Goal: Task Accomplishment & Management: Manage account settings

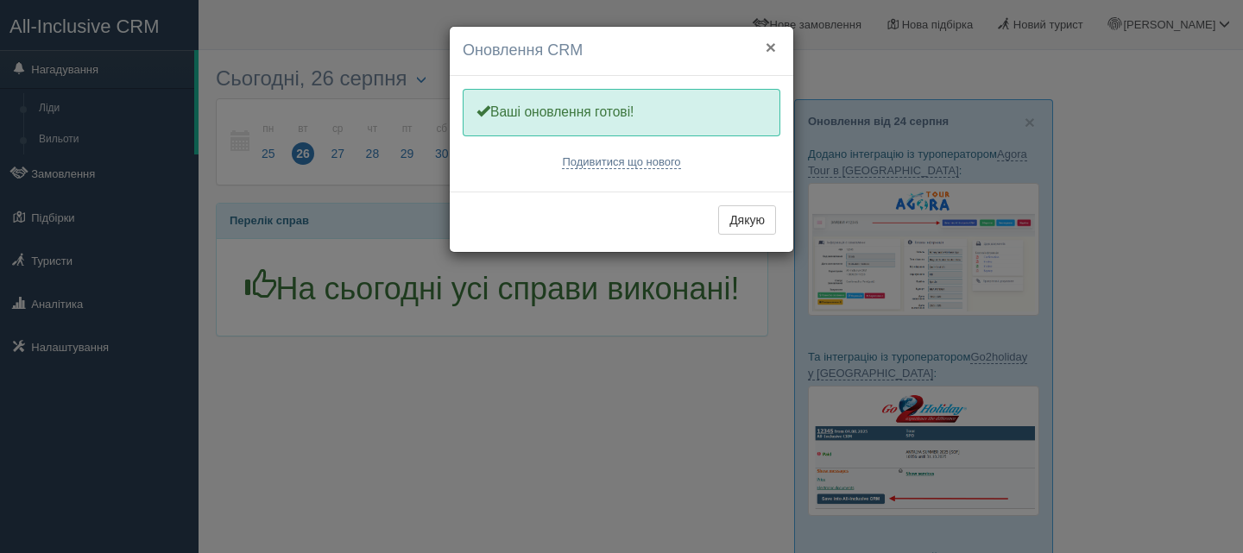
click at [774, 38] on button "×" at bounding box center [771, 47] width 10 height 18
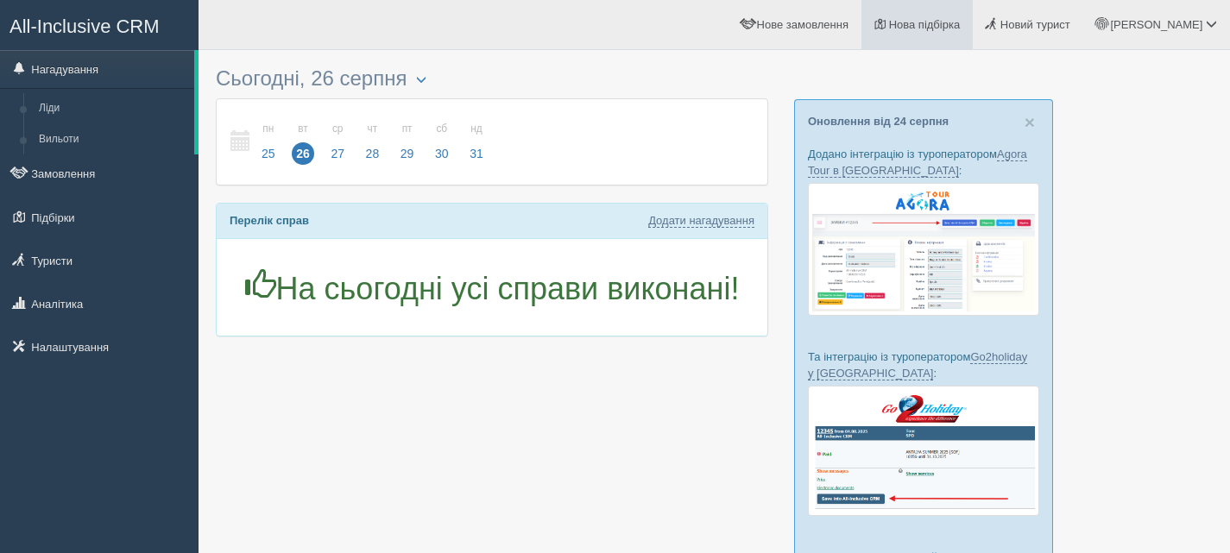
click at [961, 29] on span "Нова підбірка" at bounding box center [925, 24] width 72 height 13
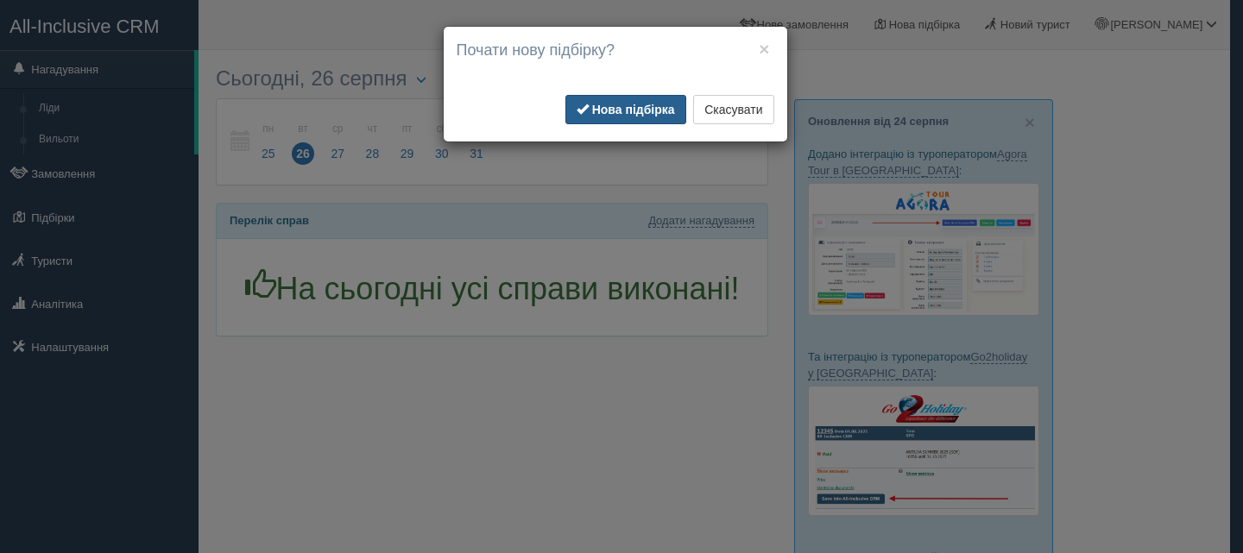
click at [644, 103] on b "Нова підбірка" at bounding box center [633, 110] width 83 height 14
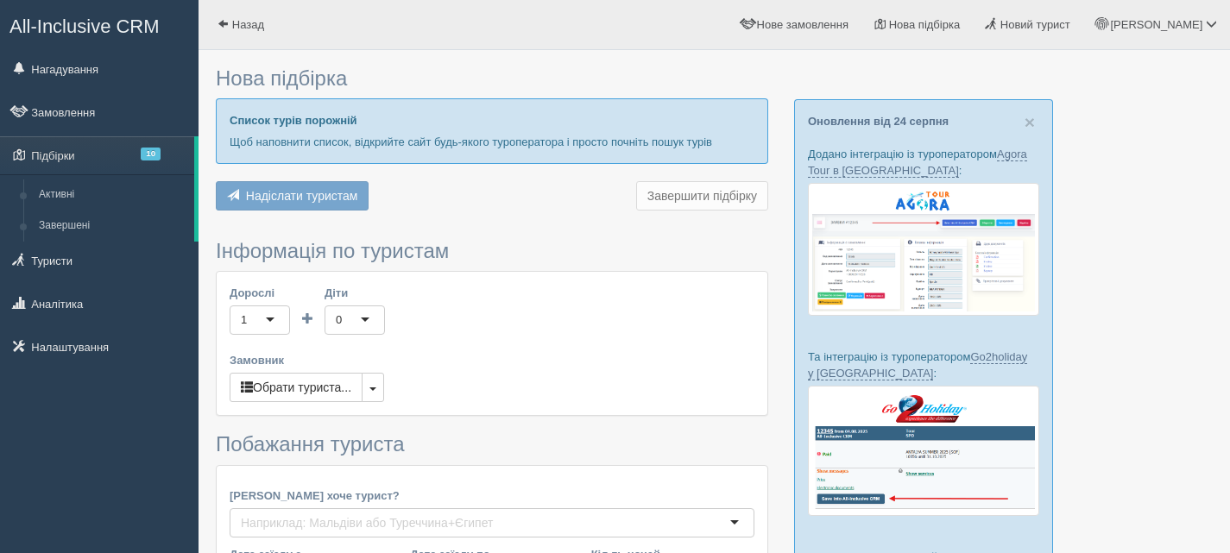
type input "7"
type input "51600"
type input "77000"
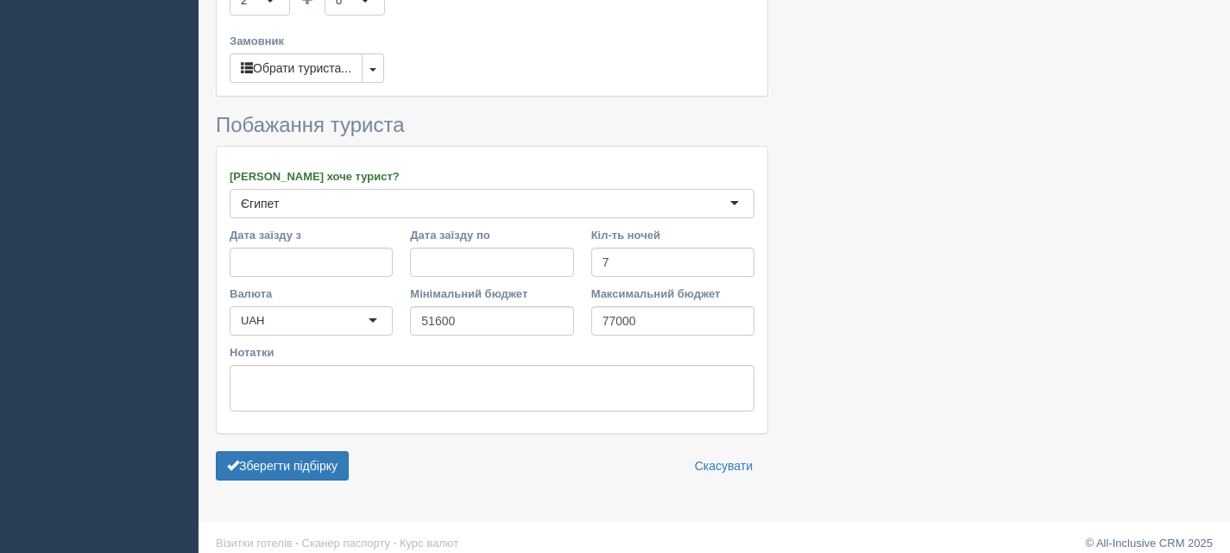
scroll to position [866, 0]
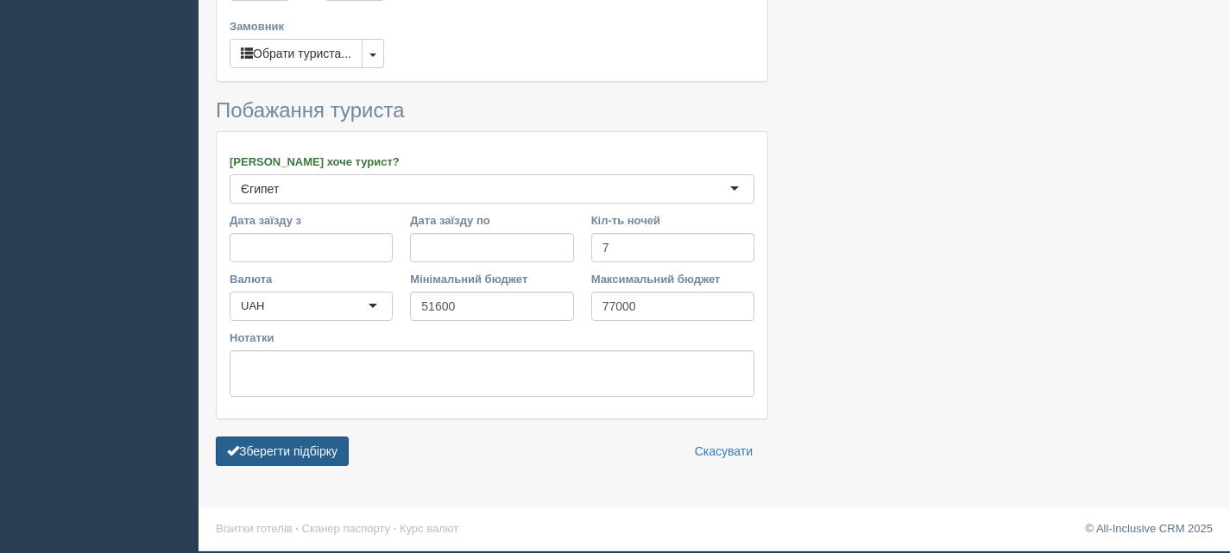
click at [326, 451] on button "Зберегти підбірку" at bounding box center [282, 451] width 133 height 29
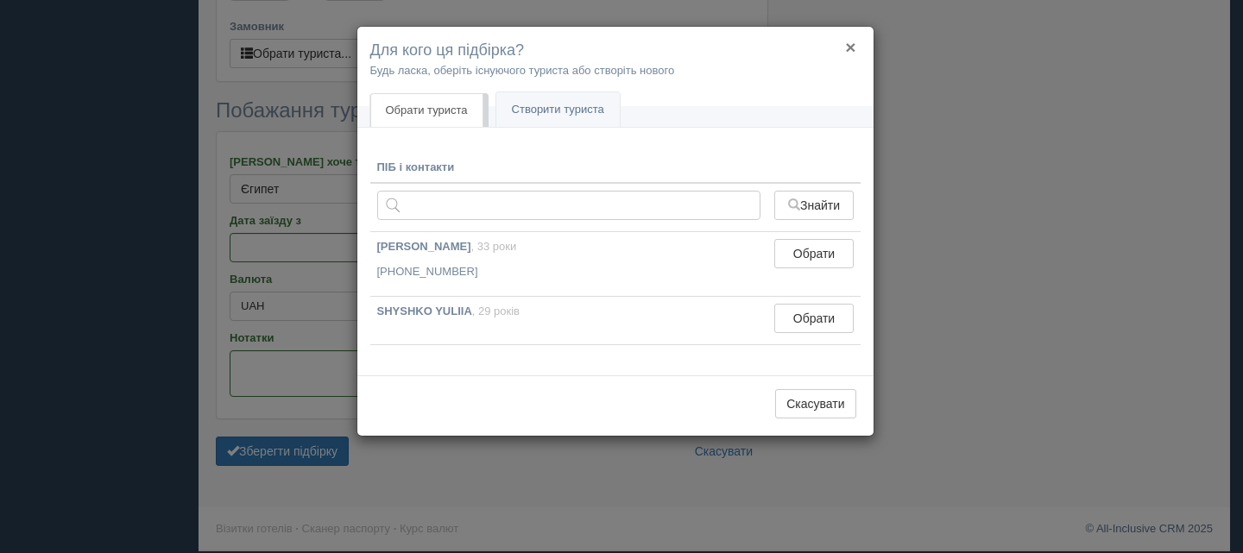
click at [855, 45] on button "×" at bounding box center [850, 47] width 10 height 18
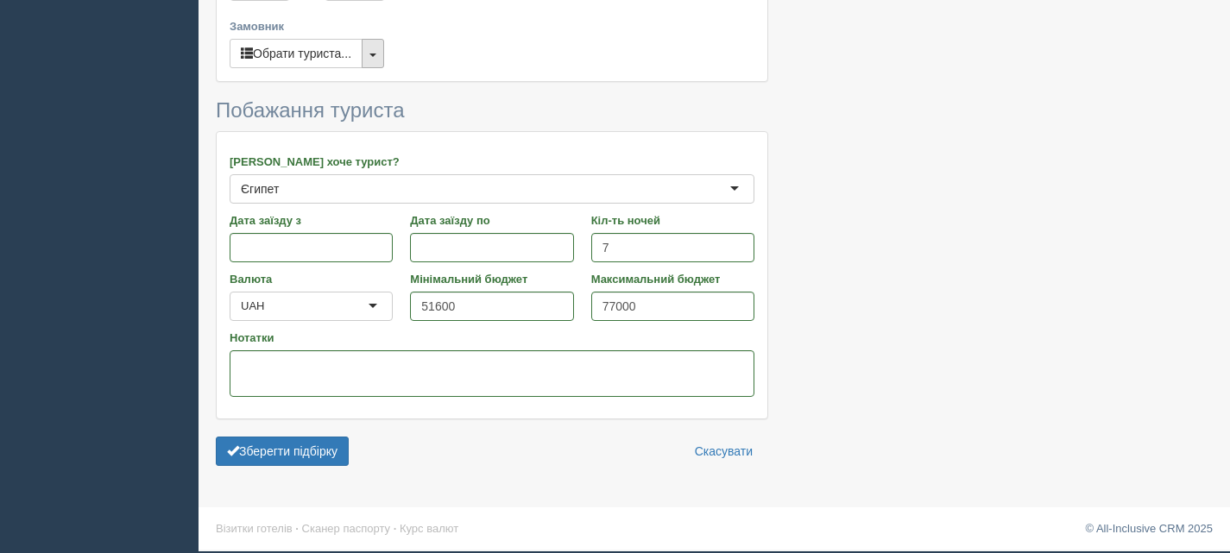
click at [373, 59] on button "button" at bounding box center [373, 53] width 22 height 29
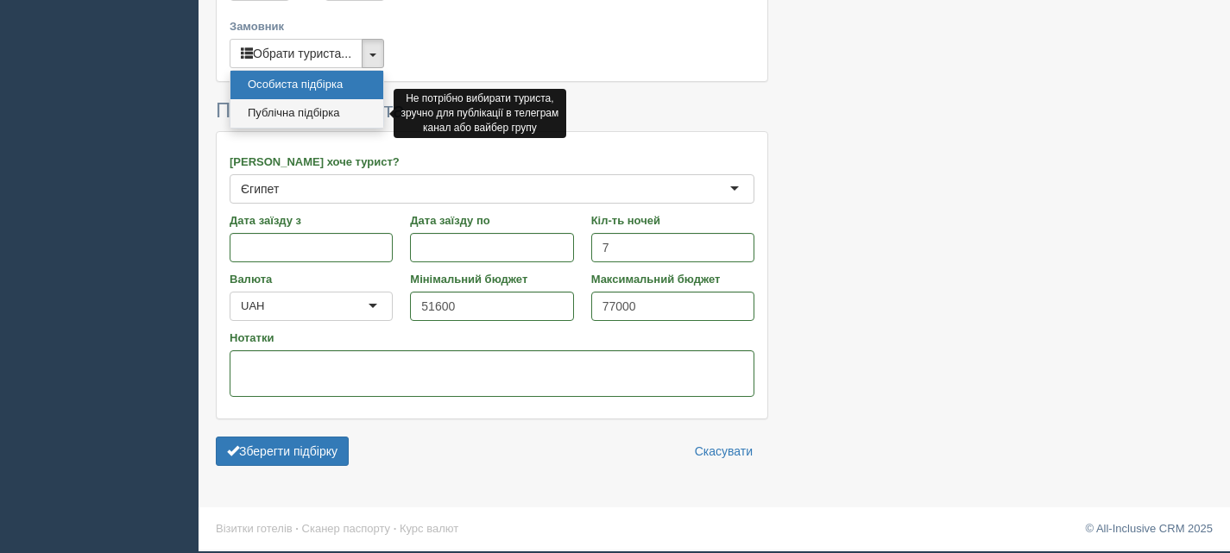
click at [329, 112] on link "Публічна підбірка" at bounding box center [306, 113] width 153 height 28
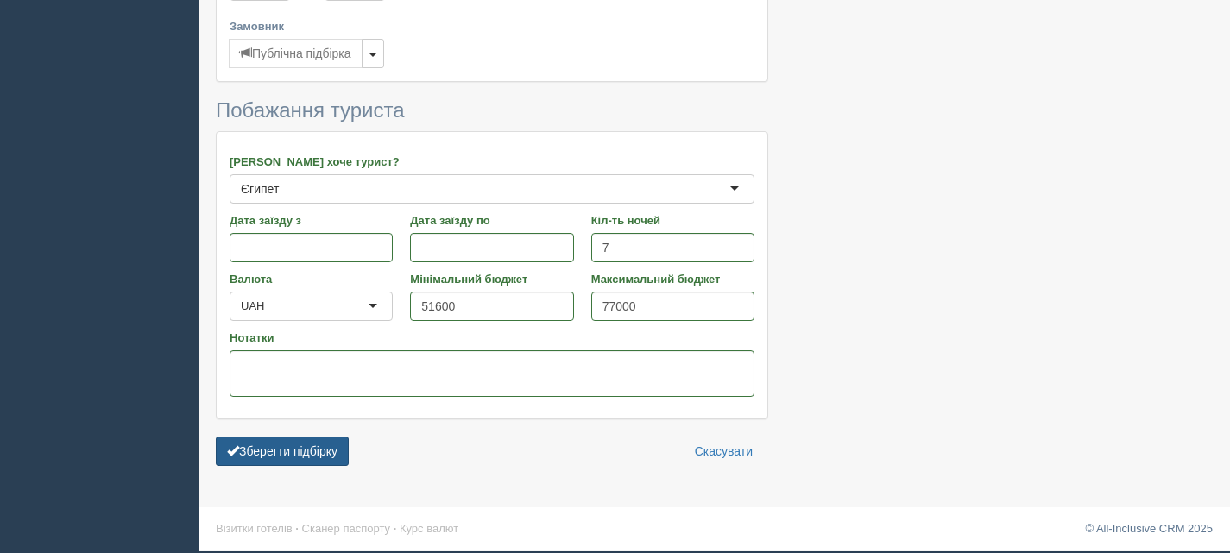
click at [295, 445] on button "Зберегти підбірку" at bounding box center [282, 451] width 133 height 29
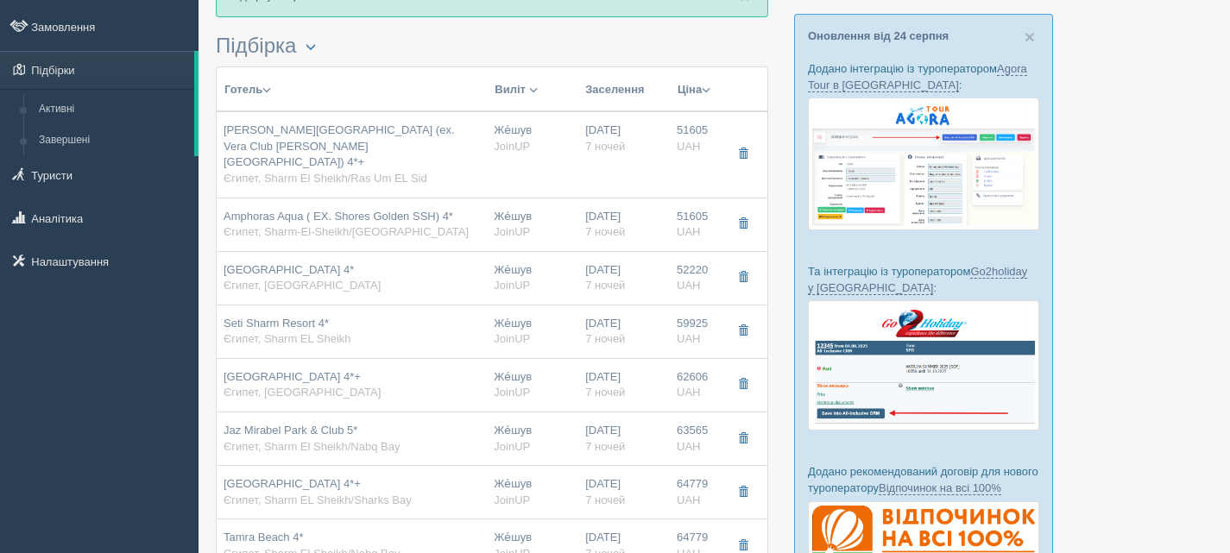
scroll to position [86, 0]
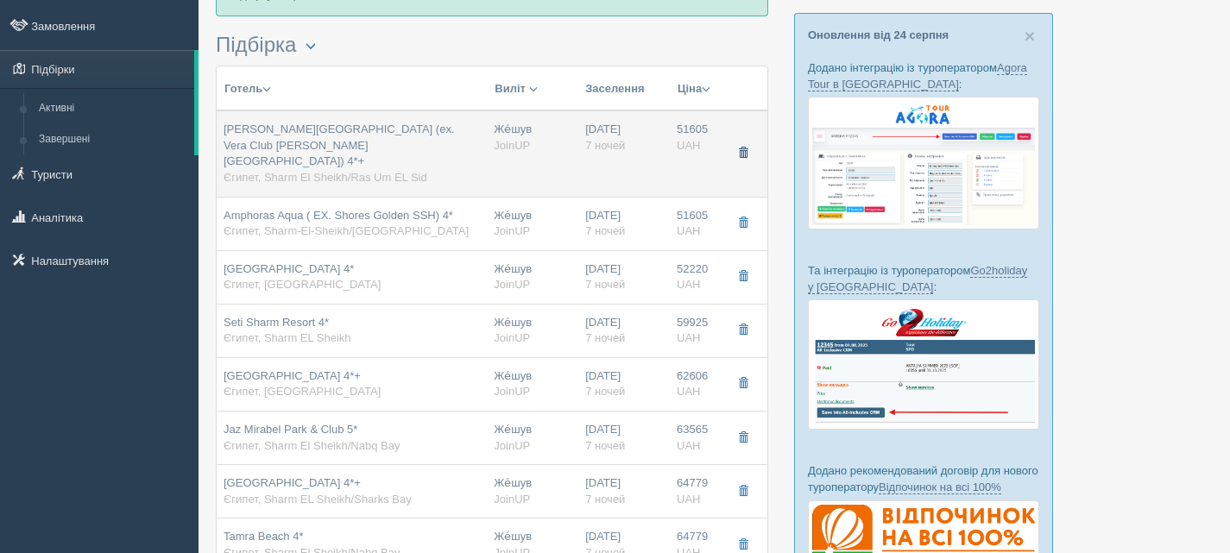
click at [743, 148] on span "button" at bounding box center [743, 153] width 10 height 10
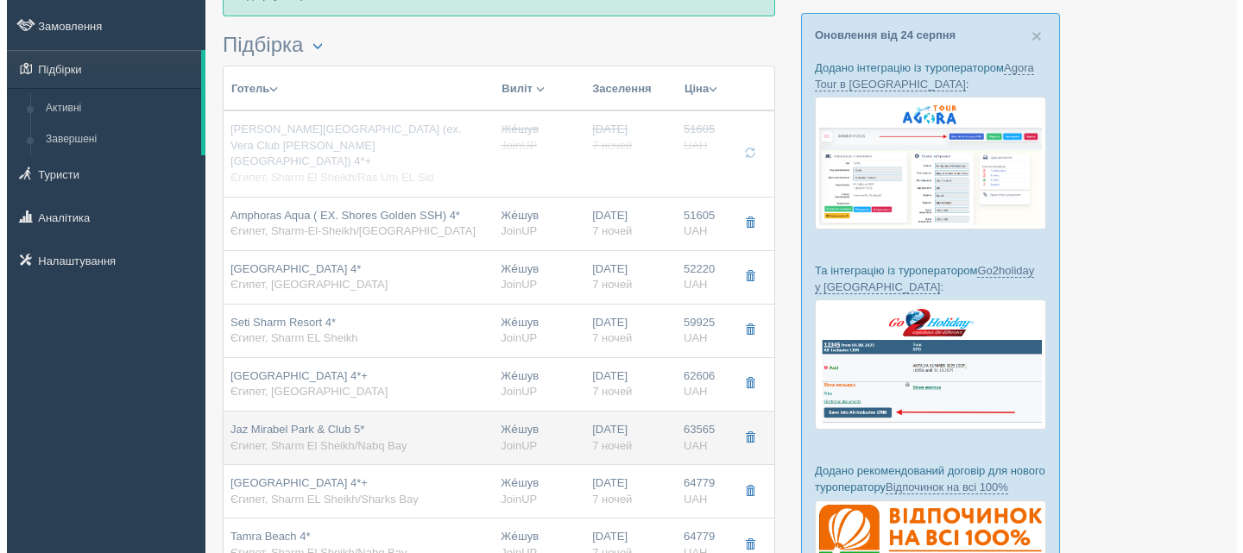
scroll to position [173, 0]
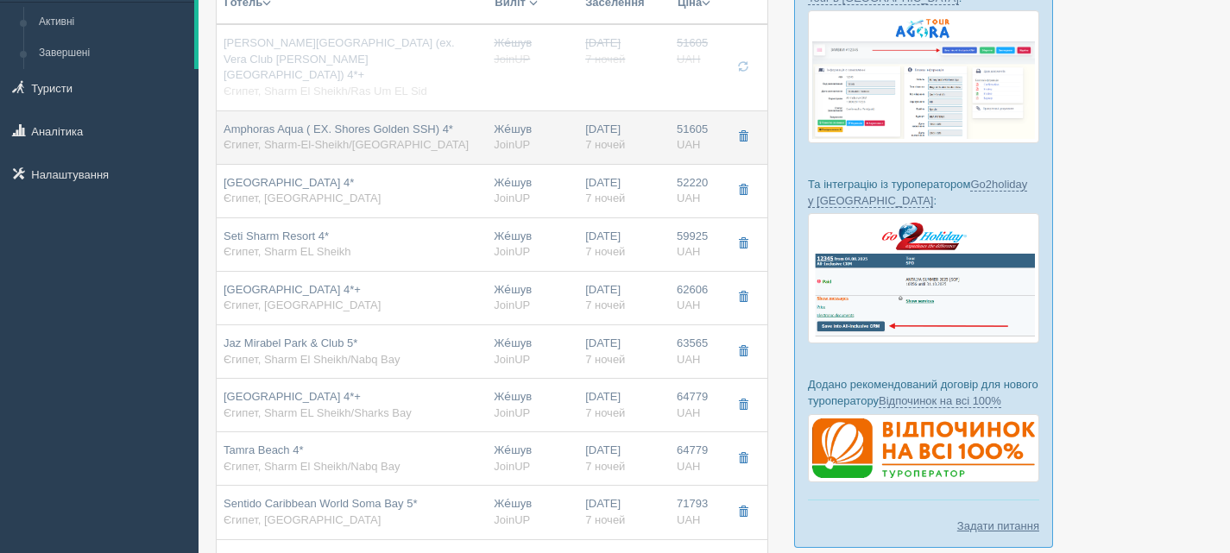
click at [437, 130] on div "Amphoras Aqua ( EX. Shores Golden SSH) 4* Єгипет, Sharm-El-Sheikh/Hadaba" at bounding box center [346, 138] width 245 height 32
type input "Amphoras Aqua ( EX. Shores Golden SSH) 4*"
type input "Єгипет"
type input "Sharm-El-Sheikh/Hadaba"
type input "51605.00"
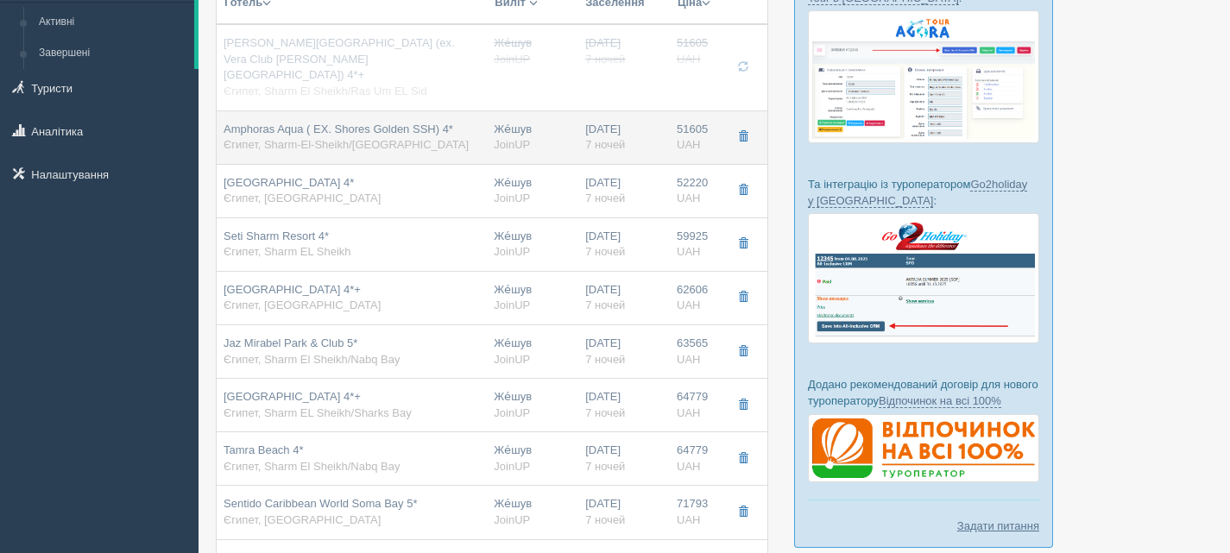
type input "Же́шув"
type input "16:00"
type input "7"
type input "Standard Pool View"
type input "AI"
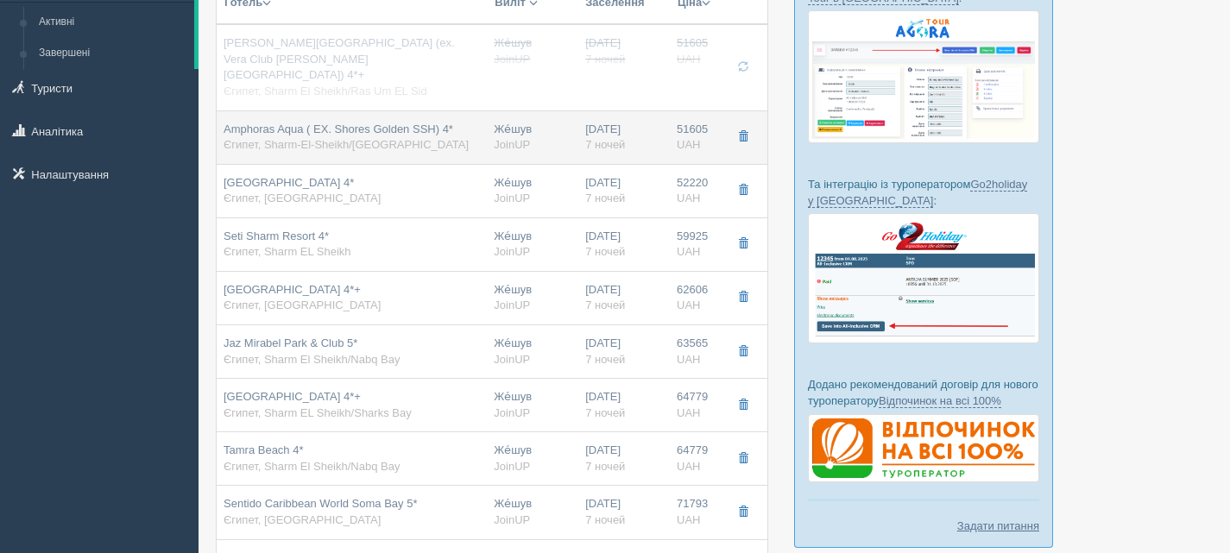
type input "JoinUP"
type input "https://agent-content.joinup.ua/hotel/amphoras-aqua-ex-shores-golden-ssh/"
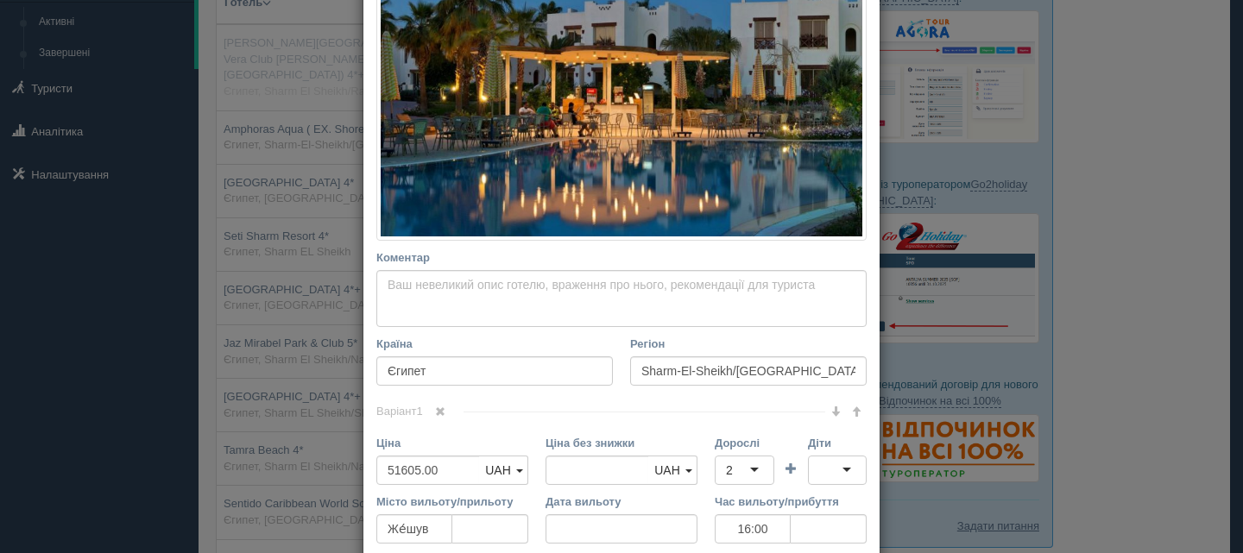
scroll to position [432, 0]
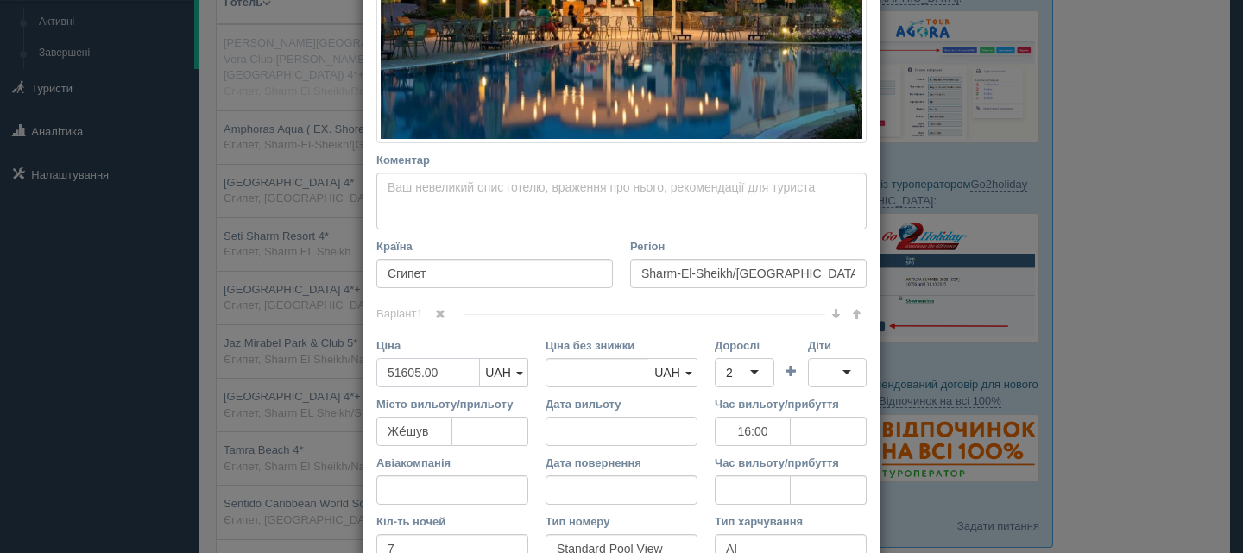
click at [396, 372] on input "51605.00" at bounding box center [428, 372] width 104 height 29
type input "5605.00"
type input "51605.00"
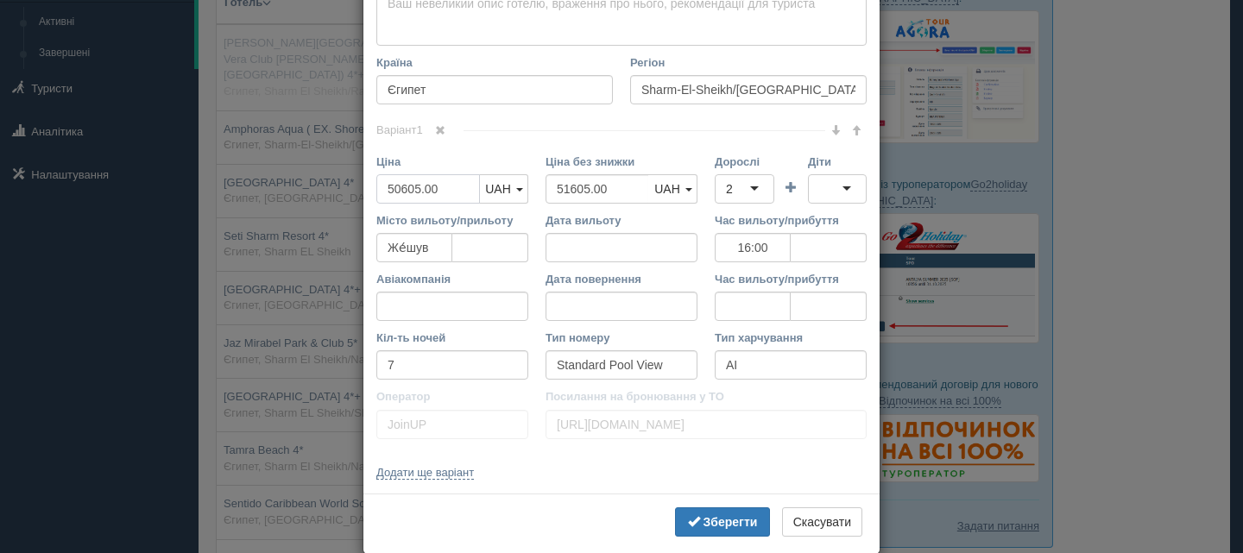
scroll to position [643, 0]
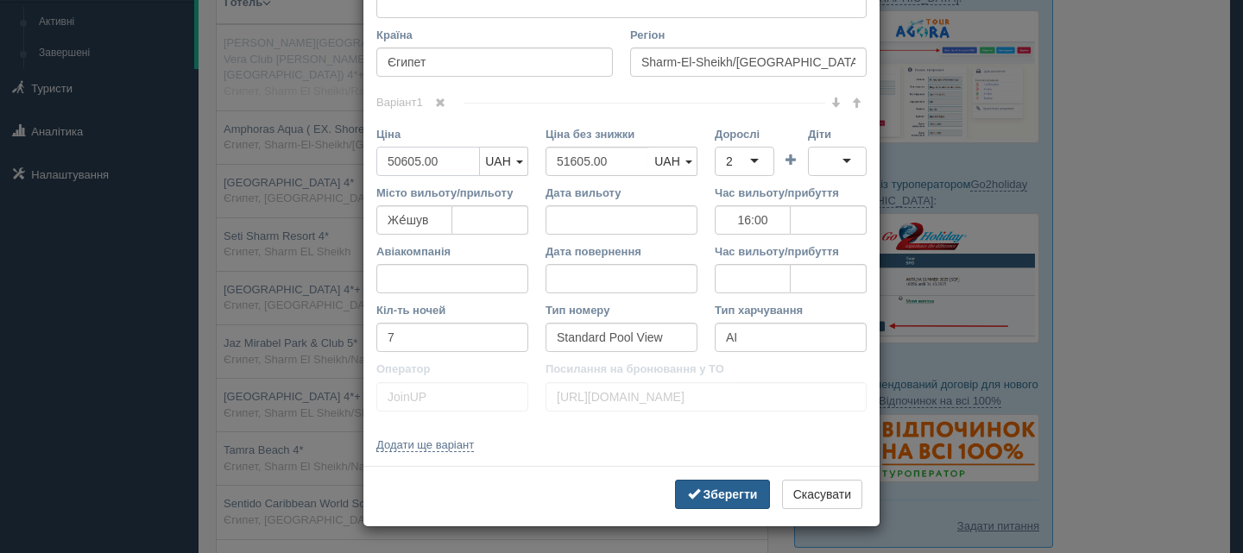
type input "50605.00"
click at [711, 491] on b "Зберегти" at bounding box center [731, 495] width 54 height 14
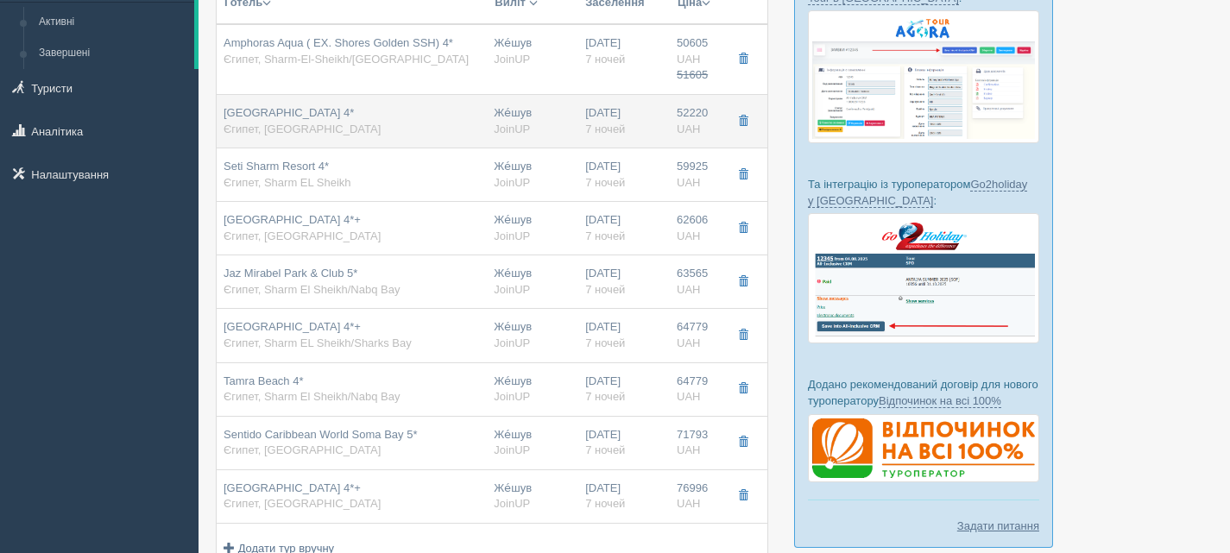
click at [461, 125] on div "ZYA Regina Resort and Aquapark 4* Єгипет, Hurghada" at bounding box center [352, 121] width 256 height 32
type input "ZYA Regina Resort and Aquapark 4*"
type input "Hurghada"
type input "52220.00"
type input "09:25"
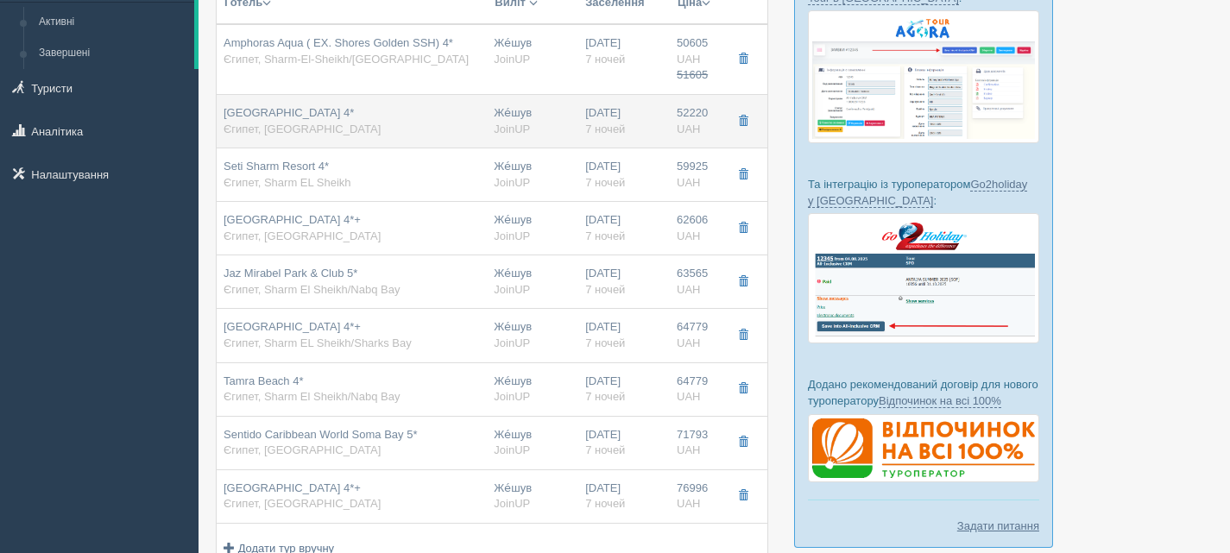
type input "Bungalow"
type input "https://agent-content.joinup.ua/hotel/regina-aqua-park-beach-resorts/"
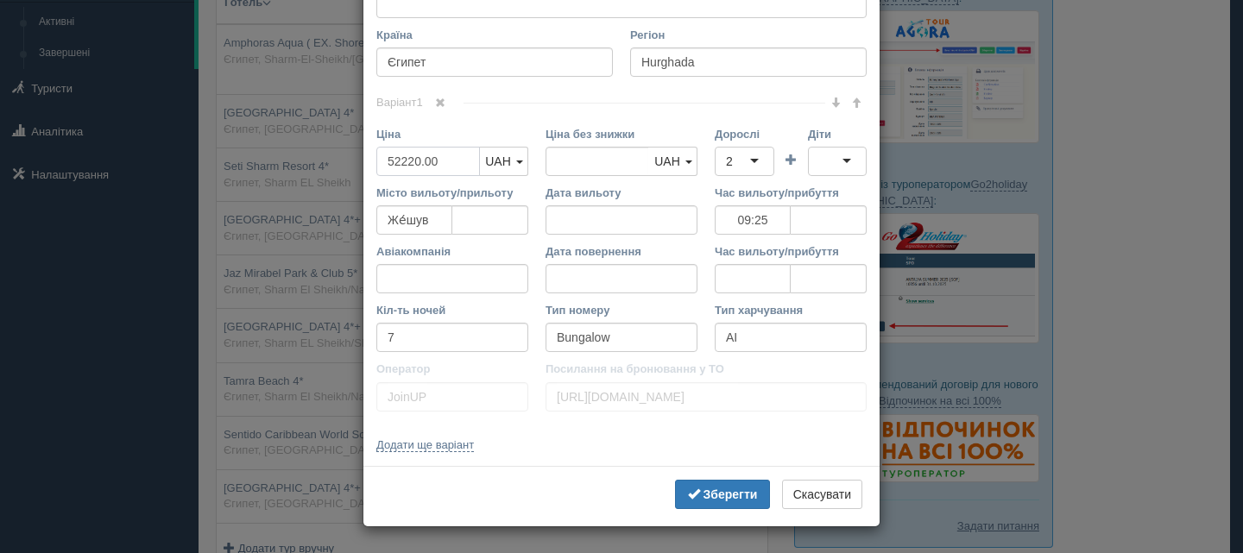
click at [394, 161] on input "52220.00" at bounding box center [428, 161] width 104 height 29
type input "5220.00"
type input "52220.00"
type input "51220.00"
click at [711, 490] on b "Зберегти" at bounding box center [731, 495] width 54 height 14
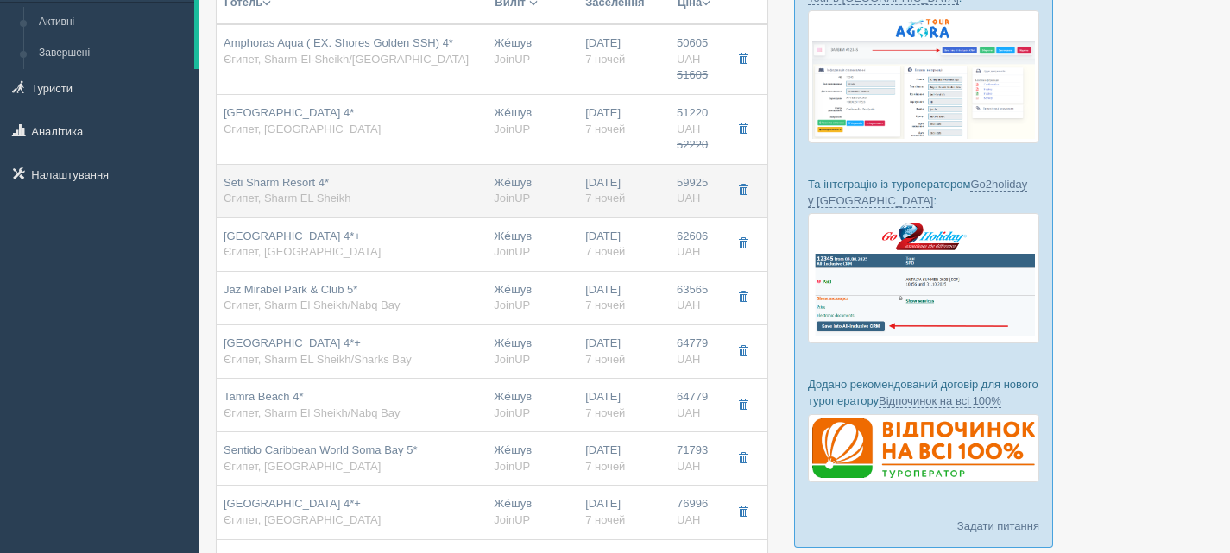
click at [396, 191] on div "Seti Sharm Resort 4* Єгипет, Sharm EL Sheikh" at bounding box center [352, 191] width 256 height 32
type input "Seti Sharm Resort 4*"
type input "Sharm EL Sheikh"
type input "59925.00"
type input "16:00"
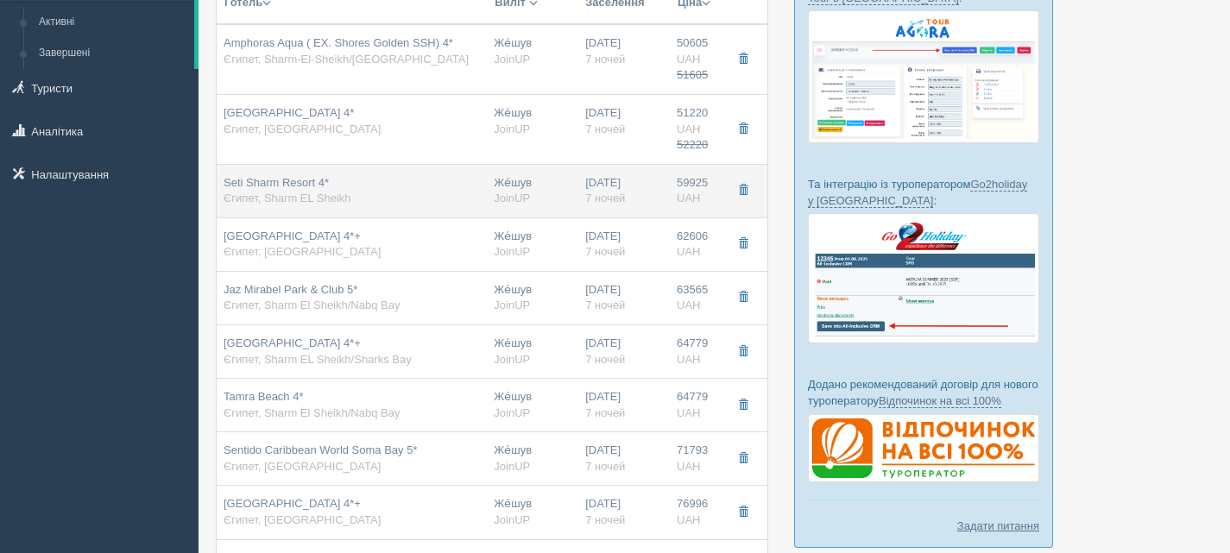
type input "Standard Room"
type input "https://agent-content.joinup.ua/hotel/seti-sharm-resort/"
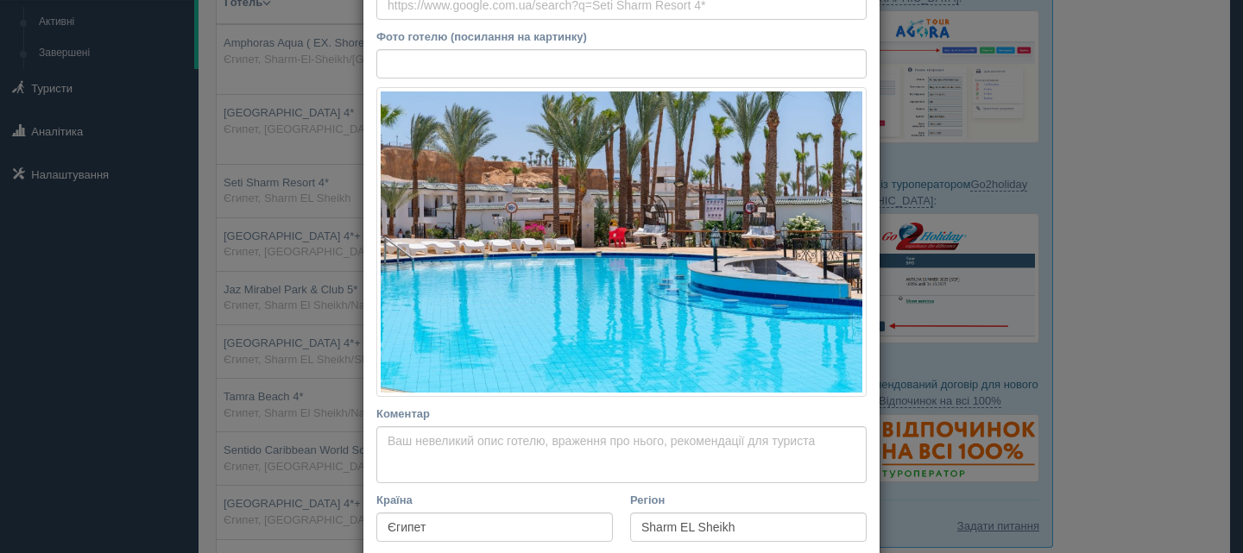
scroll to position [432, 0]
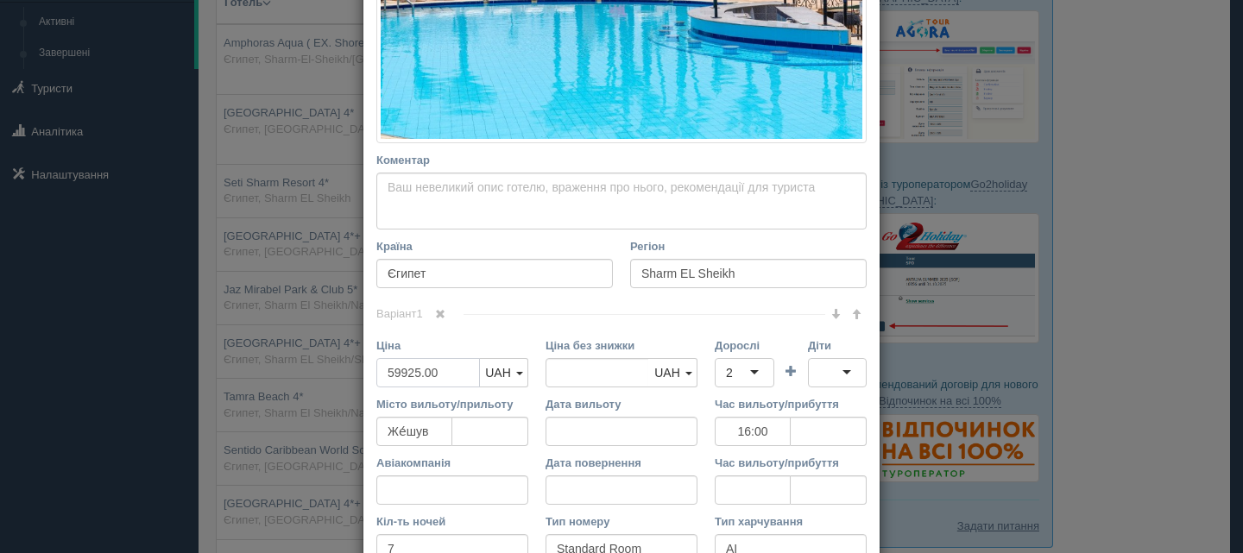
drag, startPoint x: 393, startPoint y: 375, endPoint x: 408, endPoint y: 408, distance: 37.1
click at [393, 375] on input "59925.00" at bounding box center [428, 372] width 104 height 29
type input "5925.00"
type input "59925.00"
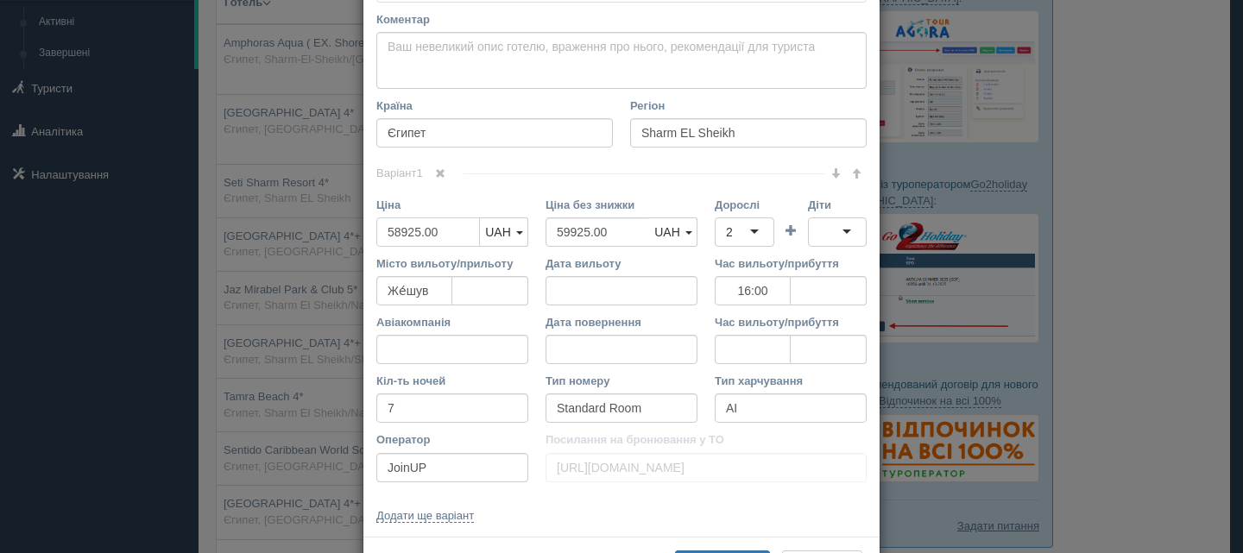
scroll to position [643, 0]
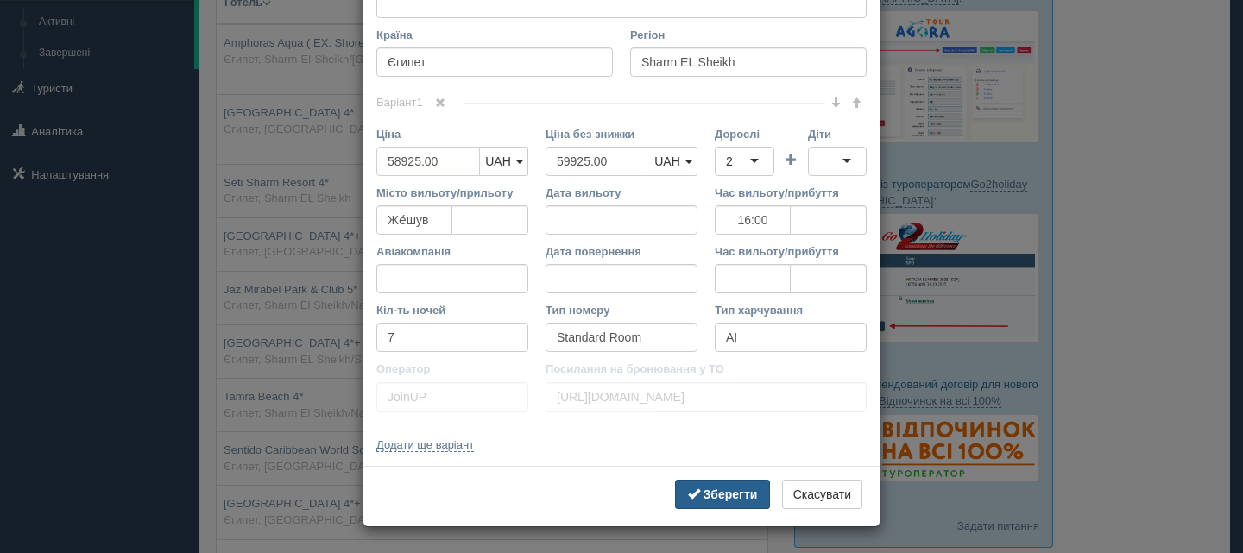
type input "58925.00"
click at [704, 489] on b "Зберегти" at bounding box center [731, 495] width 54 height 14
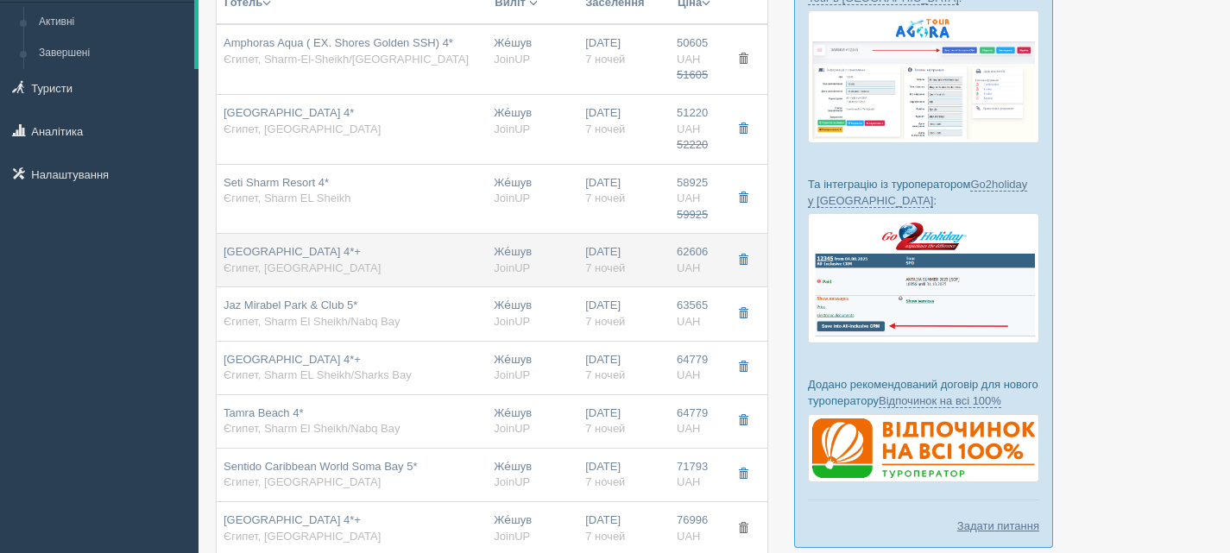
click at [442, 267] on div "Sea Gull Resort 4*+ Єгипет, Hurghada" at bounding box center [352, 260] width 256 height 32
type input "Sea Gull Resort 4*+"
type input "Hurghada"
type input "62606.00"
type input "09:25"
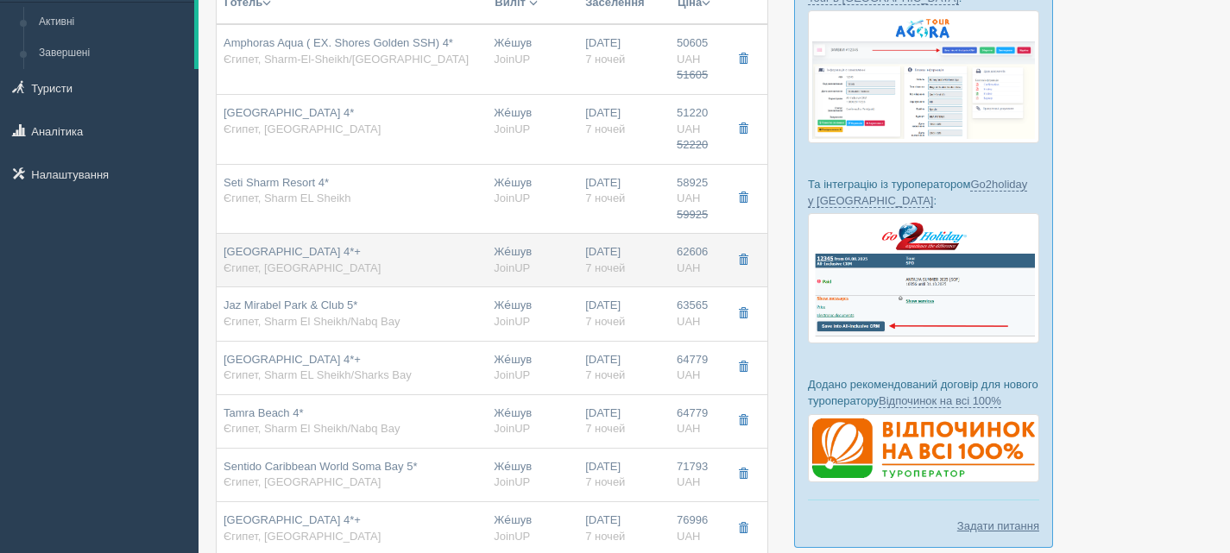
type input "https://agent-content.joinup.ua/hotel/sea-gull-resort/"
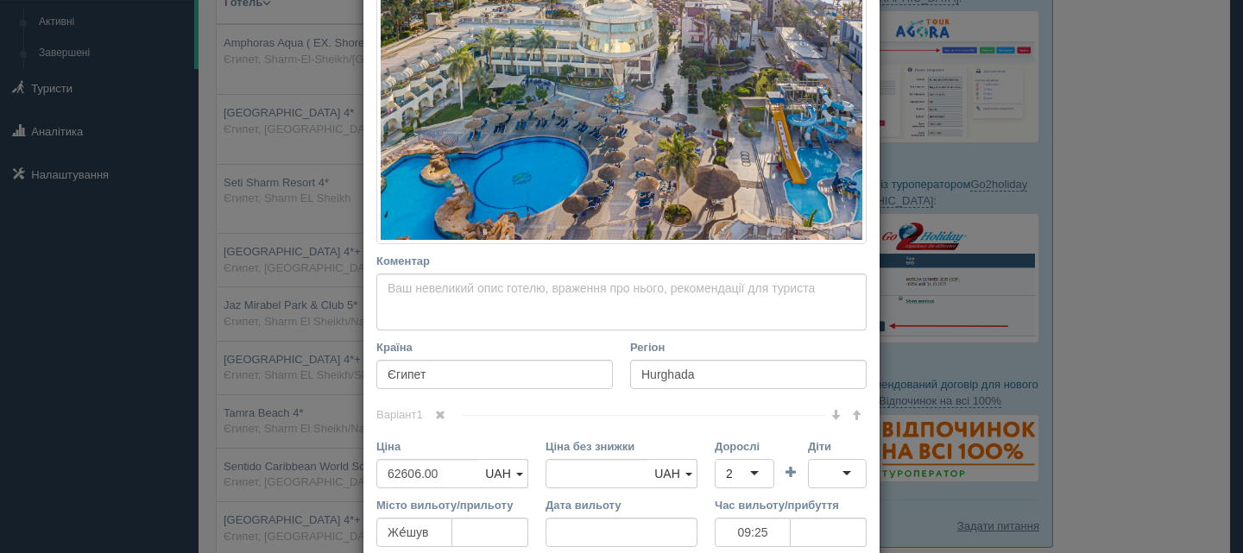
scroll to position [345, 0]
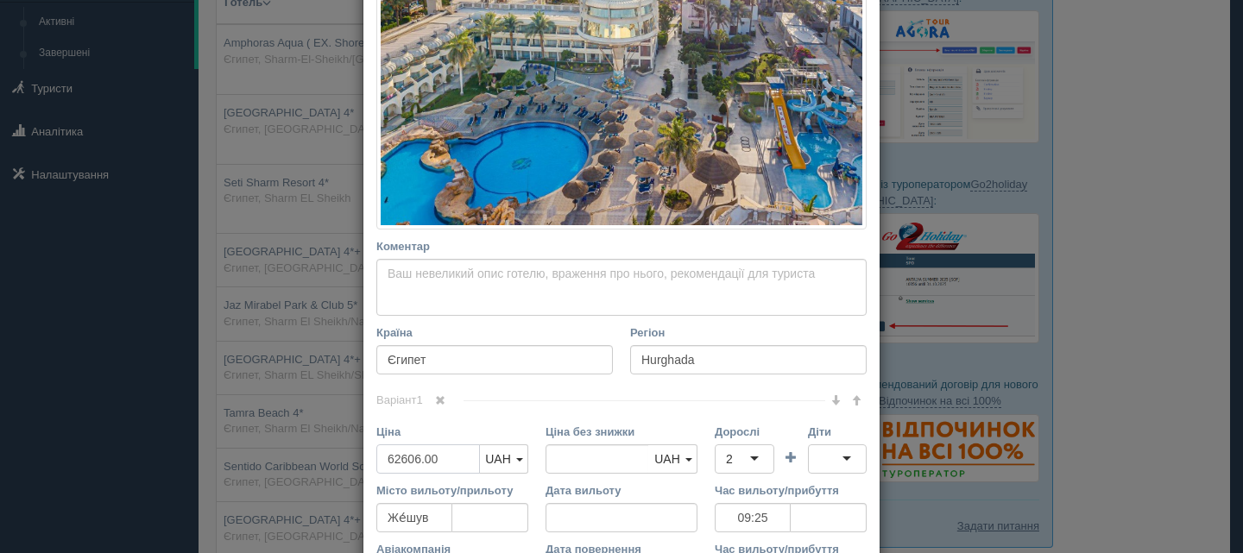
click at [397, 456] on input "62606.00" at bounding box center [428, 459] width 104 height 29
type input "6606.00"
type input "62606.00"
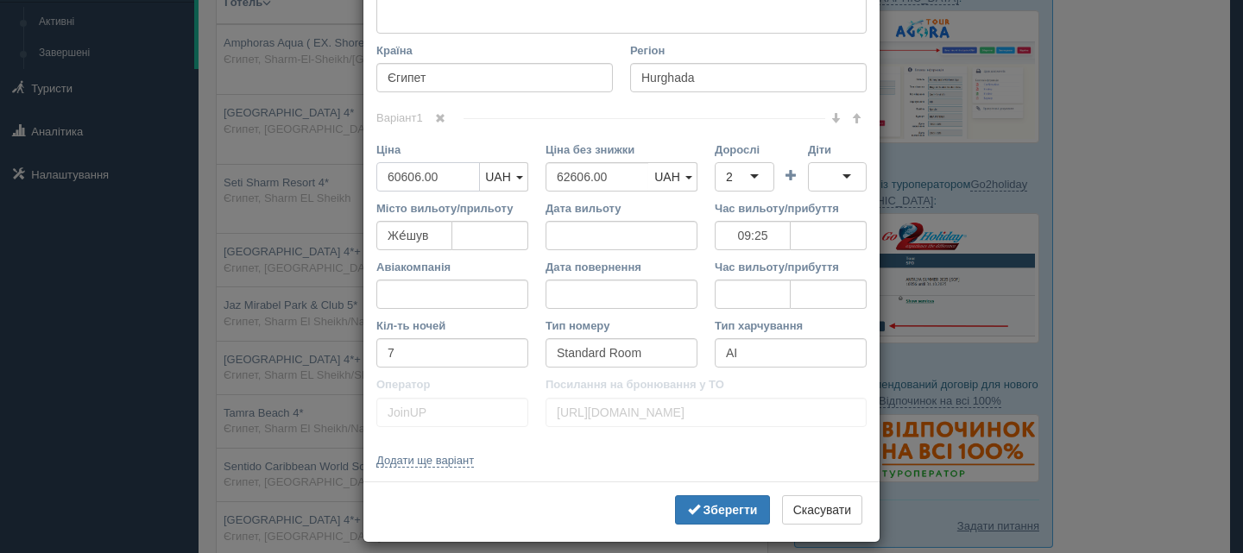
scroll to position [643, 0]
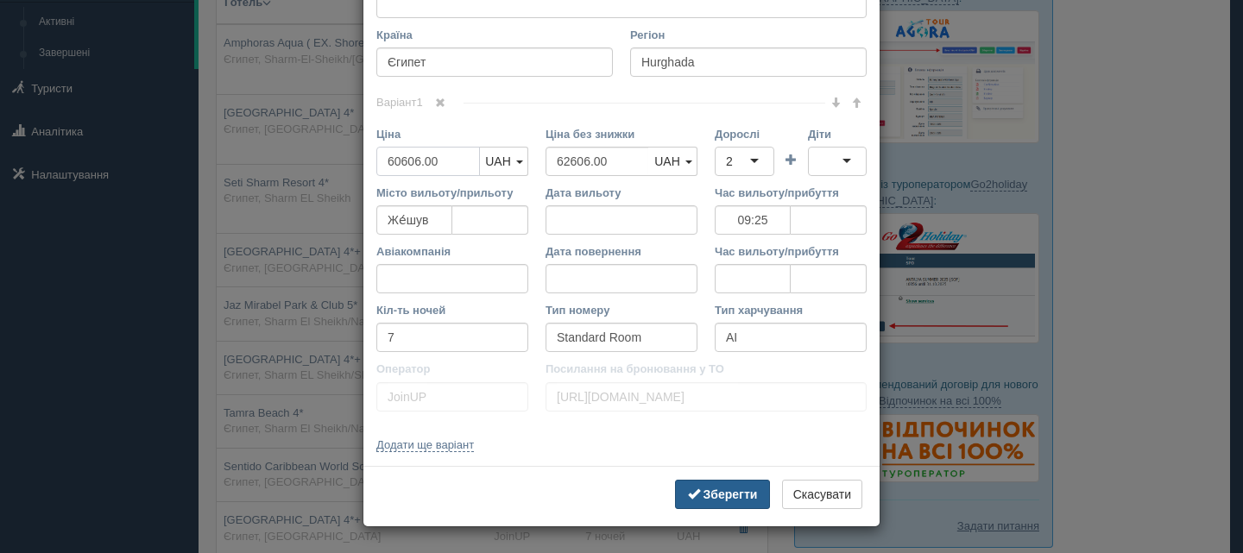
type input "60606.00"
click at [723, 492] on b "Зберегти" at bounding box center [731, 495] width 54 height 14
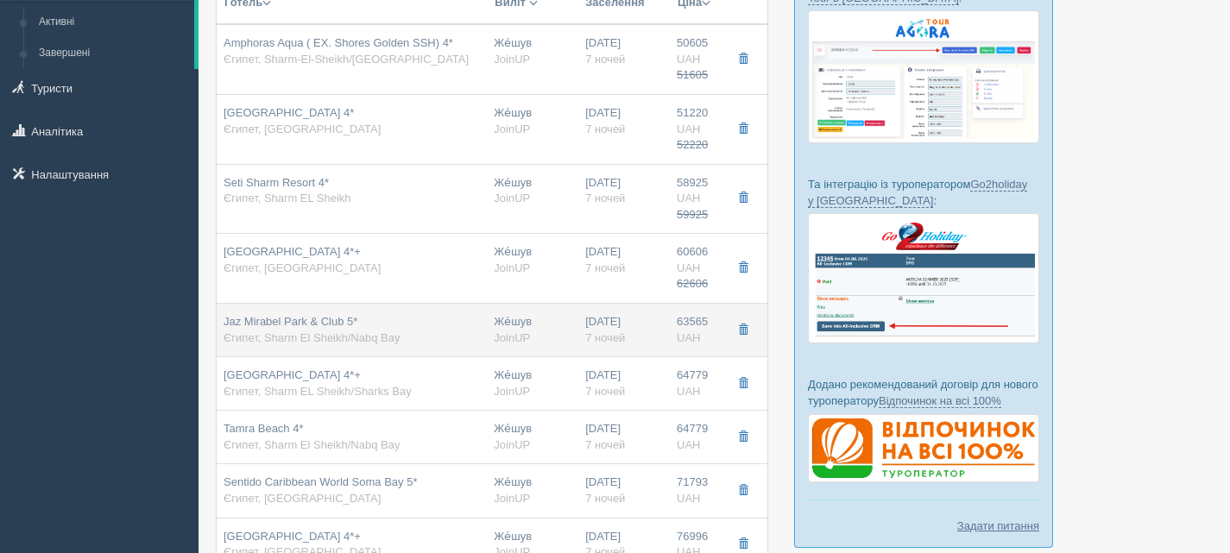
click at [439, 338] on div "Jaz Mirabel Park & Club 5* Єгипет, Sharm El Sheikh/Nabq Bay" at bounding box center [352, 330] width 256 height 32
type input "Jaz Mirabel Park & Club 5*"
type input "Sharm El Sheikh/Nabq Bay"
type input "63565.00"
type input "16:00"
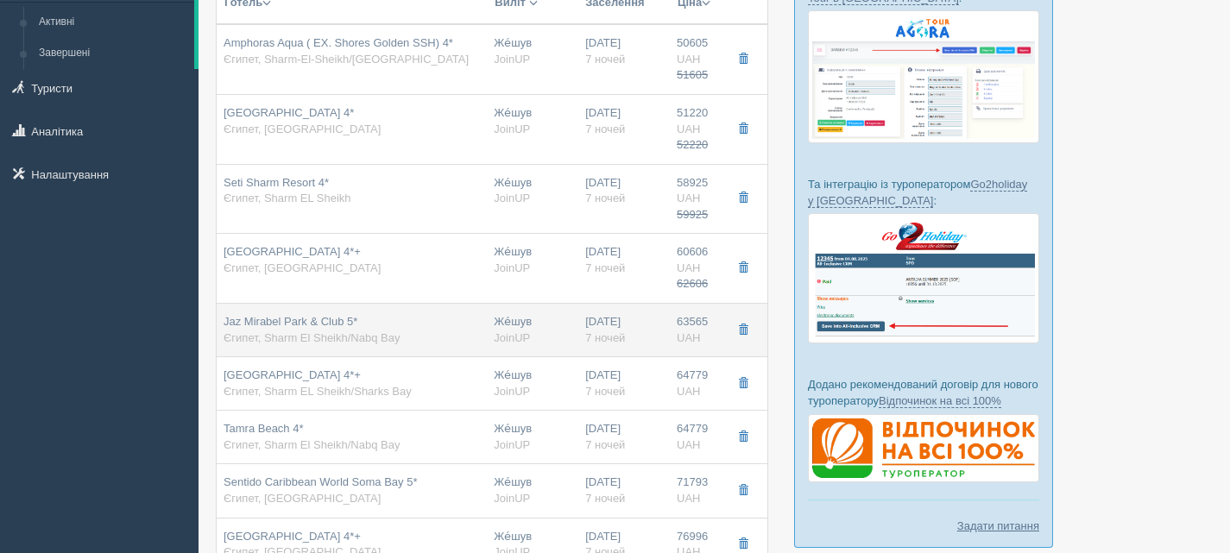
type input "Family Pool View"
type input "https://agent-content.joinup.ua/hotel/jaz-mirabel-park/"
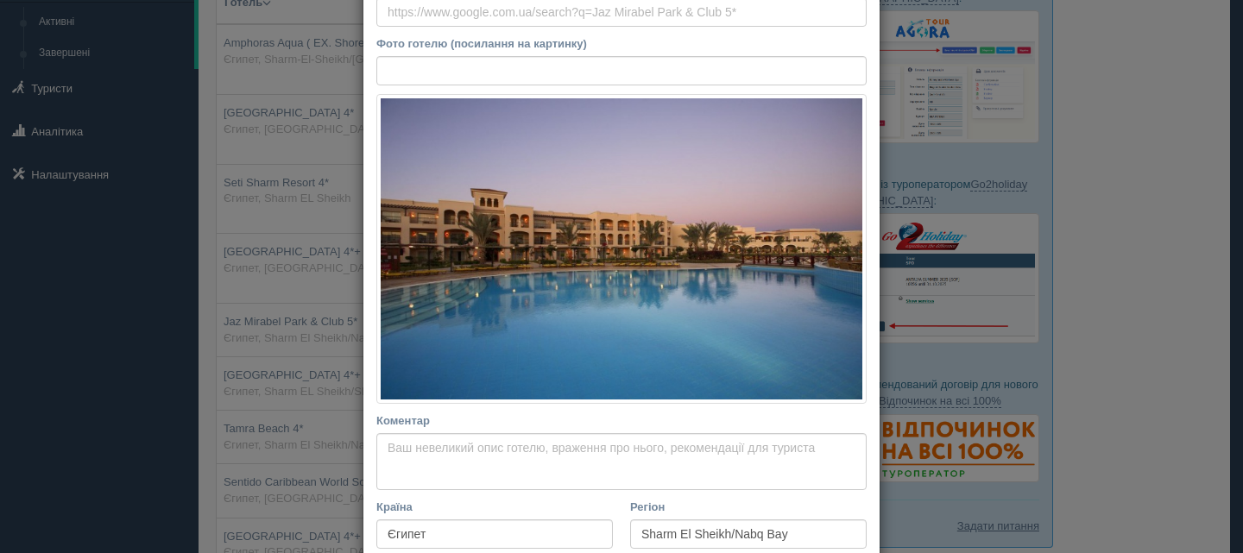
scroll to position [432, 0]
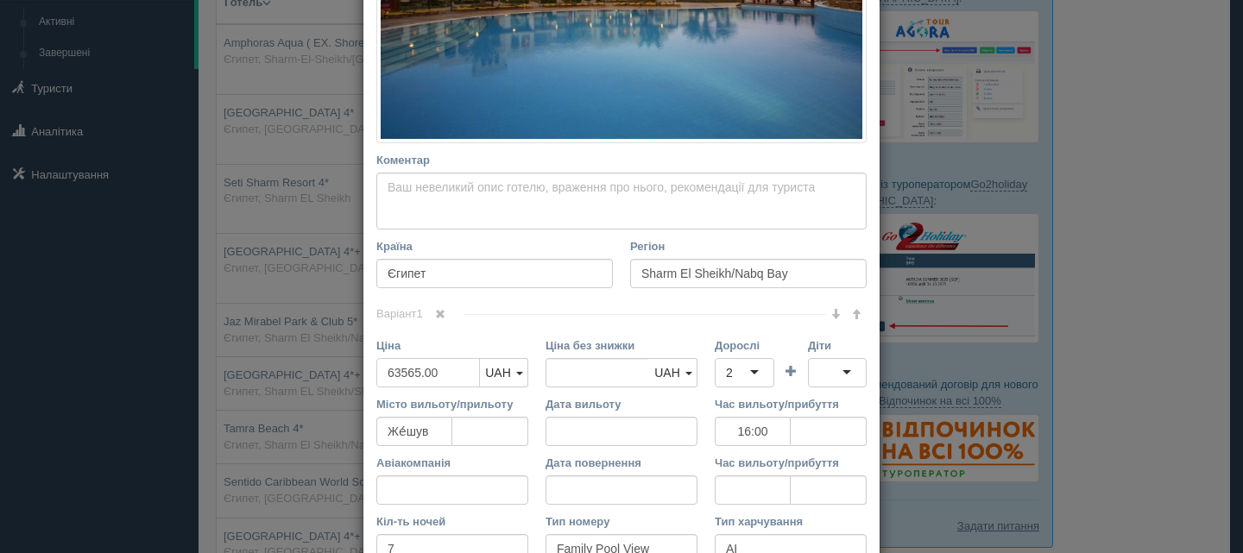
click at [394, 372] on input "63565.00" at bounding box center [428, 372] width 104 height 29
type input "6565.00"
type input "63565.00"
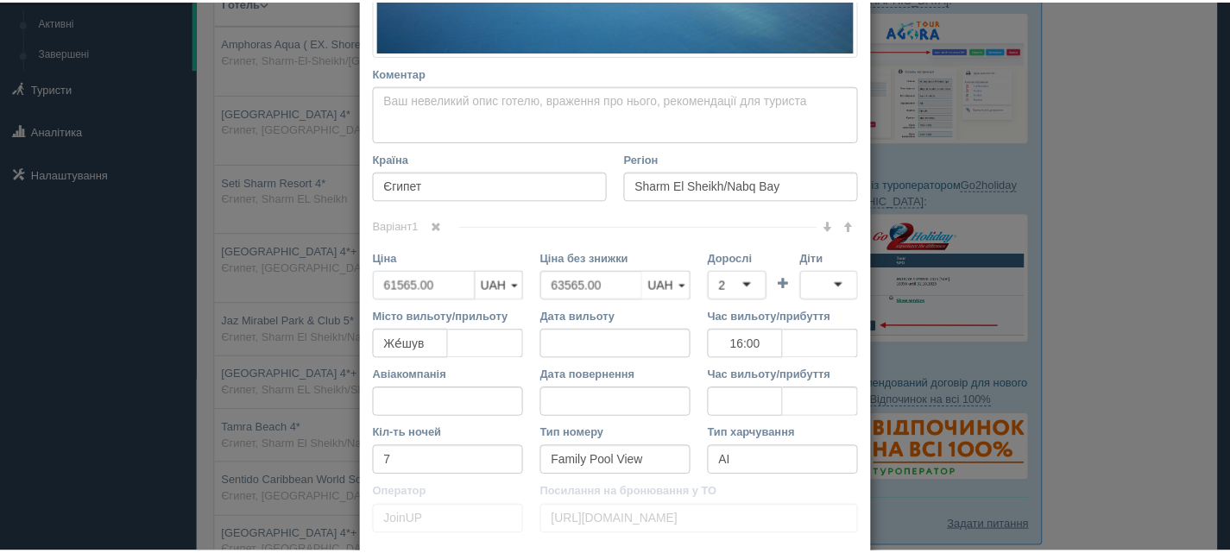
scroll to position [643, 0]
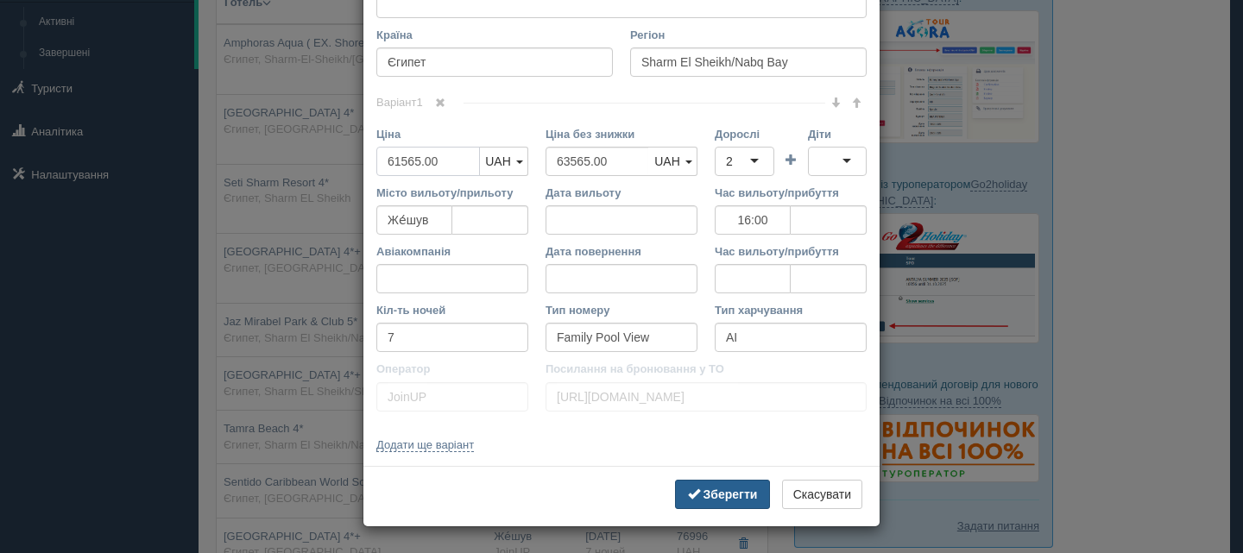
type input "61565.00"
click at [704, 489] on b "Зберегти" at bounding box center [731, 495] width 54 height 14
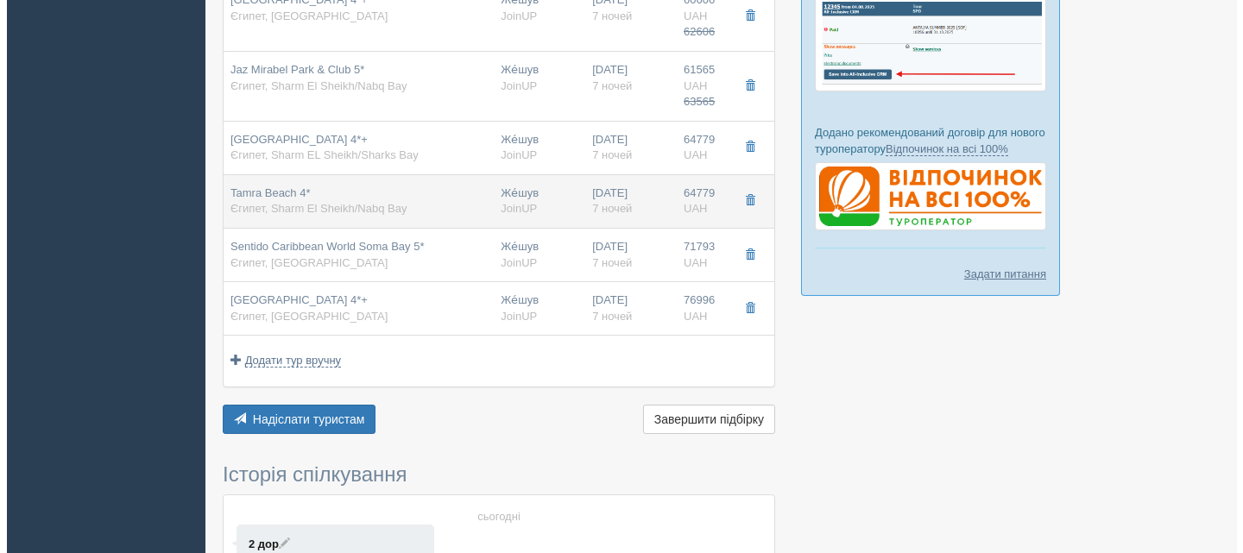
scroll to position [432, 0]
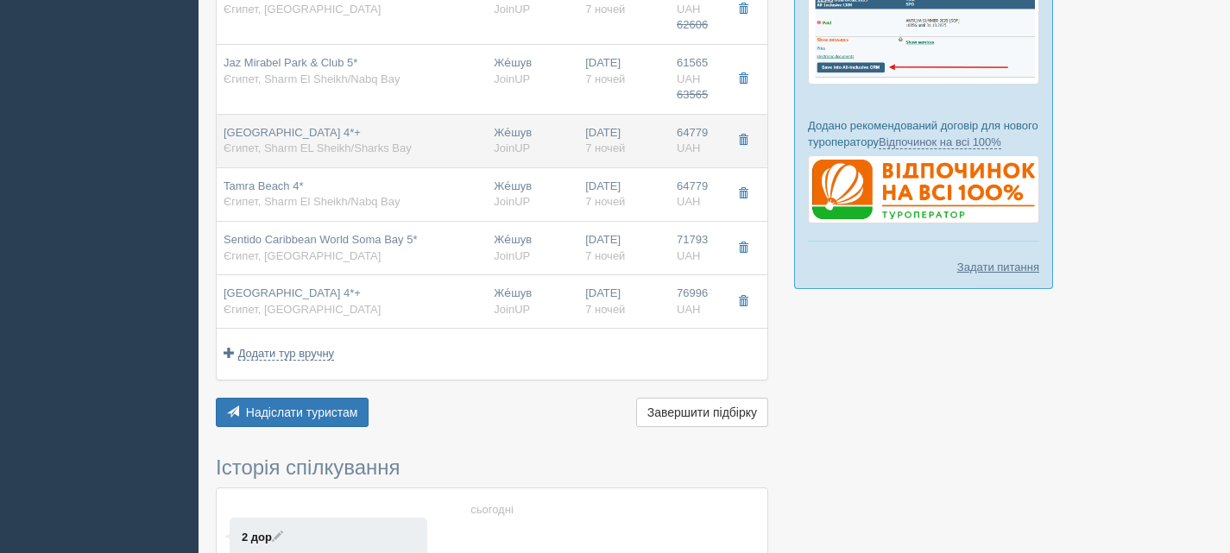
click at [463, 147] on div "Grand Oasis Resort 4*+ Єгипет, Sharm EL Sheikh/Sharks Bay" at bounding box center [352, 141] width 256 height 32
type input "Grand Oasis Resort 4*+"
type input "Sharm EL Sheikh/Sharks Bay"
type input "64779.00"
type input "16:00"
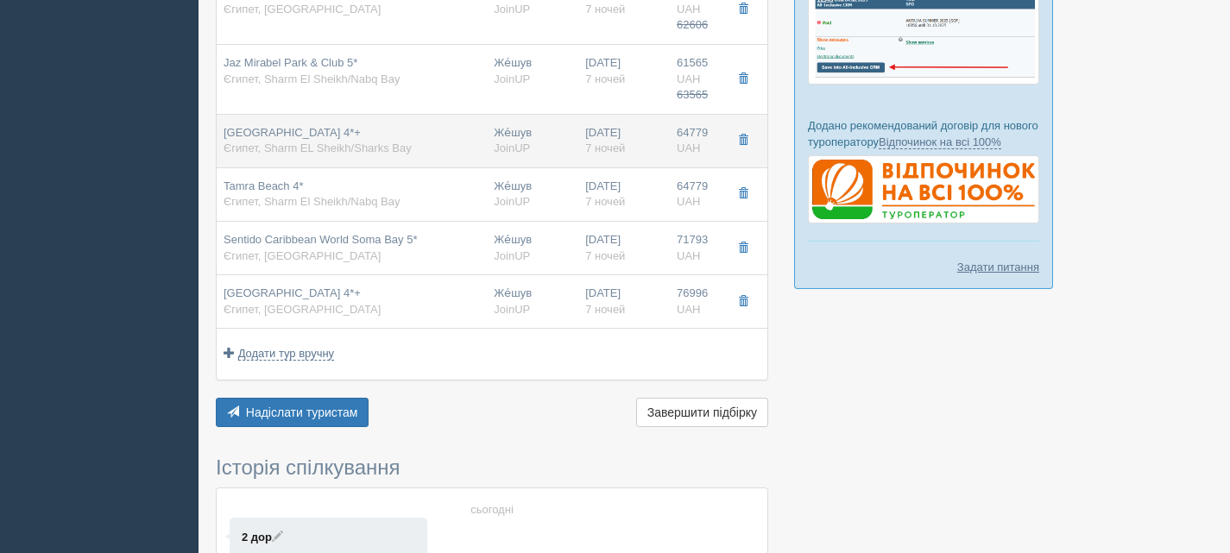
type input "Pool View"
type input "https://agent-content.joinup.ua/hotel/grand-oasis-resort/"
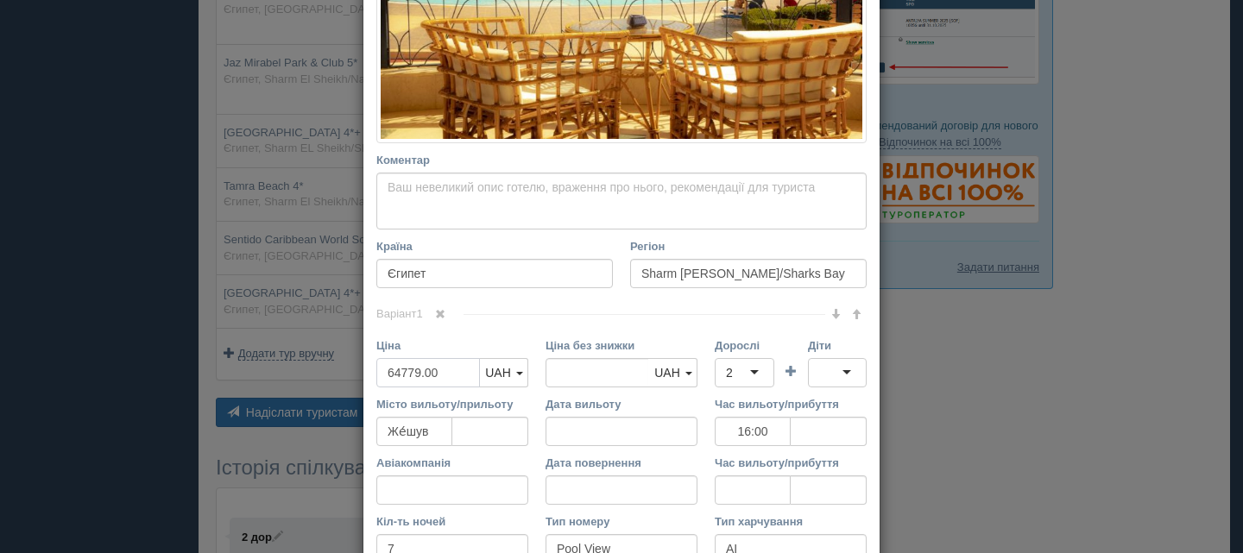
click at [394, 374] on input "64779.00" at bounding box center [428, 372] width 104 height 29
type input "6779.00"
type input "64779.00"
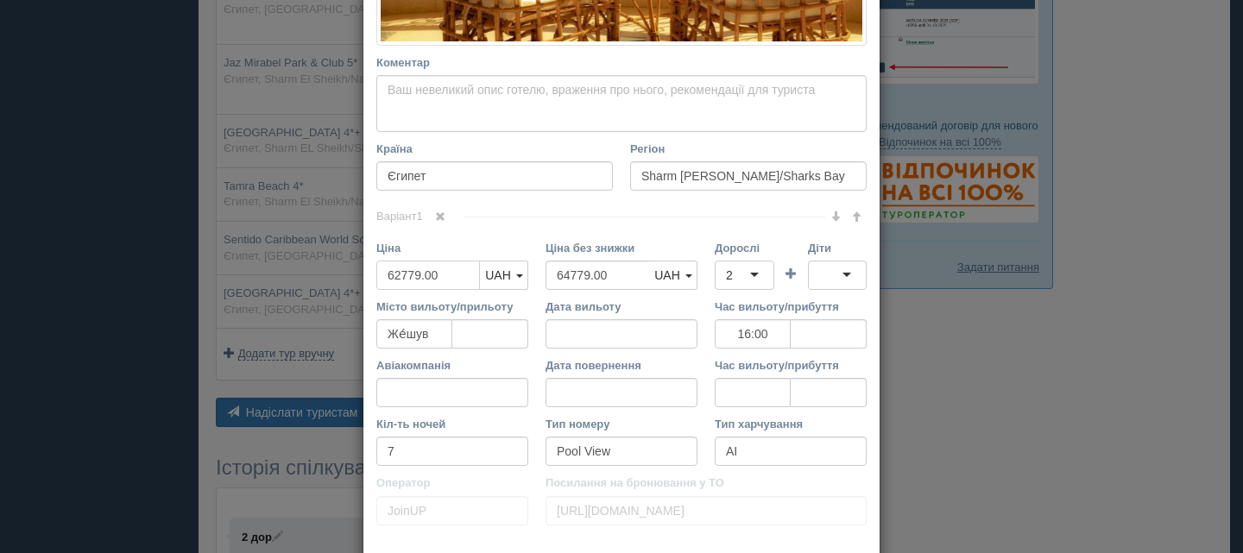
scroll to position [643, 0]
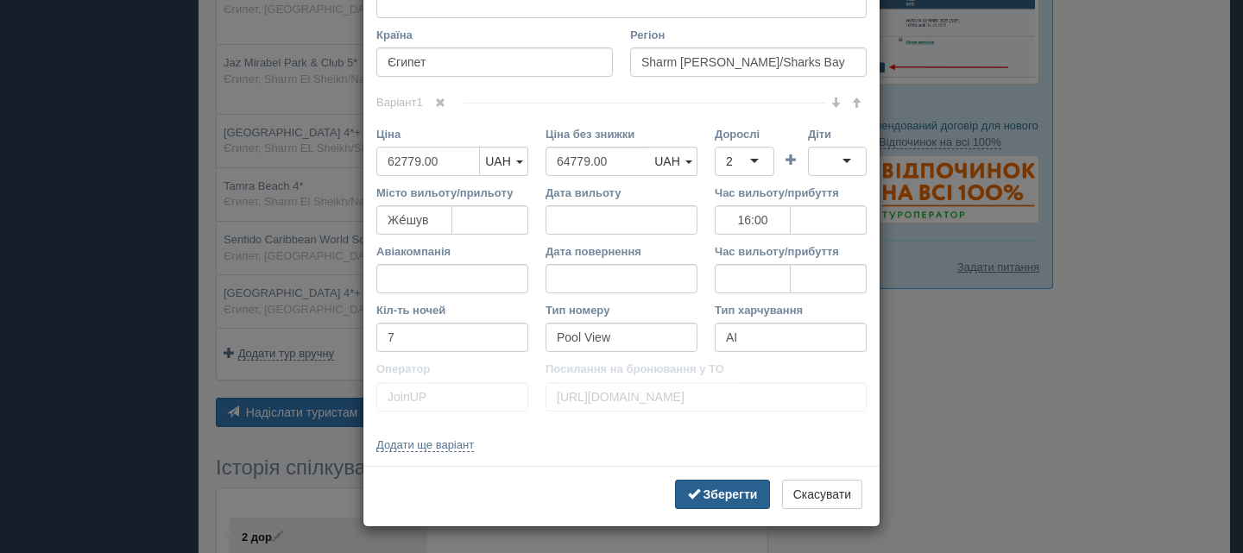
type input "62779.00"
click at [721, 487] on button "Зберегти" at bounding box center [722, 494] width 95 height 29
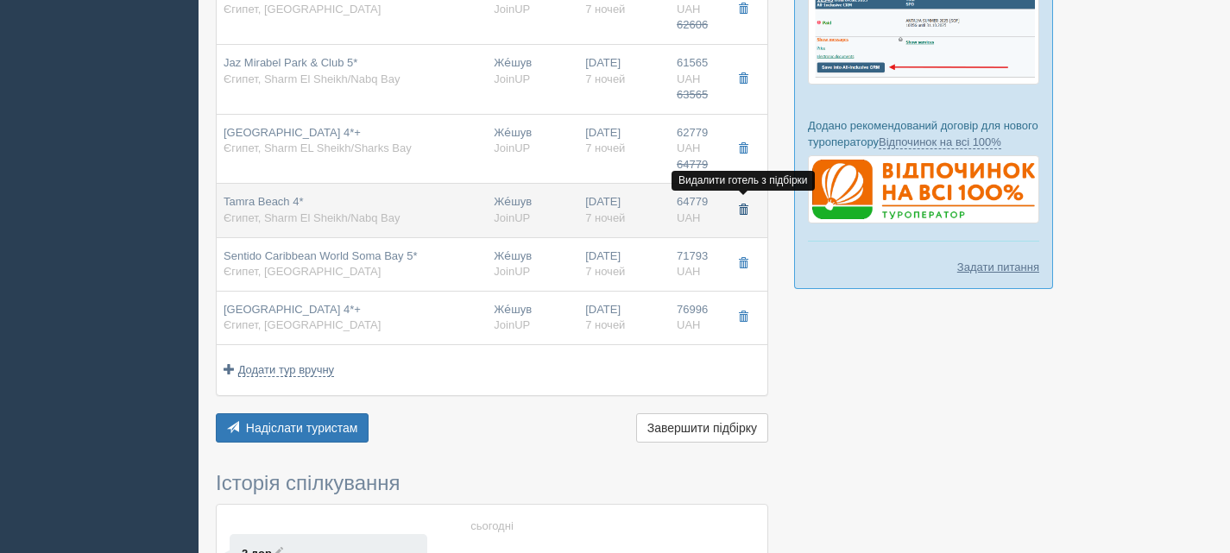
click at [740, 209] on span "button" at bounding box center [743, 210] width 10 height 10
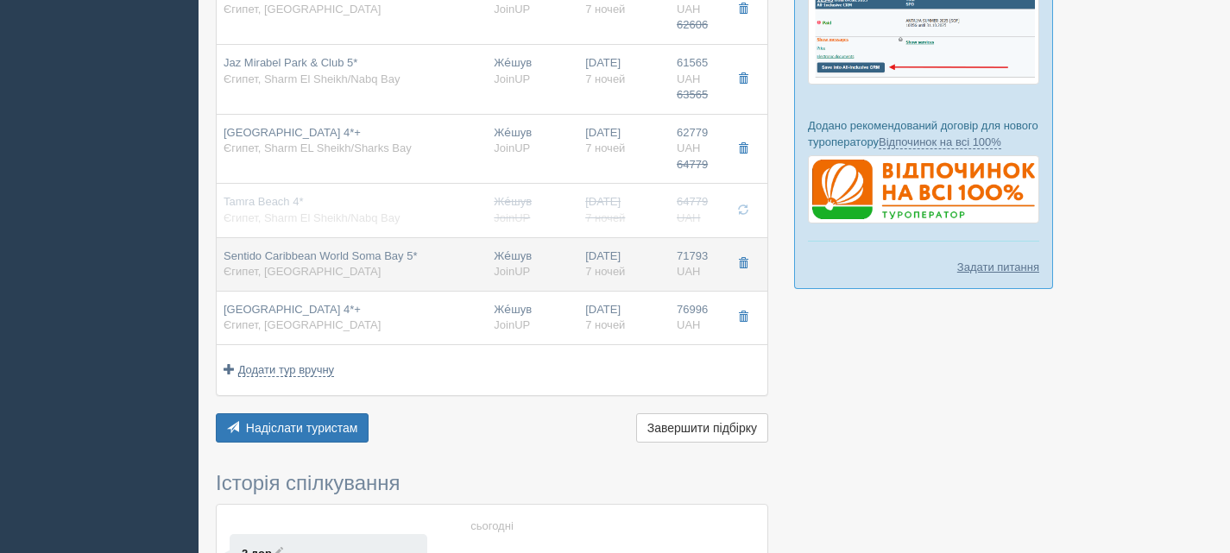
click at [326, 263] on div "Sentido Caribbean World Soma Bay 5* Єгипет, Soma Bay" at bounding box center [321, 265] width 194 height 32
type input "Sentido Caribbean World Soma Bay 5*"
type input "Soma Bay"
type input "71793.00"
type input "09:25"
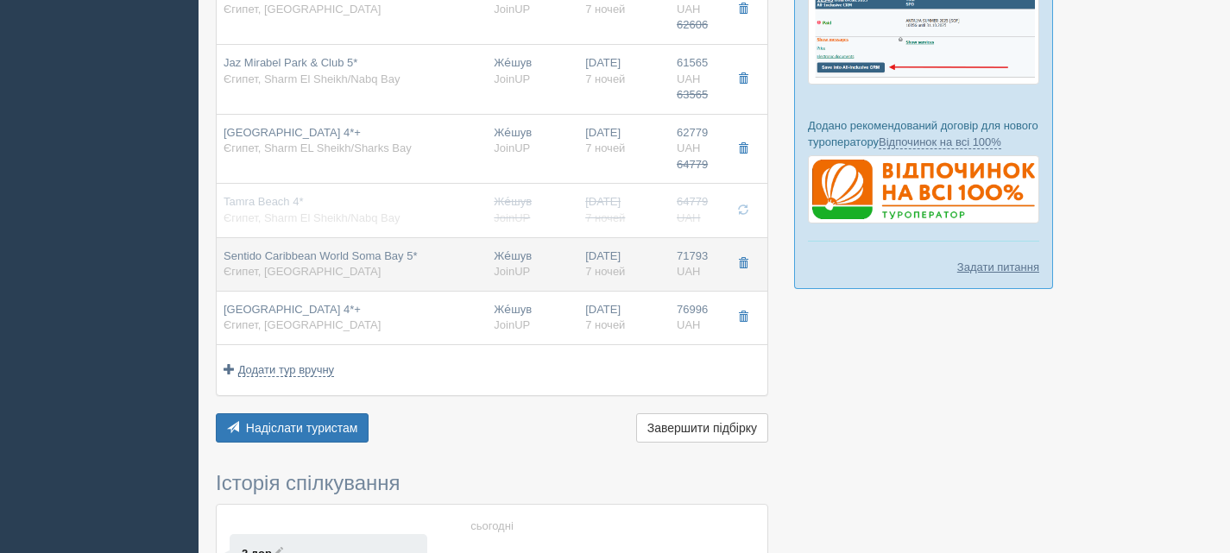
type input "Promo Room"
type input "https://agent-content.joinup.ua/hotel/caribbean-world-soma-bay/"
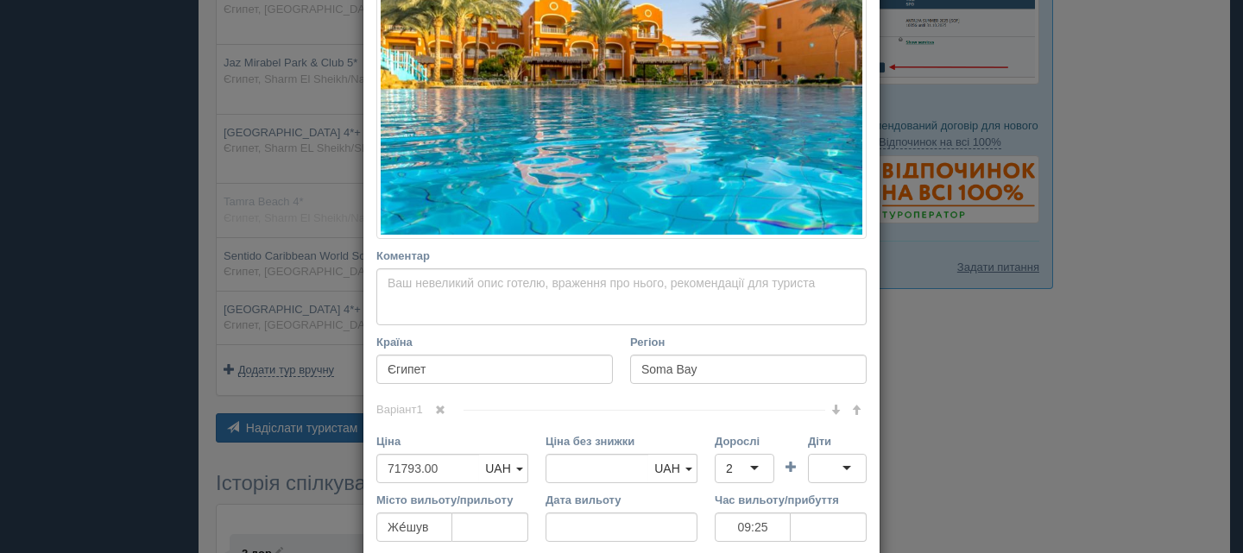
scroll to position [345, 0]
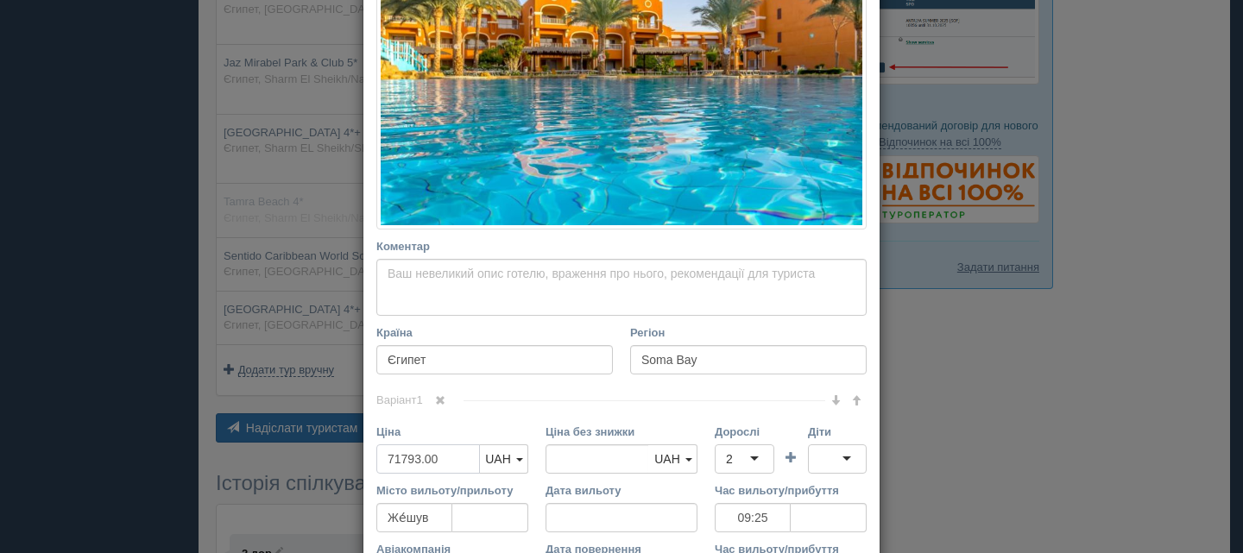
click at [396, 458] on input "71793.00" at bounding box center [428, 459] width 104 height 29
type input "7793.00"
type input "71793.00"
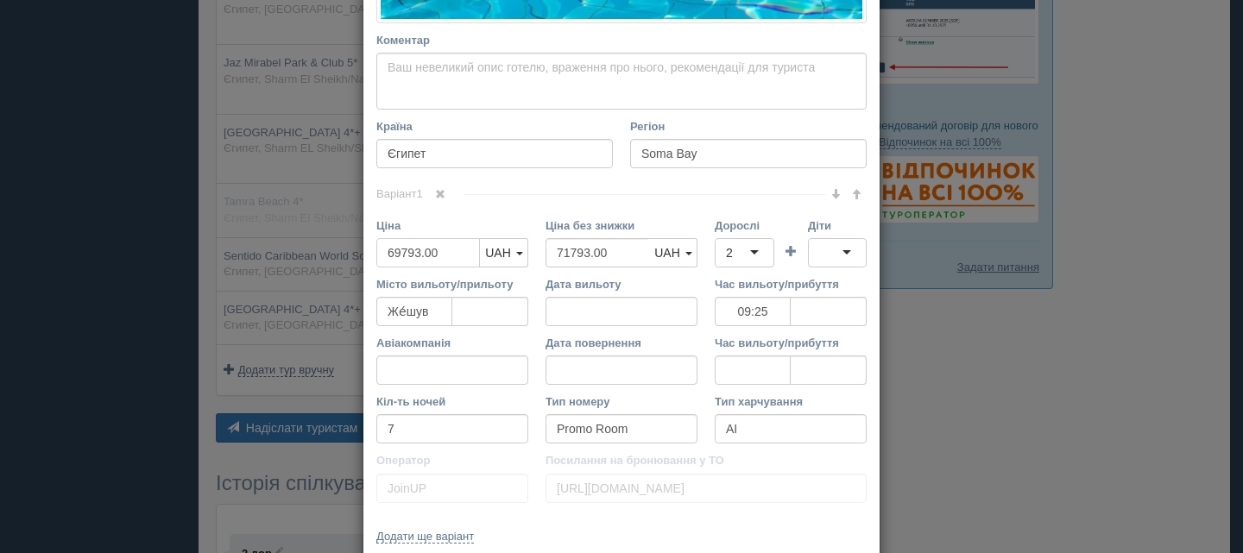
scroll to position [643, 0]
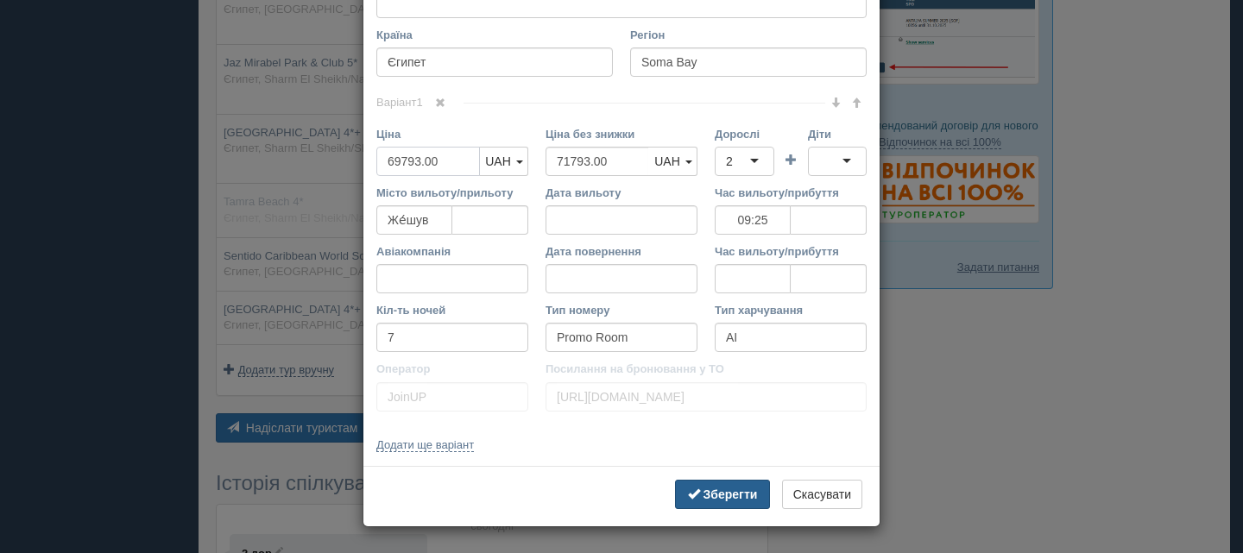
type input "69793.00"
click at [738, 491] on b "Зберегти" at bounding box center [731, 495] width 54 height 14
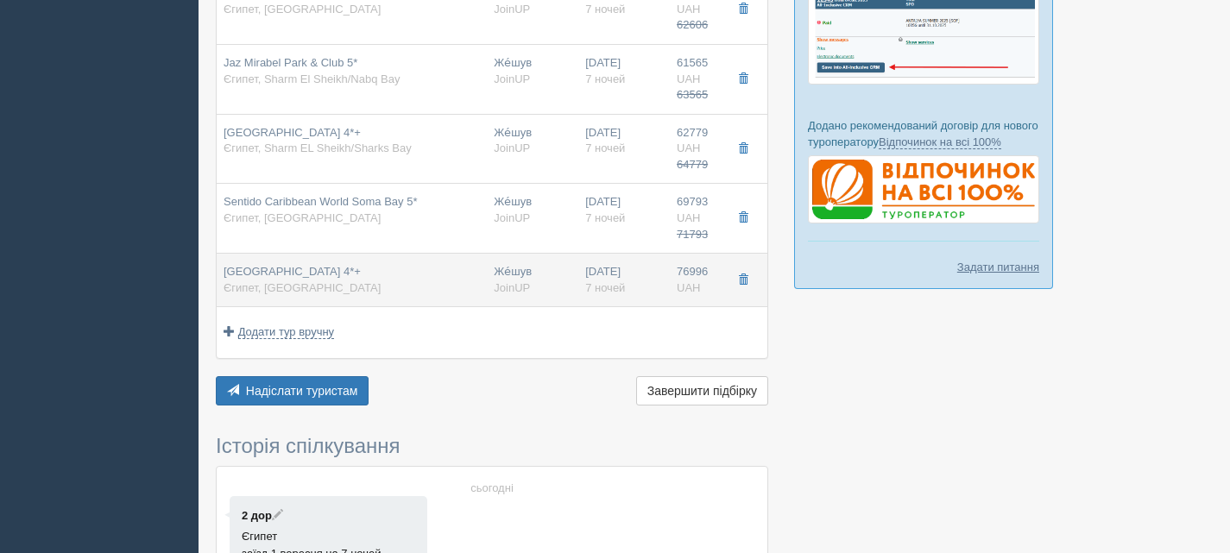
click at [443, 286] on div "Pickalbatros Aqua Park Resort 4*+ Єгипет, Hurghada" at bounding box center [352, 280] width 256 height 32
type input "[GEOGRAPHIC_DATA] 4*+"
type input "Hurghada"
type input "76996.00"
type input "09:25"
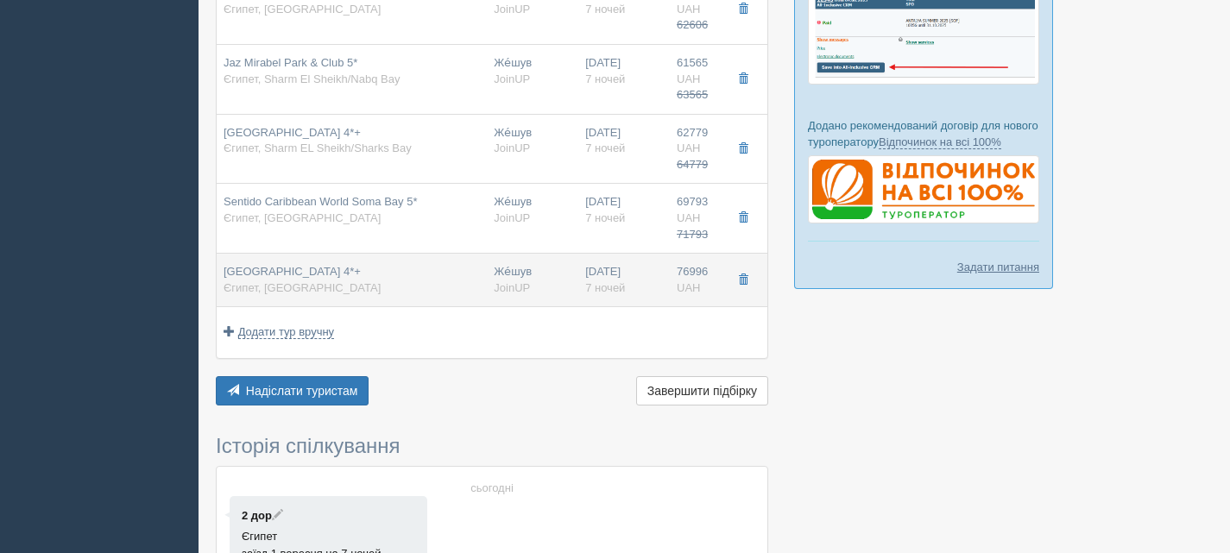
type input "Pool View"
type input "https://agent-content.joinup.ua/hotel/albatros-garden/"
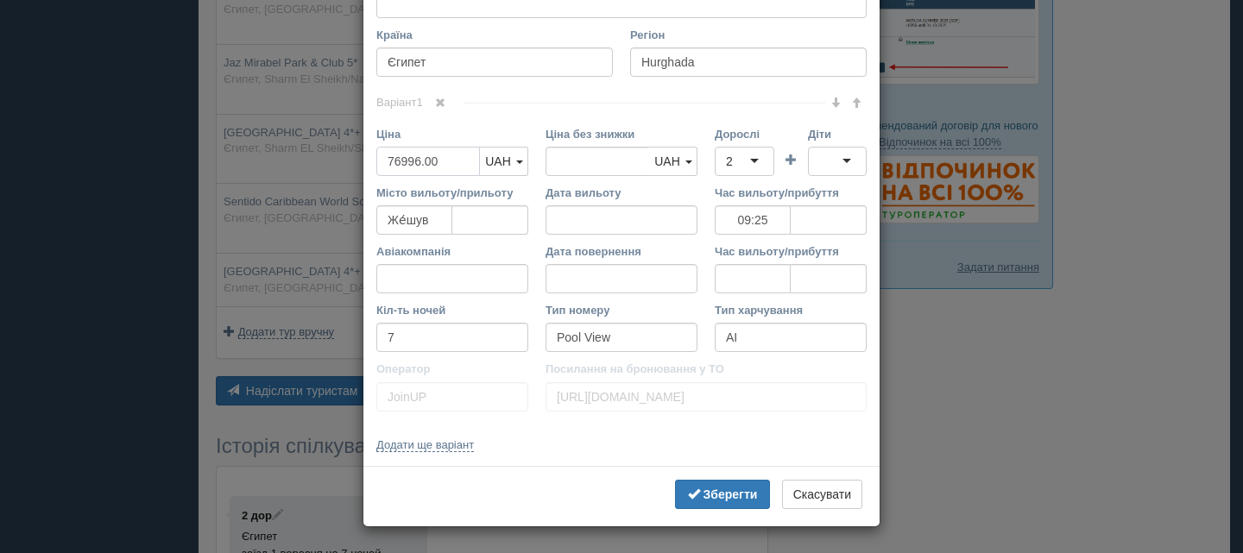
click at [397, 159] on input "76996.00" at bounding box center [428, 161] width 104 height 29
type input "7996.00"
type input "76996.00"
type input "74996.00"
click at [718, 497] on b "Зберегти" at bounding box center [731, 495] width 54 height 14
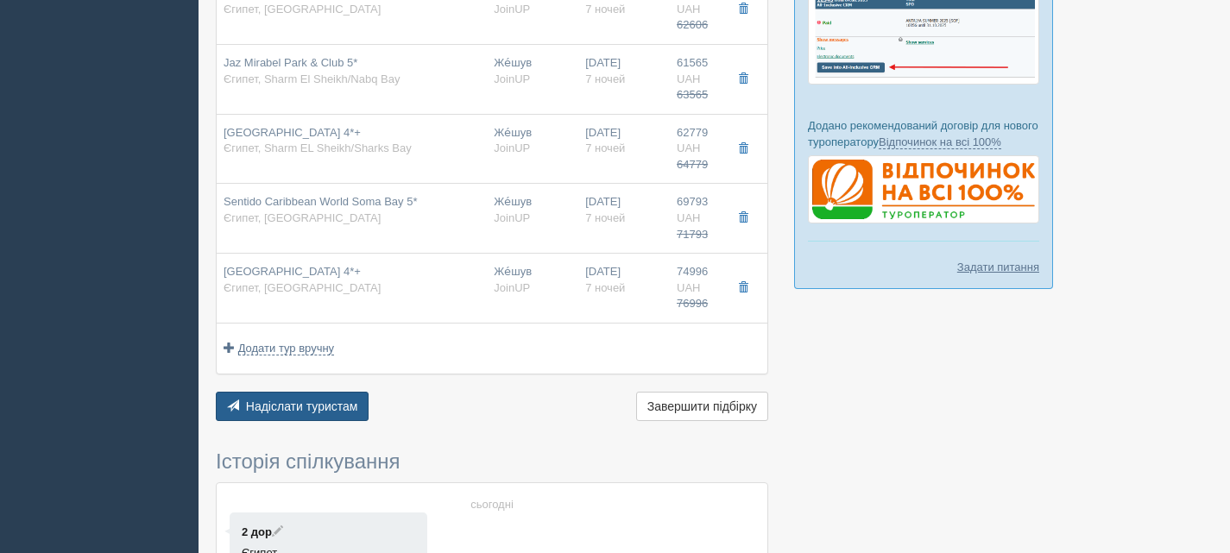
click at [325, 401] on span "Надіслати туристам" at bounding box center [302, 407] width 112 height 14
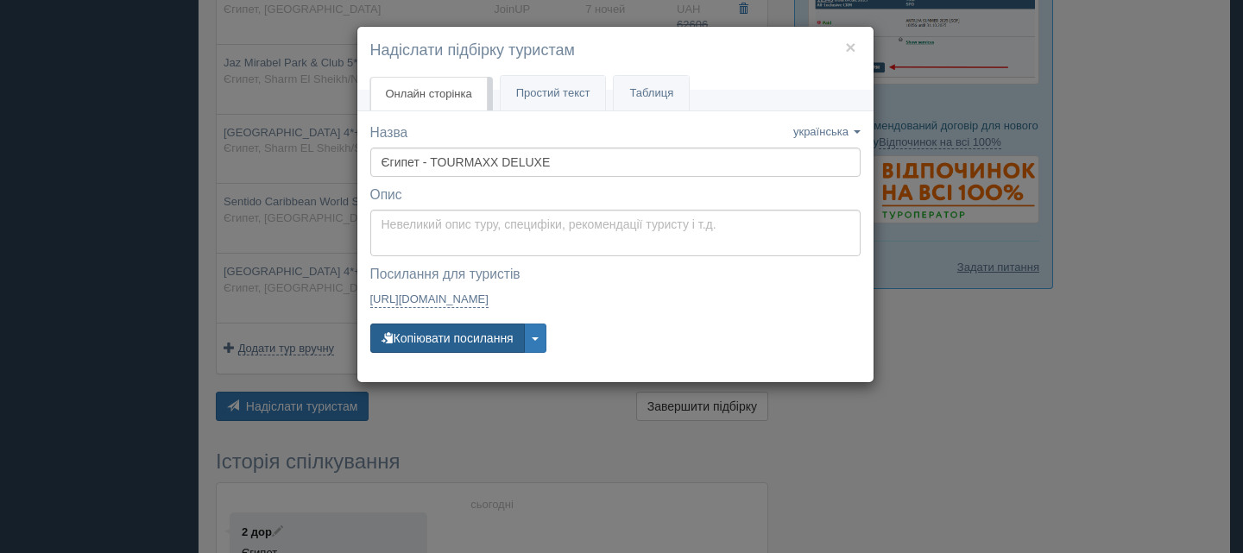
click at [483, 337] on button "Копіювати посилання" at bounding box center [447, 338] width 155 height 29
click at [542, 337] on button "button" at bounding box center [535, 338] width 22 height 29
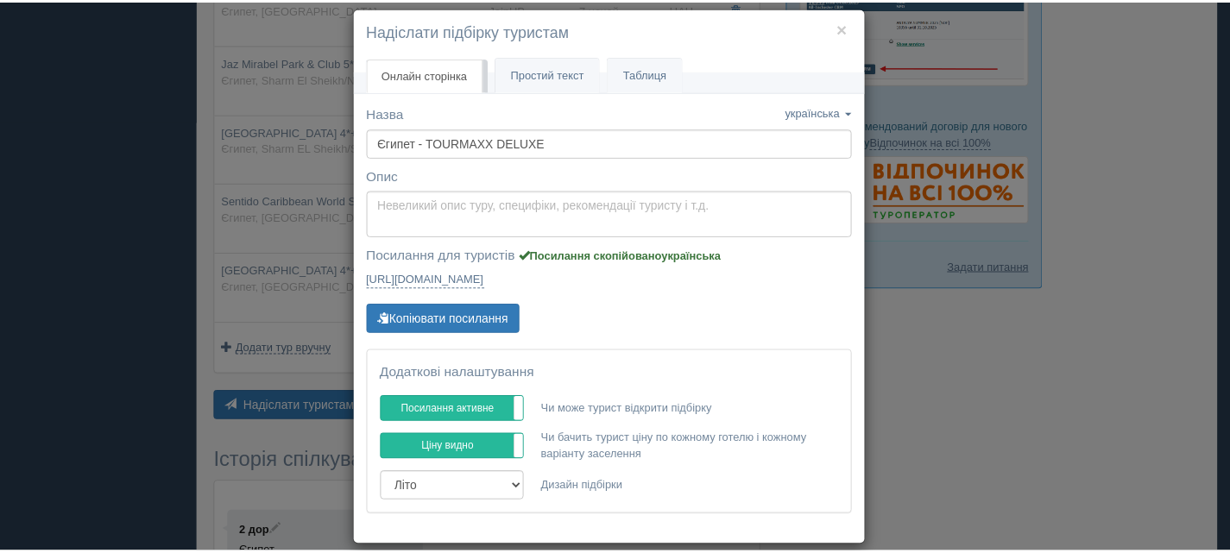
scroll to position [39, 0]
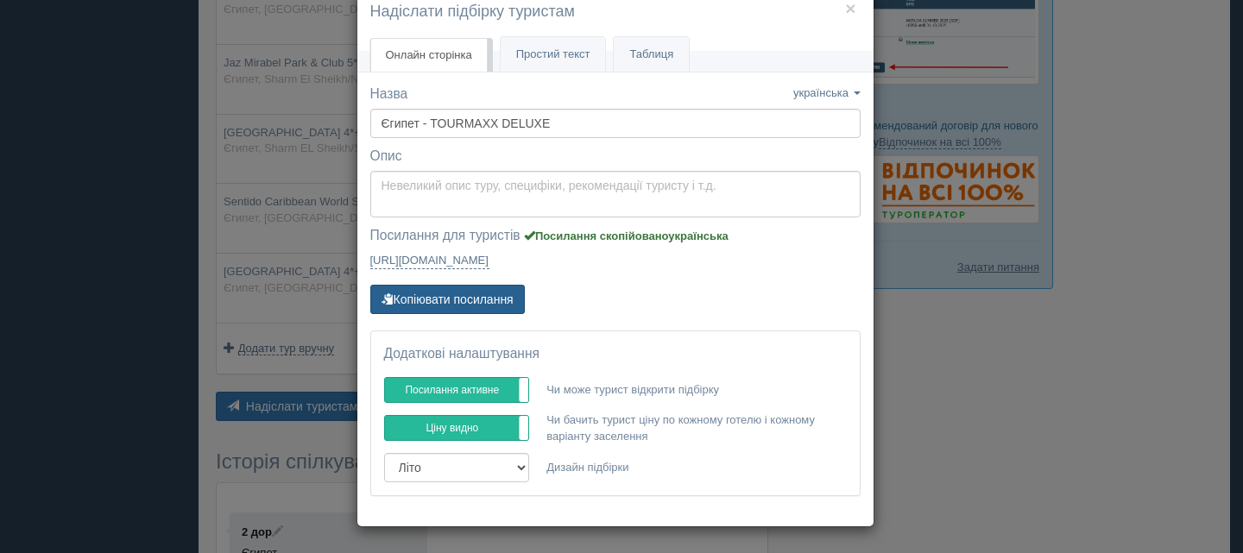
click at [483, 300] on button "Копіювати посилання" at bounding box center [447, 299] width 155 height 29
click at [845, 3] on button "×" at bounding box center [850, 8] width 10 height 18
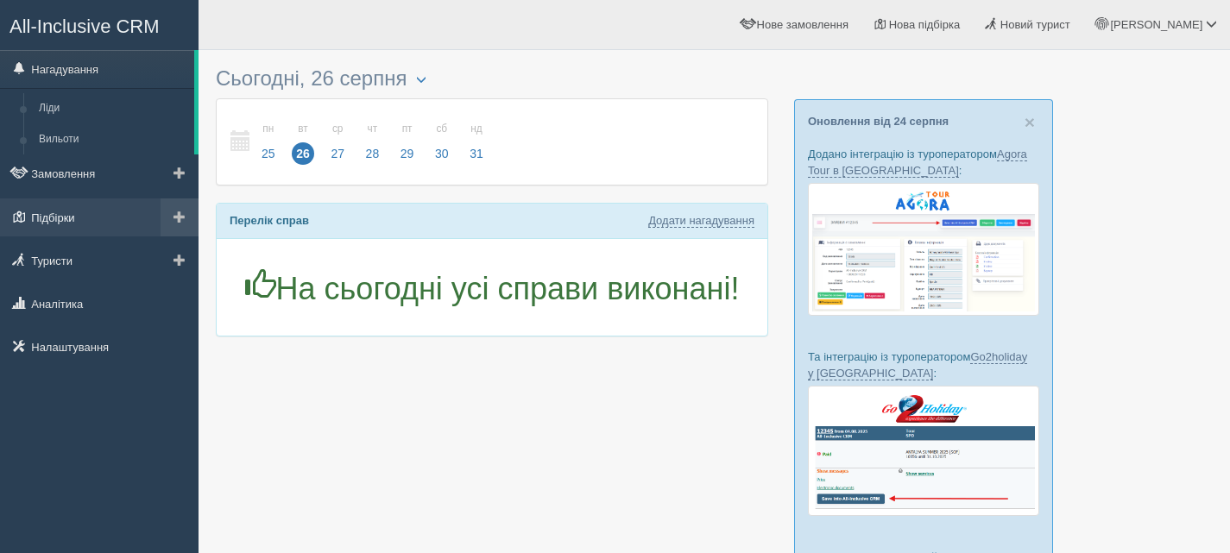
click at [67, 223] on link "Підбірки" at bounding box center [99, 218] width 199 height 38
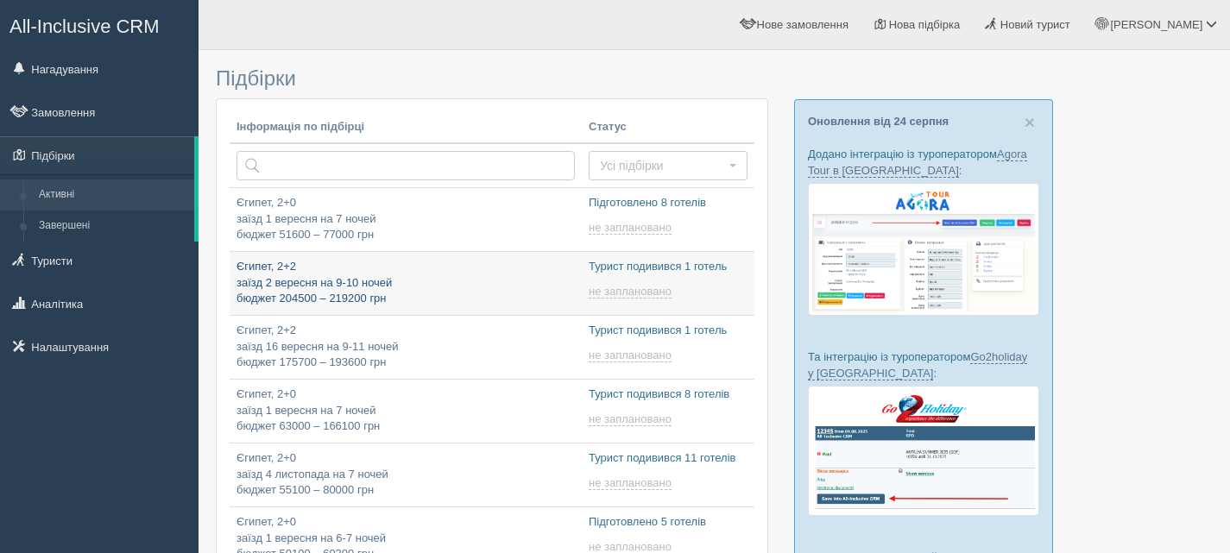
type input "2025-08-26 11:20"
type input "2025-08-26 14:05"
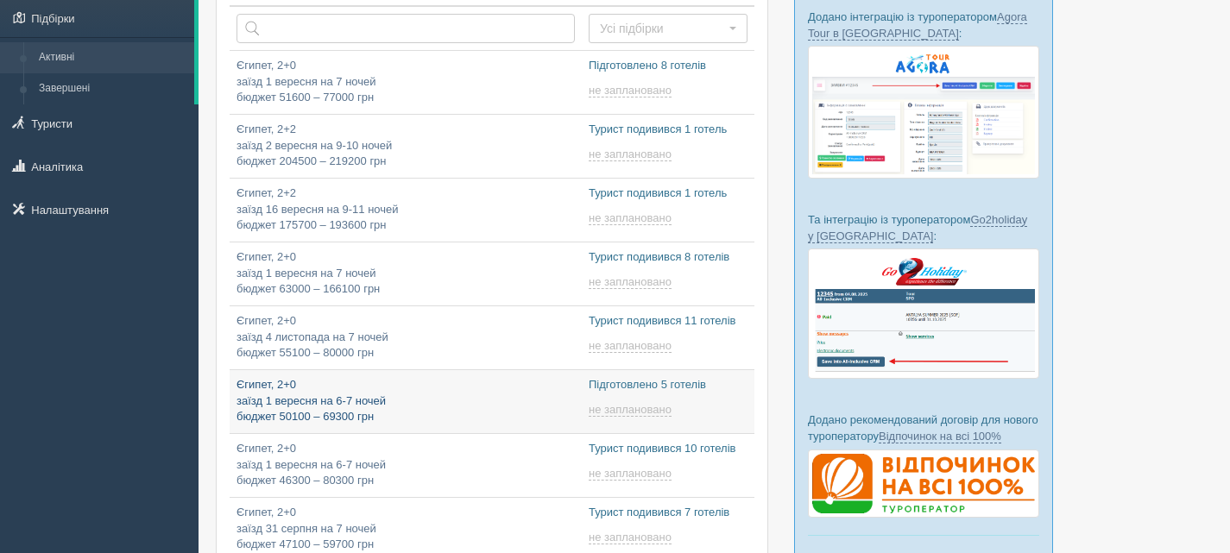
type input "2025-08-26 9:35"
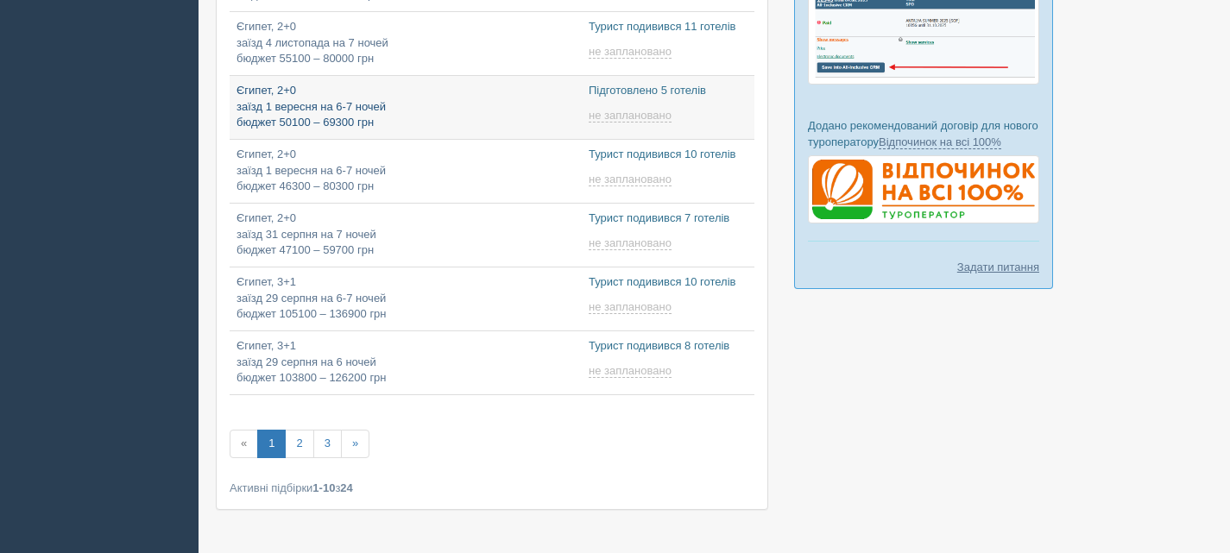
type input "2025-08-26 12:10"
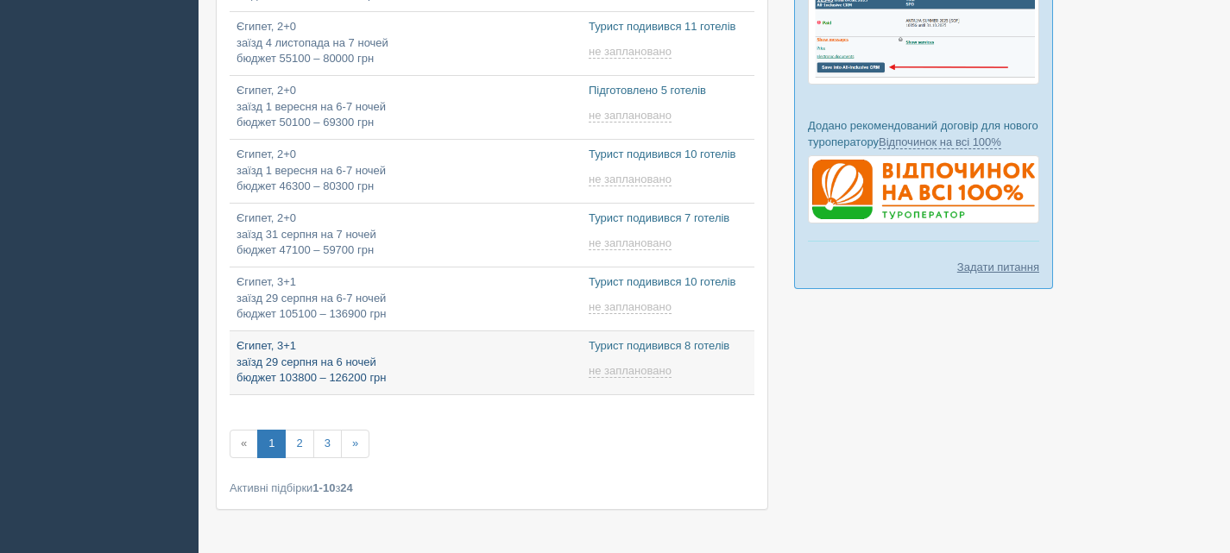
type input "2025-08-26 11:40"
click at [335, 441] on link "3" at bounding box center [327, 444] width 28 height 28
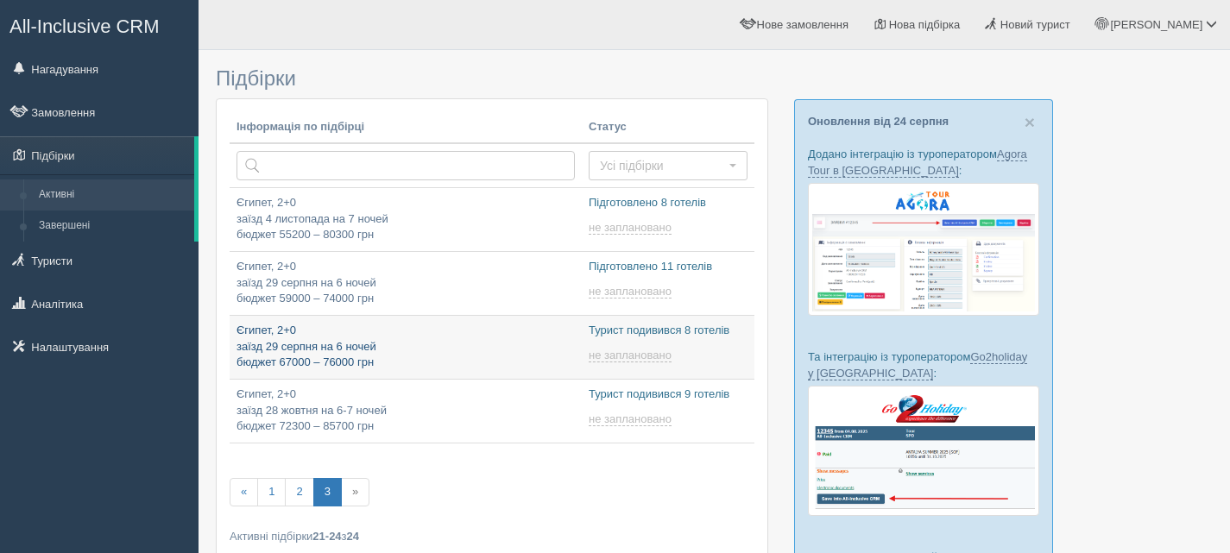
type input "[DATE] 10:45"
click at [379, 339] on p "Єгипет, 2+0 заїзд 29 серпня на 6 ночей бюджет 67000 – 76000 грн" at bounding box center [406, 347] width 338 height 48
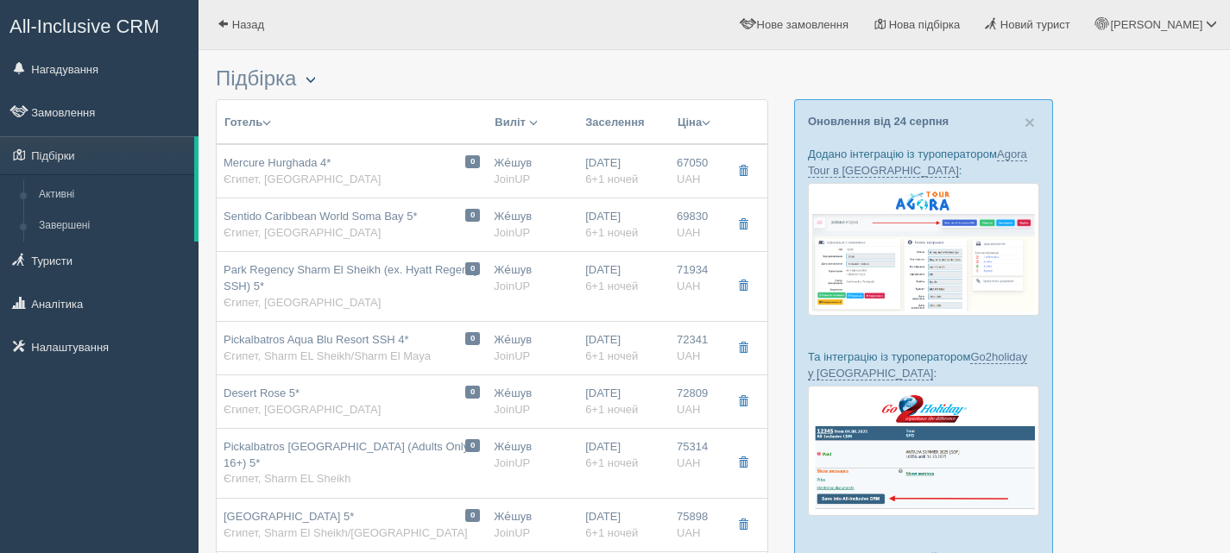
click at [316, 85] on span "button" at bounding box center [311, 79] width 10 height 10
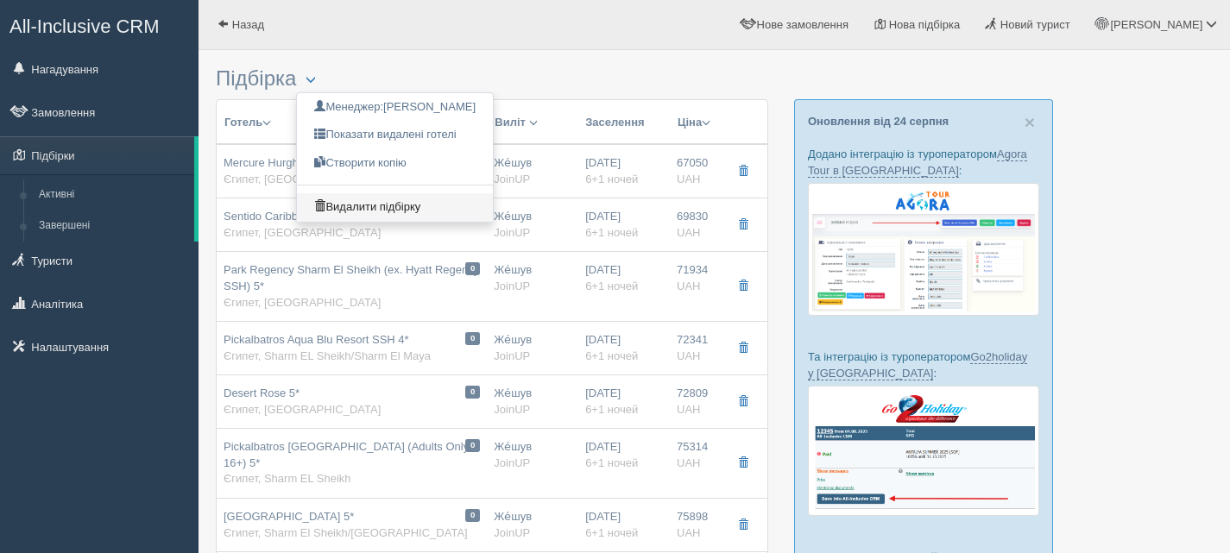
click at [377, 210] on link "Видалити підбірку" at bounding box center [395, 207] width 196 height 28
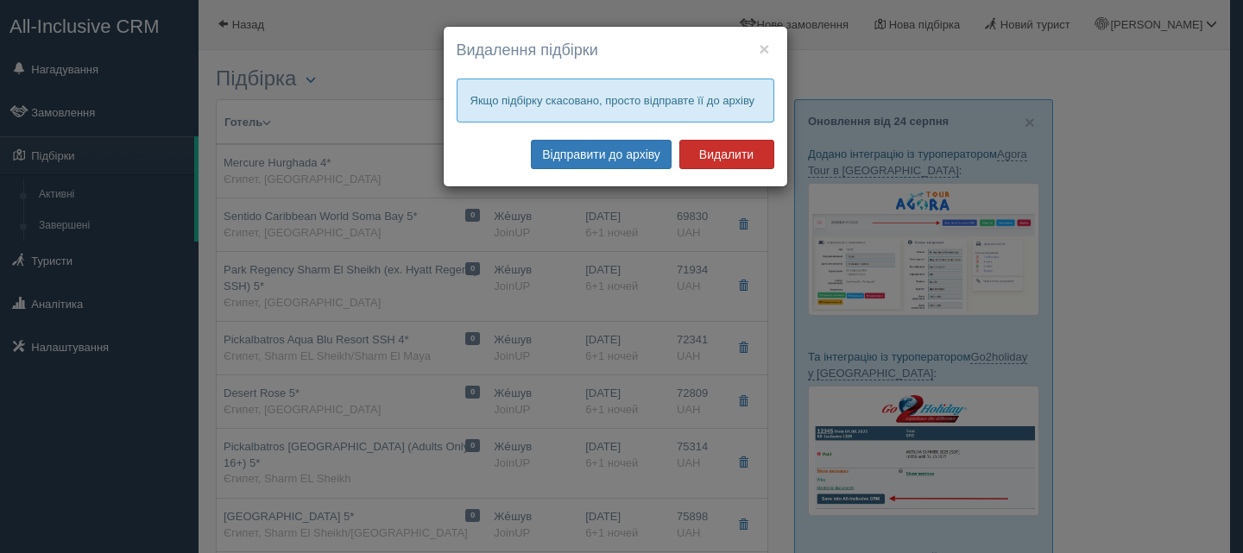
click at [749, 149] on button "Видалити" at bounding box center [726, 154] width 95 height 29
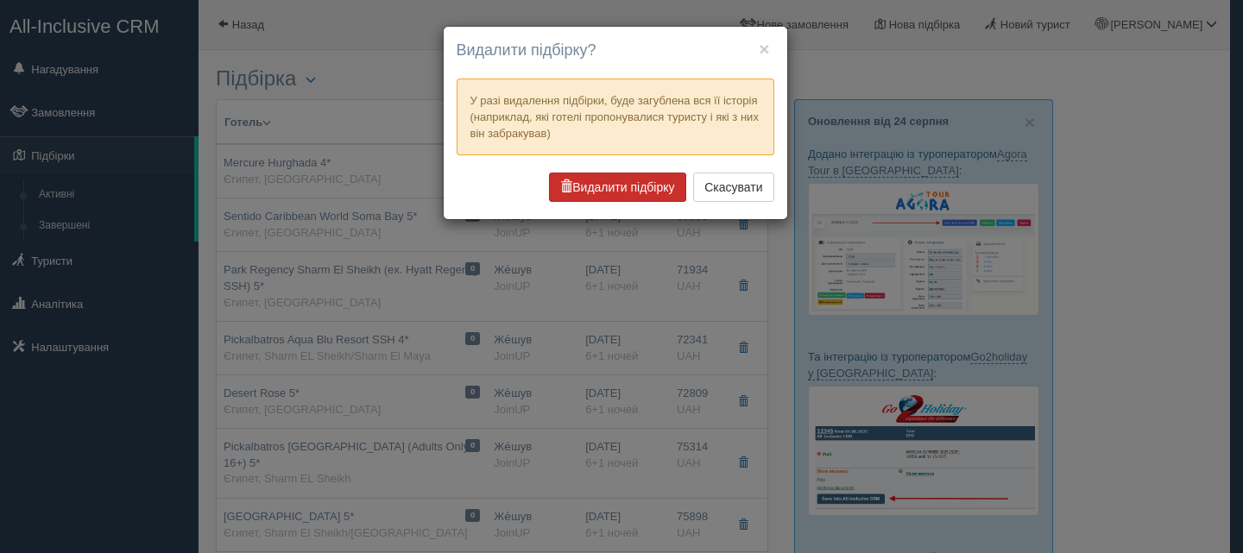
click at [603, 185] on button "Видалити підбірку" at bounding box center [617, 187] width 136 height 29
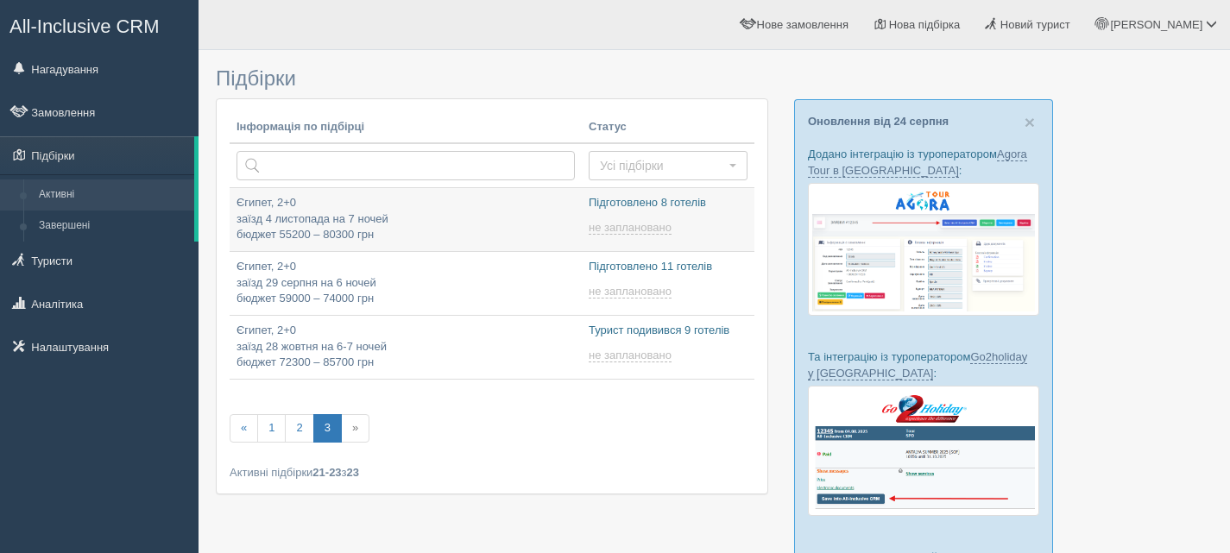
type input "[DATE] 9:50"
type input "[DATE] 17:35"
click at [429, 338] on p "Єгипет, 2+0 заїзд 28 жовтня на 6-7 ночей бюджет 72300 – 85700 грн" at bounding box center [406, 347] width 338 height 48
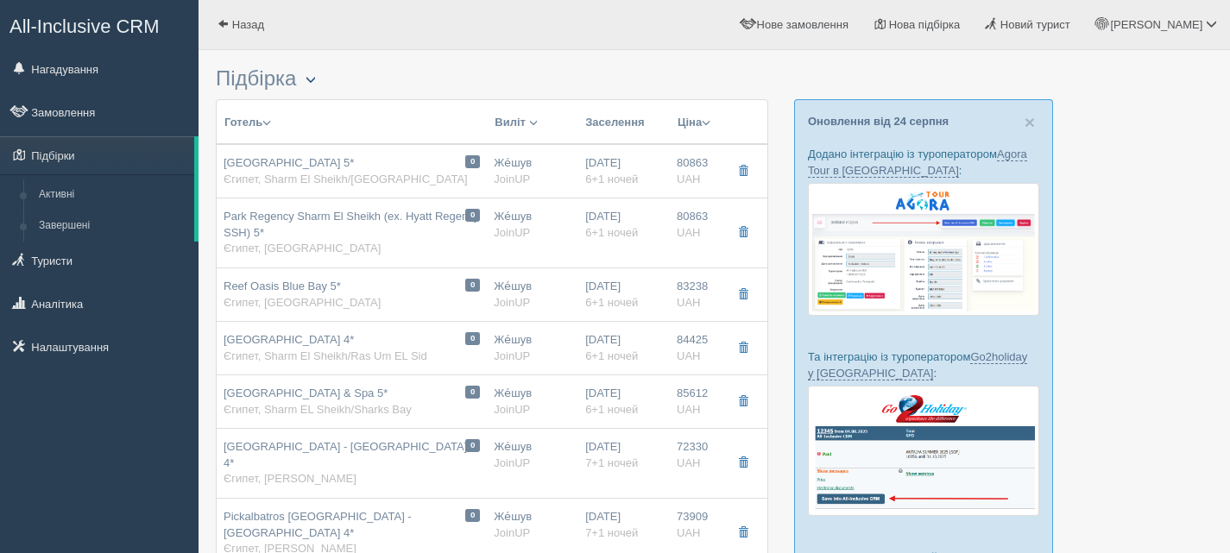
click at [316, 80] on span "button" at bounding box center [311, 79] width 10 height 10
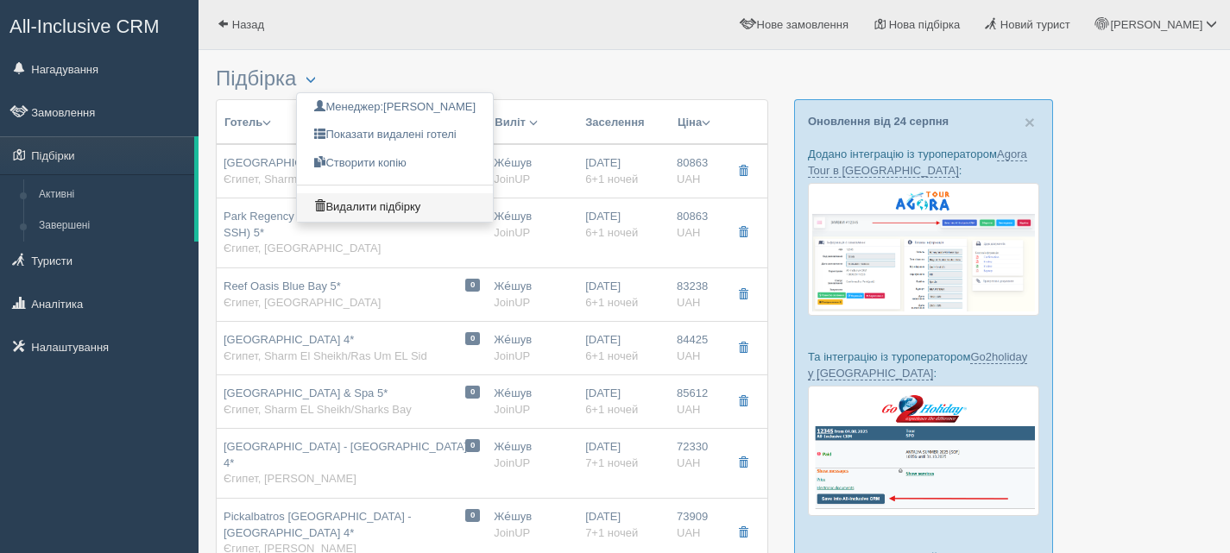
click at [347, 203] on link "Видалити підбірку" at bounding box center [395, 207] width 196 height 28
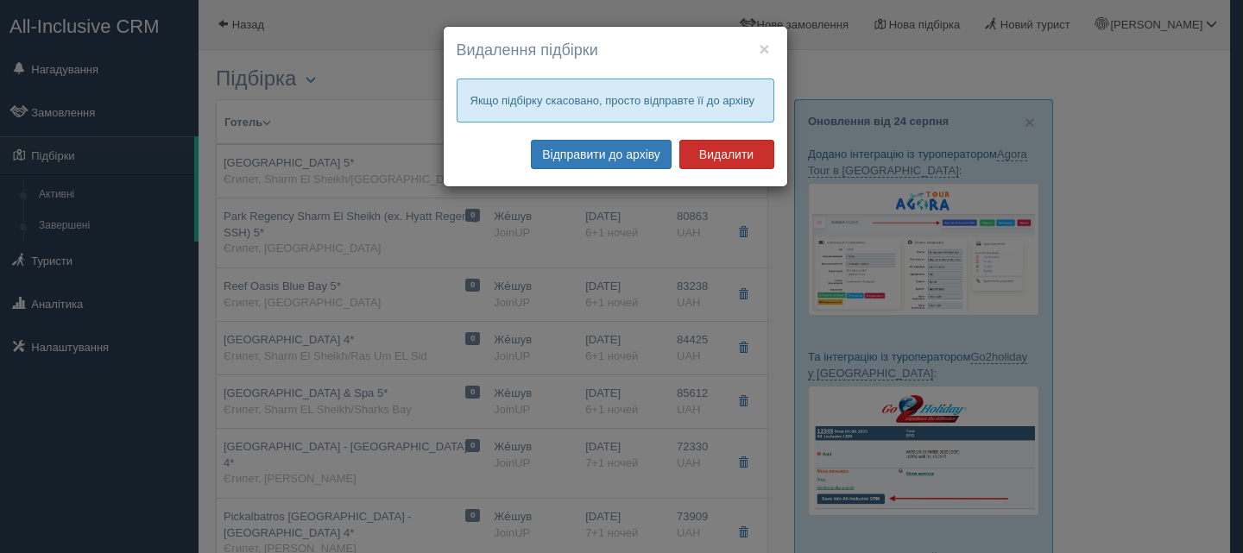
click at [703, 140] on button "Видалити" at bounding box center [726, 154] width 95 height 29
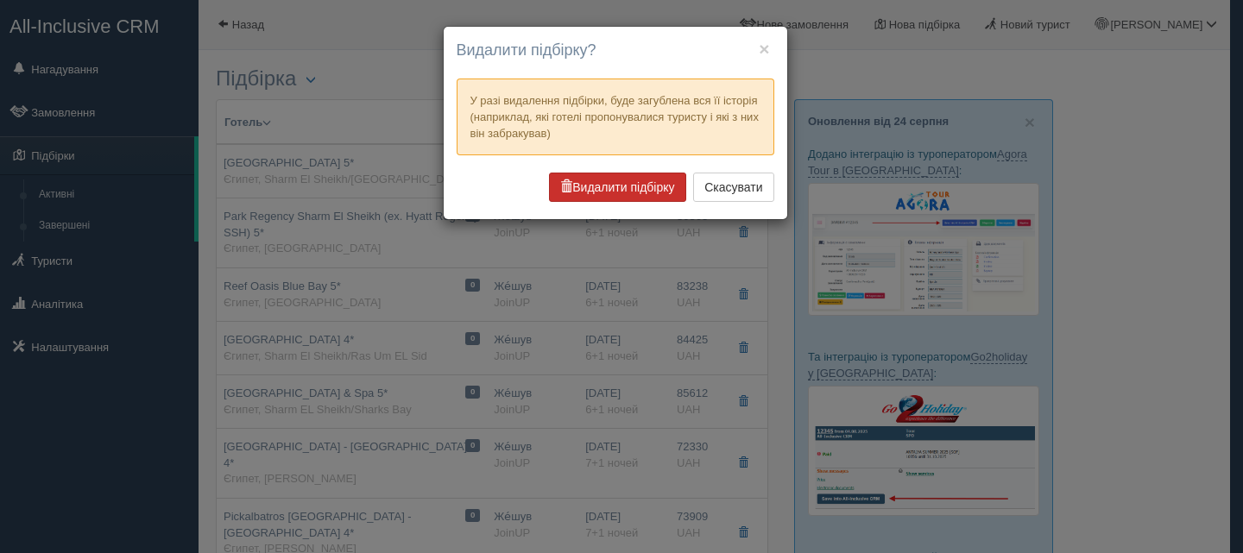
click at [641, 181] on button "Видалити підбірку" at bounding box center [617, 187] width 136 height 29
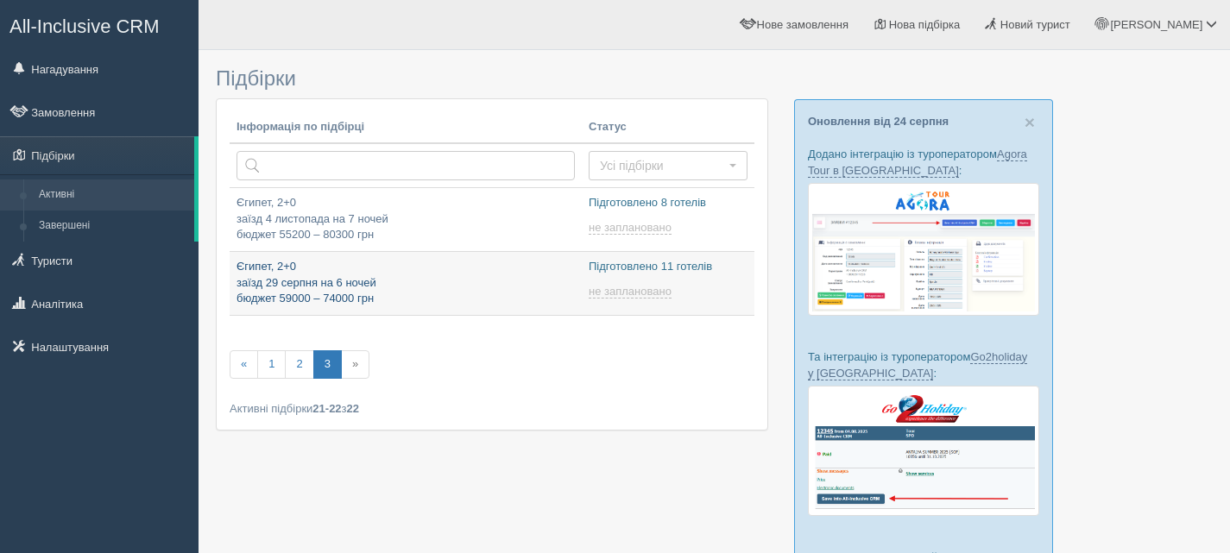
type input "[DATE] 9:50"
type input "[DATE] 9:40"
click at [422, 285] on p "Єгипет, 2+0 заїзд 29 серпня на 6 ночей бюджет 59000 – 74000 грн" at bounding box center [406, 283] width 338 height 48
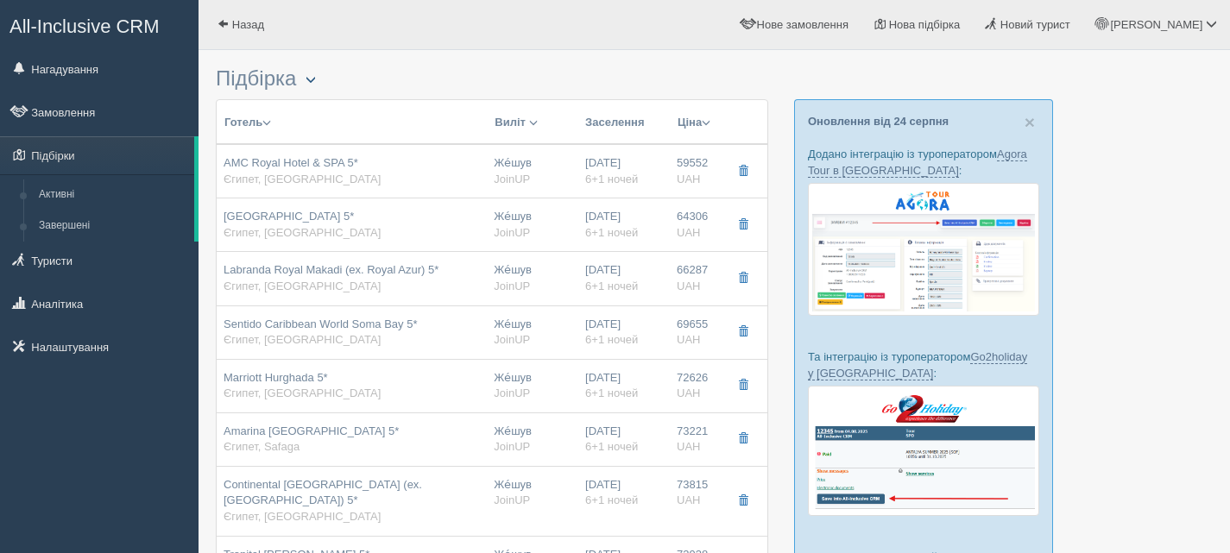
click at [314, 78] on span "button" at bounding box center [311, 79] width 10 height 10
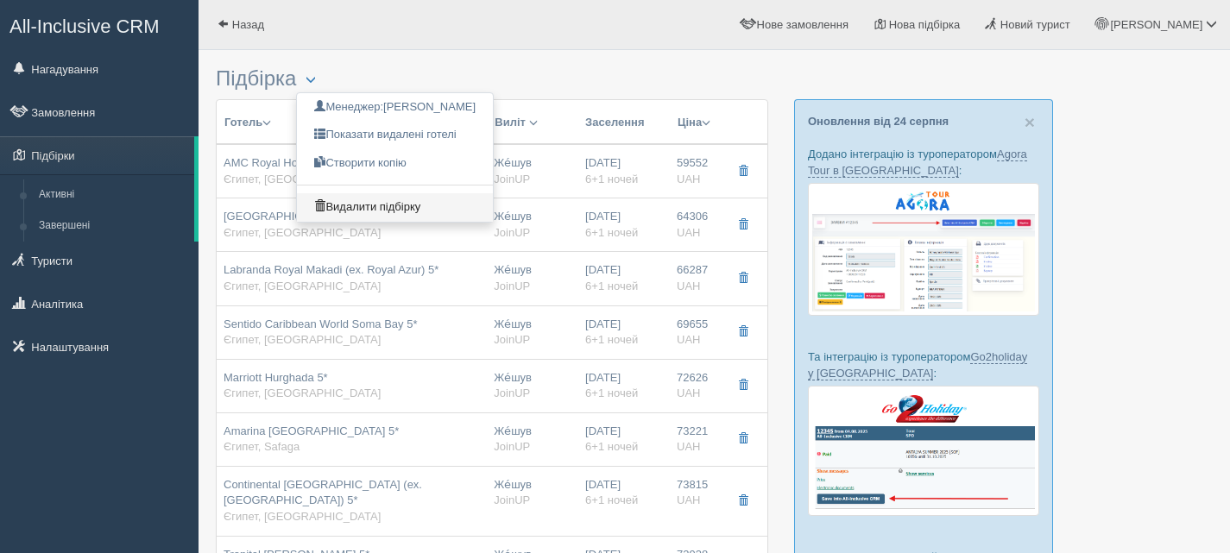
click at [353, 206] on link "Видалити підбірку" at bounding box center [395, 207] width 196 height 28
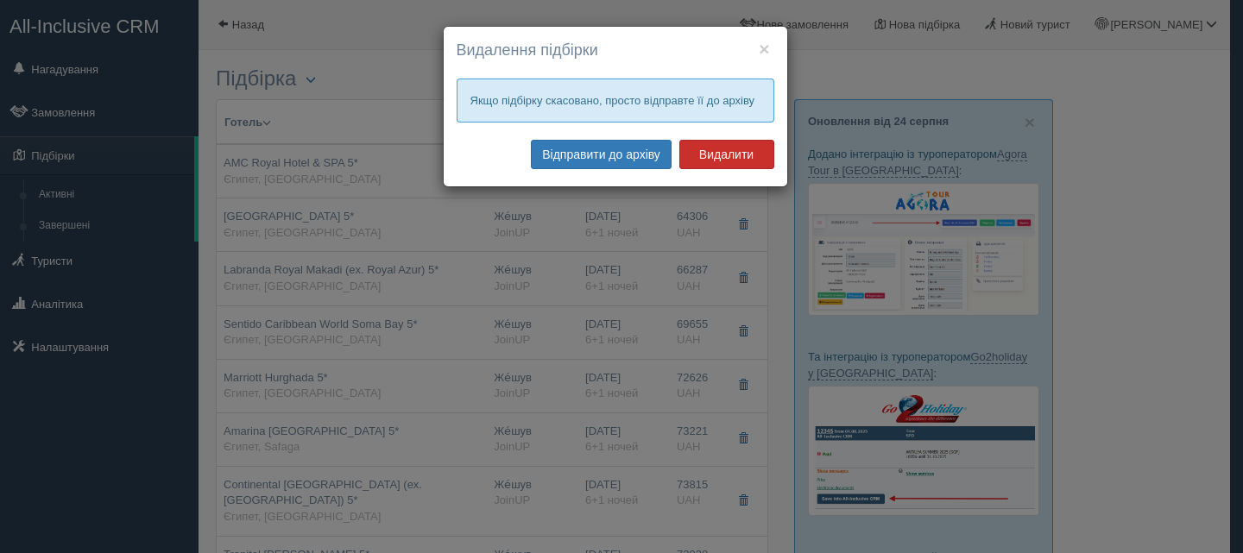
click at [721, 154] on button "Видалити" at bounding box center [726, 154] width 95 height 29
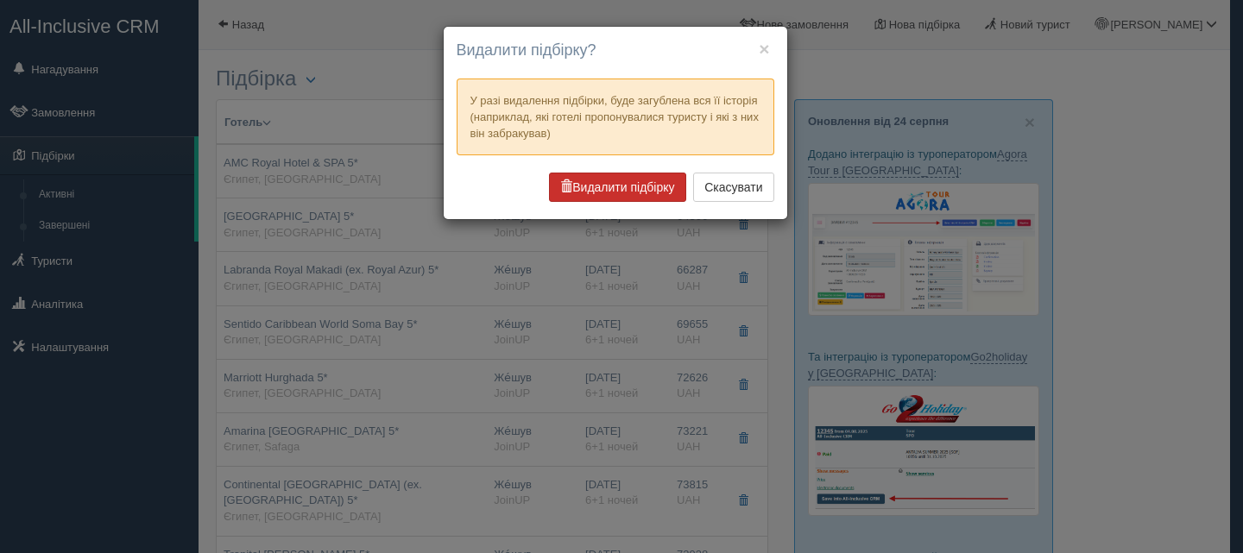
click at [609, 185] on button "Видалити підбірку" at bounding box center [617, 187] width 136 height 29
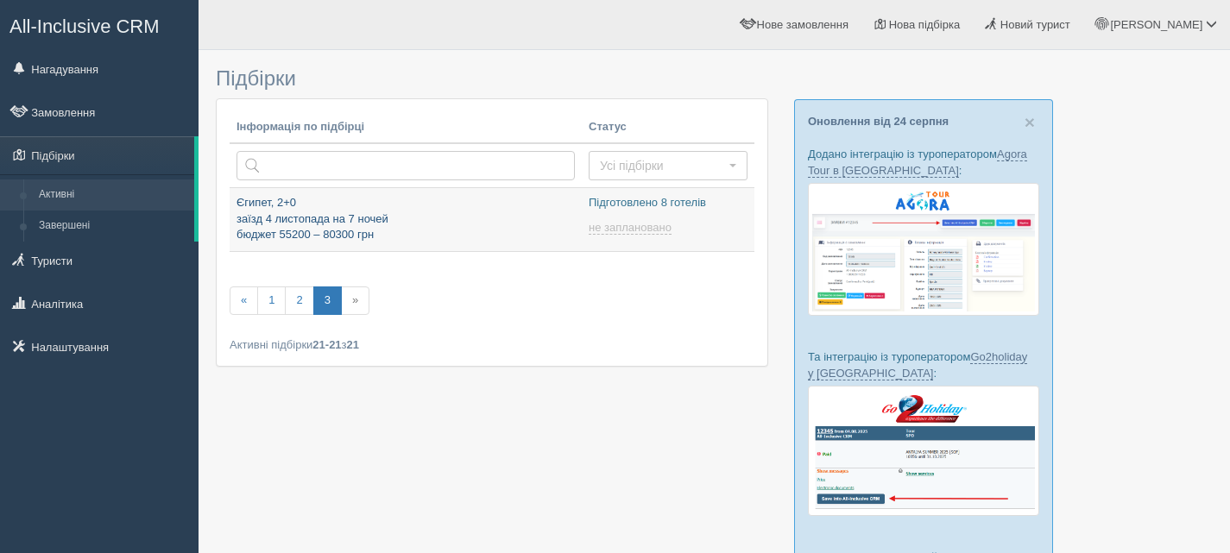
type input "[DATE] 9:50"
click at [300, 304] on link "2" at bounding box center [299, 301] width 28 height 28
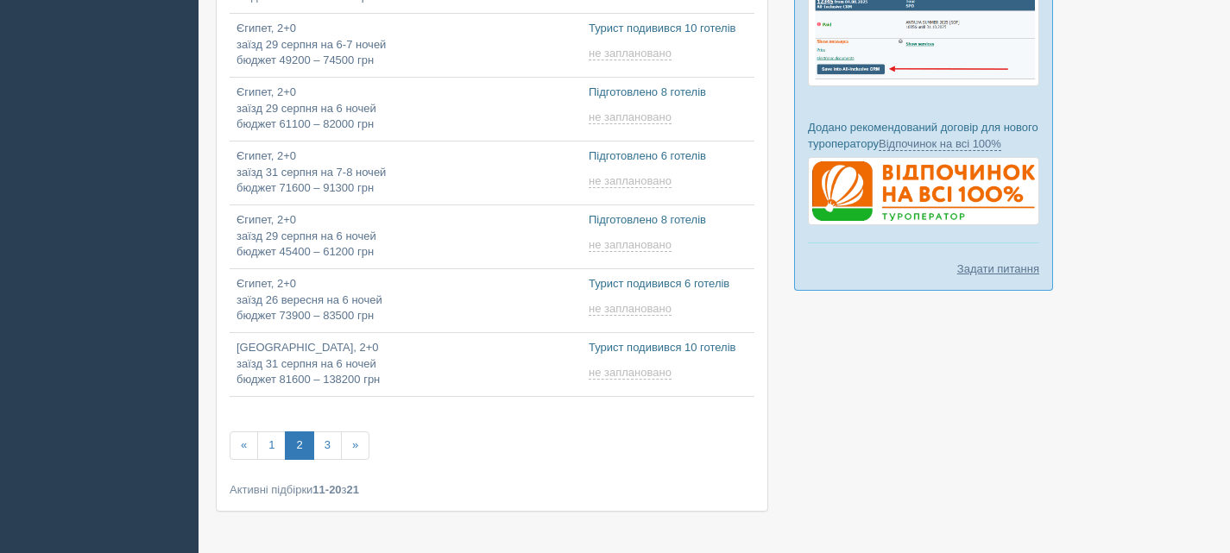
scroll to position [432, 0]
type input "[DATE] 10:05"
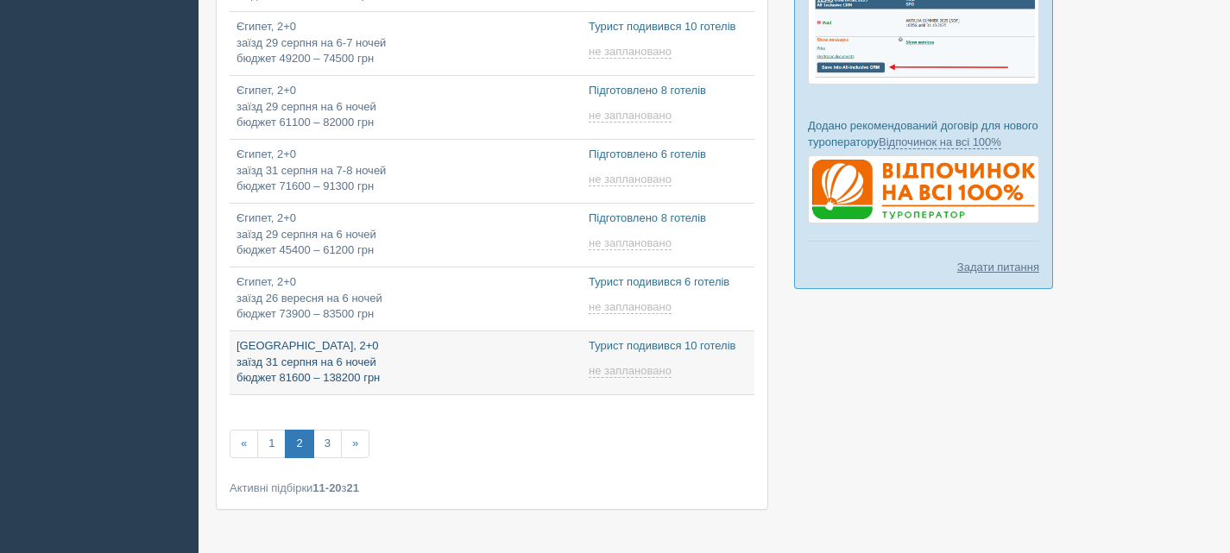
click at [464, 365] on p "Туреччина, 2+0 заїзд 31 серпня на 6 ночей бюджет 81600 – 138200 грн" at bounding box center [406, 362] width 338 height 48
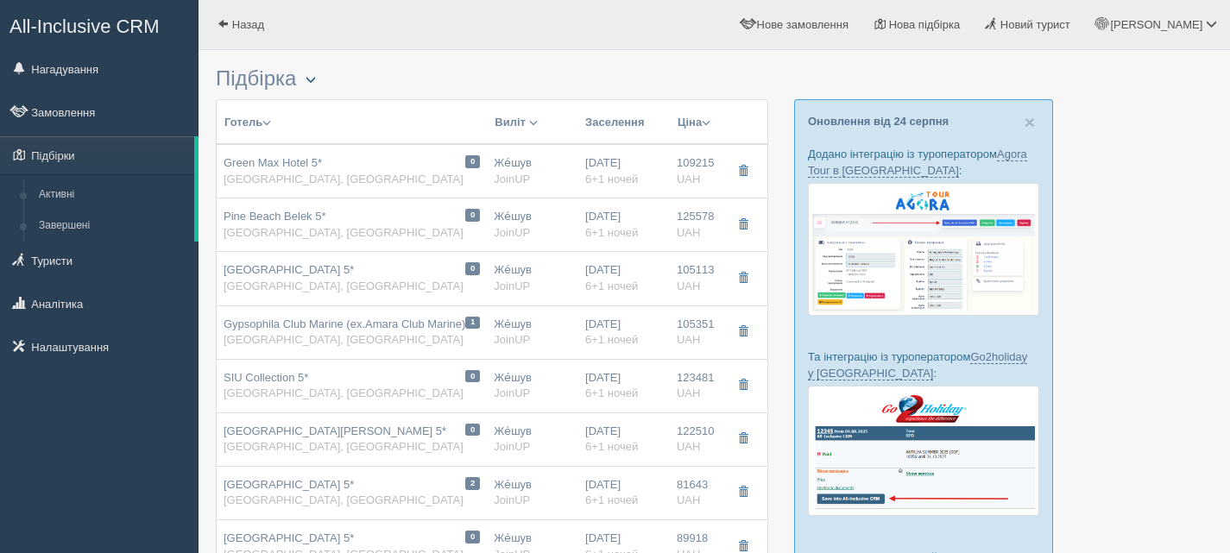
click at [316, 76] on span "button" at bounding box center [311, 79] width 10 height 10
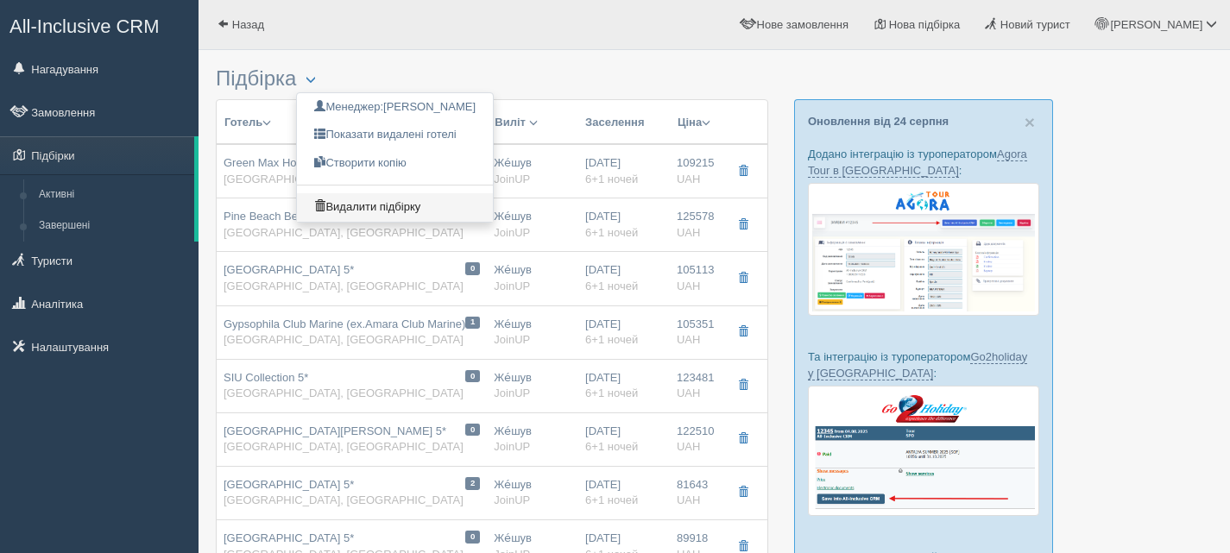
click at [353, 212] on link "Видалити підбірку" at bounding box center [395, 207] width 196 height 28
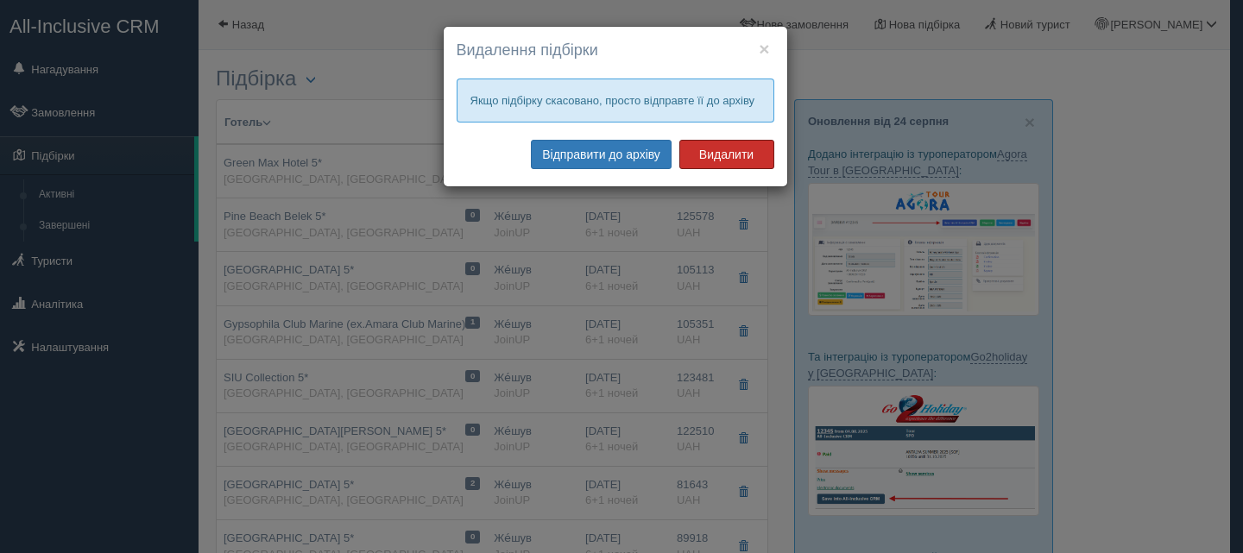
click at [723, 148] on button "Видалити" at bounding box center [726, 154] width 95 height 29
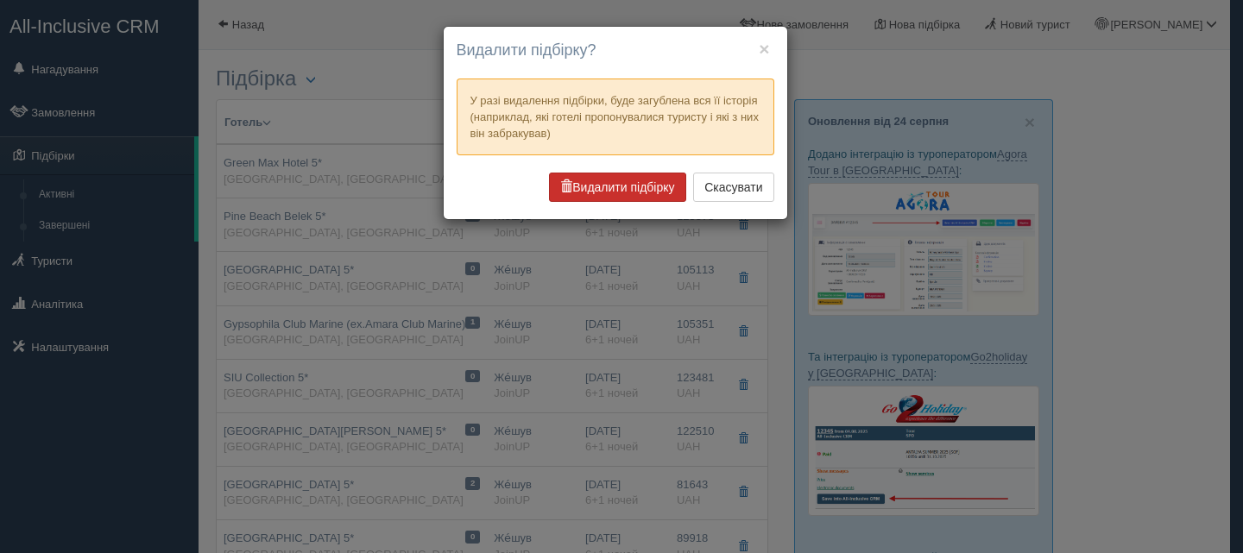
click at [620, 181] on button "Видалити підбірку" at bounding box center [617, 187] width 136 height 29
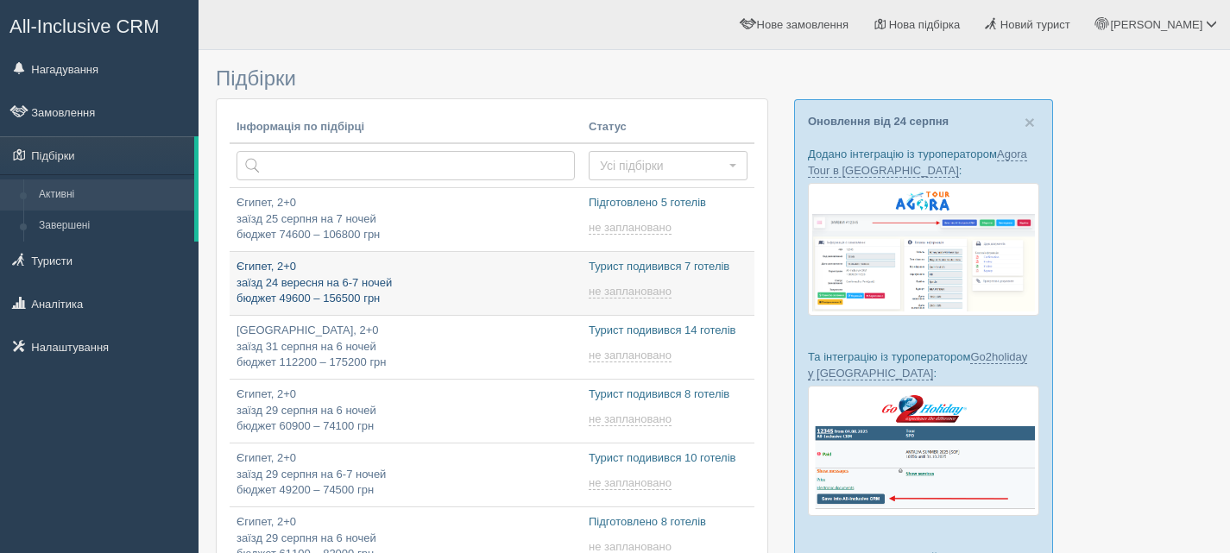
type input "2025-08-26 17:50"
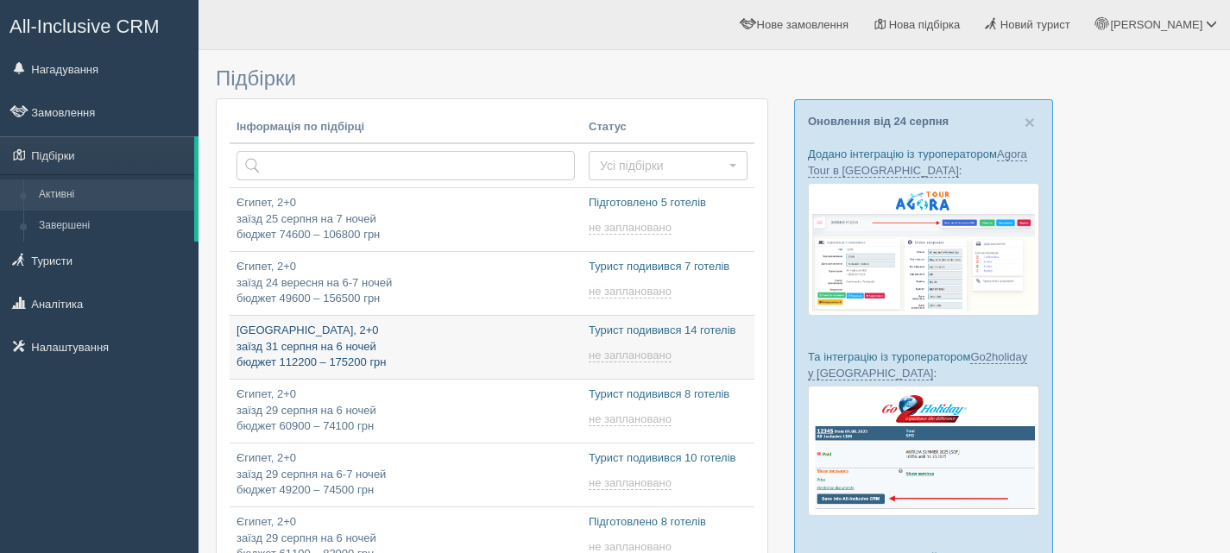
type input "2025-08-26 11:40"
type input "[DATE] 10:40"
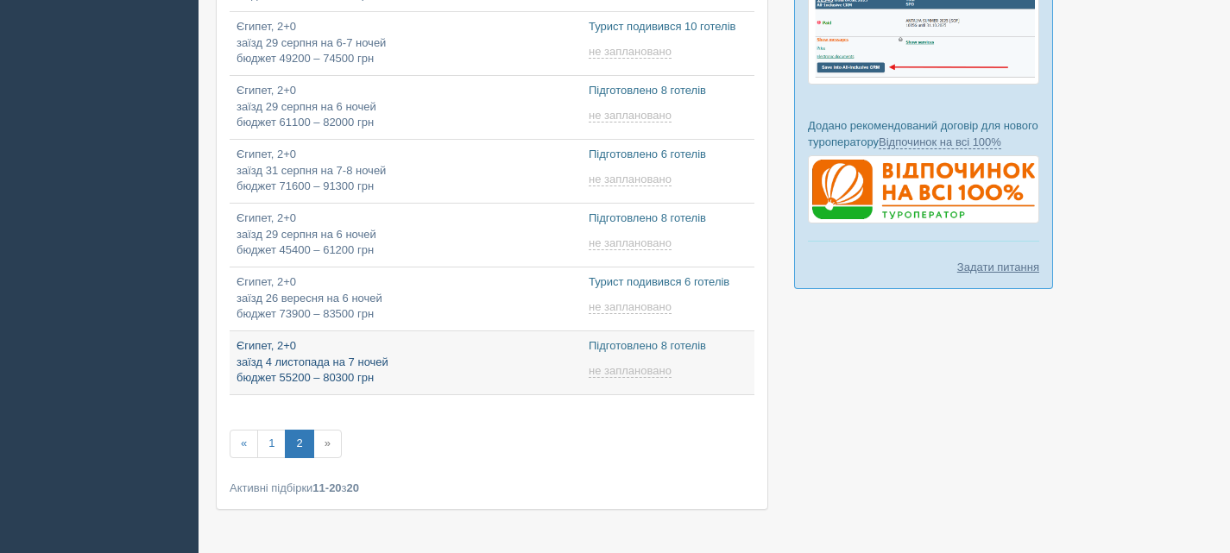
type input "2025-08-26 9:50"
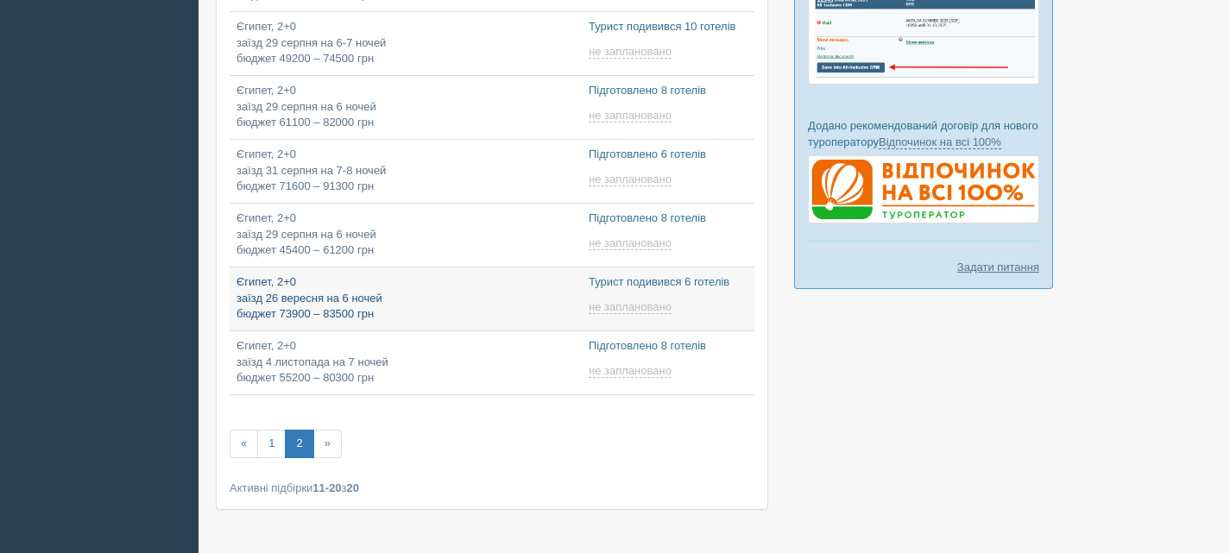
click at [394, 293] on p "Єгипет, 2+0 заїзд 26 вересня на 6 ночей бюджет 73900 – 83500 грн" at bounding box center [406, 299] width 338 height 48
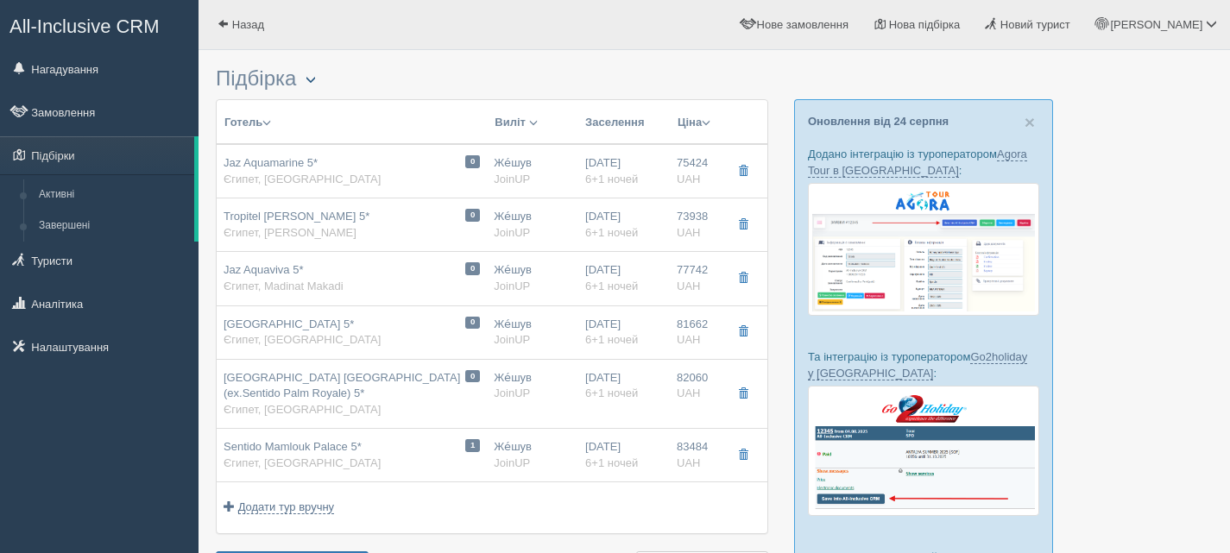
click at [307, 79] on button "button" at bounding box center [310, 80] width 29 height 21
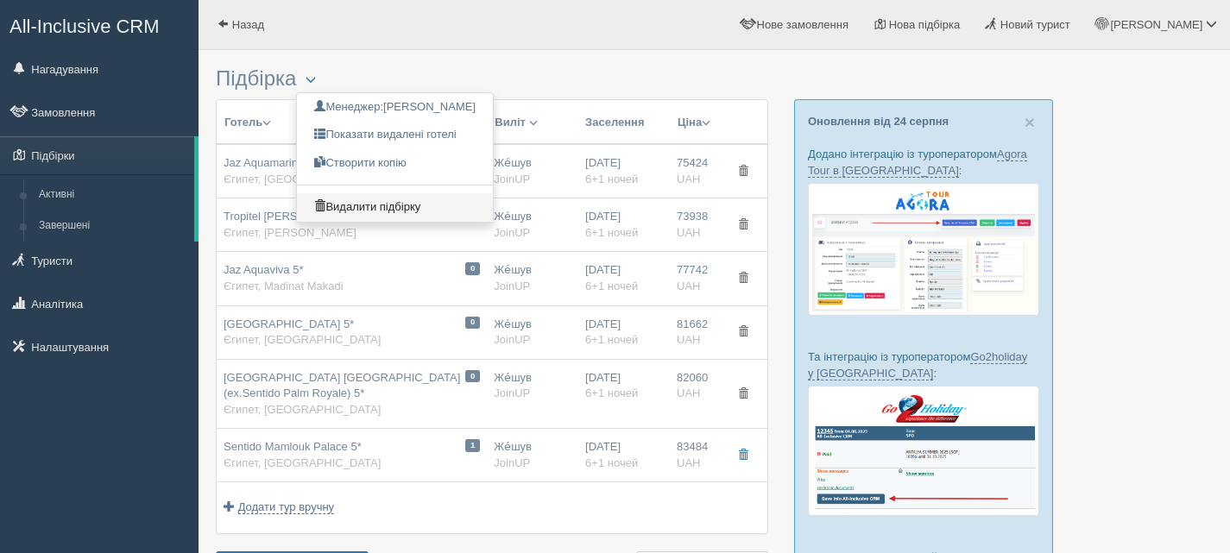
click at [372, 202] on link "Видалити підбірку" at bounding box center [395, 207] width 196 height 28
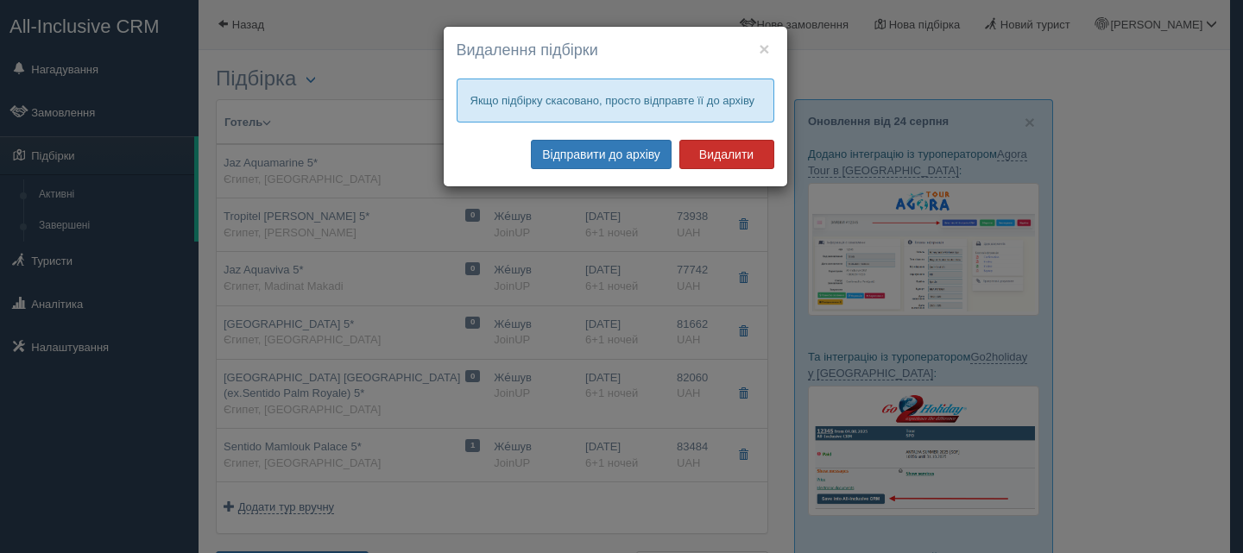
click at [734, 155] on button "Видалити" at bounding box center [726, 154] width 95 height 29
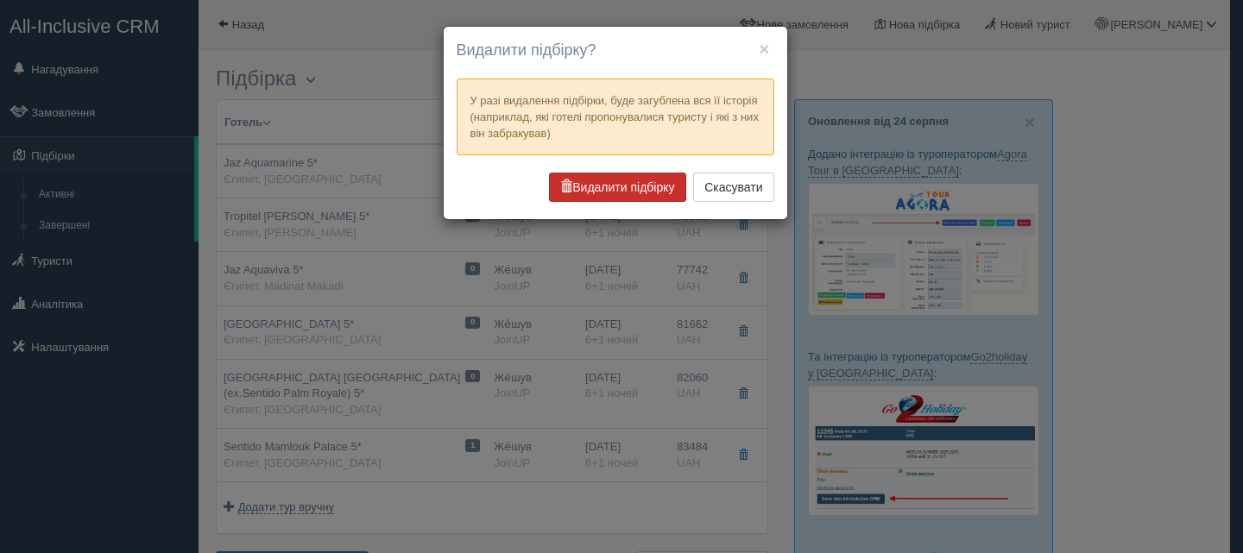
click at [638, 190] on button "Видалити підбірку" at bounding box center [617, 187] width 136 height 29
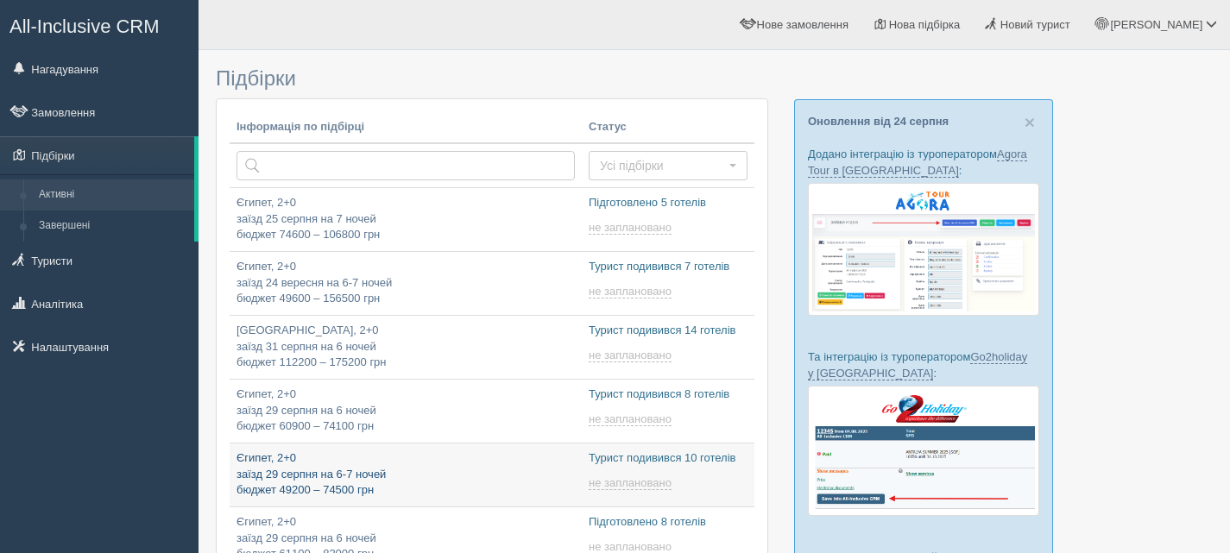
type input "[DATE] 17:50"
type input "[DATE] 9:15"
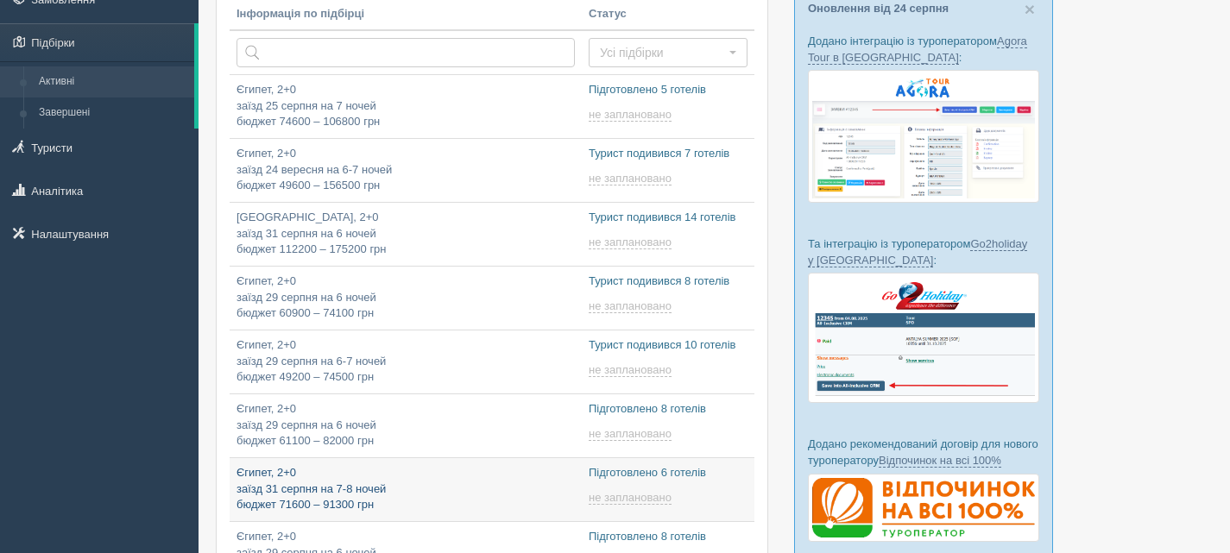
type input "[DATE] 15:25"
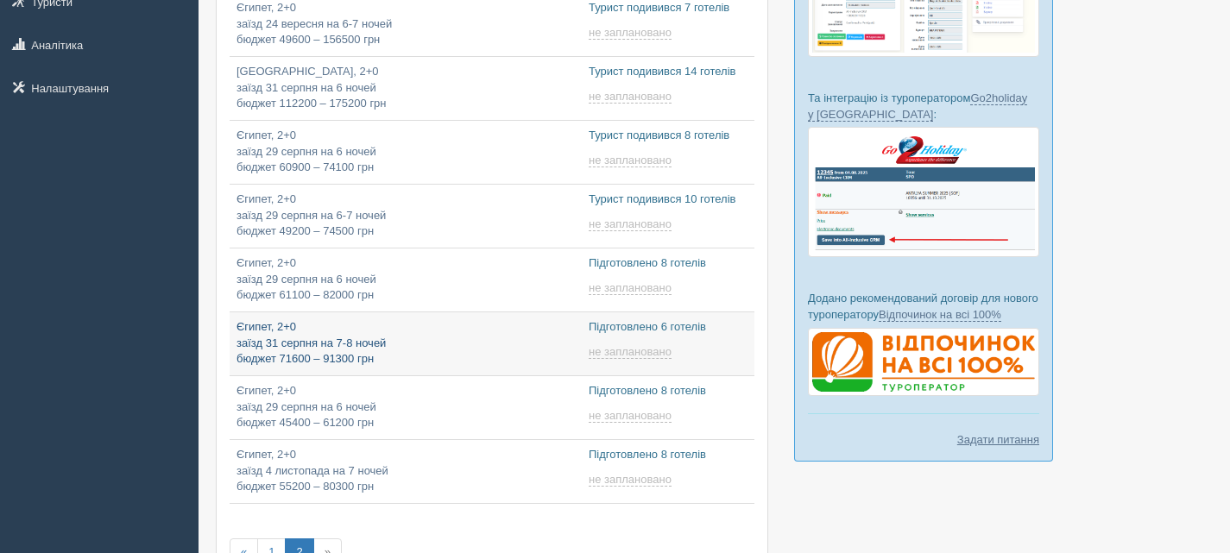
type input "[DATE] 9:50"
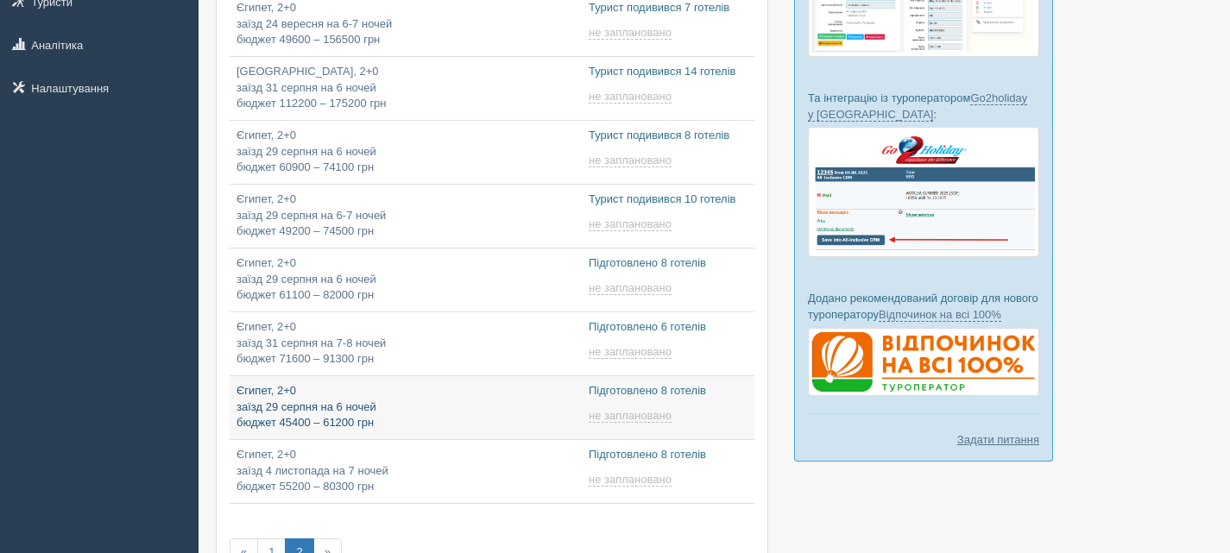
type input "[DATE] 9:50"
click at [363, 401] on p "Єгипет, 2+0 заїзд 29 серпня на 6 ночей бюджет 45400 – 61200 грн" at bounding box center [406, 407] width 338 height 48
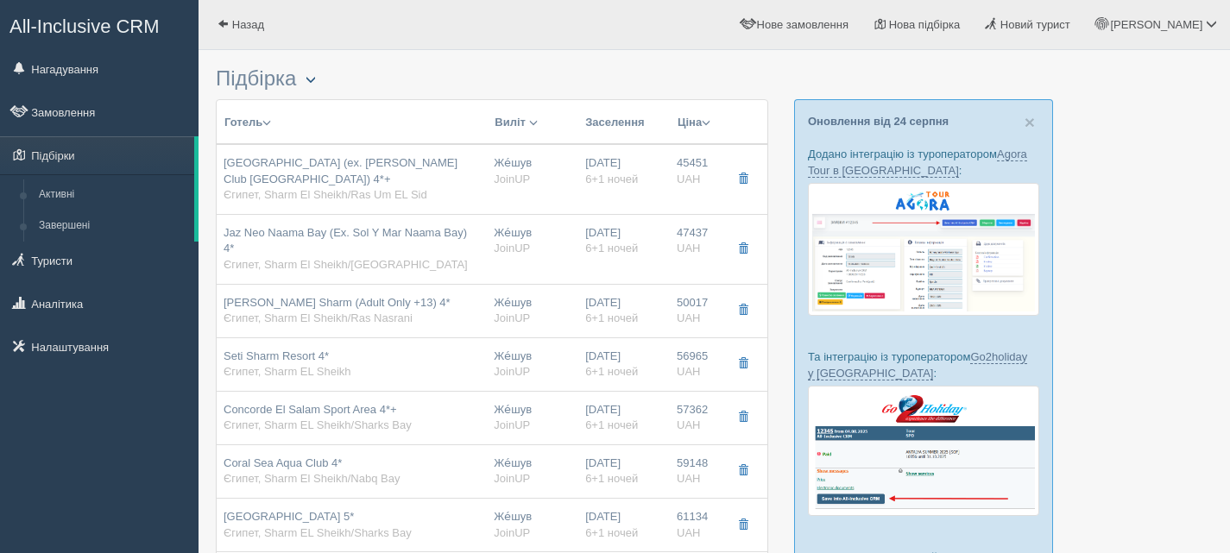
click at [314, 81] on span "button" at bounding box center [311, 79] width 10 height 10
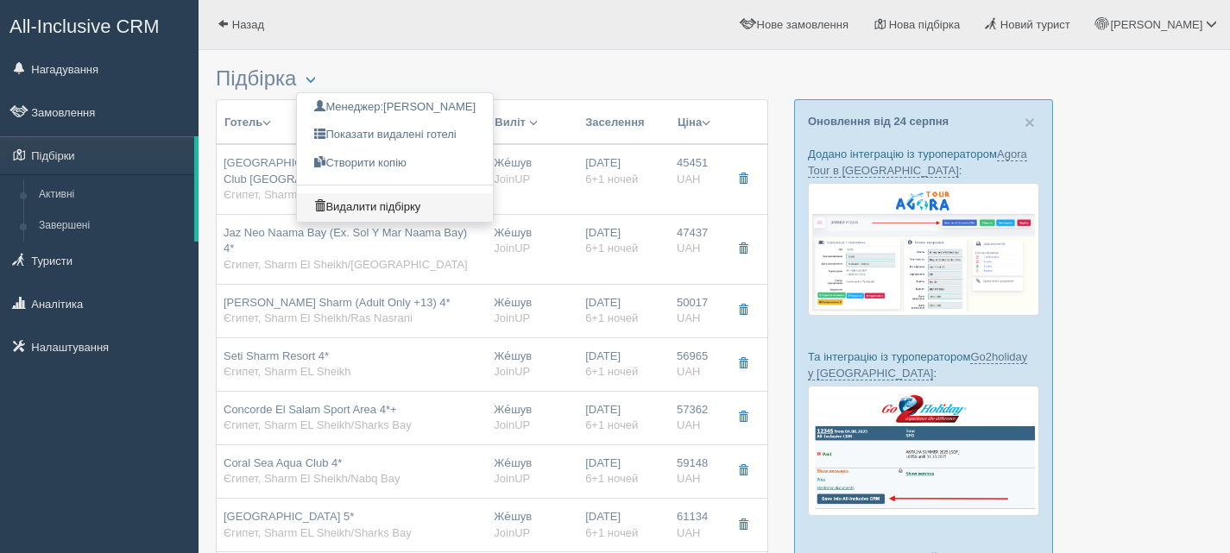
click at [350, 208] on link "Видалити підбірку" at bounding box center [395, 207] width 196 height 28
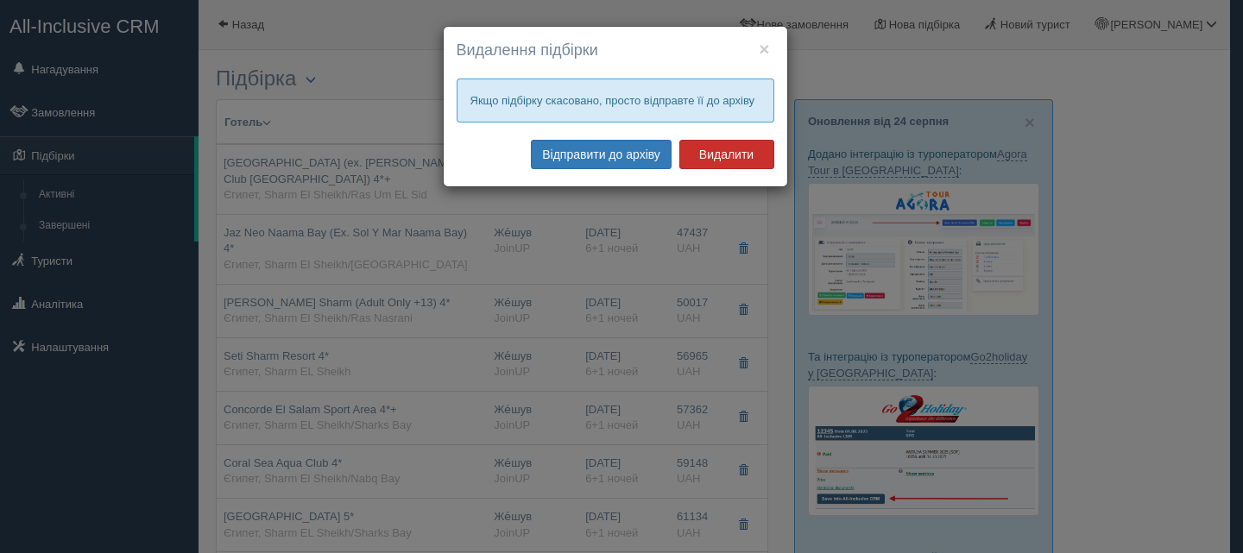
click at [754, 155] on button "Видалити" at bounding box center [726, 154] width 95 height 29
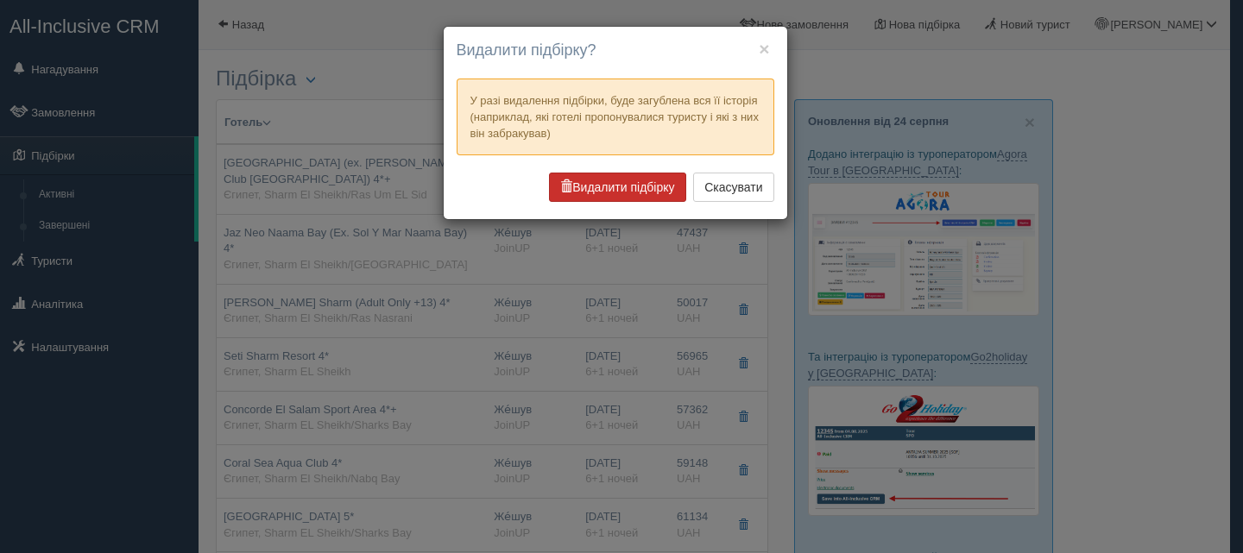
click at [596, 185] on button "Видалити підбірку" at bounding box center [617, 187] width 136 height 29
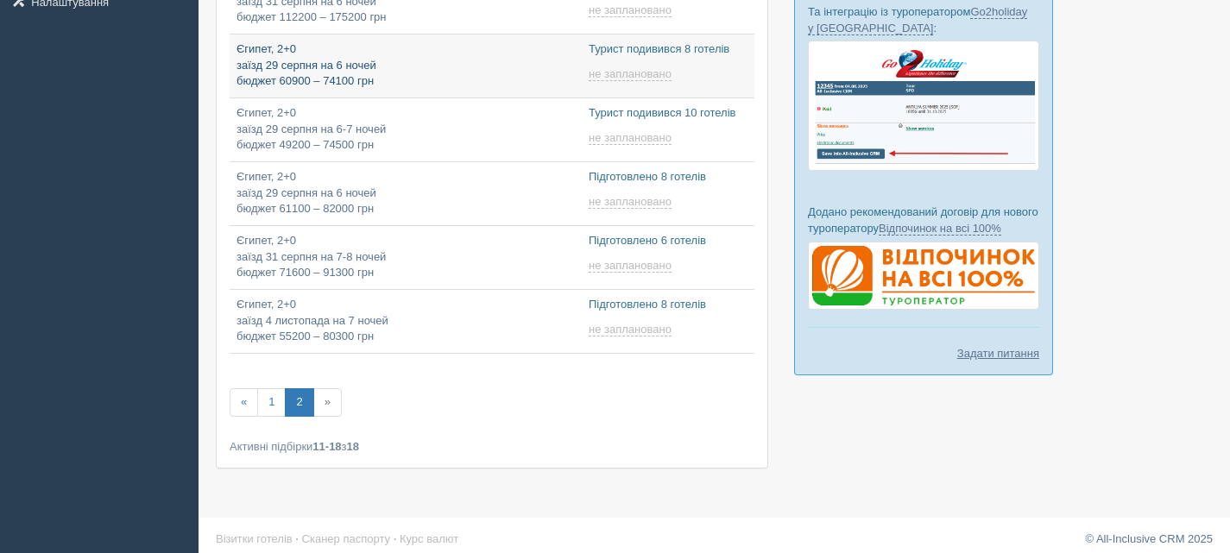
scroll to position [86, 0]
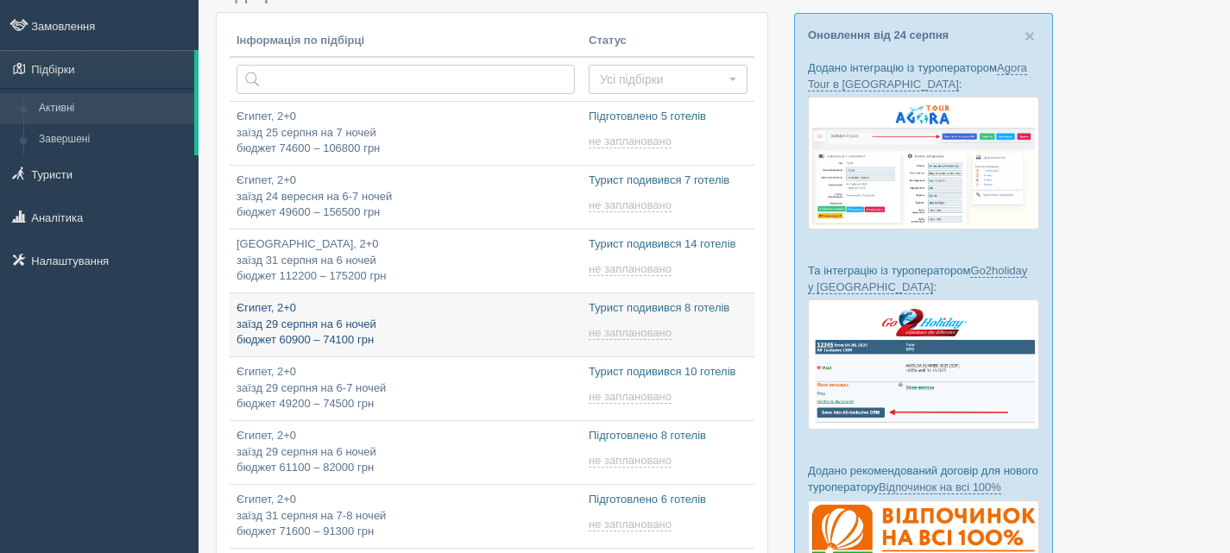
type input "[DATE] 9:15"
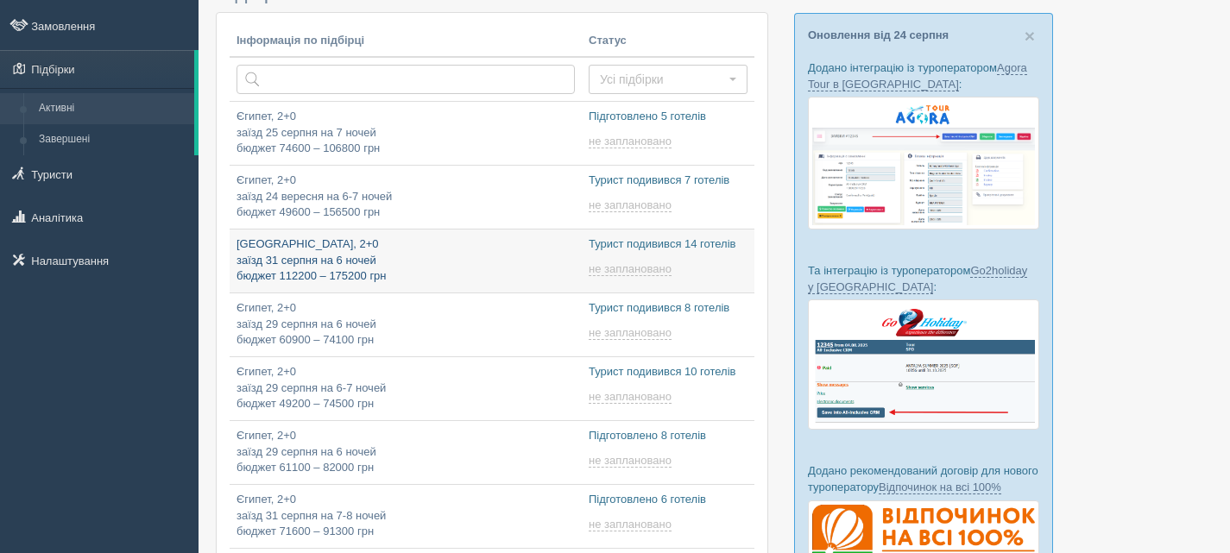
type input "[DATE] 11:40"
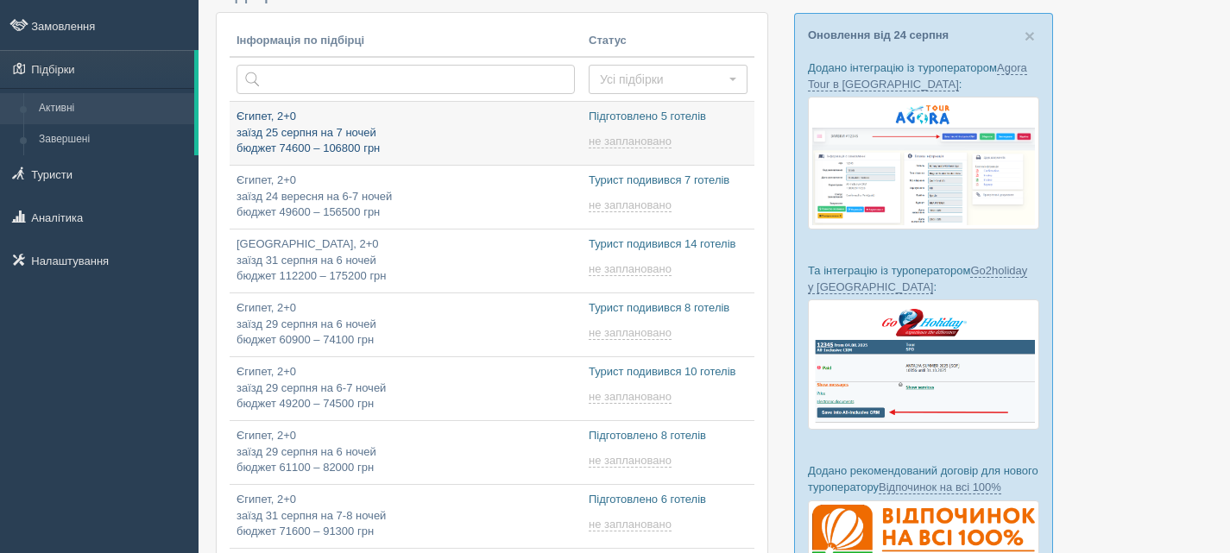
type input "[DATE] 18:15"
click at [338, 141] on p "Єгипет, 2+0 заїзд 25 серпня на 7 ночей бюджет 74600 – 106800 грн" at bounding box center [406, 133] width 338 height 48
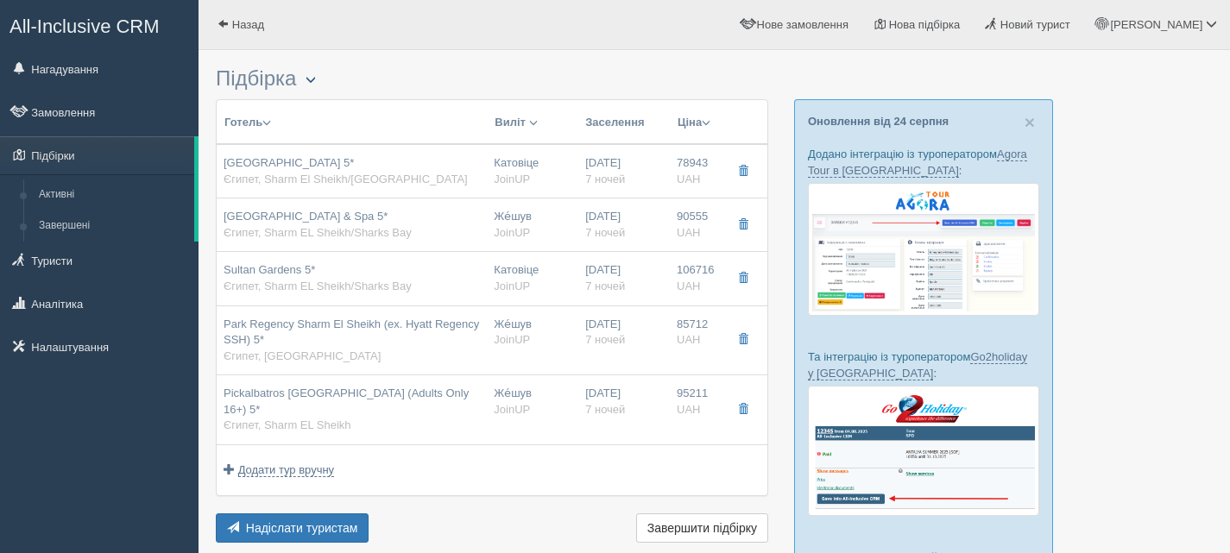
click at [316, 79] on span "button" at bounding box center [311, 79] width 10 height 10
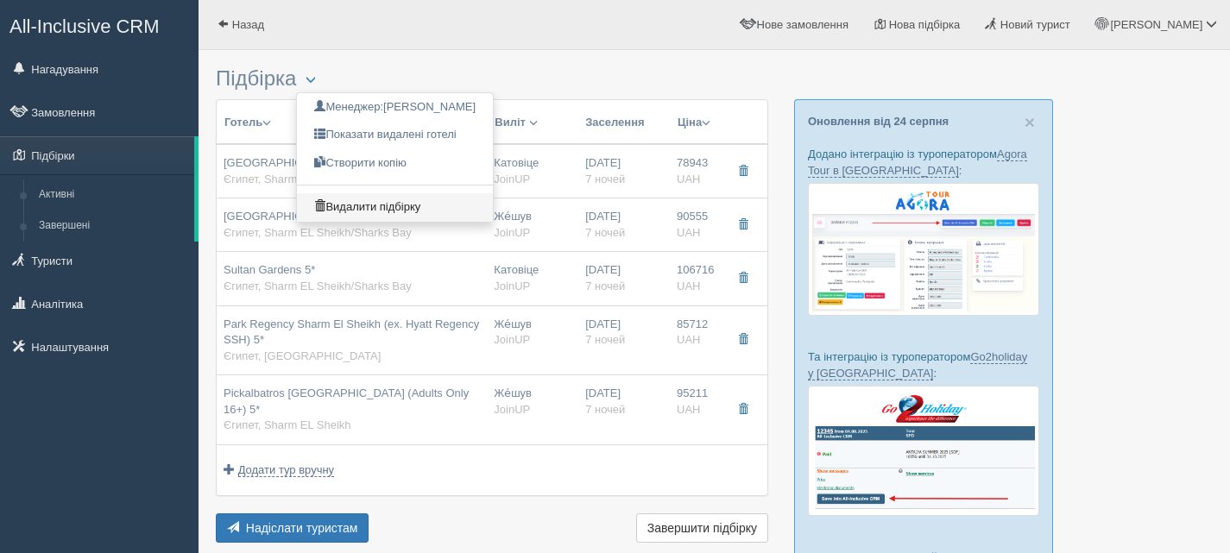
click at [369, 204] on link "Видалити підбірку" at bounding box center [395, 207] width 196 height 28
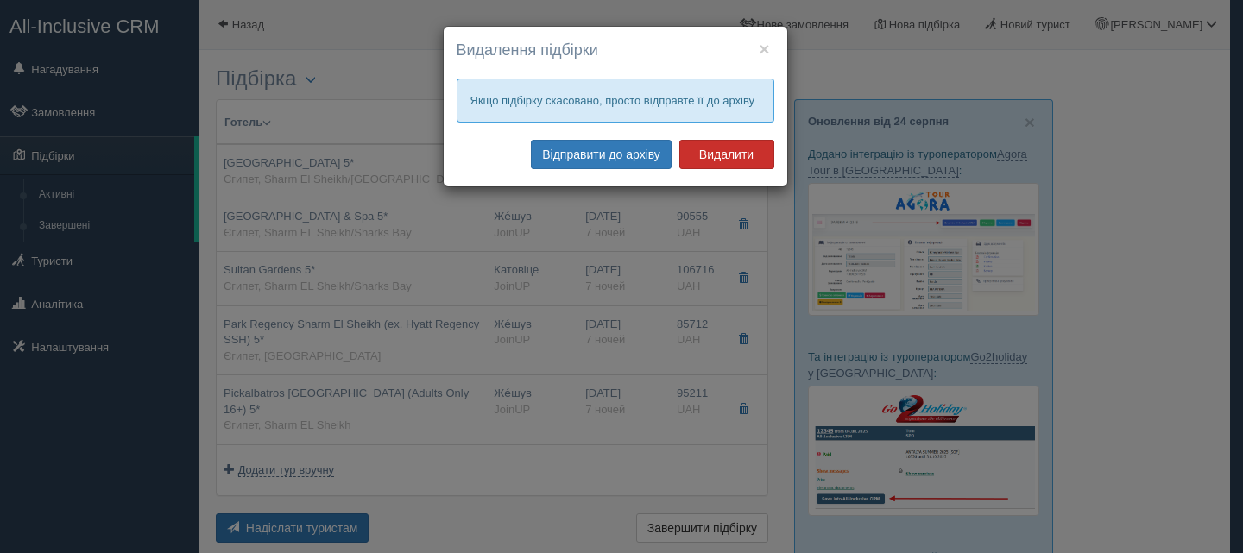
click at [721, 155] on button "Видалити" at bounding box center [726, 154] width 95 height 29
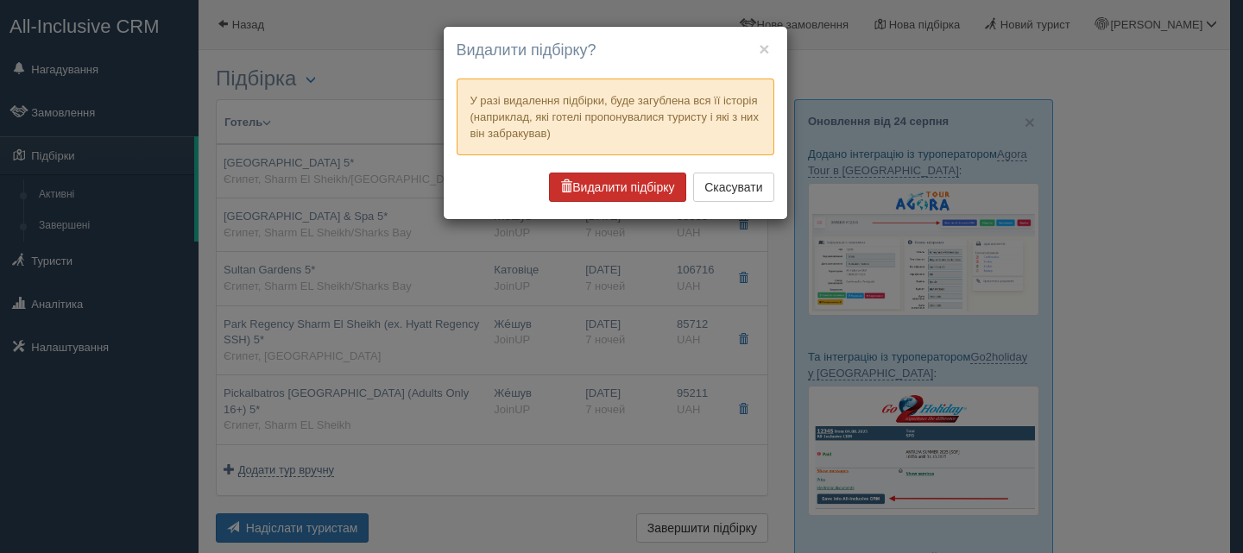
click at [626, 183] on button "Видалити підбірку" at bounding box center [617, 187] width 136 height 29
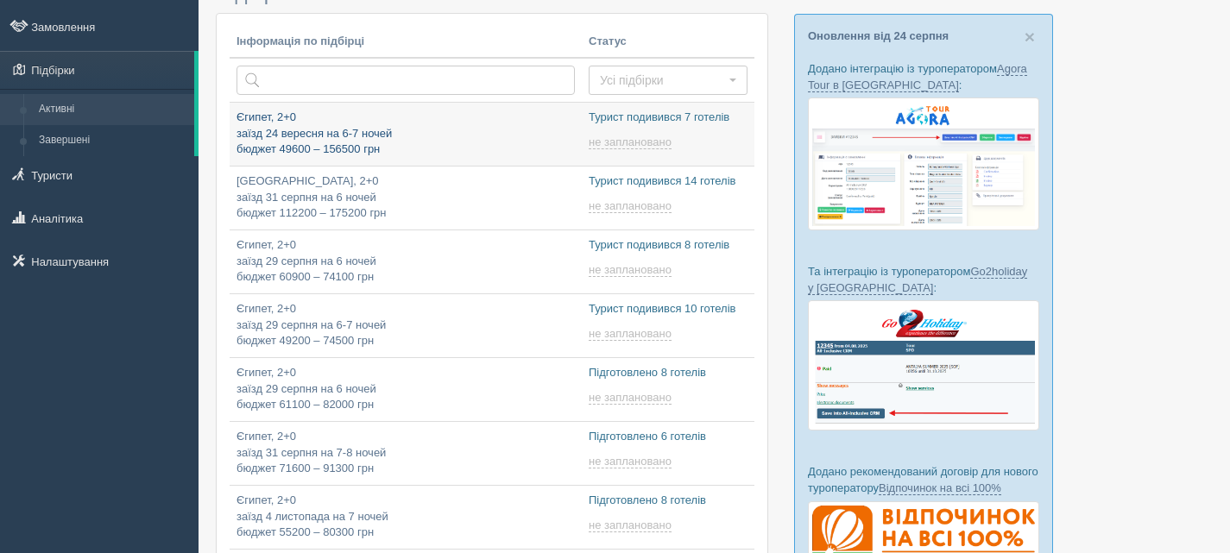
scroll to position [86, 0]
type input "[DATE] 11:40"
click at [468, 133] on p "Єгипет, 2+0 заїзд 24 вересня на 6-7 ночей бюджет 49600 – 156500 грн" at bounding box center [406, 133] width 338 height 48
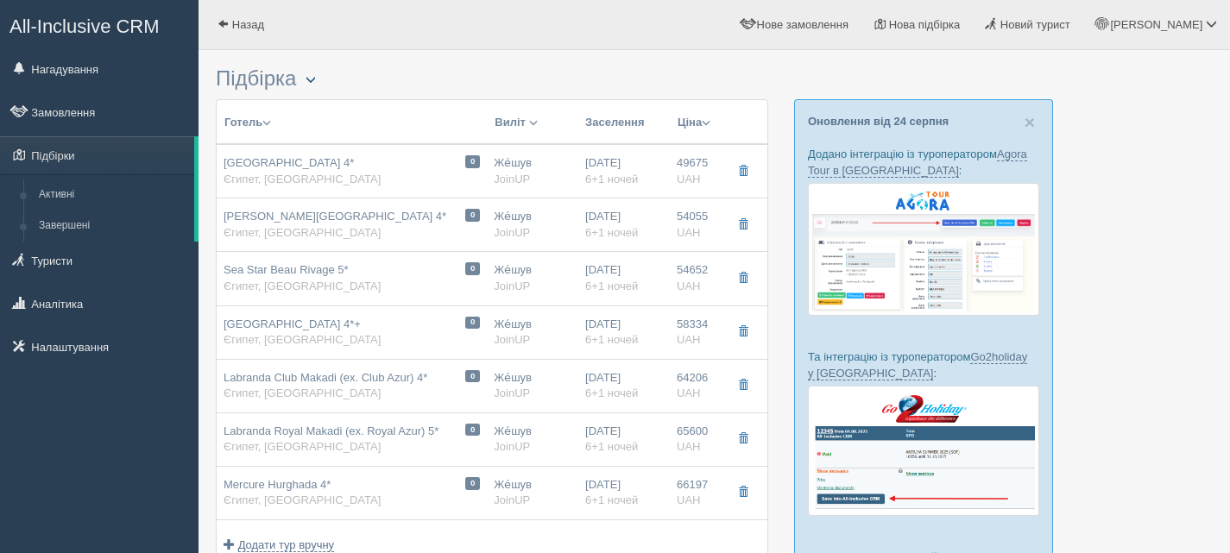
click at [308, 76] on button "button" at bounding box center [310, 80] width 29 height 21
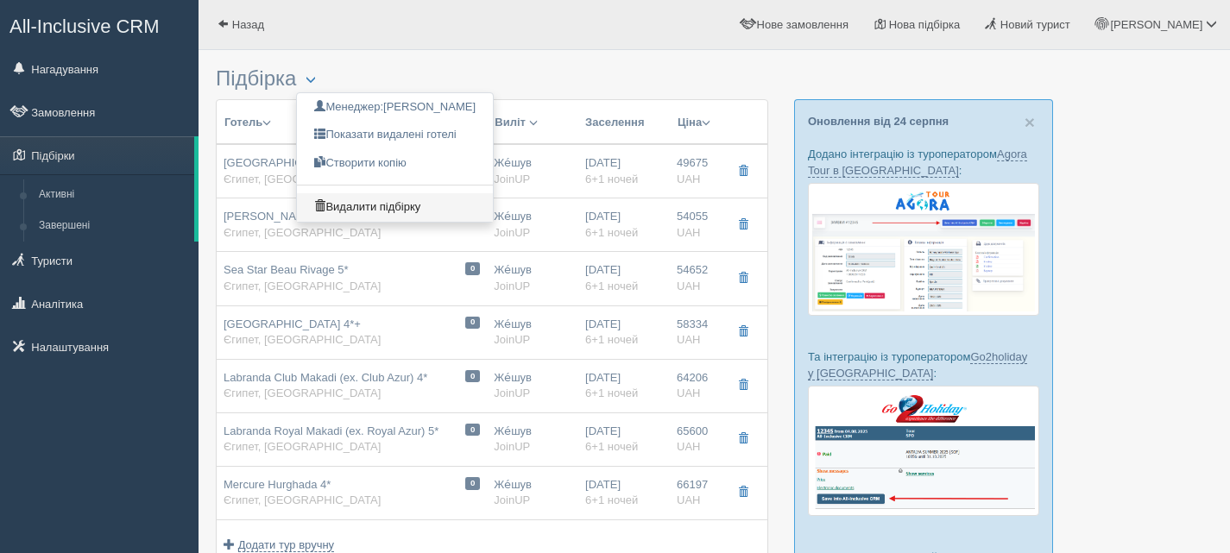
click at [363, 207] on link "Видалити підбірку" at bounding box center [395, 207] width 196 height 28
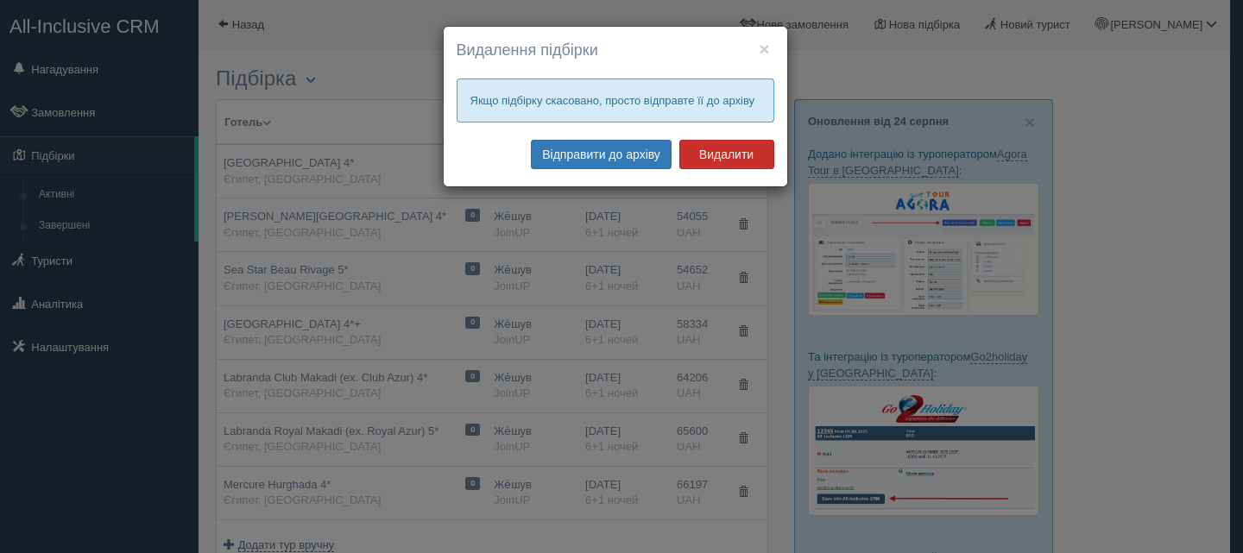
click at [729, 155] on button "Видалити" at bounding box center [726, 154] width 95 height 29
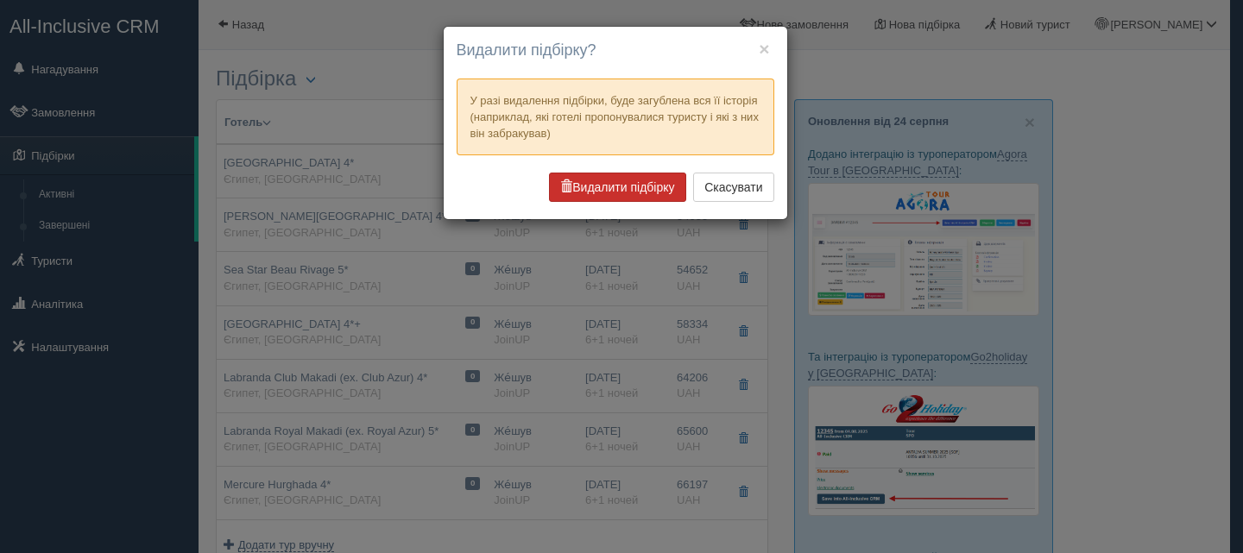
click at [598, 186] on button "Видалити підбірку" at bounding box center [617, 187] width 136 height 29
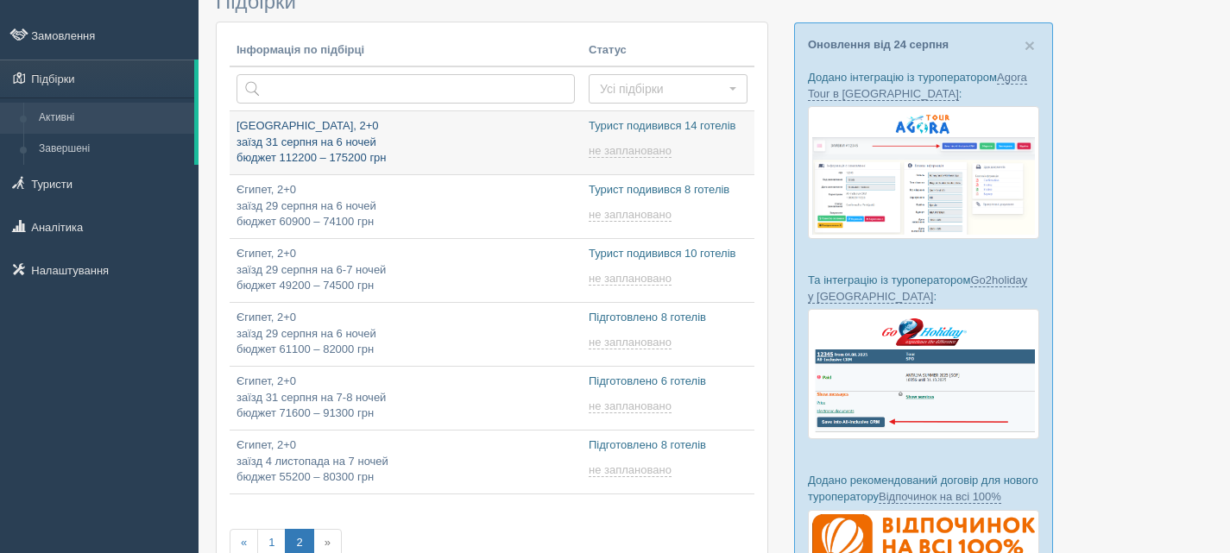
scroll to position [173, 0]
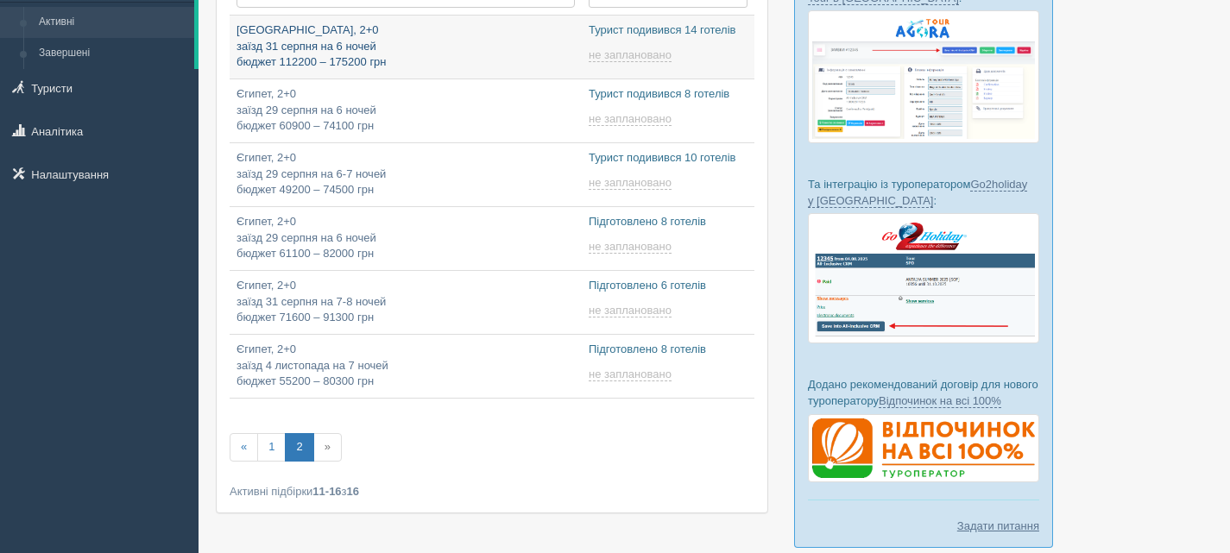
type input "[DATE] 9:15"
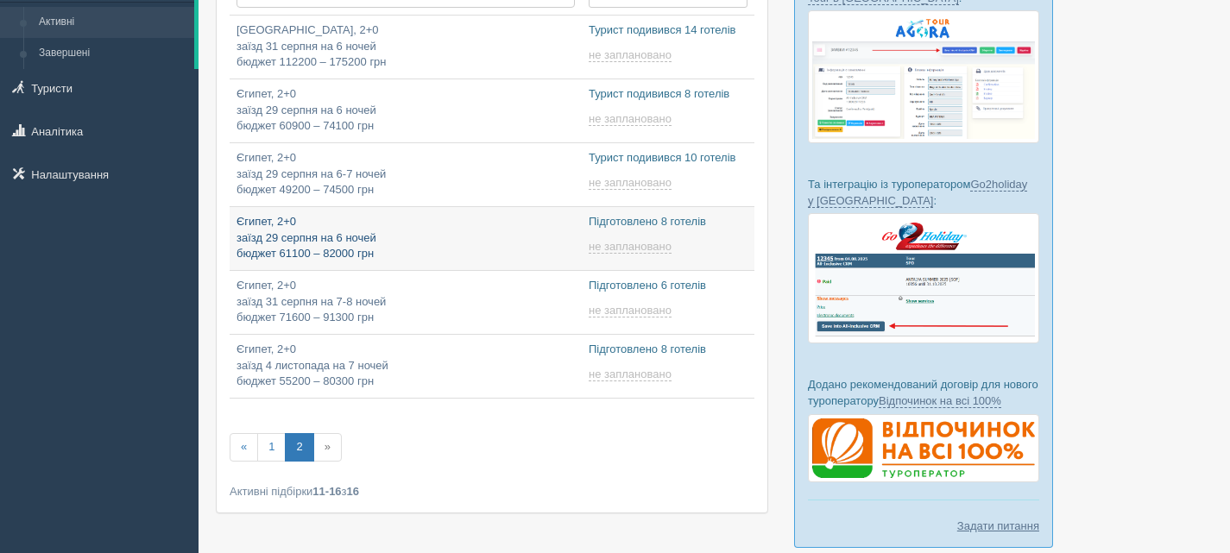
type input "[DATE] 18:25"
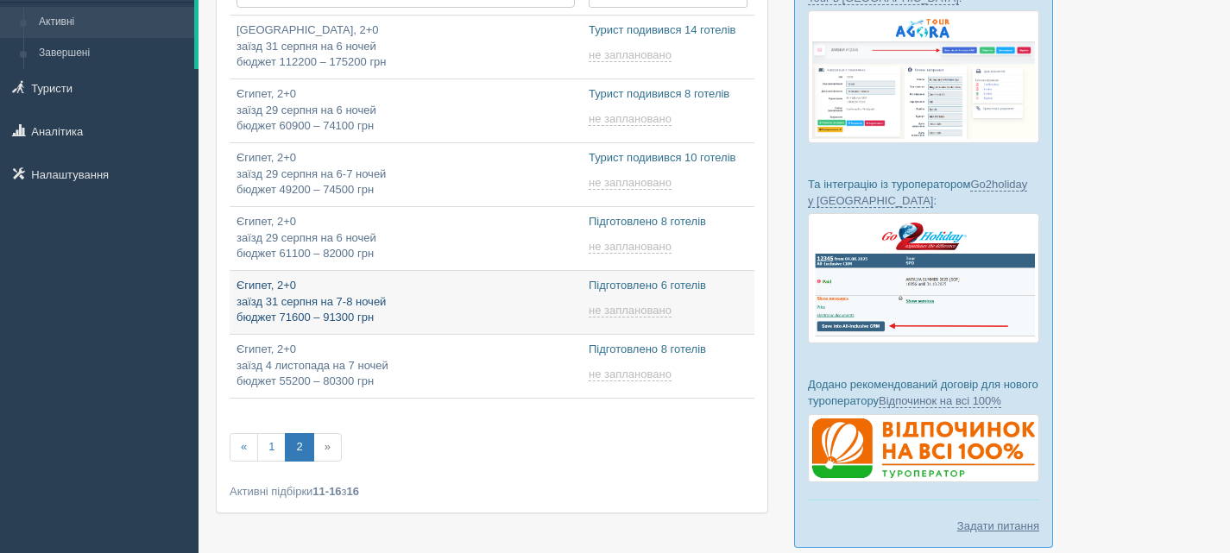
type input "[DATE] 15:25"
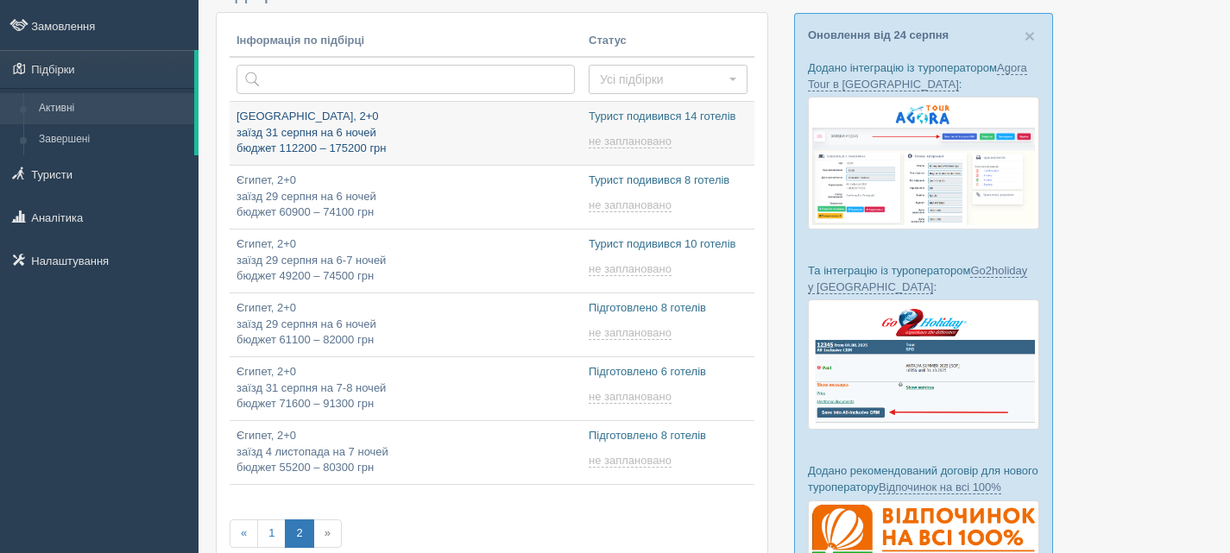
type input "[DATE] 9:25"
click at [434, 125] on p "[GEOGRAPHIC_DATA], 2+0 заїзд 31 серпня на 6 ночей бюджет 112200 – 175200 грн" at bounding box center [406, 133] width 338 height 48
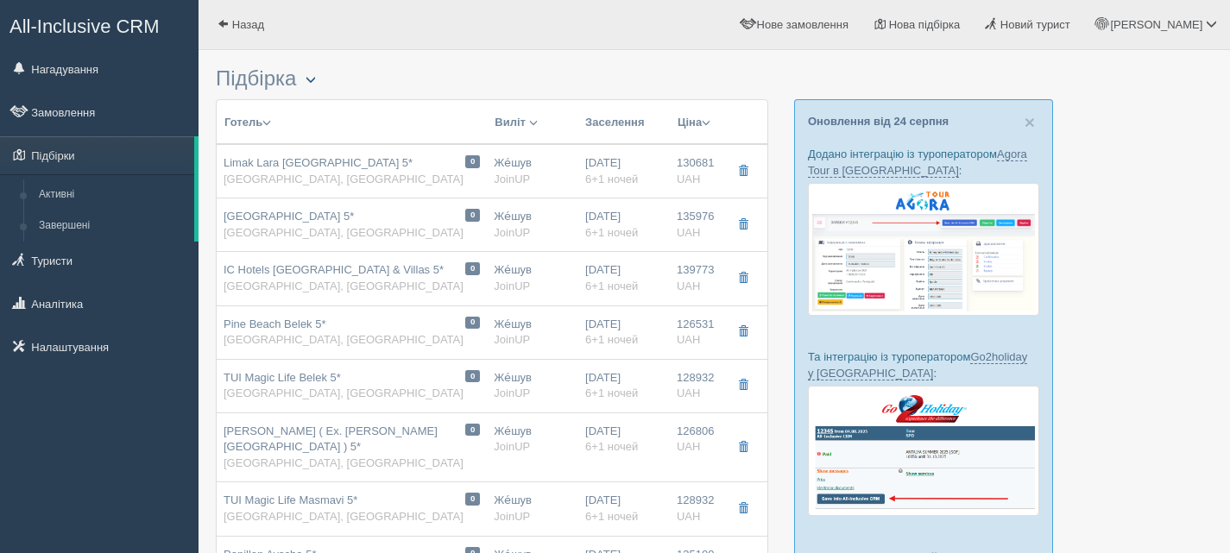
click at [316, 84] on span "button" at bounding box center [311, 79] width 10 height 10
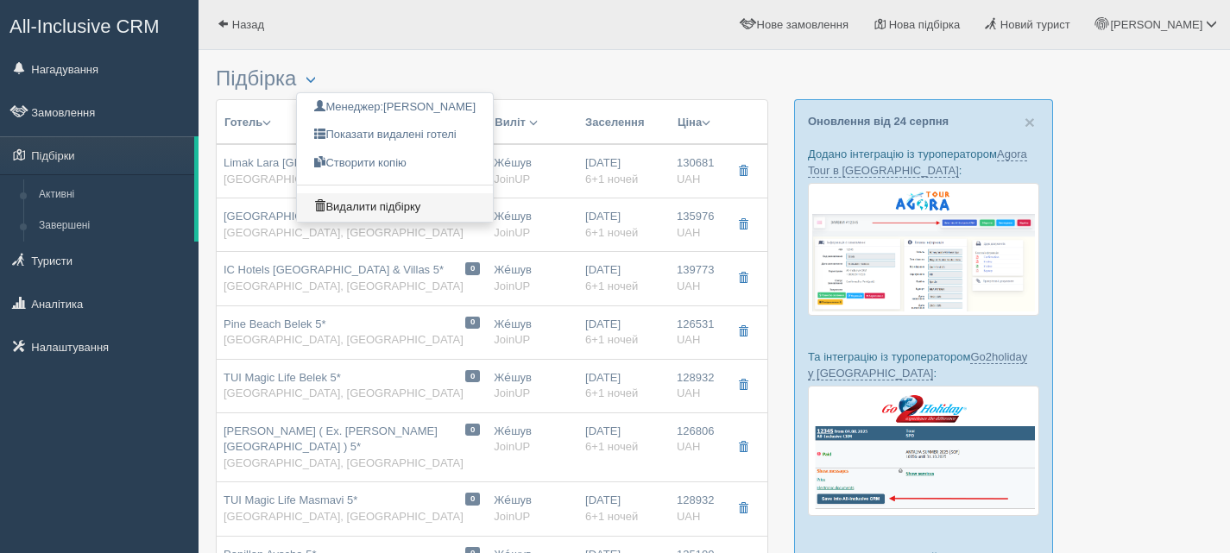
click at [356, 205] on link "Видалити підбірку" at bounding box center [395, 207] width 196 height 28
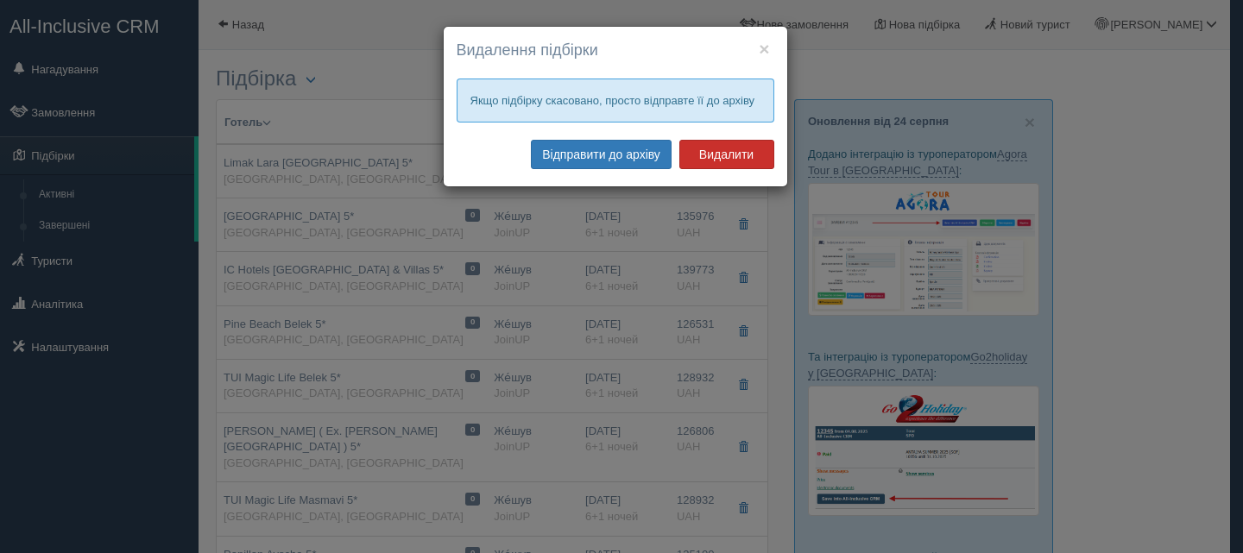
click at [717, 148] on button "Видалити" at bounding box center [726, 154] width 95 height 29
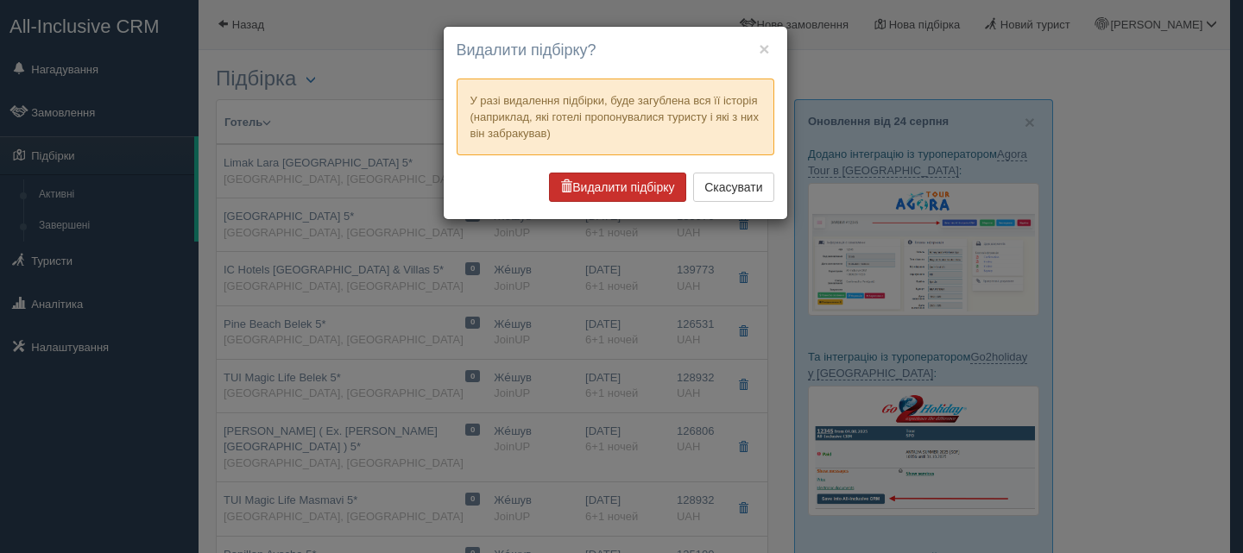
click at [663, 179] on button "Видалити підбірку" at bounding box center [617, 187] width 136 height 29
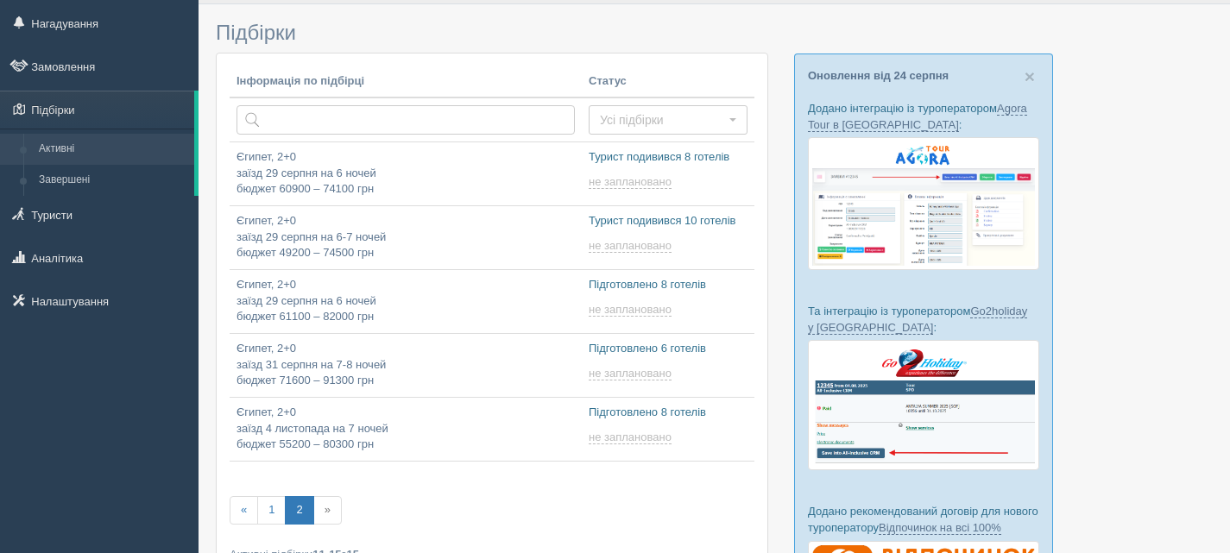
scroll to position [86, 0]
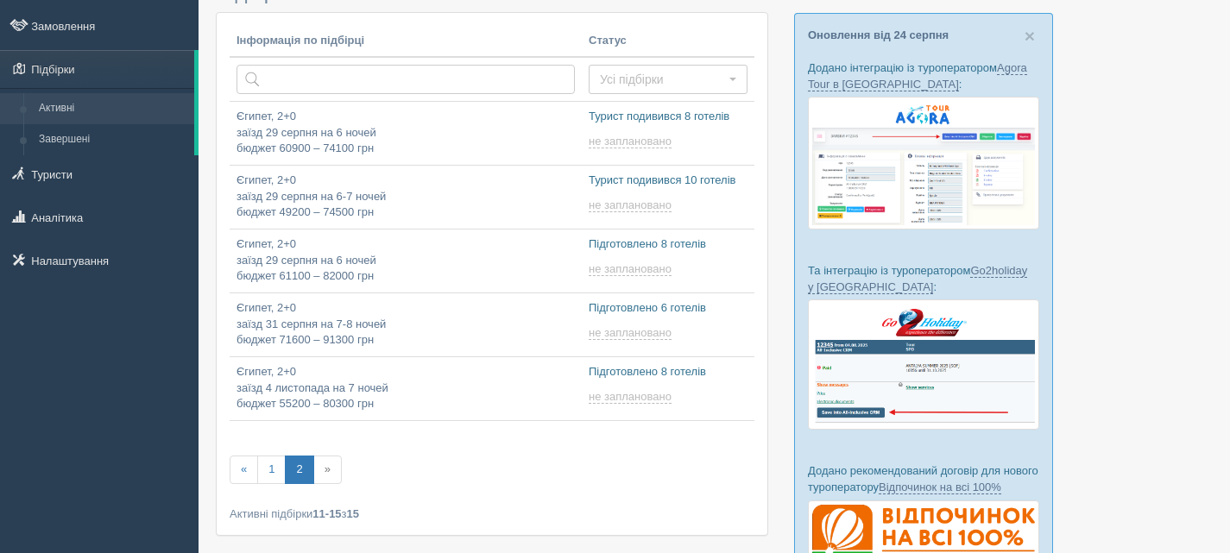
type input "[DATE] 9:15"
type input "[DATE] 18:25"
click at [267, 465] on link "1" at bounding box center [271, 470] width 28 height 28
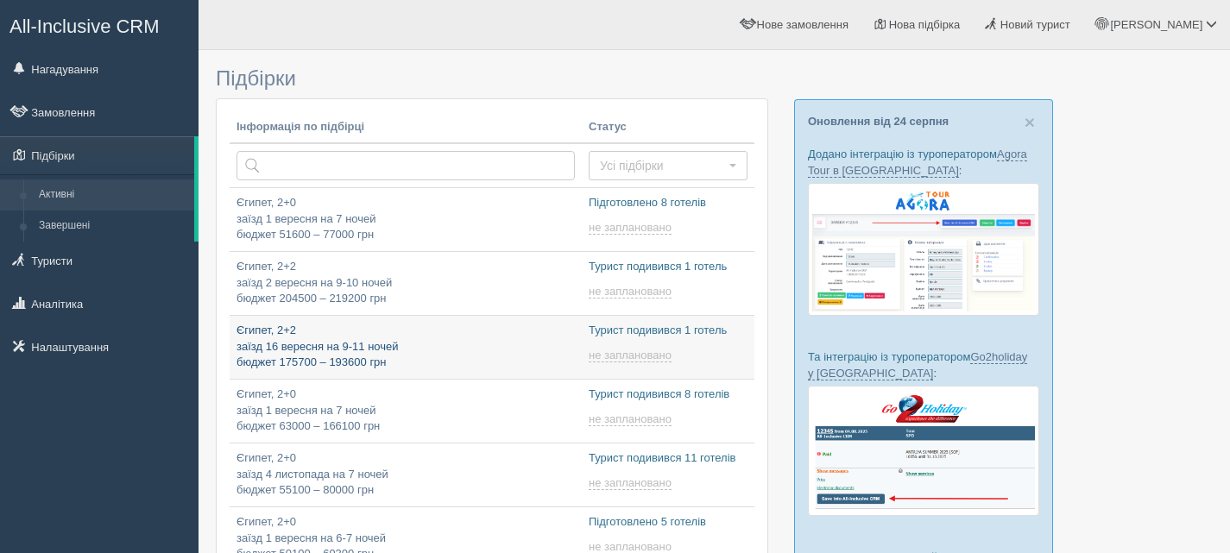
type input "[DATE] 10:10"
type input "[DATE] 14:05"
type input "[DATE] 9:25"
type input "[DATE] 12:10"
type input "[DATE] 11:40"
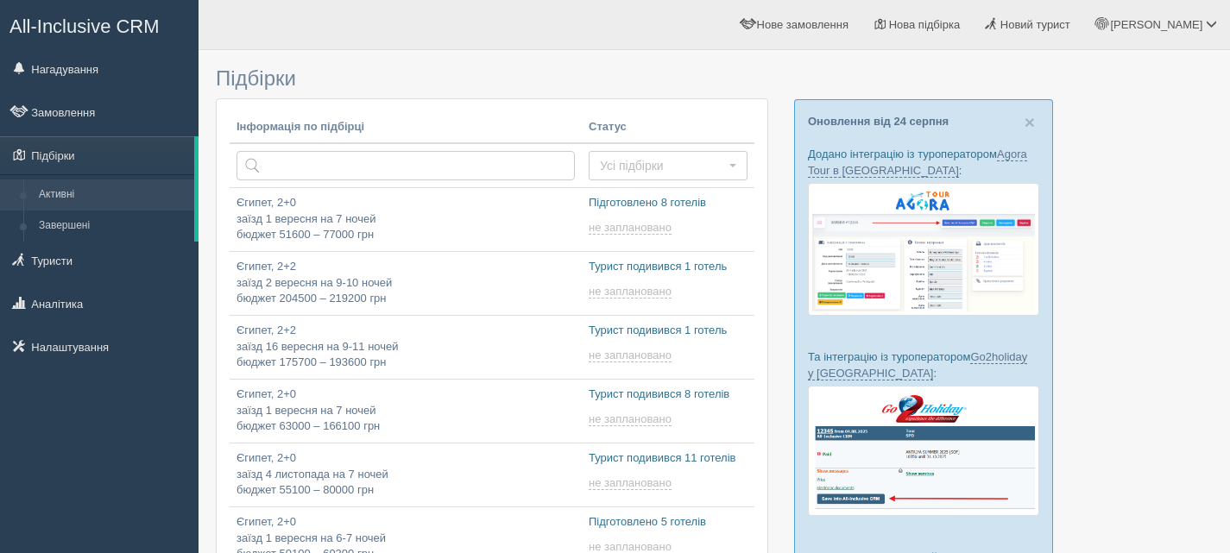
scroll to position [345, 0]
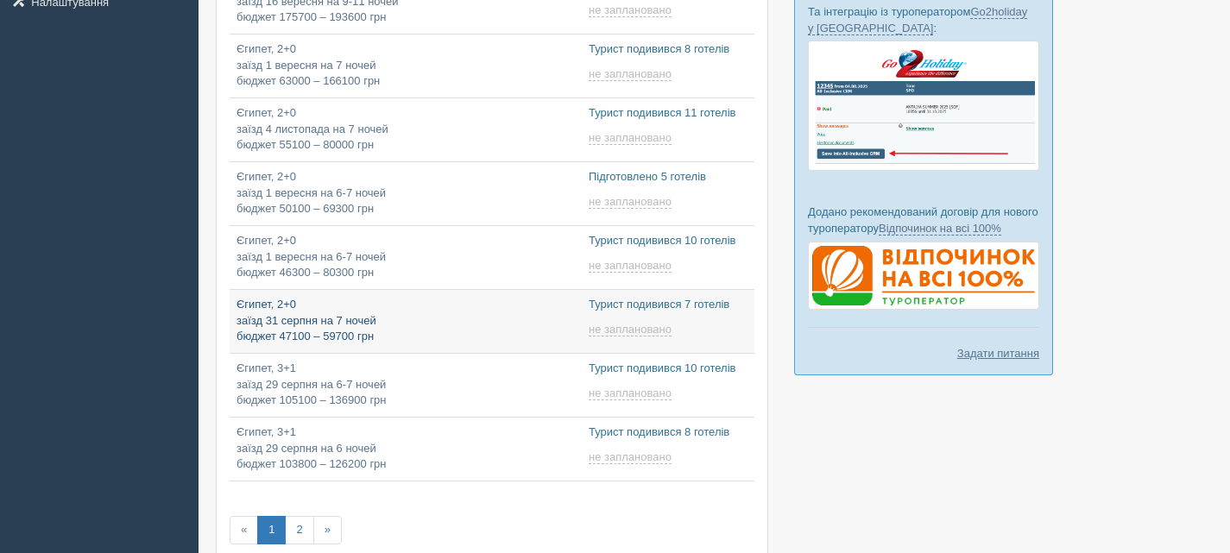
type input "[DATE] 9:20"
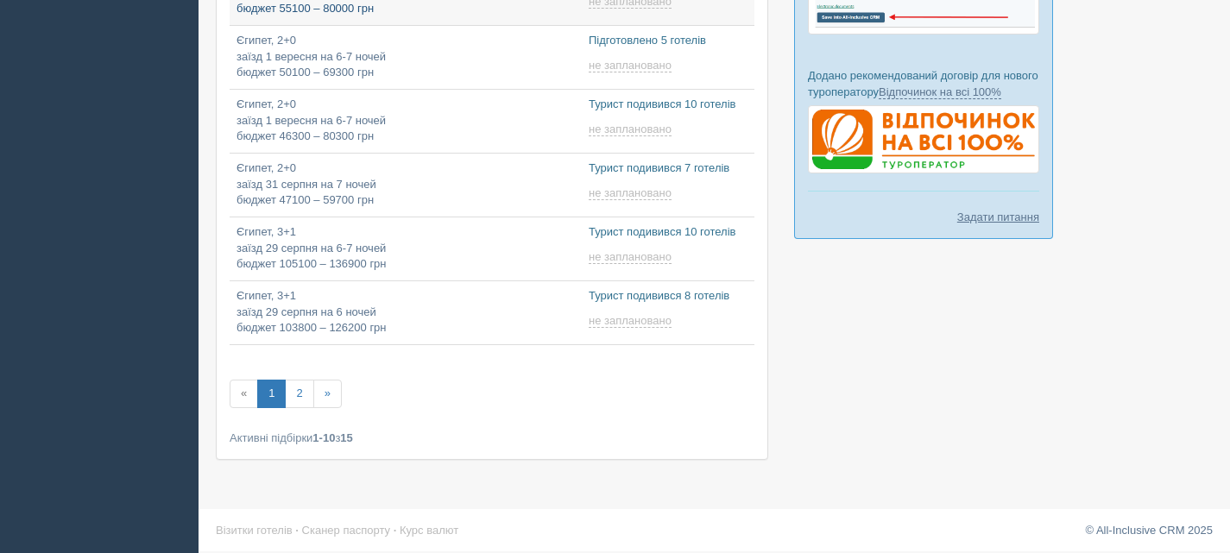
scroll to position [483, 0]
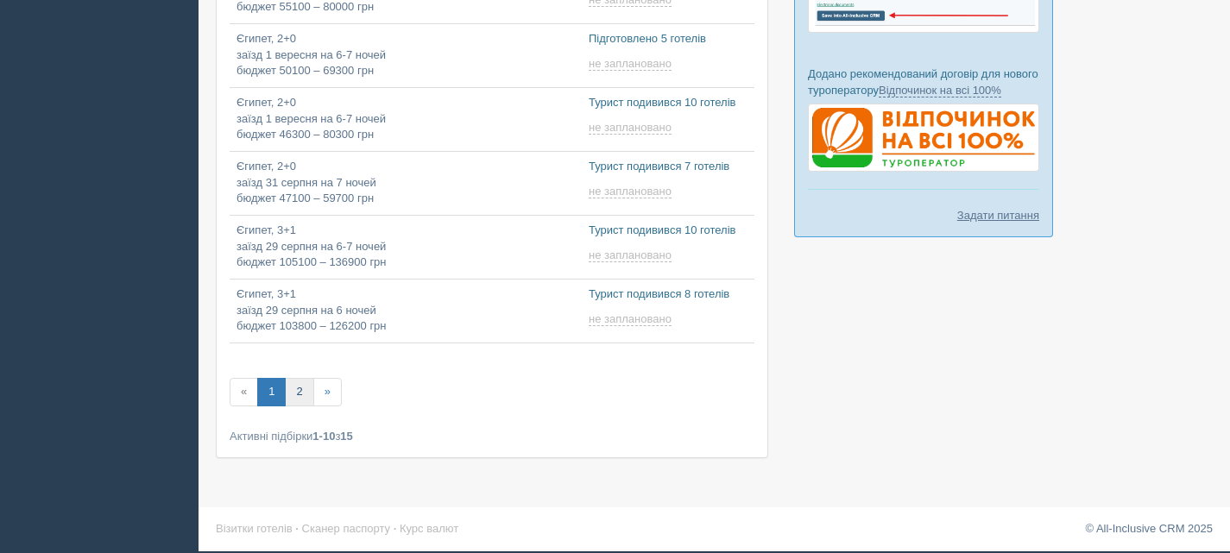
click at [298, 394] on link "2" at bounding box center [299, 392] width 28 height 28
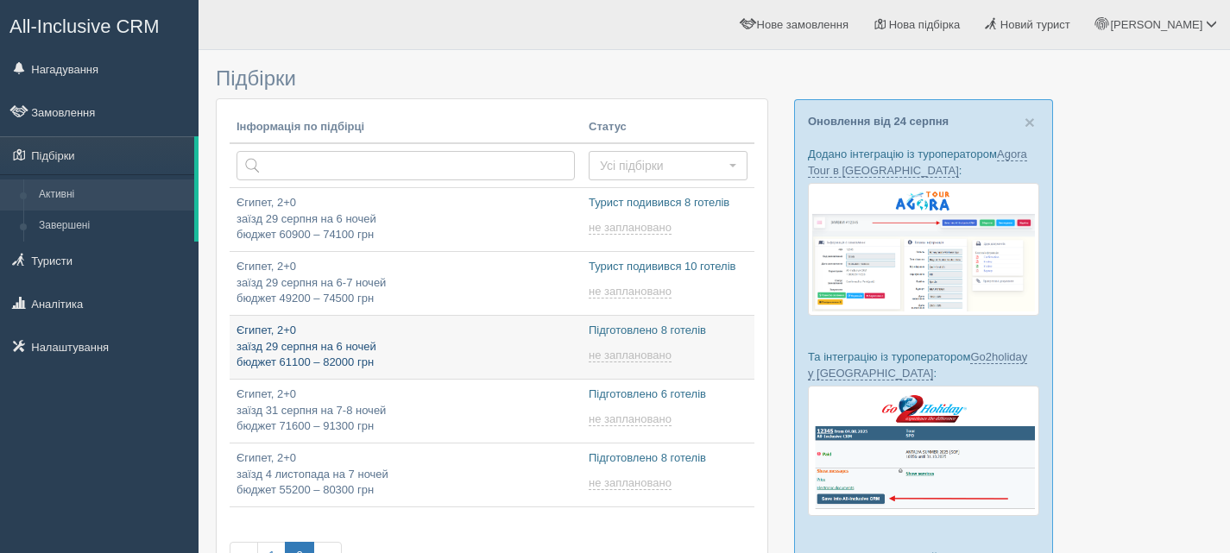
type input "[DATE] 18:25"
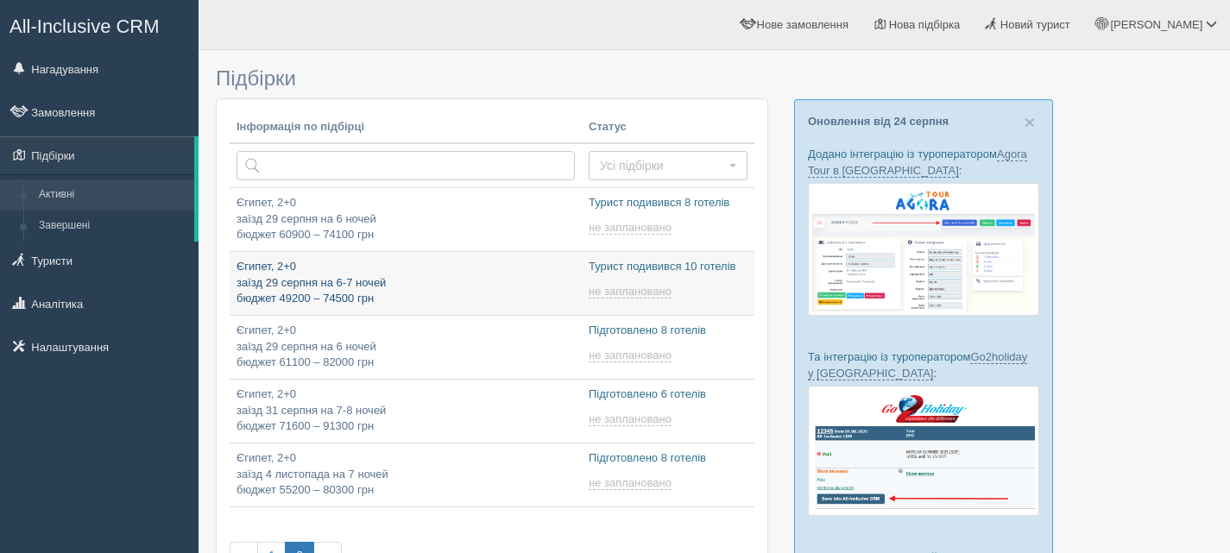
type input "[DATE] 9:15"
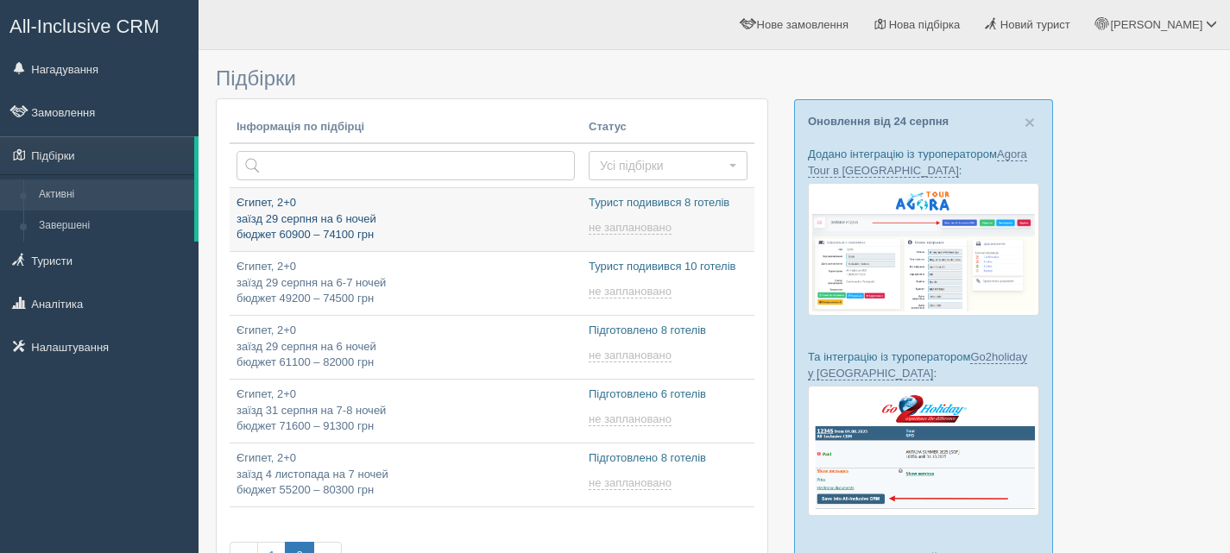
type input "2025-08-26 9:25"
click at [362, 218] on p "Єгипет, 2+0 заїзд 29 серпня на 6 ночей бюджет 60900 – 74100 грн" at bounding box center [406, 219] width 338 height 48
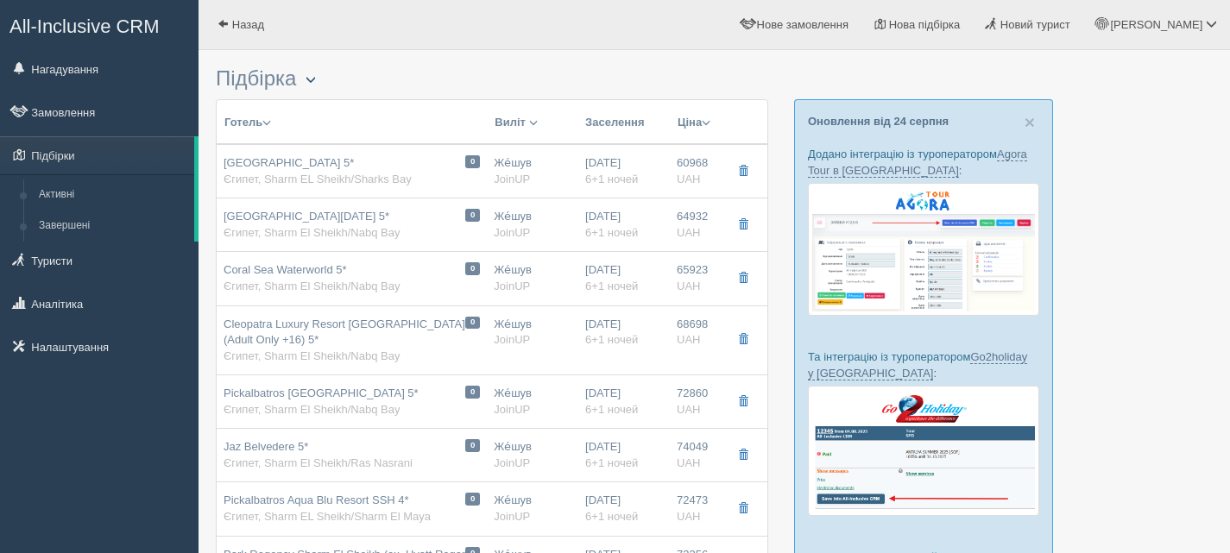
click at [316, 78] on span "button" at bounding box center [311, 79] width 10 height 10
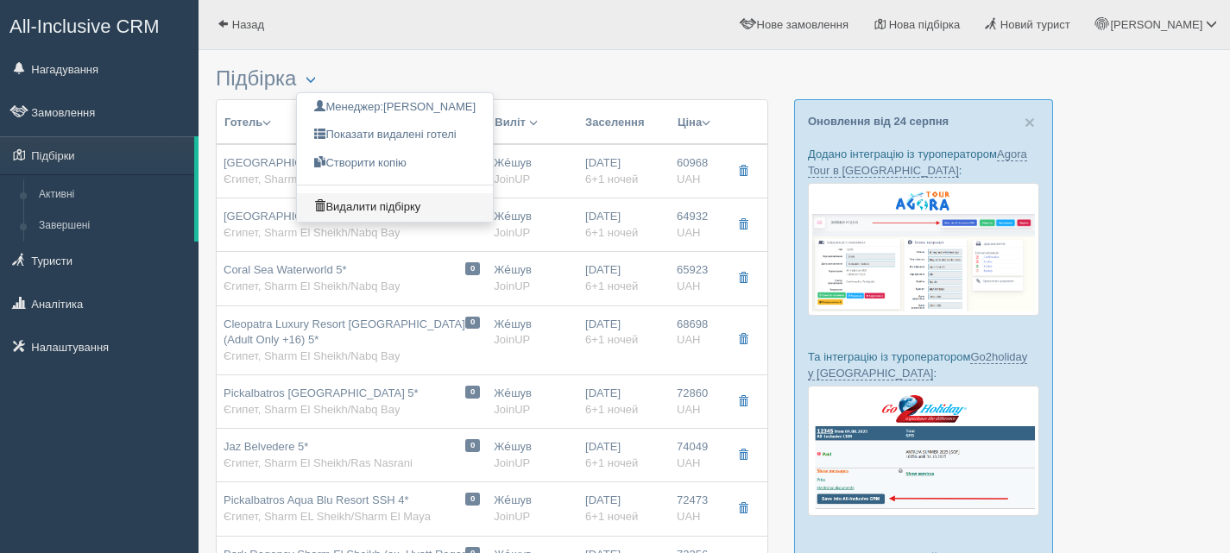
click at [388, 200] on link "Видалити підбірку" at bounding box center [395, 207] width 196 height 28
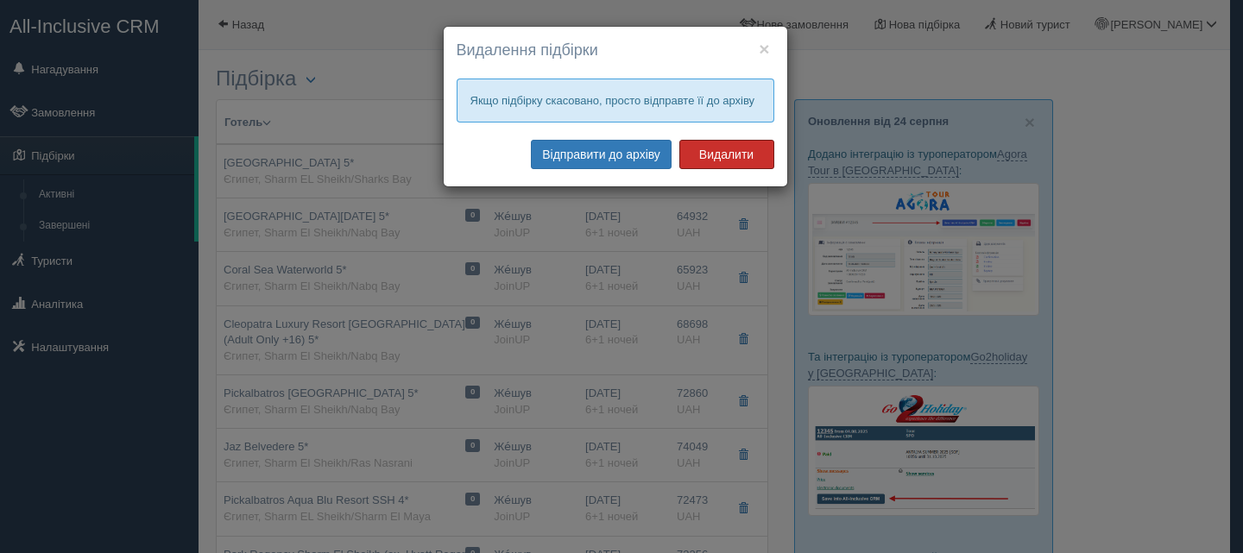
click at [735, 144] on button "Видалити" at bounding box center [726, 154] width 95 height 29
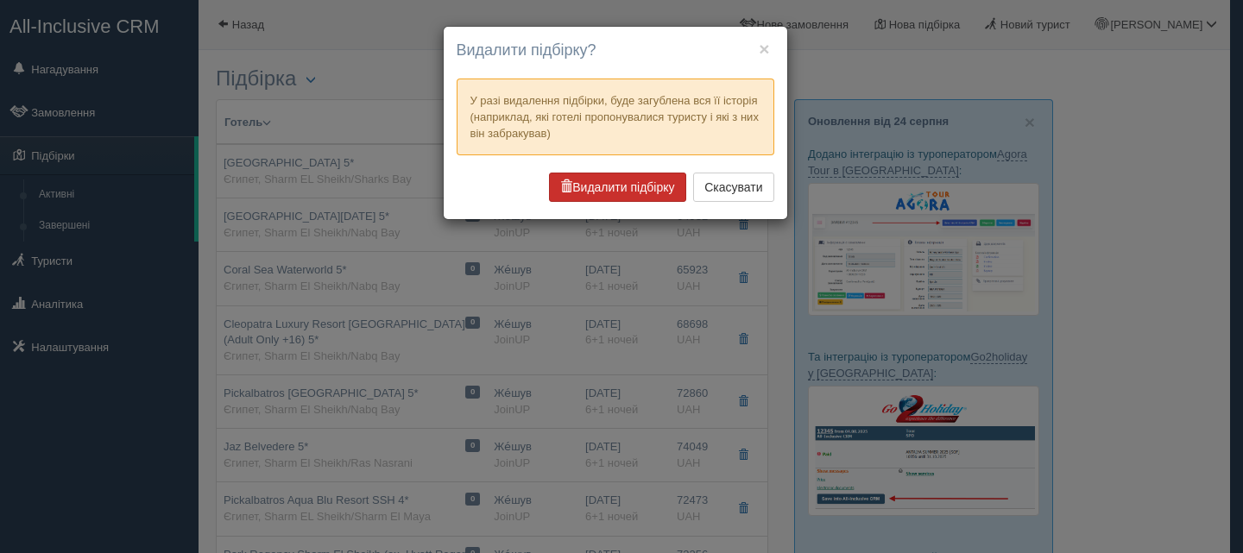
click at [616, 174] on button "Видалити підбірку" at bounding box center [617, 187] width 136 height 29
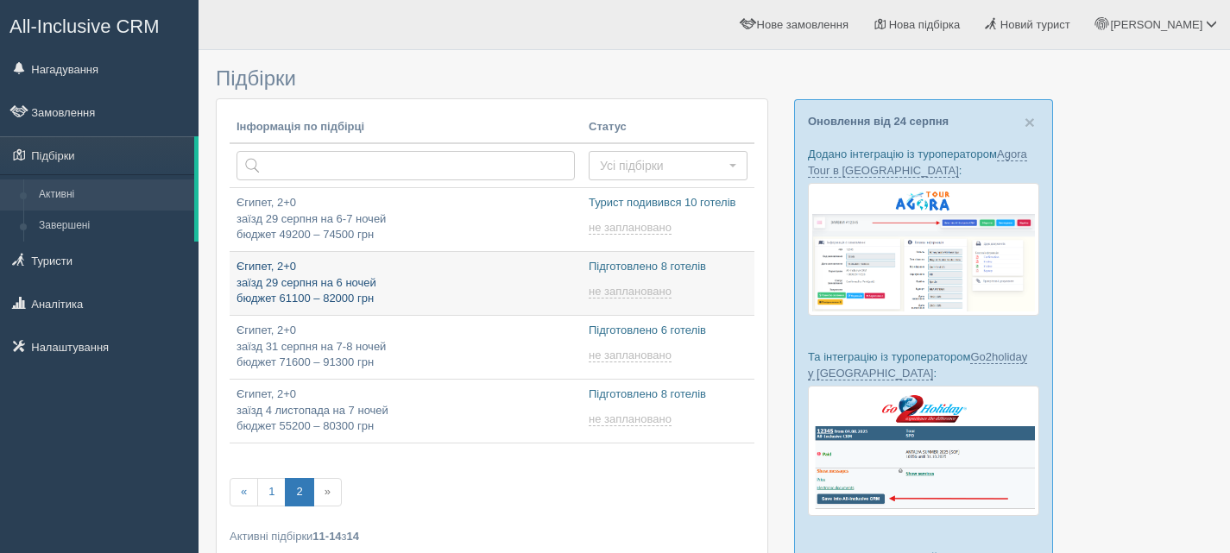
type input "[DATE] 9:15"
type input "[DATE] 18:25"
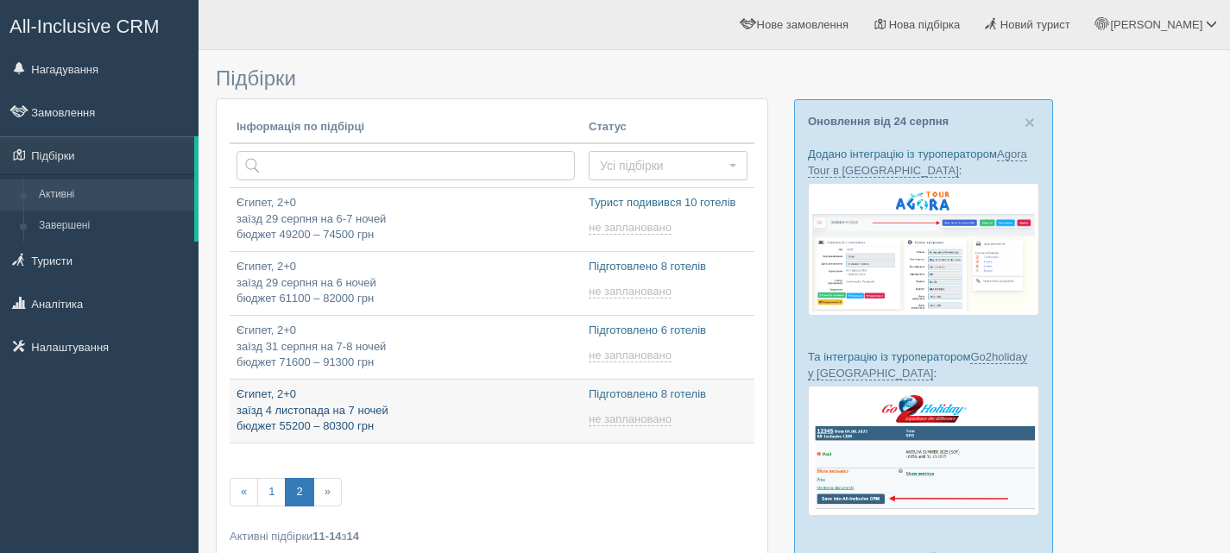
type input "[DATE] 9:50"
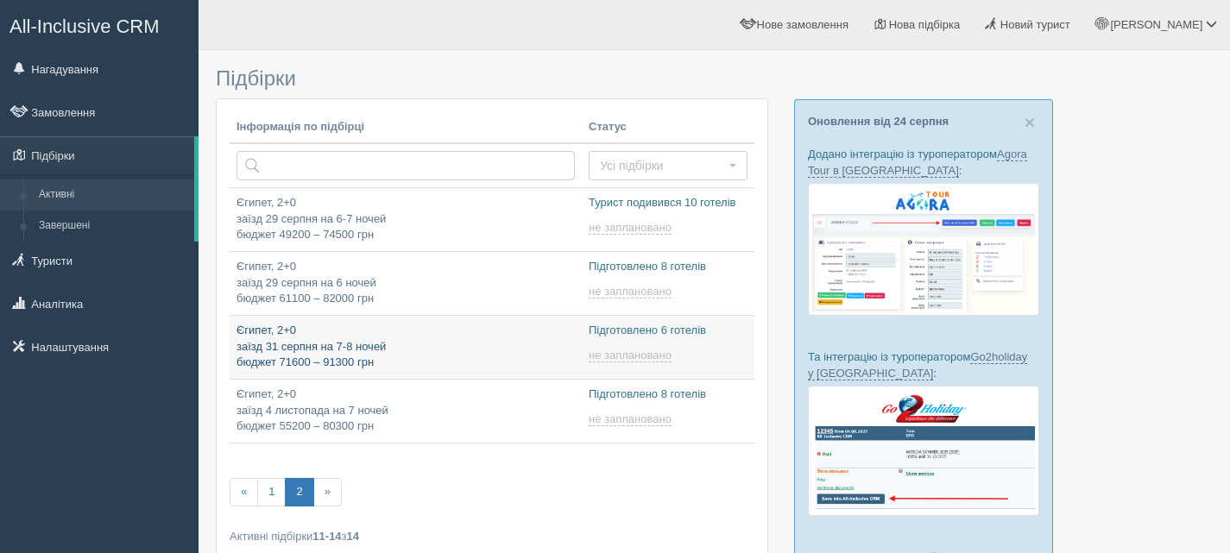
type input "[DATE] 15:25"
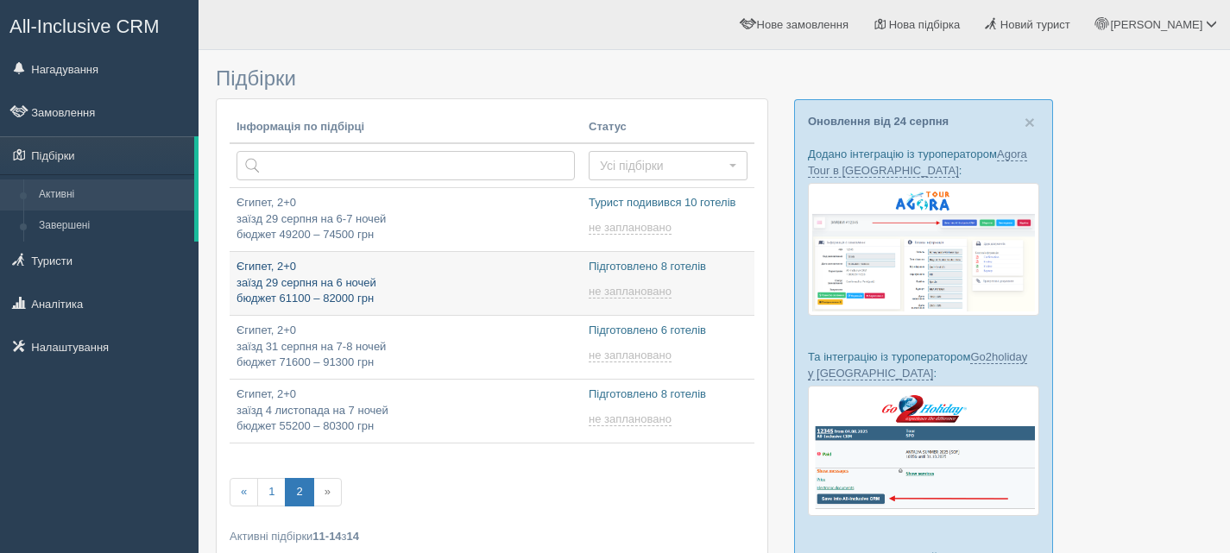
click at [341, 271] on p "Єгипет, 2+0 заїзд 29 серпня на 6 ночей бюджет 61100 – 82000 грн" at bounding box center [406, 283] width 338 height 48
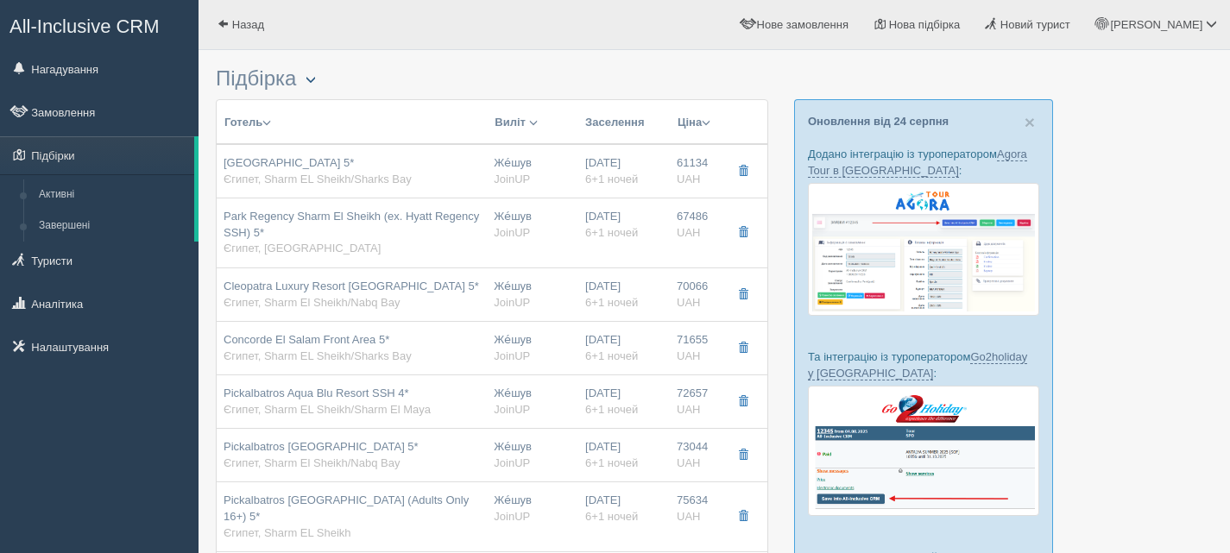
click at [317, 70] on button "button" at bounding box center [310, 80] width 29 height 21
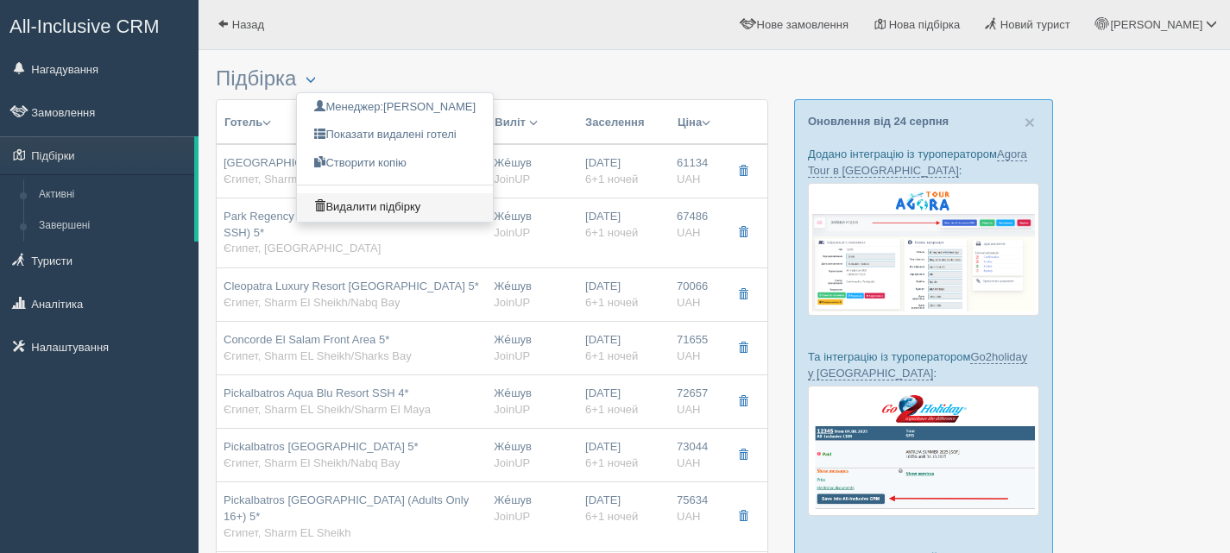
click at [372, 198] on link "Видалити підбірку" at bounding box center [395, 207] width 196 height 28
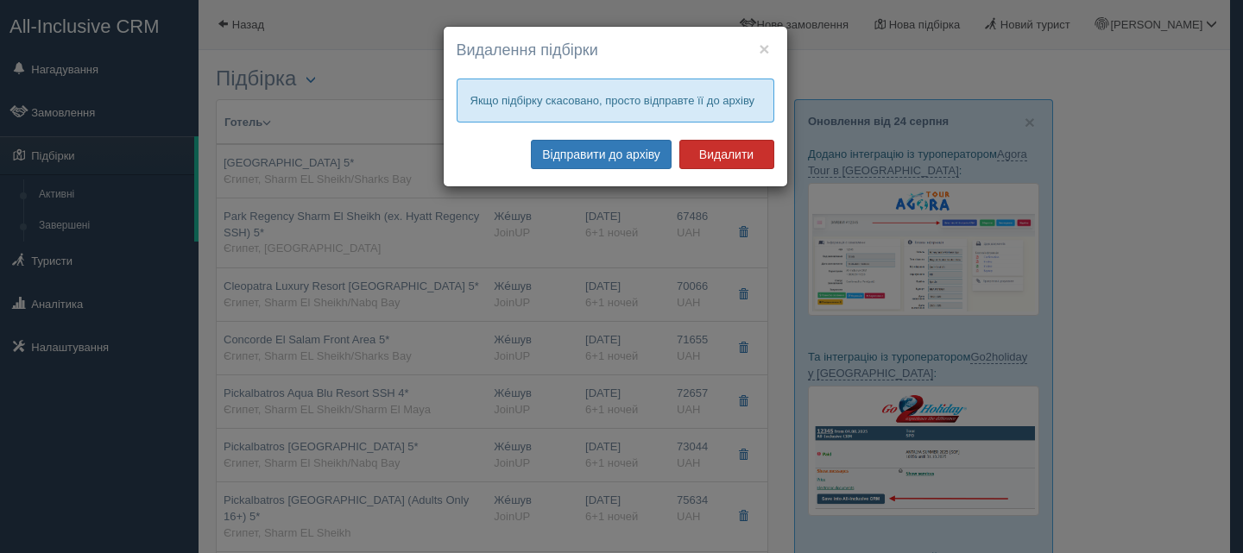
click at [732, 156] on button "Видалити" at bounding box center [726, 154] width 95 height 29
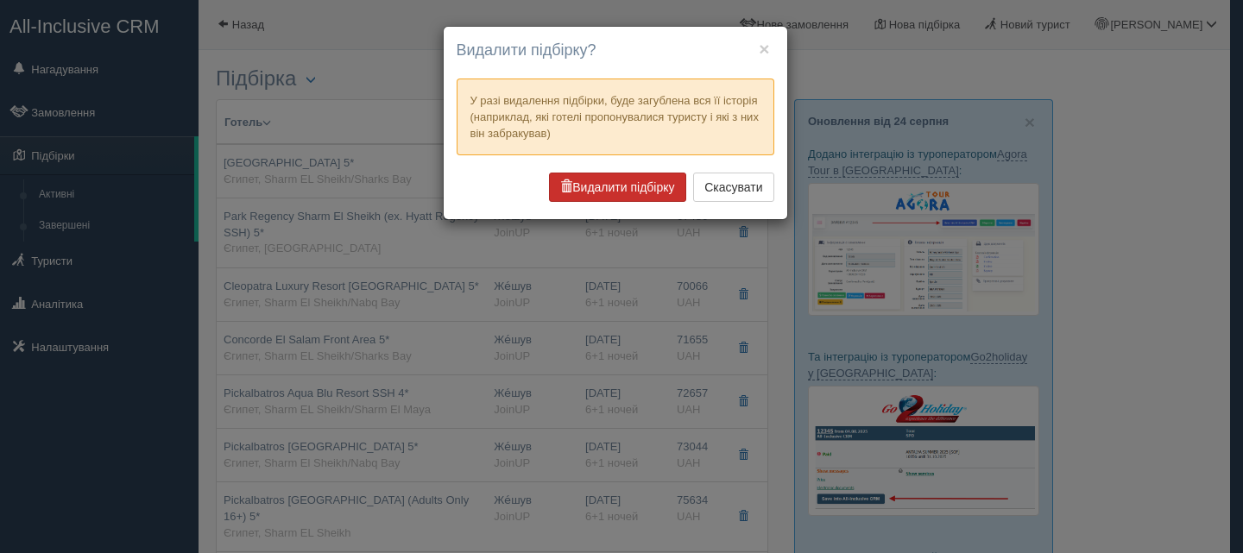
click at [614, 183] on button "Видалити підбірку" at bounding box center [617, 187] width 136 height 29
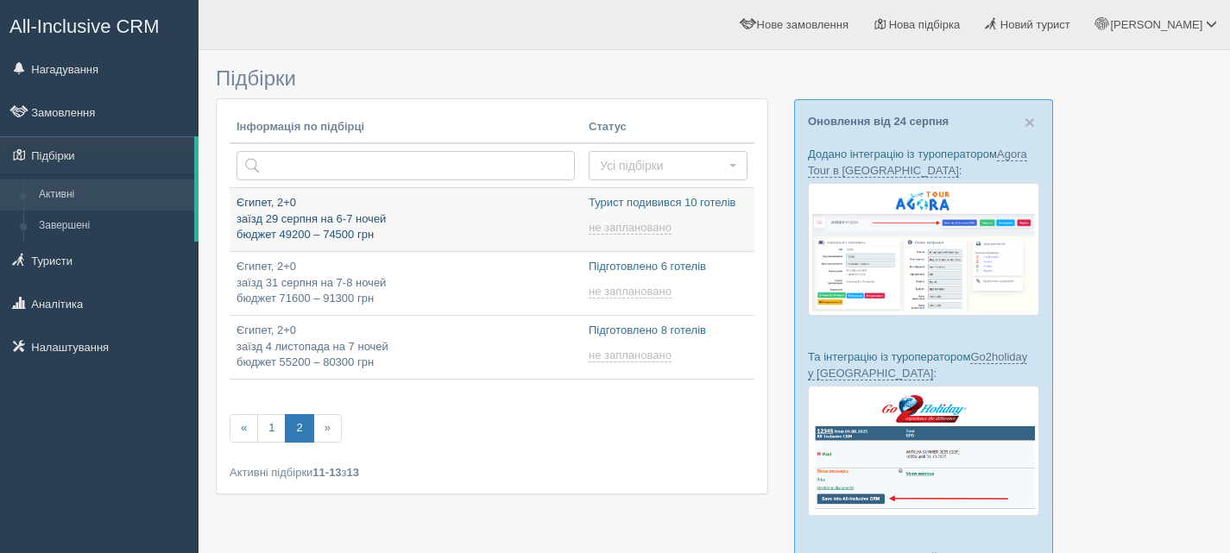
click at [441, 211] on p "Єгипет, 2+0 заїзд 29 серпня на 6-7 ночей бюджет 49200 – 74500 грн" at bounding box center [406, 219] width 338 height 48
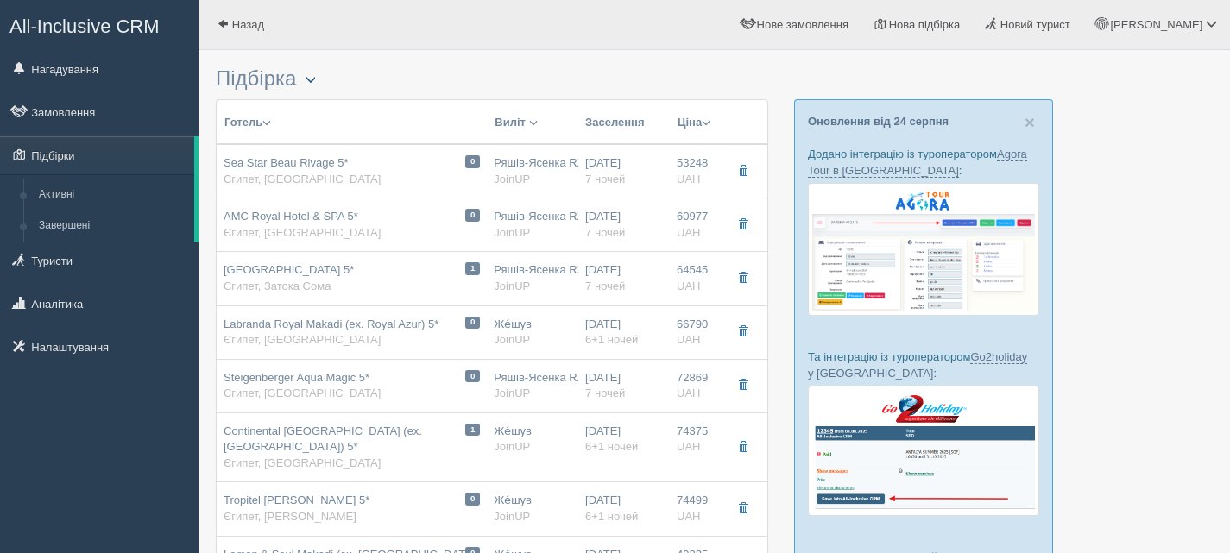
click at [311, 82] on button "button" at bounding box center [310, 80] width 29 height 21
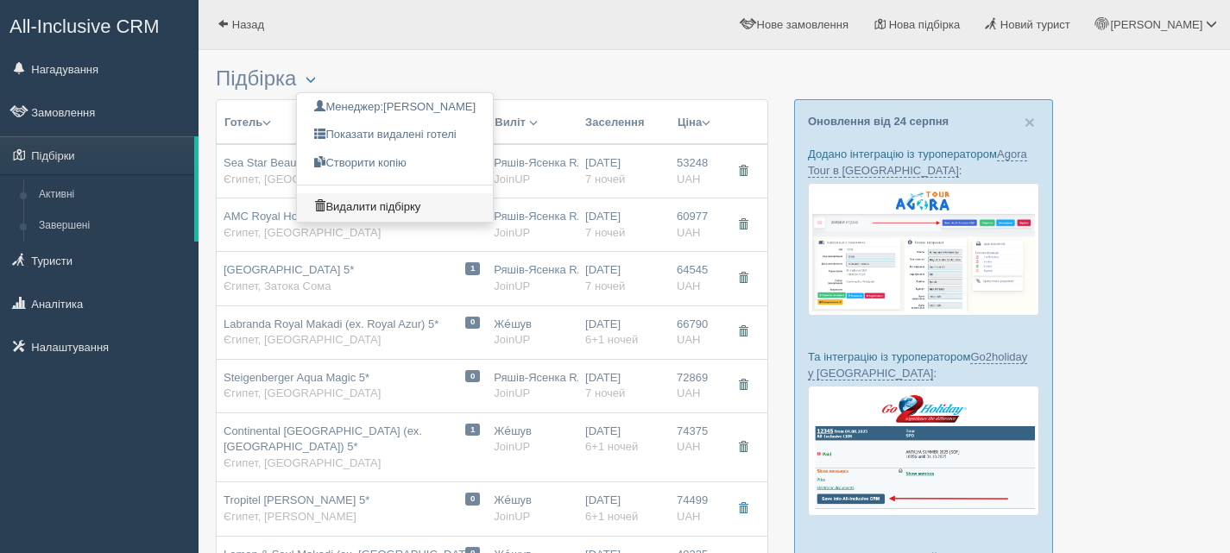
click at [356, 207] on link "Видалити підбірку" at bounding box center [395, 207] width 196 height 28
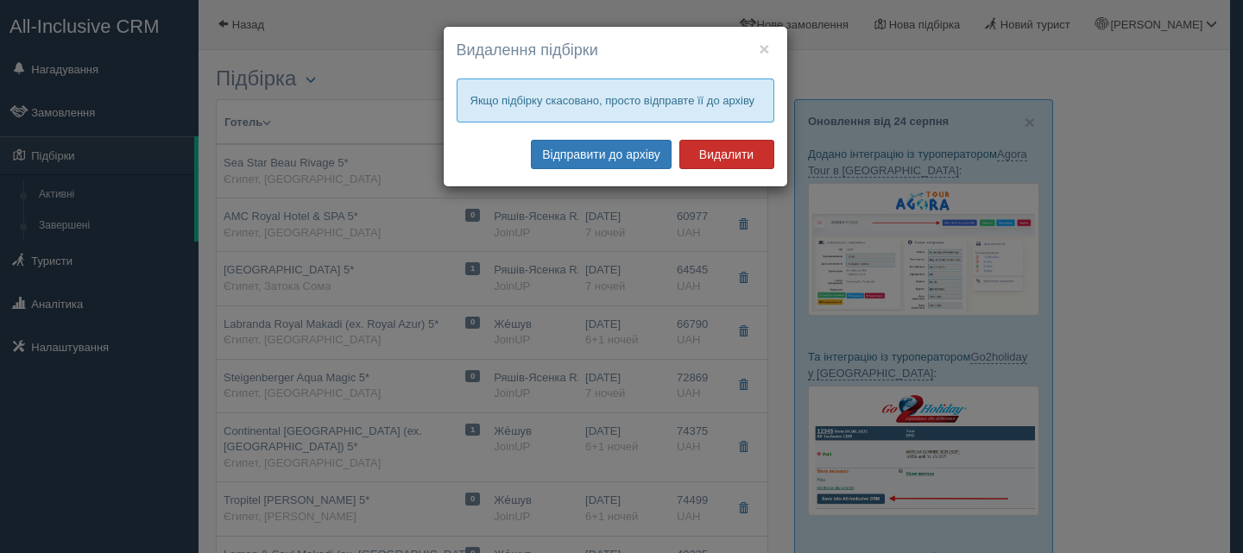
click at [716, 150] on button "Видалити" at bounding box center [726, 154] width 95 height 29
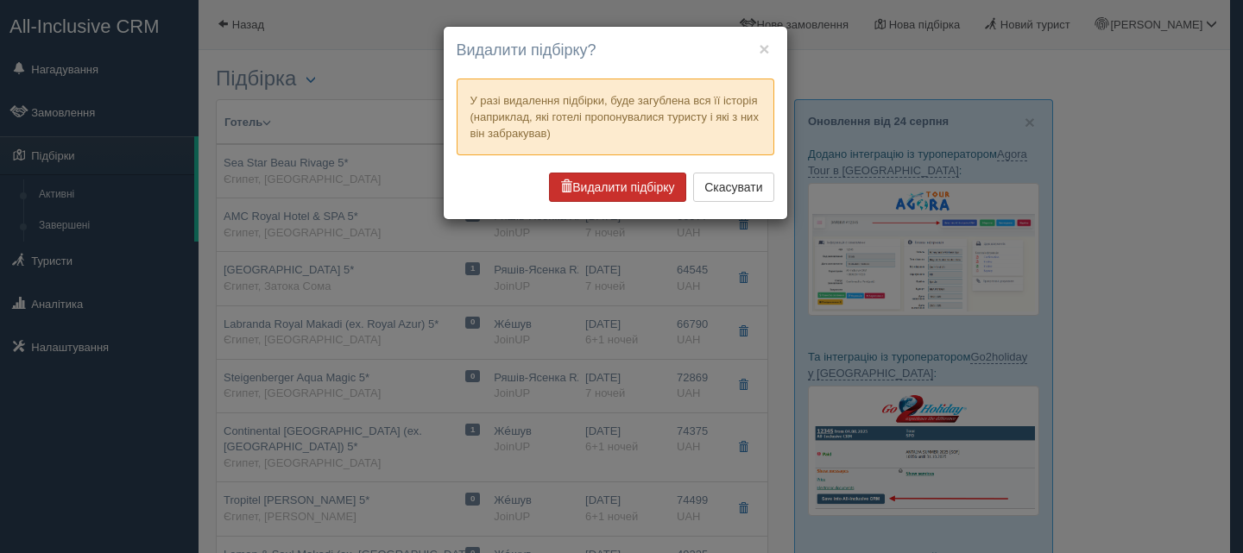
click at [620, 195] on button "Видалити підбірку" at bounding box center [617, 187] width 136 height 29
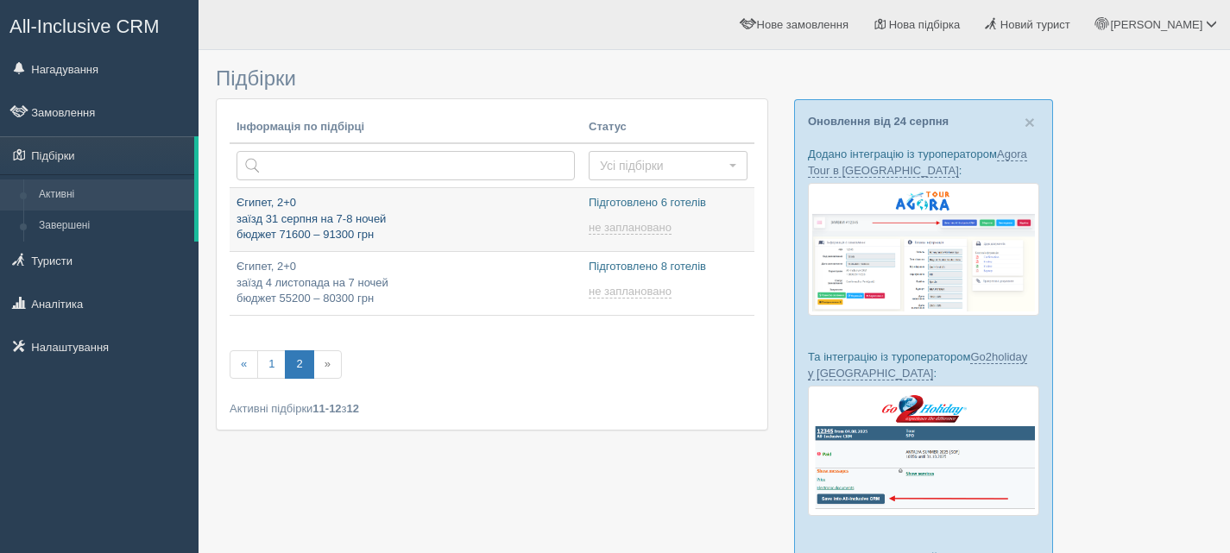
type input "[DATE] 15:25"
click at [479, 211] on p "Єгипет, 2+0 заїзд 31 серпня на 7-8 ночей бюджет 71600 – 91300 грн" at bounding box center [406, 219] width 338 height 48
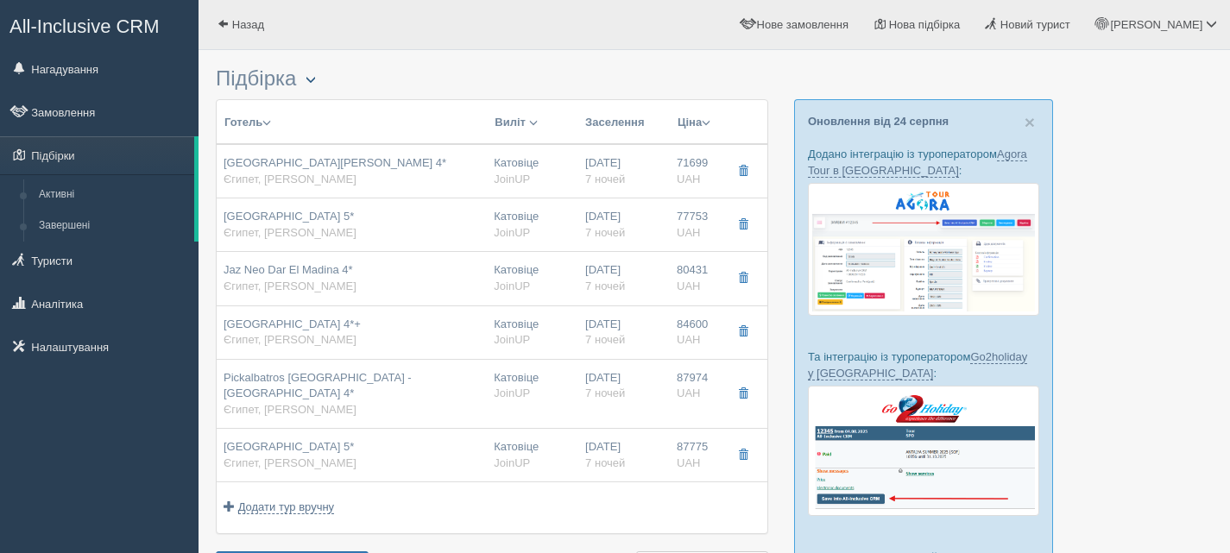
click at [313, 78] on span "button" at bounding box center [311, 79] width 10 height 10
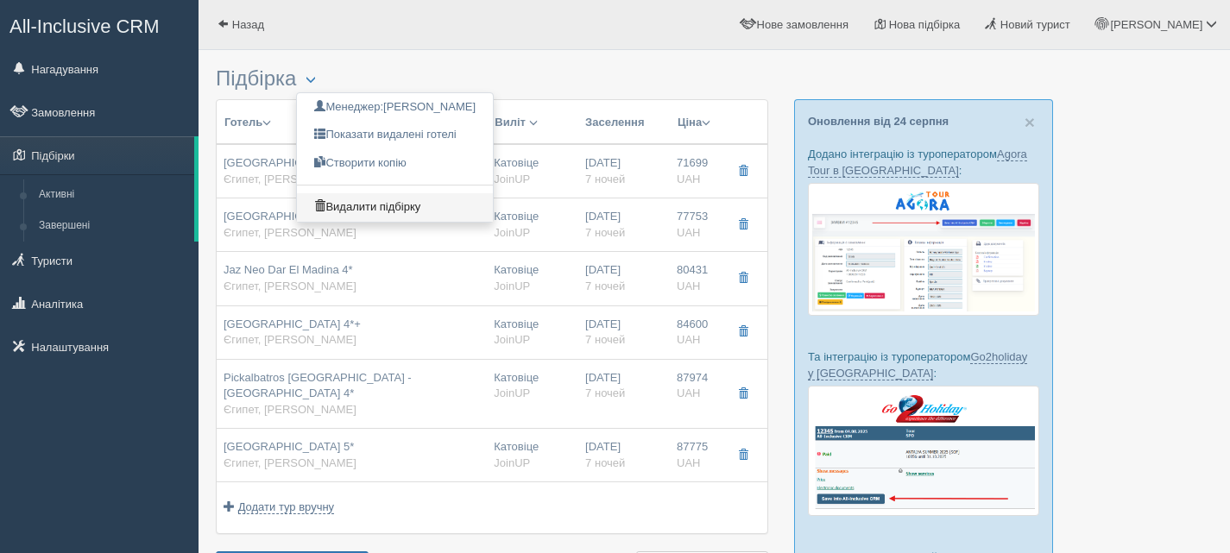
click at [371, 203] on link "Видалити підбірку" at bounding box center [395, 207] width 196 height 28
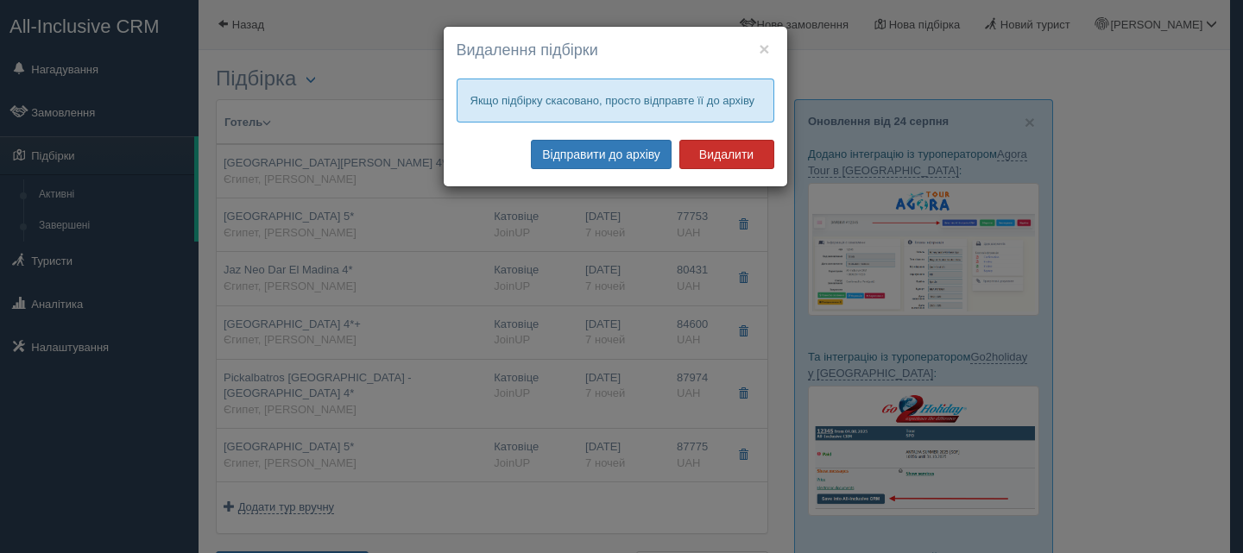
click at [721, 148] on button "Видалити" at bounding box center [726, 154] width 95 height 29
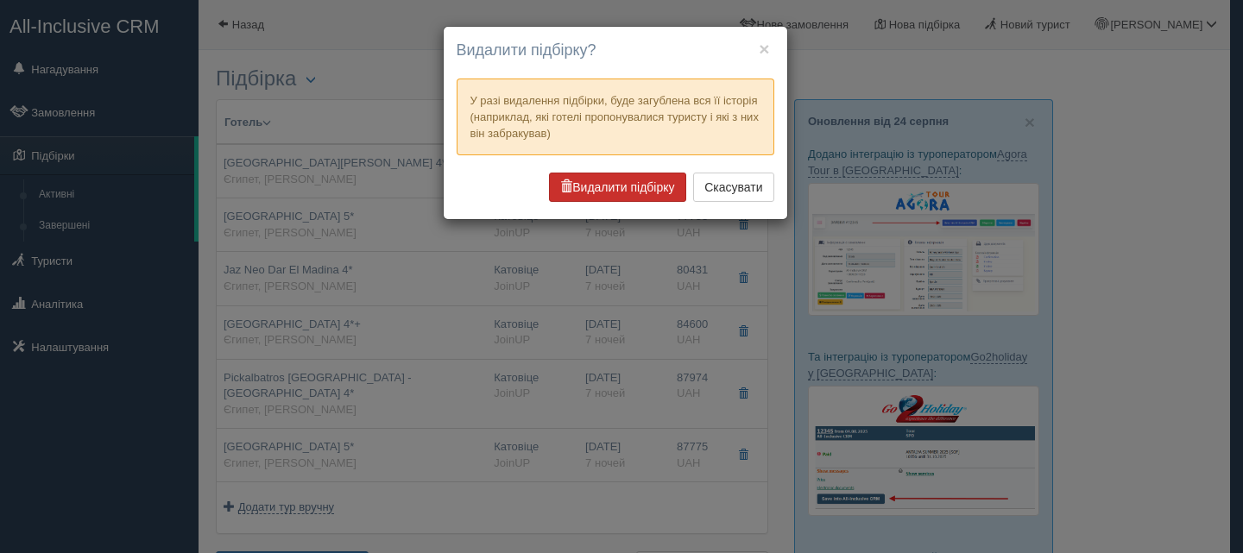
click at [635, 179] on button "Видалити підбірку" at bounding box center [617, 187] width 136 height 29
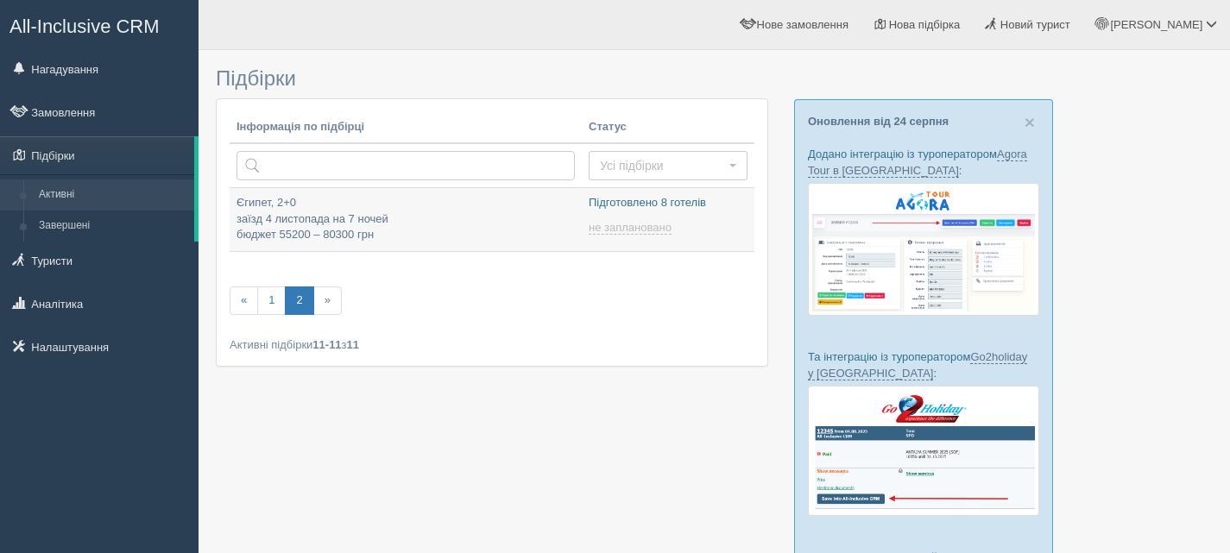
type input "[DATE] 9:50"
click at [484, 215] on p "Єгипет, 2+0 заїзд 4 листопада на 7 ночей бюджет 55200 – 80300 грн" at bounding box center [406, 219] width 338 height 48
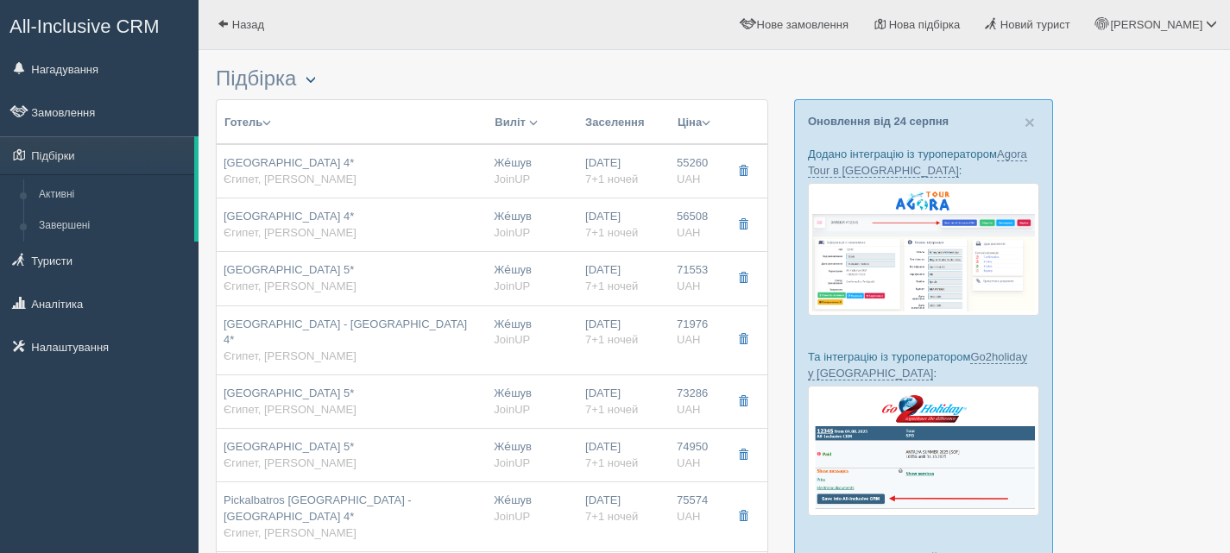
click at [316, 80] on span "button" at bounding box center [311, 79] width 10 height 10
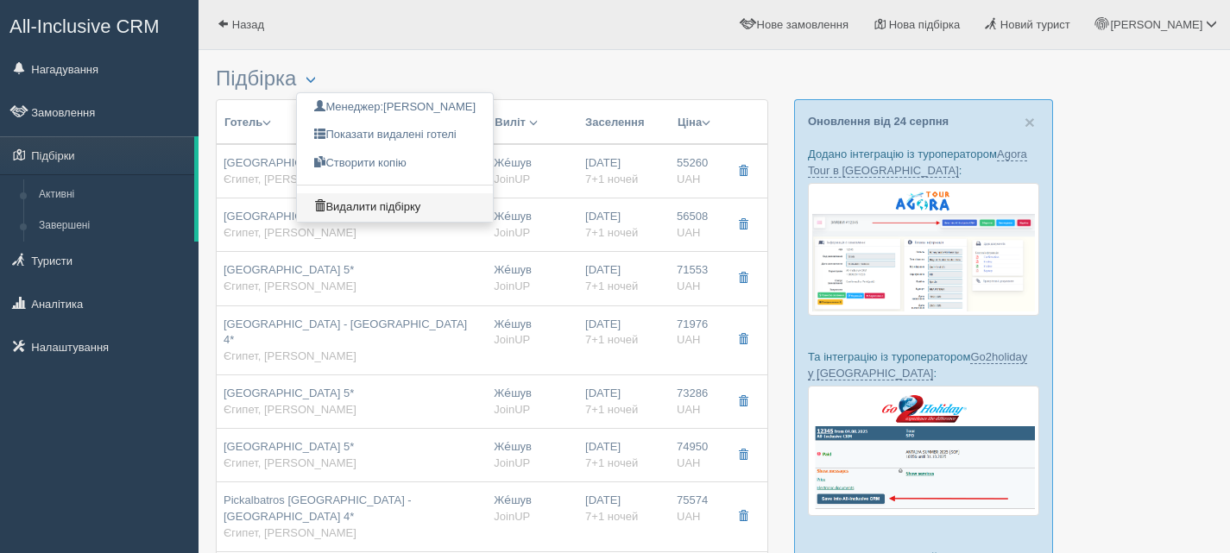
click at [363, 207] on link "Видалити підбірку" at bounding box center [395, 207] width 196 height 28
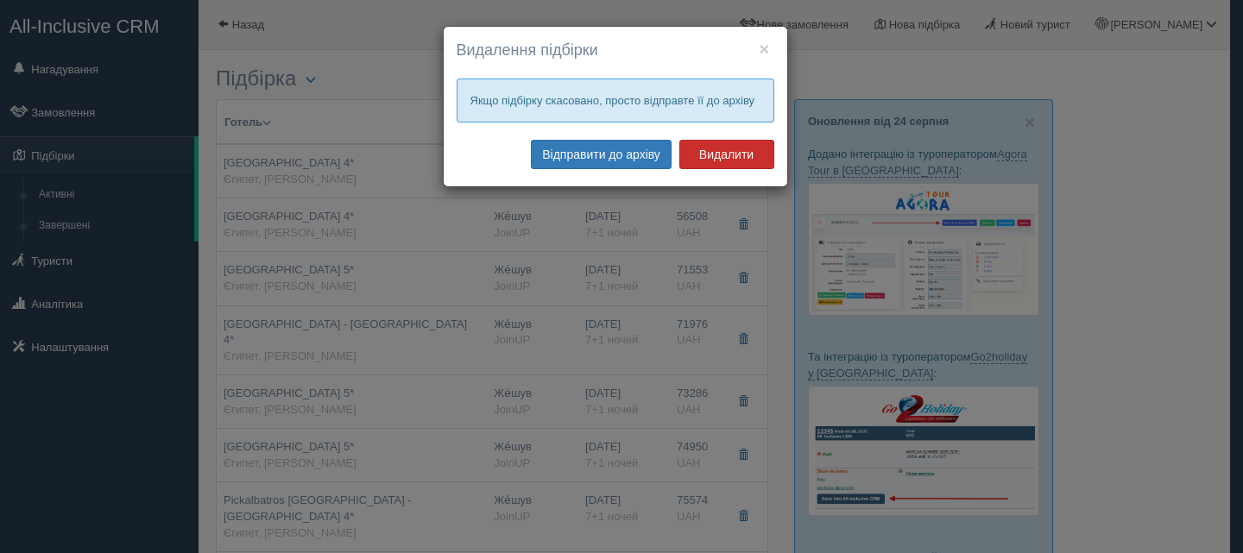
click at [727, 153] on button "Видалити" at bounding box center [726, 154] width 95 height 29
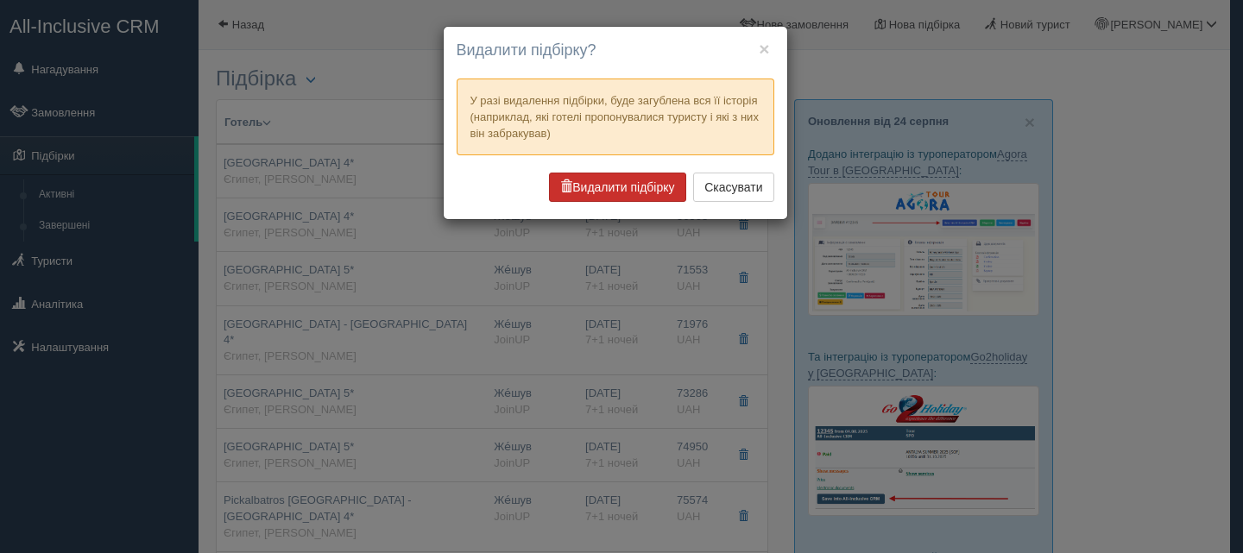
click at [630, 186] on button "Видалити підбірку" at bounding box center [617, 187] width 136 height 29
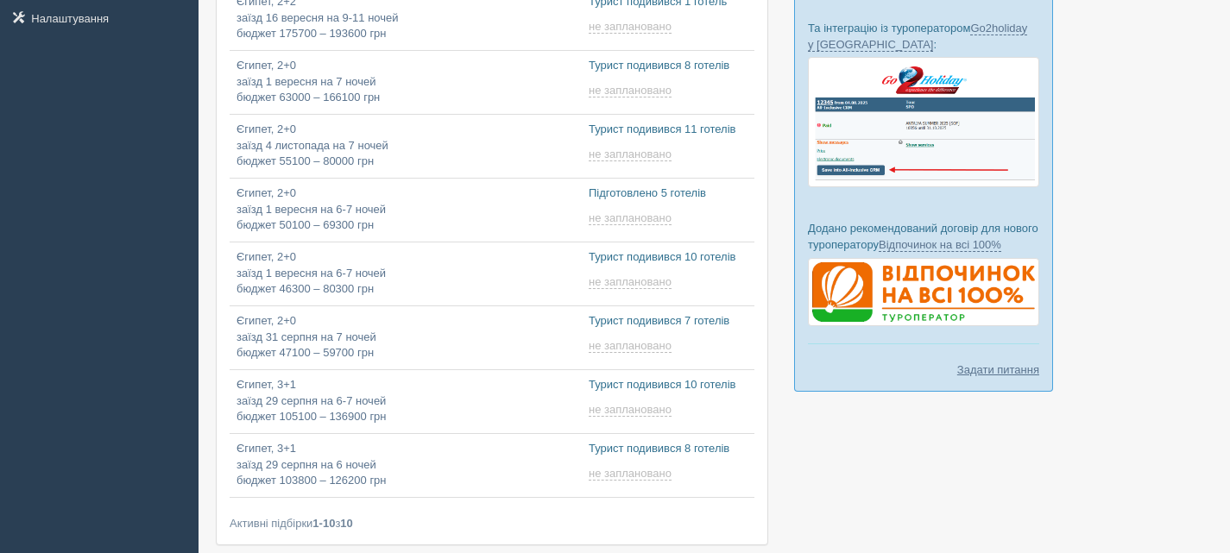
scroll to position [345, 0]
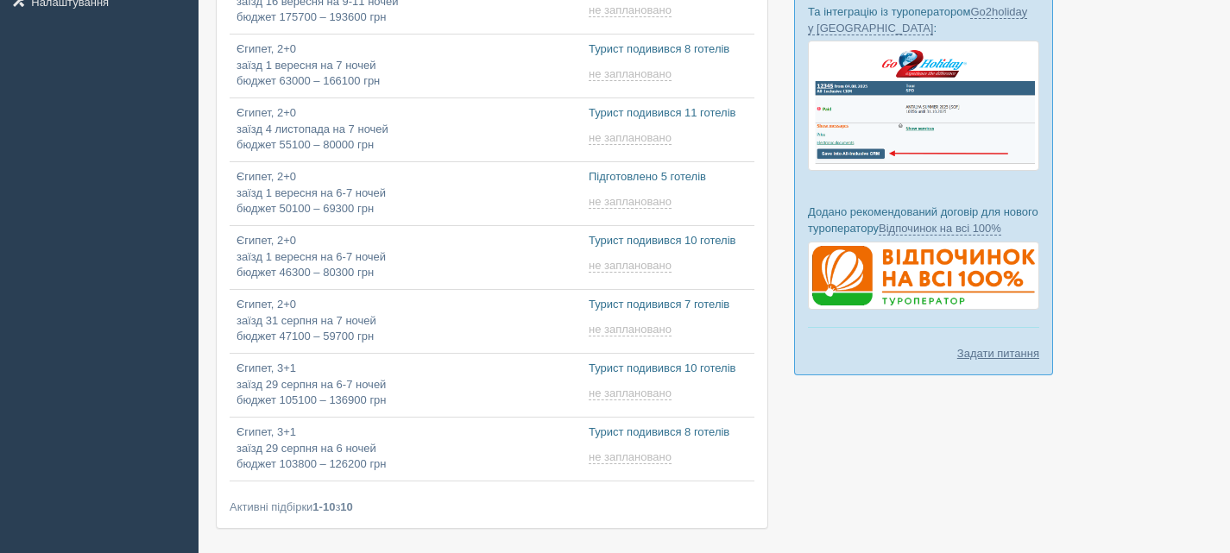
type input "[DATE] 9:20"
type input "[DATE] 12:10"
type input "[DATE] 11:40"
click at [446, 441] on p "Єгипет, 3+1 заїзд 29 серпня на 6 ночей бюджет 103800 – 126200 грн" at bounding box center [406, 449] width 338 height 48
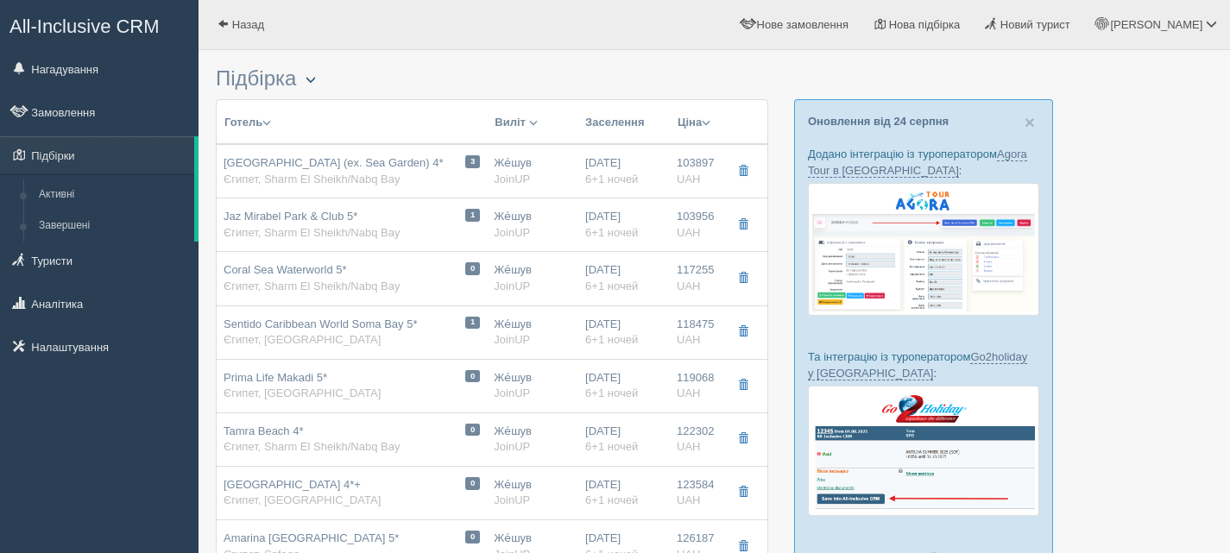
click at [314, 77] on span "button" at bounding box center [311, 79] width 10 height 10
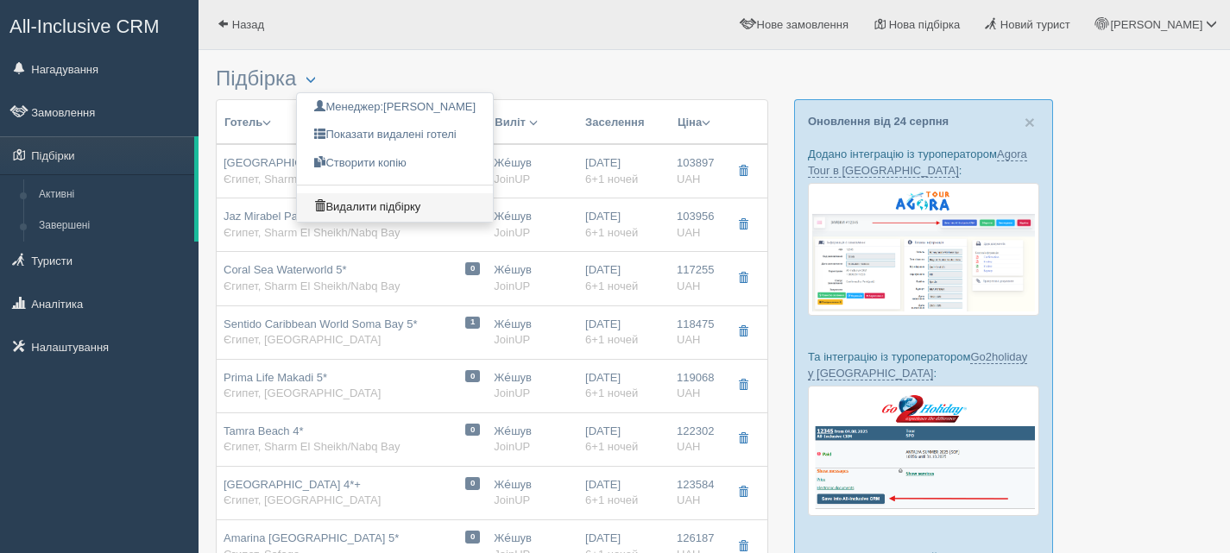
click at [359, 200] on link "Видалити підбірку" at bounding box center [395, 207] width 196 height 28
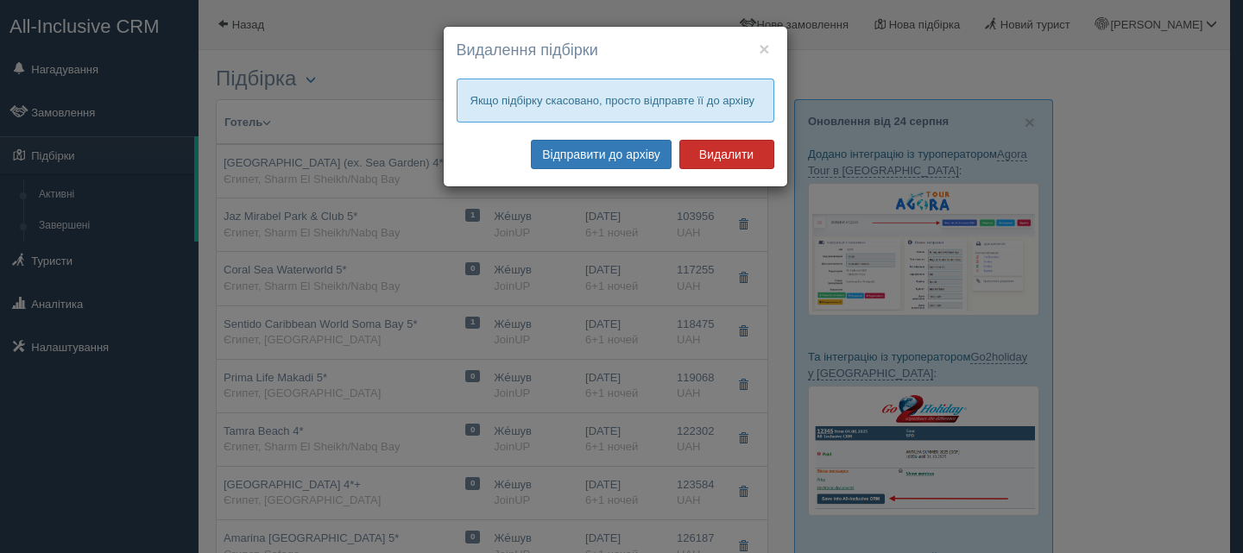
click at [721, 148] on button "Видалити" at bounding box center [726, 154] width 95 height 29
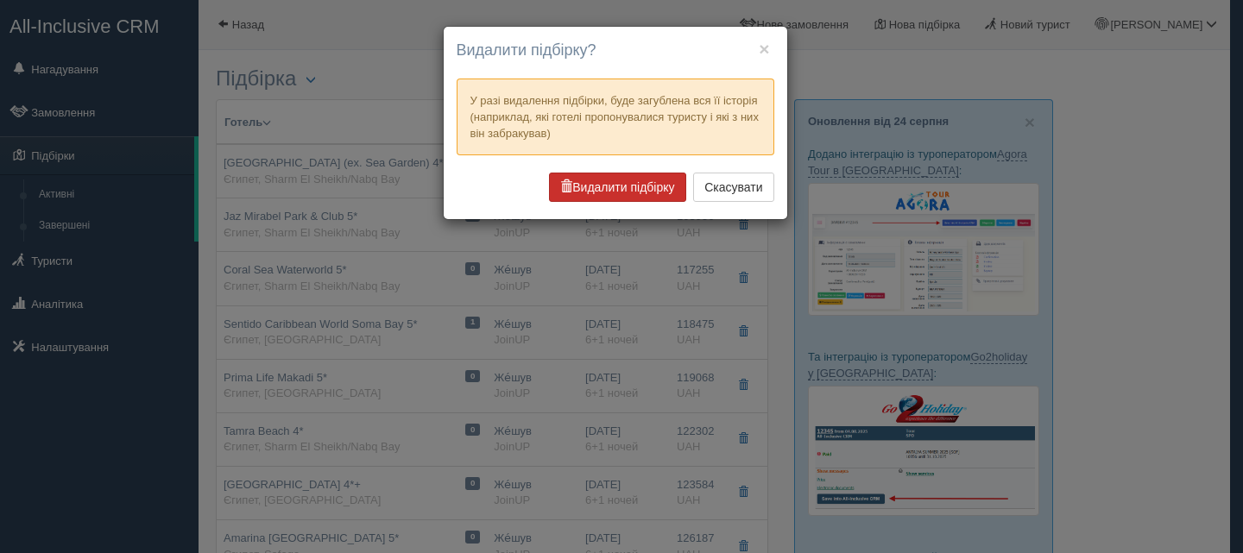
click at [623, 185] on button "Видалити підбірку" at bounding box center [617, 187] width 136 height 29
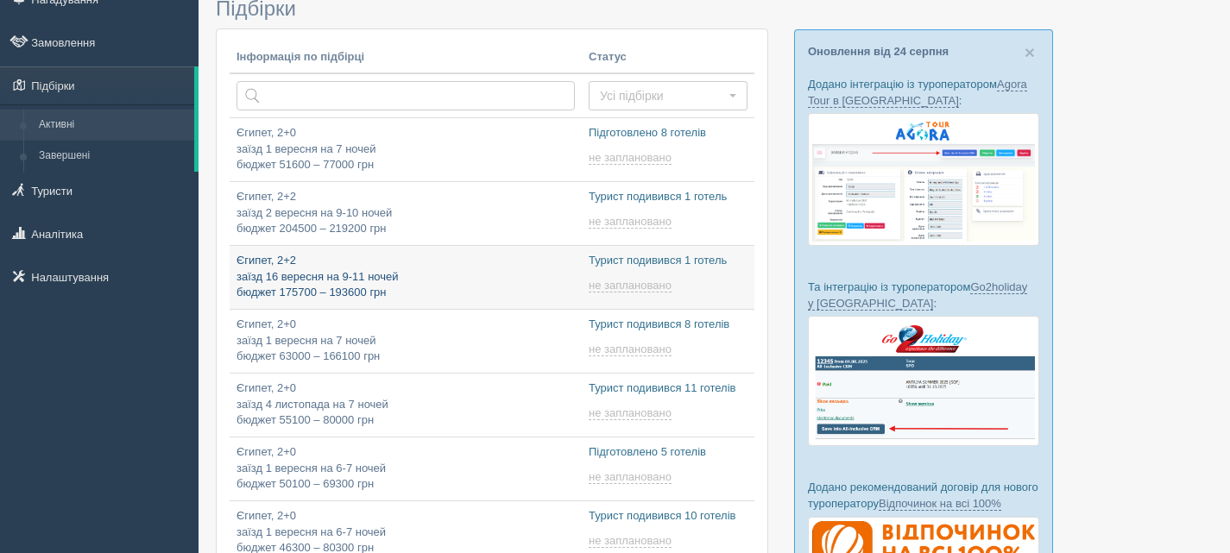
type input "[DATE] 14:05"
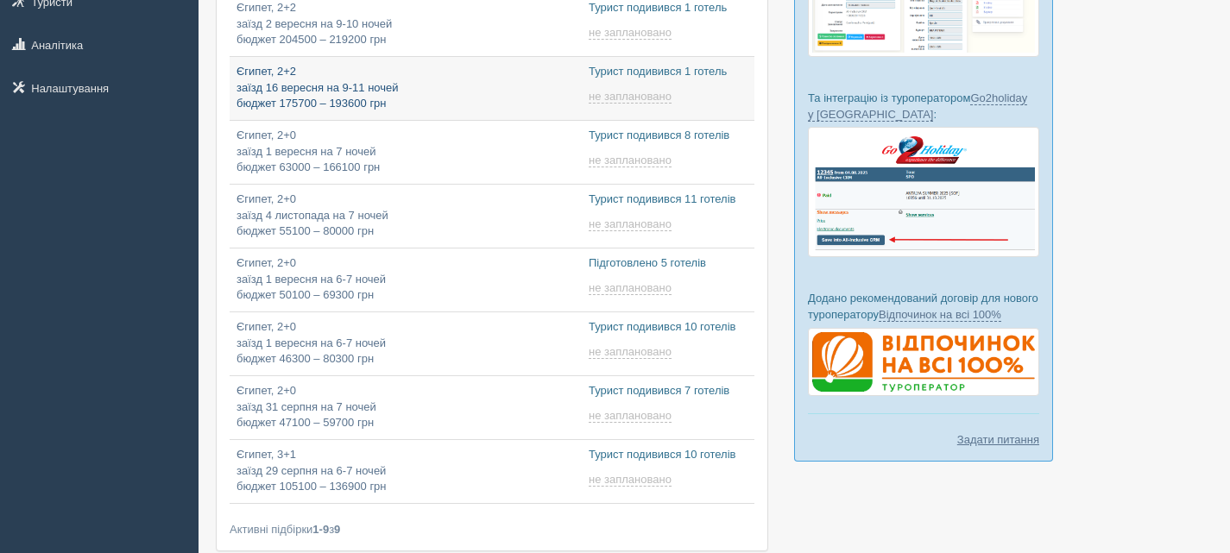
type input "[DATE] 9:45"
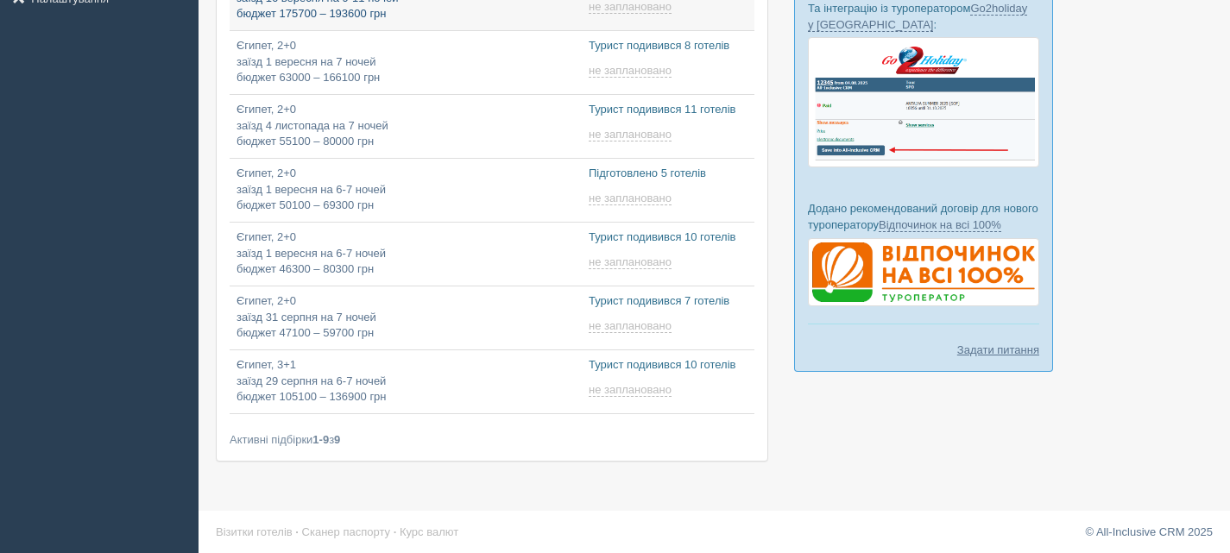
scroll to position [352, 0]
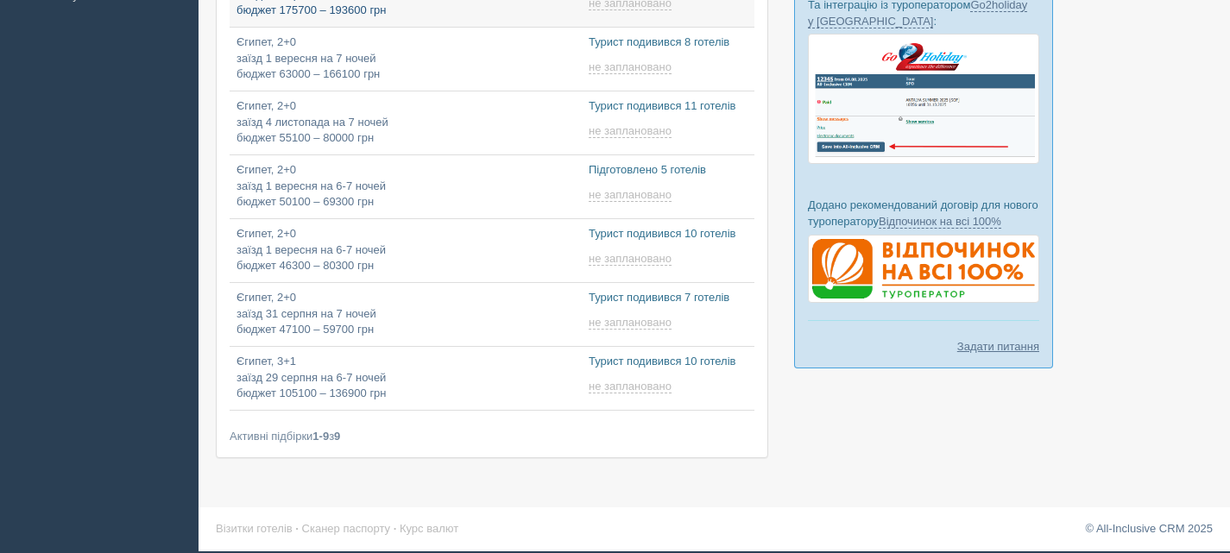
type input "2025-08-26 9:35"
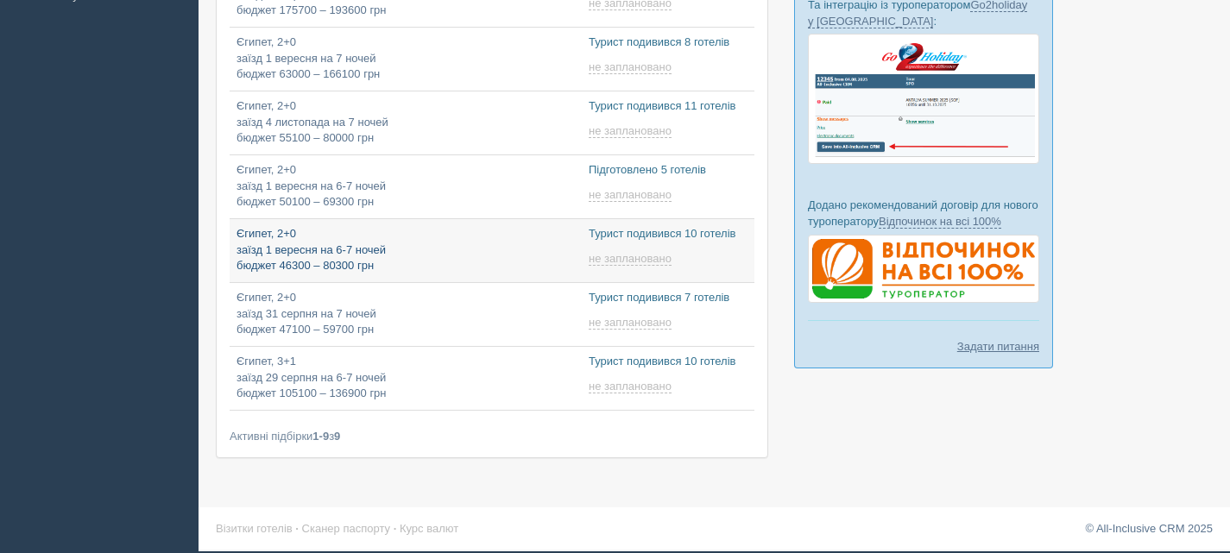
type input "2025-08-26 9:25"
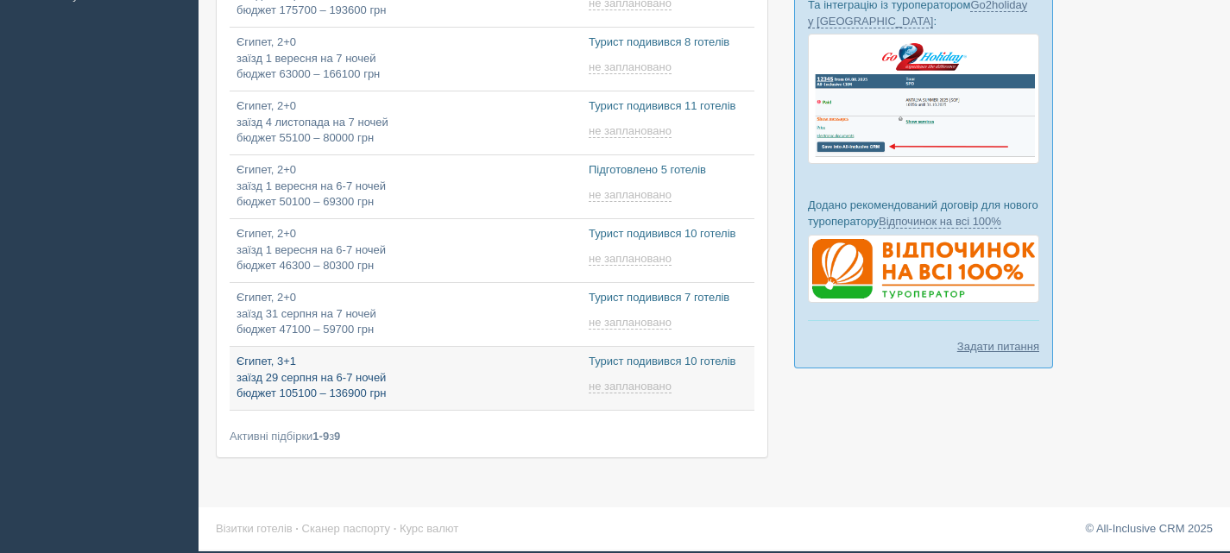
type input "[DATE] 12:10"
click at [457, 372] on p "Єгипет, 3+1 заїзд 29 серпня на 6-7 ночей бюджет 105100 – 136900 грн" at bounding box center [406, 378] width 338 height 48
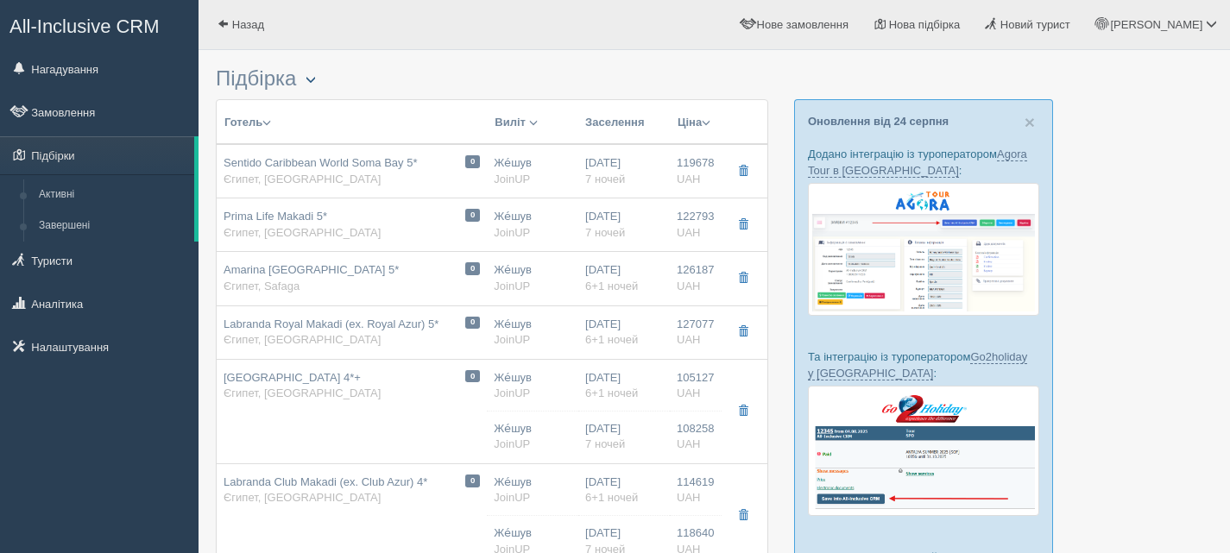
click at [325, 79] on button "button" at bounding box center [310, 80] width 29 height 21
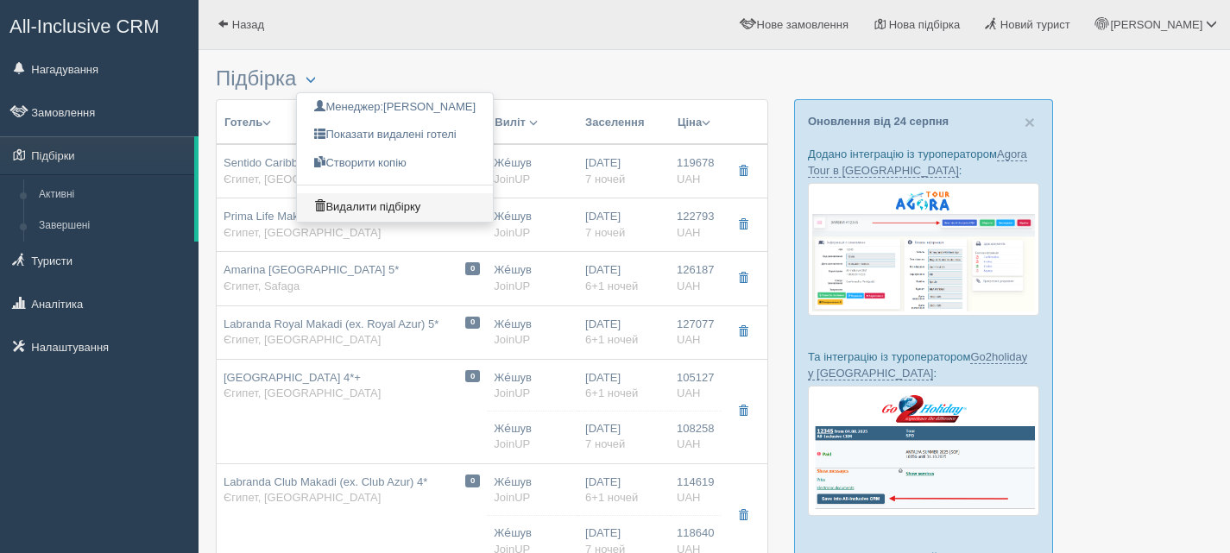
click at [376, 203] on link "Видалити підбірку" at bounding box center [395, 207] width 196 height 28
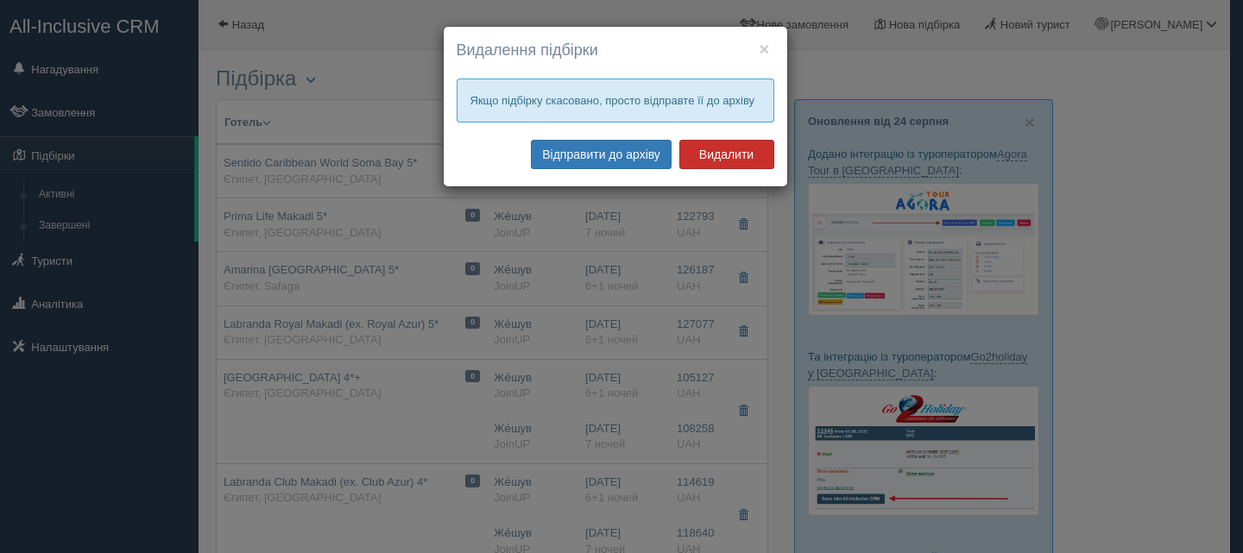
click at [709, 152] on button "Видалити" at bounding box center [726, 154] width 95 height 29
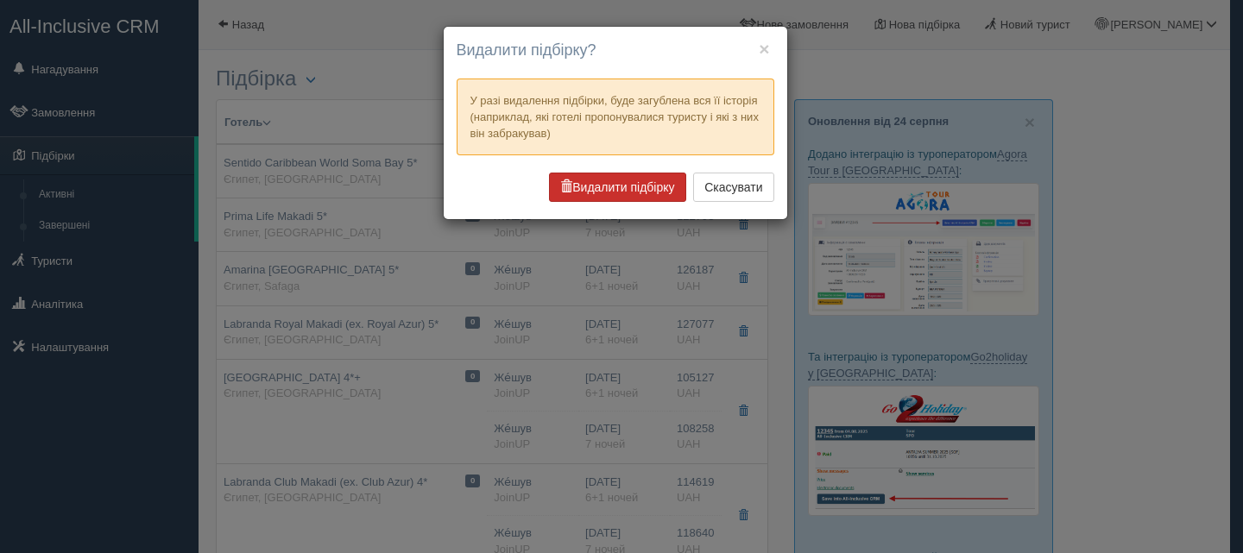
click at [630, 186] on button "Видалити підбірку" at bounding box center [617, 187] width 136 height 29
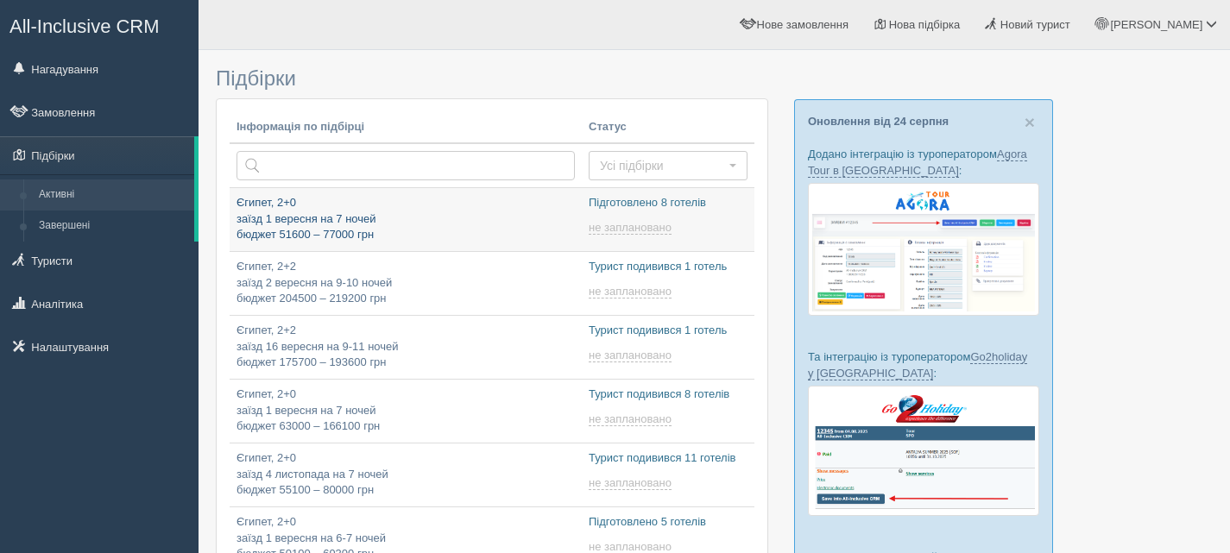
type input "[DATE] 11:20"
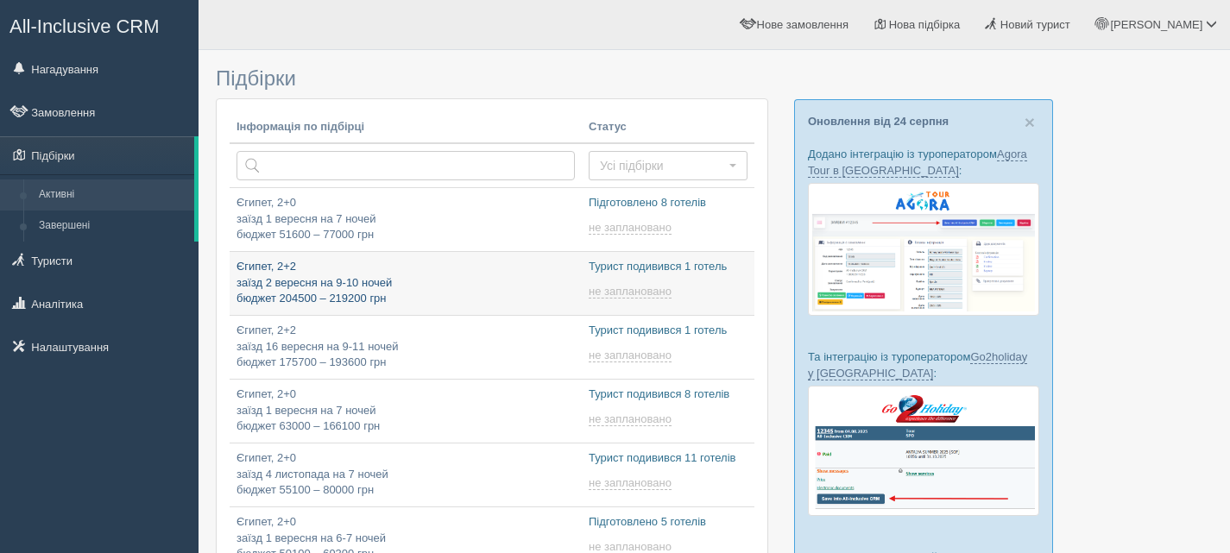
type input "[DATE] 14:05"
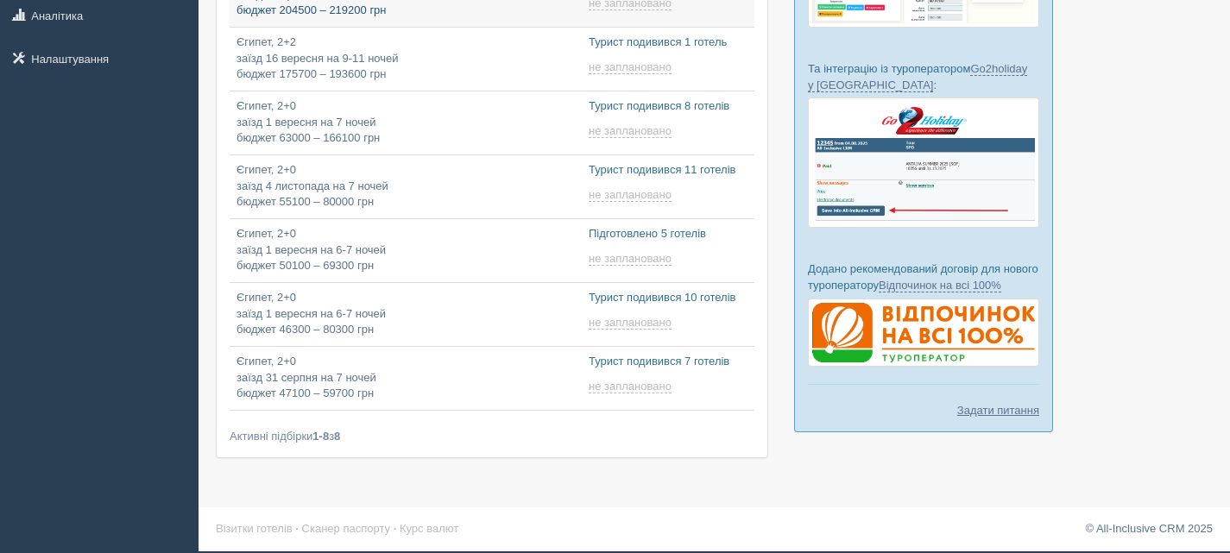
type input "[DATE] 9:35"
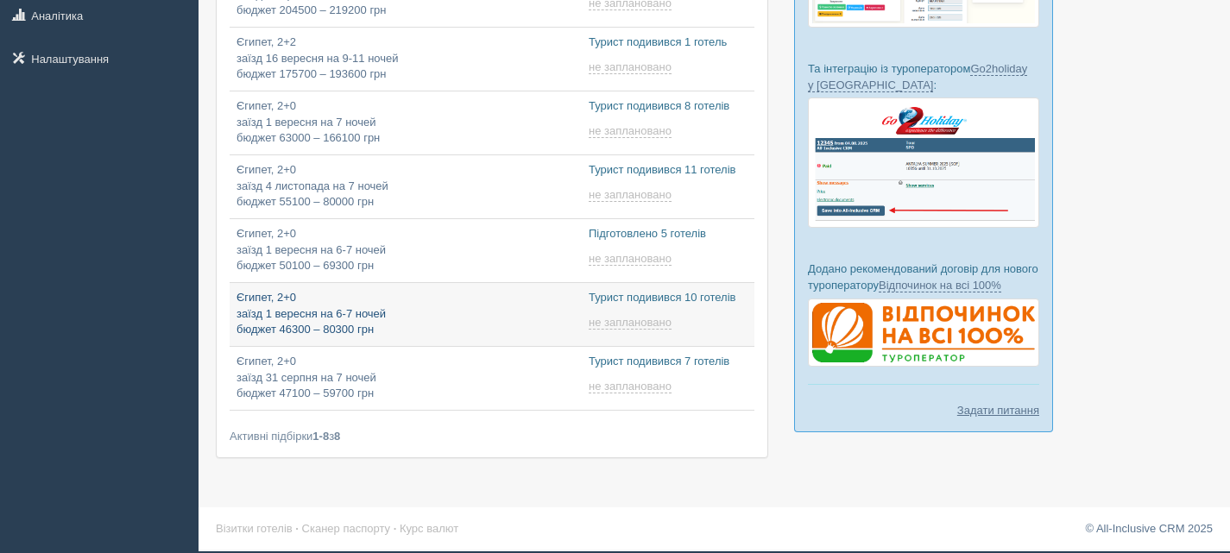
type input "[DATE] 9:25"
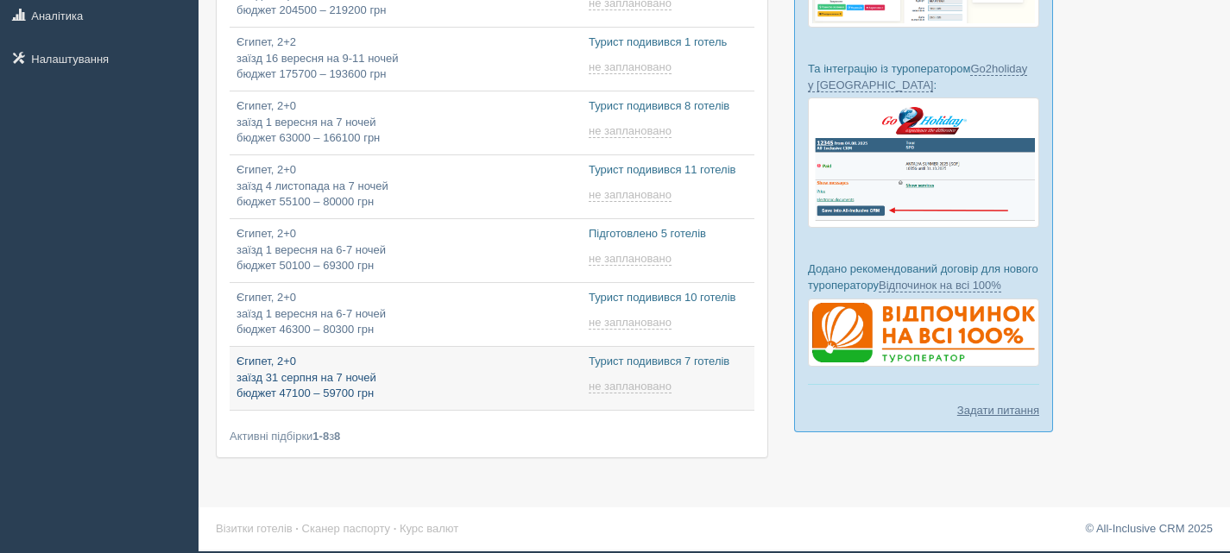
type input "[DATE] 9:20"
click at [405, 385] on p "Єгипет, 2+0 заїзд 31 серпня на 7 ночей бюджет 47100 – 59700 грн" at bounding box center [406, 378] width 338 height 48
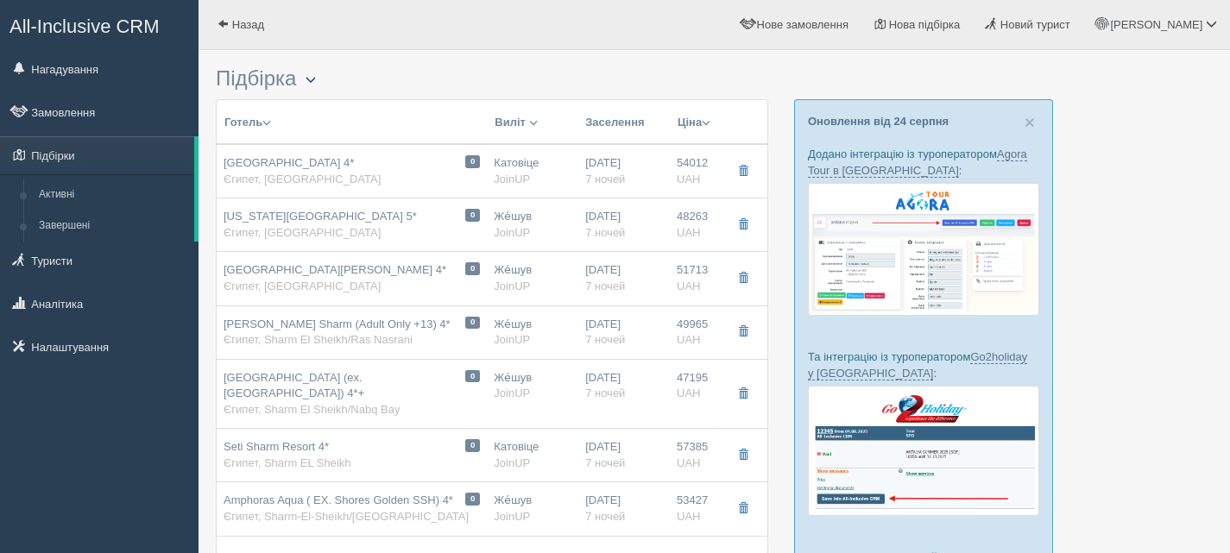
click at [317, 70] on button "button" at bounding box center [310, 80] width 29 height 21
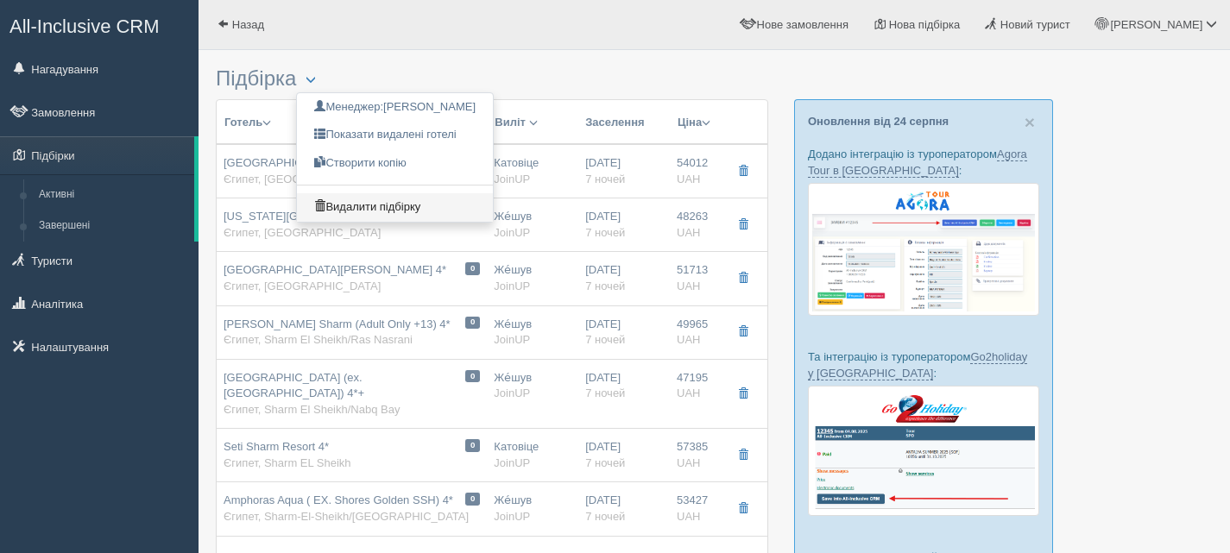
click at [341, 198] on link "Видалити підбірку" at bounding box center [395, 207] width 196 height 28
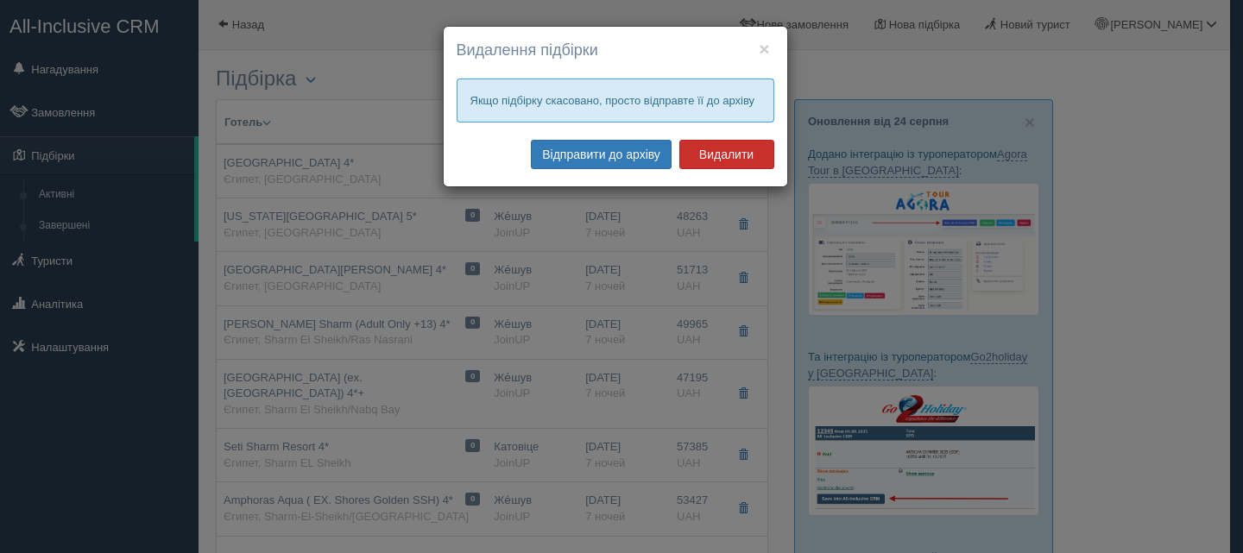
click at [729, 154] on button "Видалити" at bounding box center [726, 154] width 95 height 29
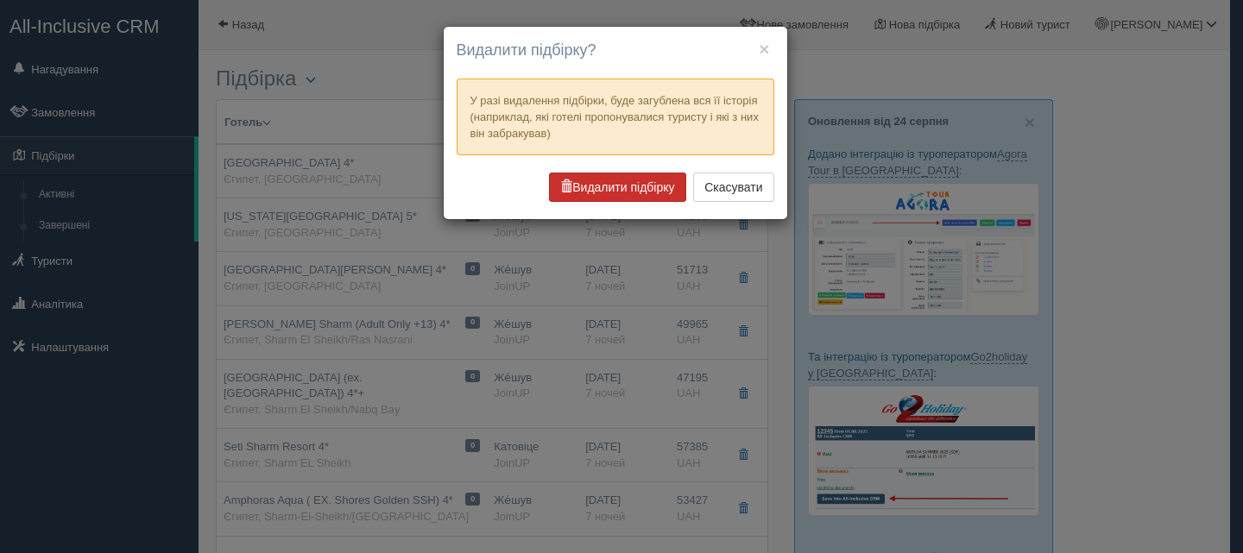
click at [629, 180] on button "Видалити підбірку" at bounding box center [617, 187] width 136 height 29
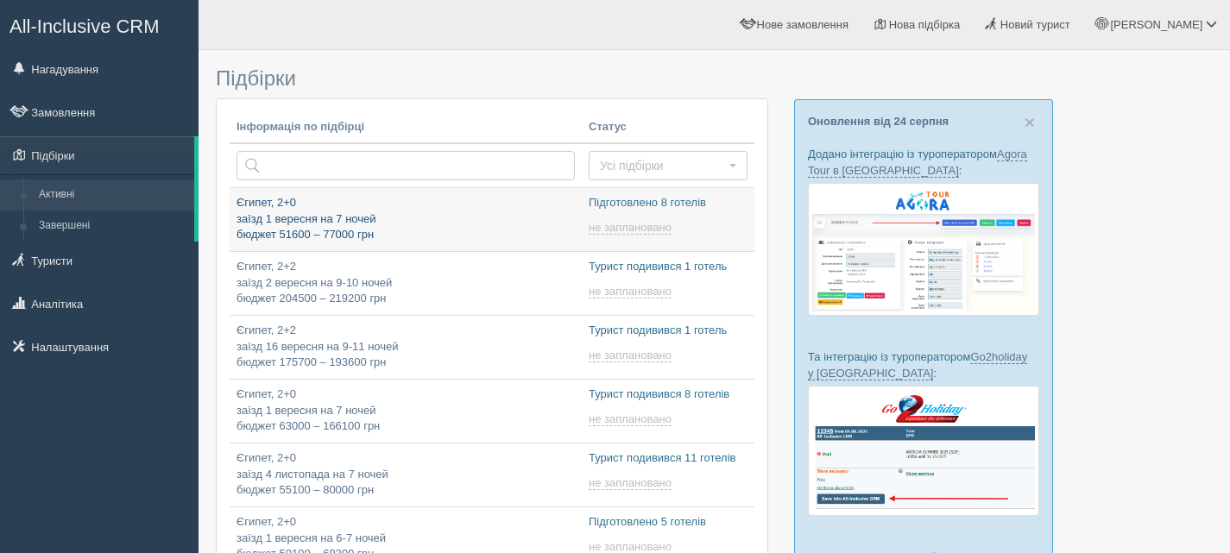
type input "[DATE] 11:20"
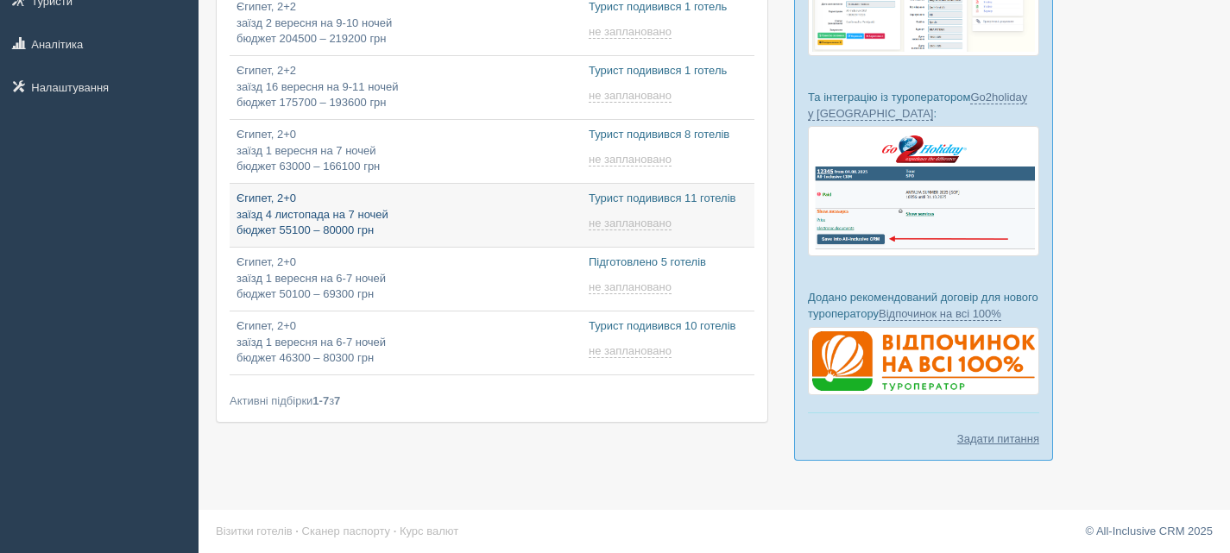
type input "[DATE] 9:45"
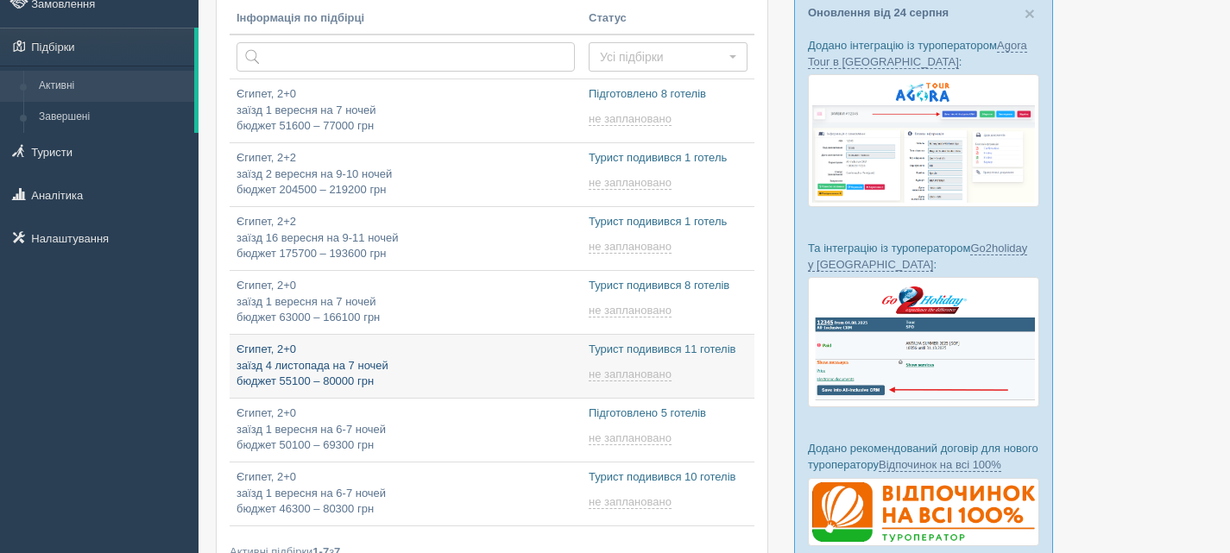
scroll to position [91, 0]
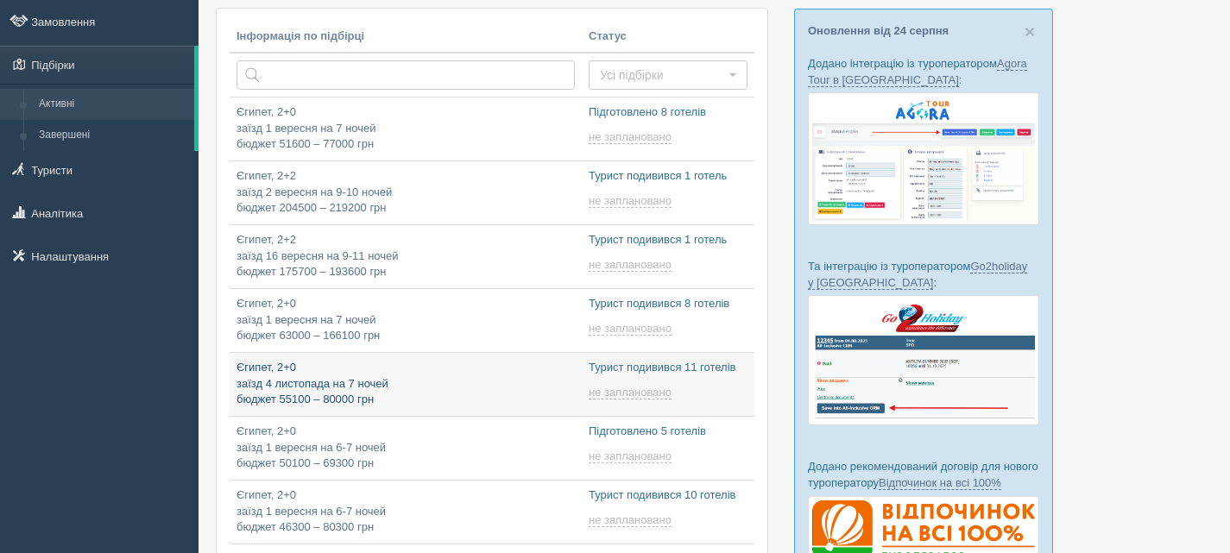
type input "[DATE] 14:05"
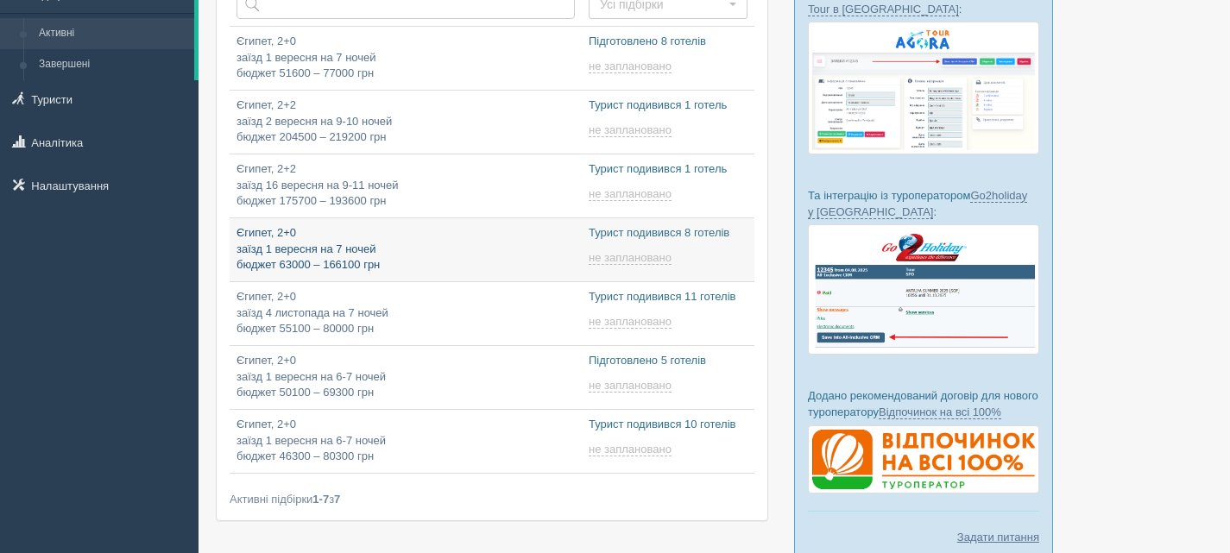
type input "[DATE] 10:10"
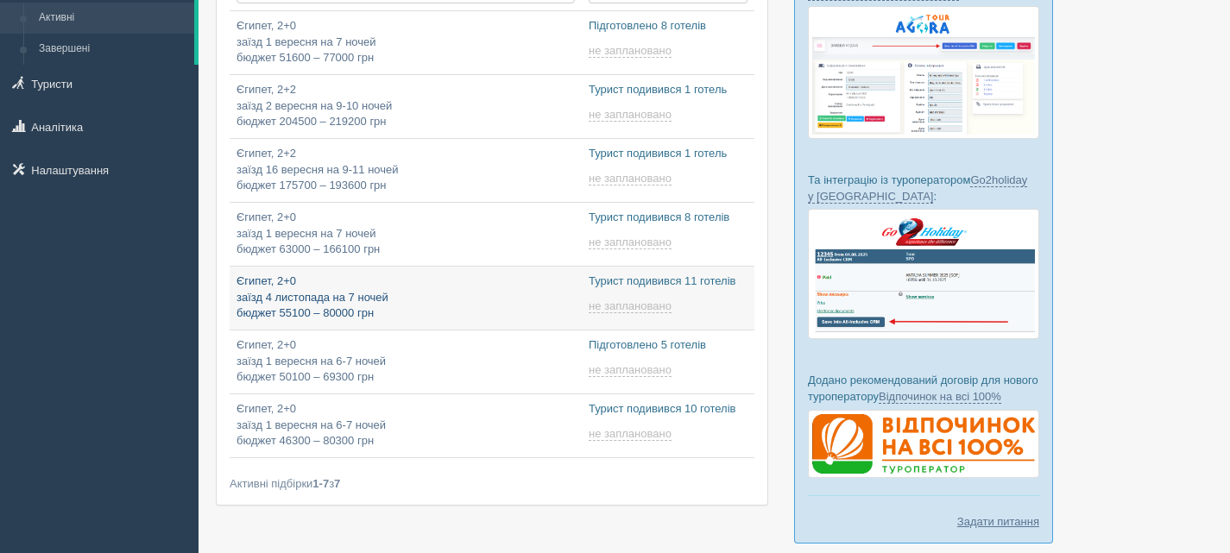
click at [489, 288] on p "Єгипет, 2+0 заїзд 4 листопада на 7 ночей бюджет 55100 – 80000 грн" at bounding box center [406, 298] width 338 height 48
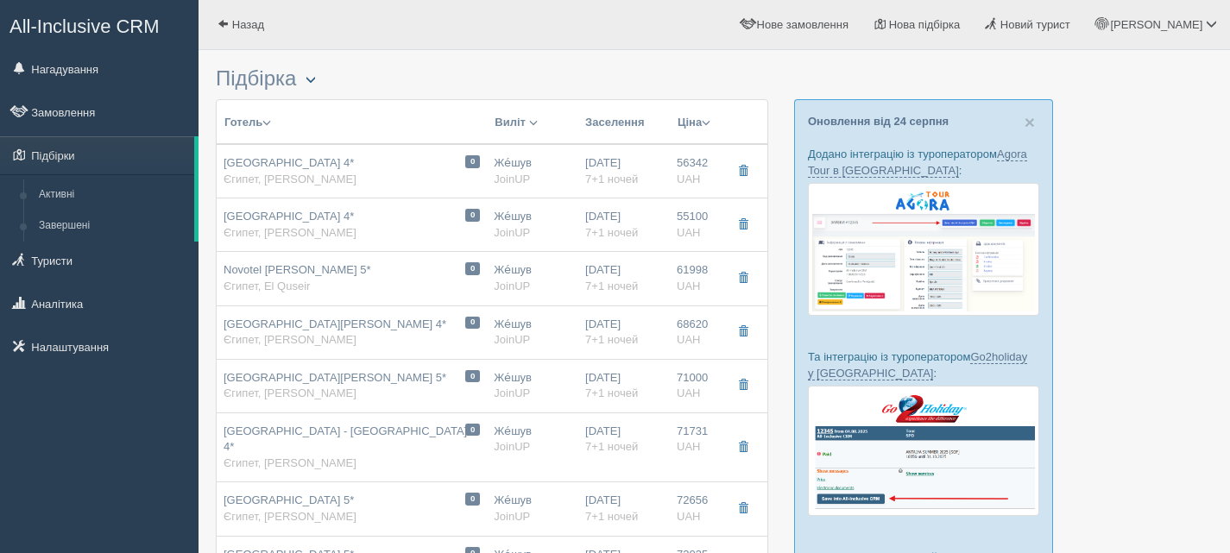
click at [312, 80] on span "button" at bounding box center [311, 79] width 10 height 10
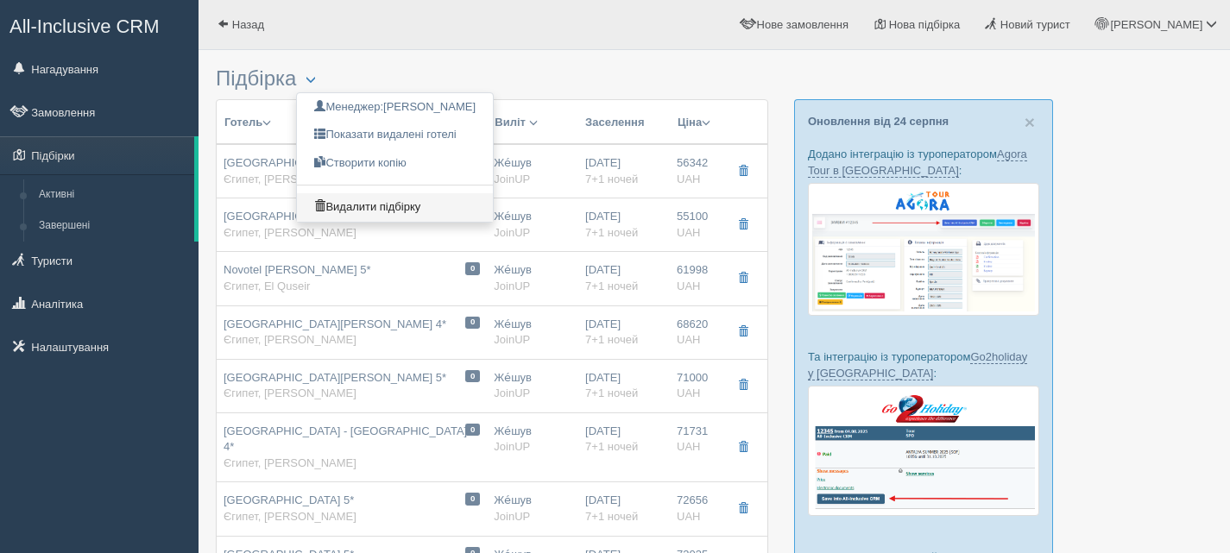
click at [350, 198] on link "Видалити підбірку" at bounding box center [395, 207] width 196 height 28
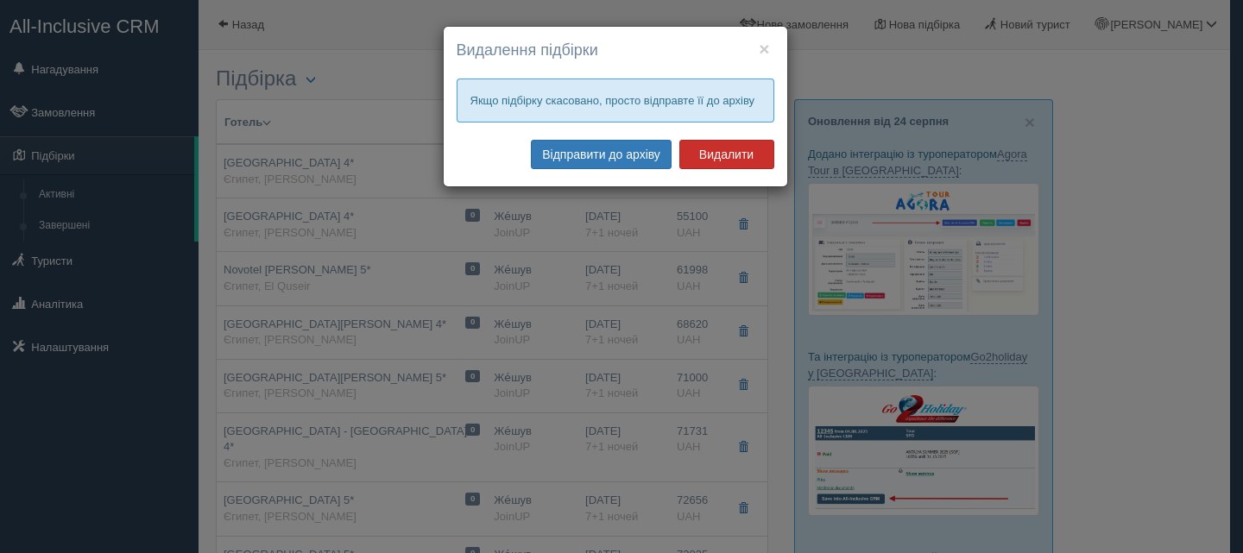
click at [746, 142] on button "Видалити" at bounding box center [726, 154] width 95 height 29
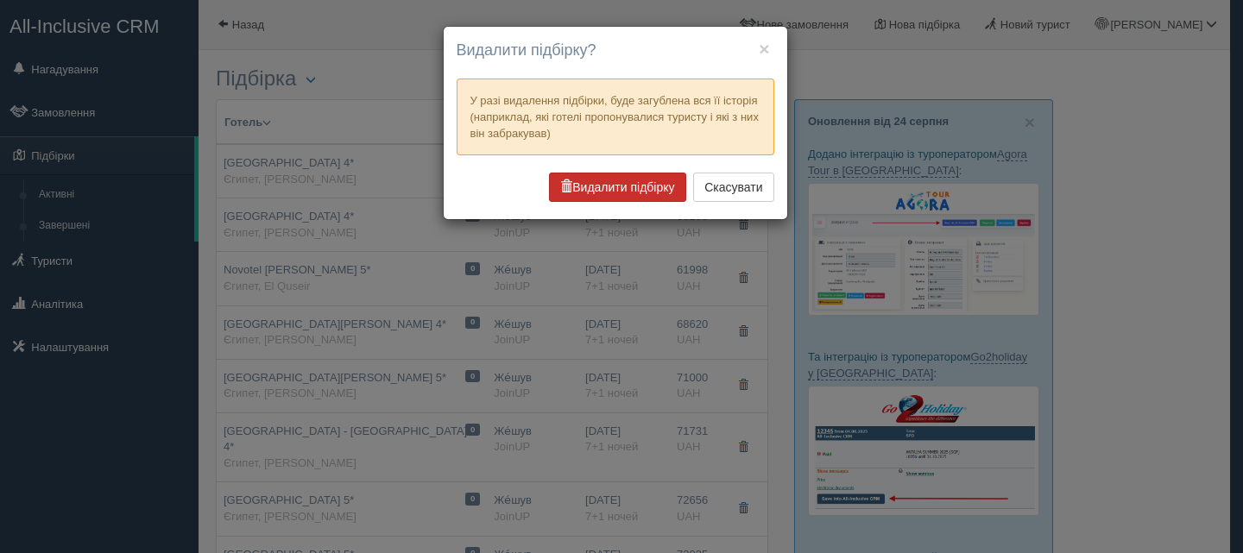
click at [611, 188] on button "Видалити підбірку" at bounding box center [617, 187] width 136 height 29
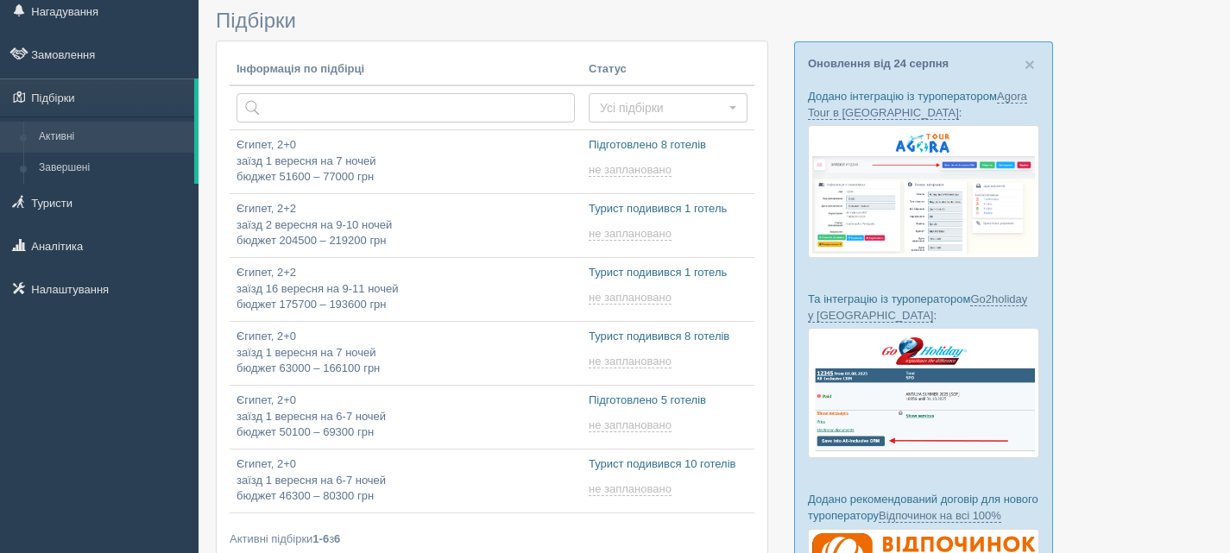
scroll to position [173, 0]
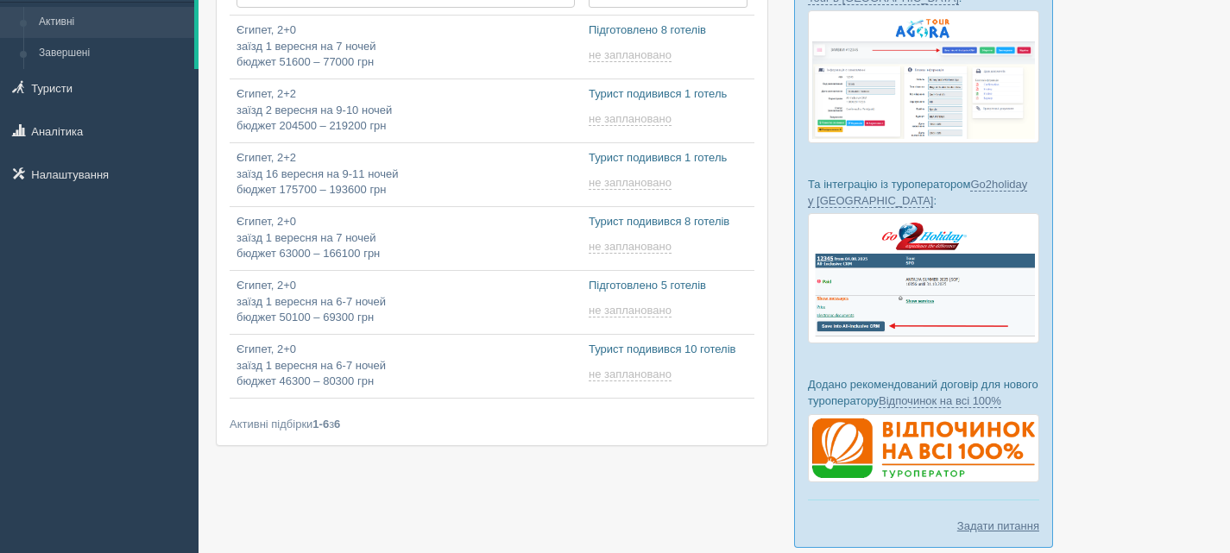
type input "[DATE] 14:05"
click at [514, 165] on p "Єгипет, 2+2 заїзд 16 вересня на 9-11 ночей бюджет 175700 – 193600 грн" at bounding box center [406, 174] width 338 height 48
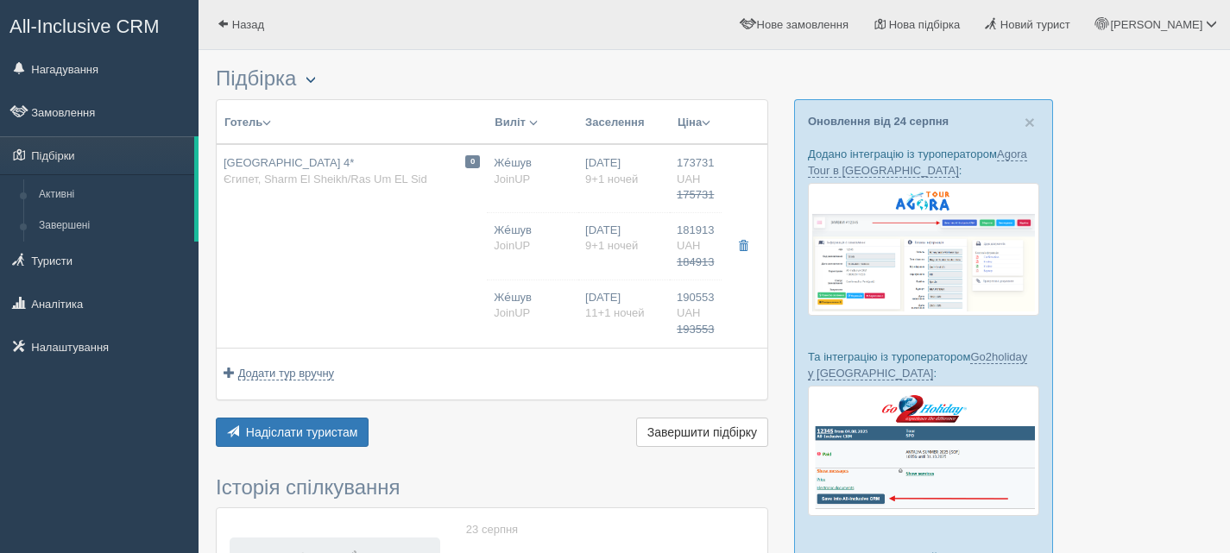
click at [309, 78] on button "button" at bounding box center [310, 80] width 29 height 21
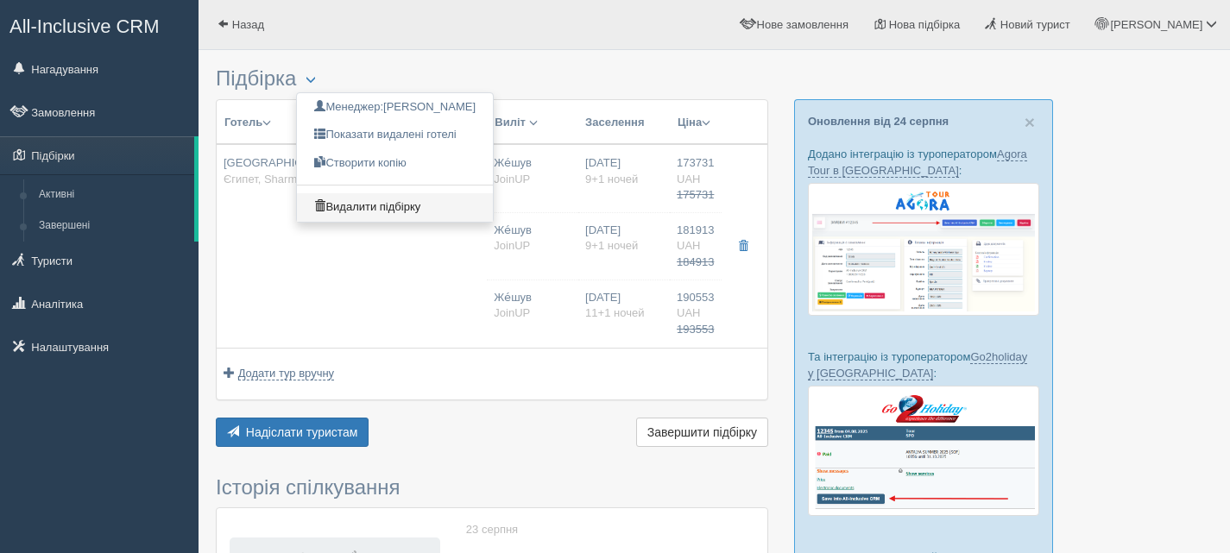
click at [358, 203] on link "Видалити підбірку" at bounding box center [395, 207] width 196 height 28
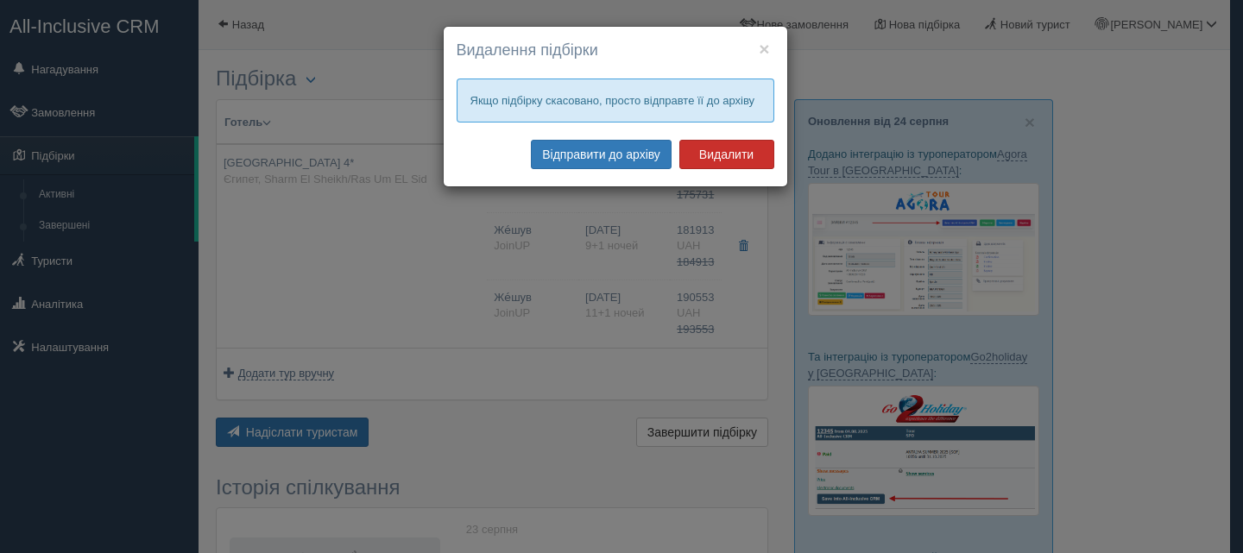
click at [729, 150] on button "Видалити" at bounding box center [726, 154] width 95 height 29
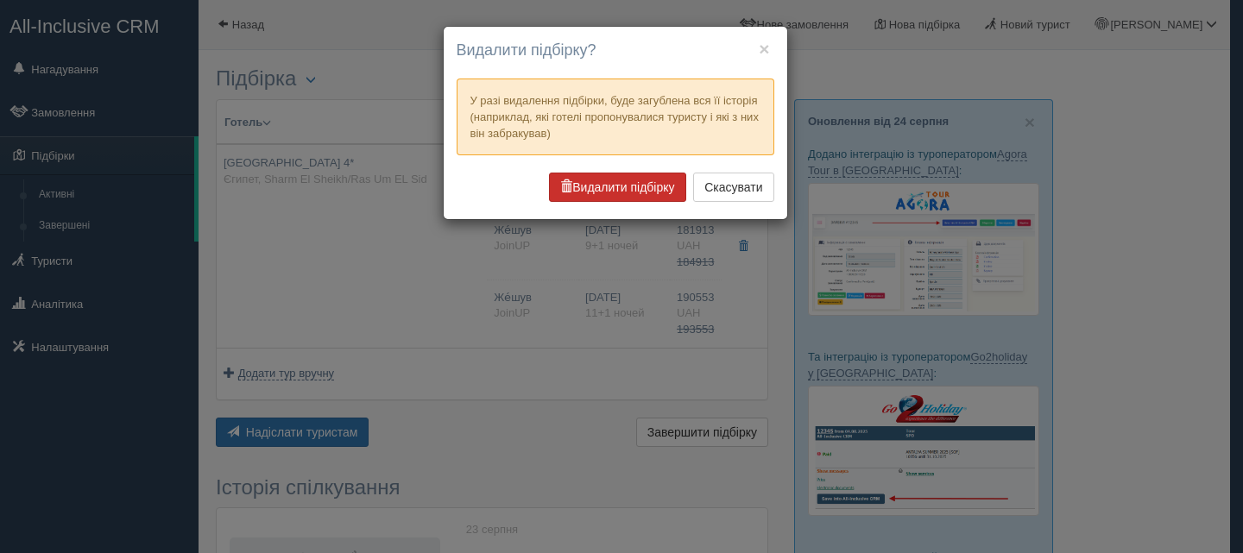
click at [606, 186] on button "Видалити підбірку" at bounding box center [617, 187] width 136 height 29
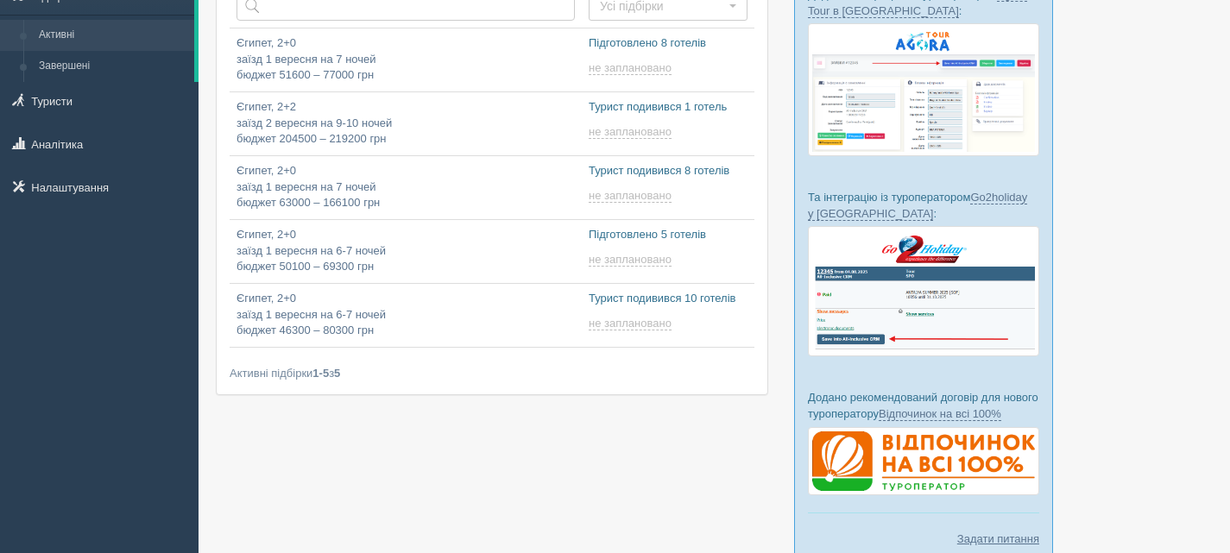
scroll to position [173, 0]
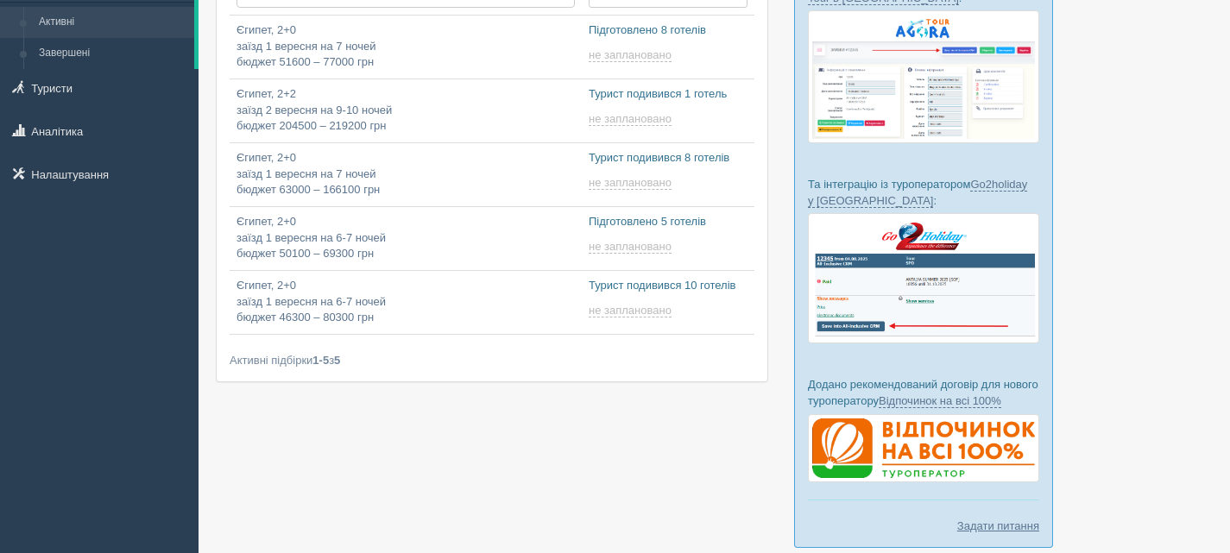
type input "[DATE] 10:10"
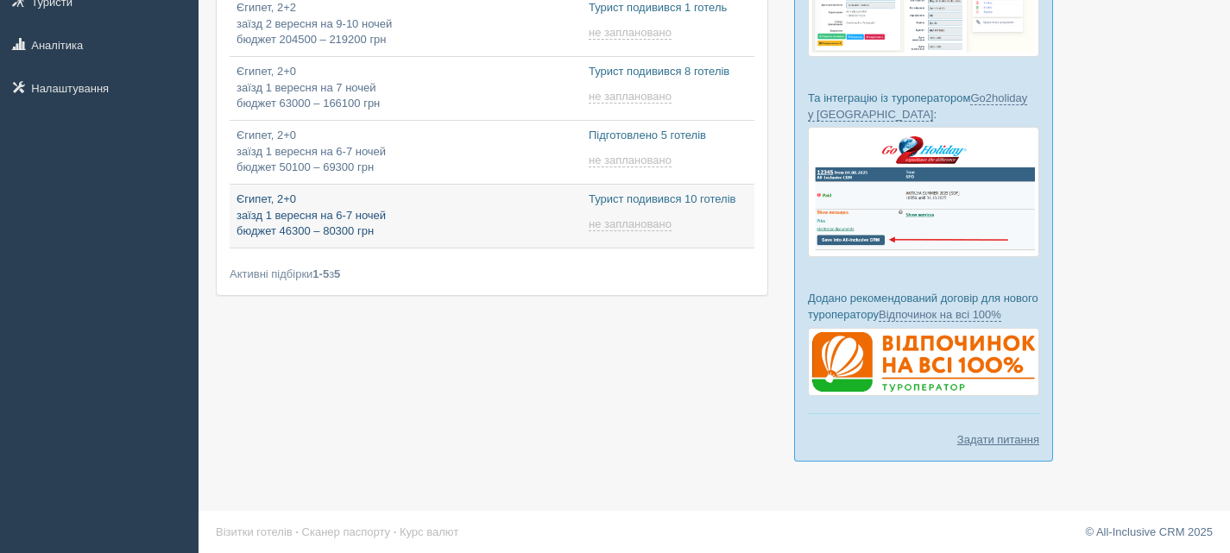
type input "[DATE] 9:25"
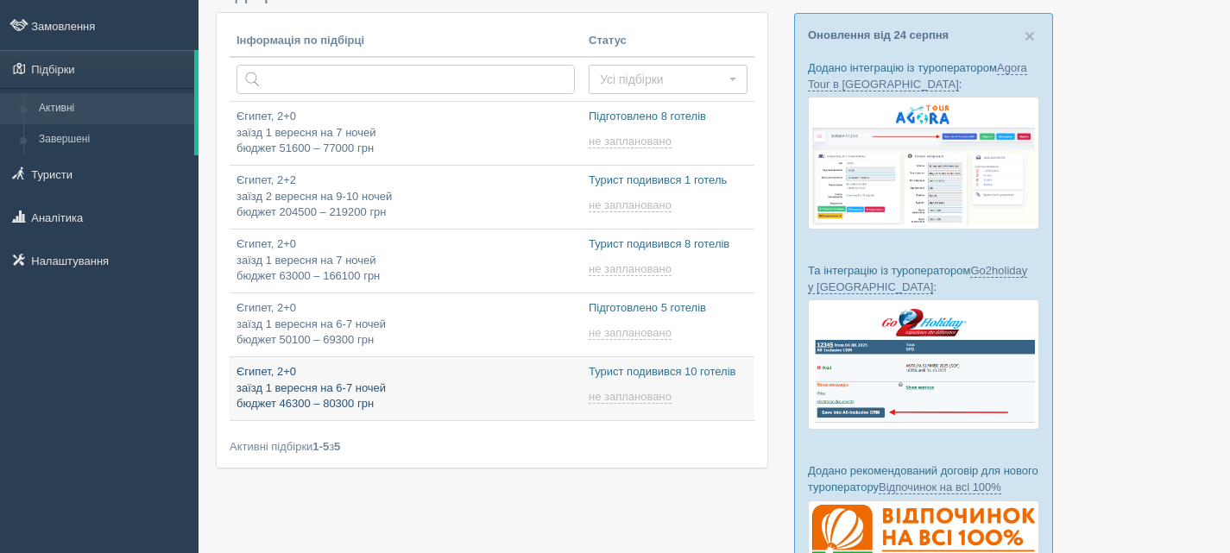
type input "[DATE] 14:05"
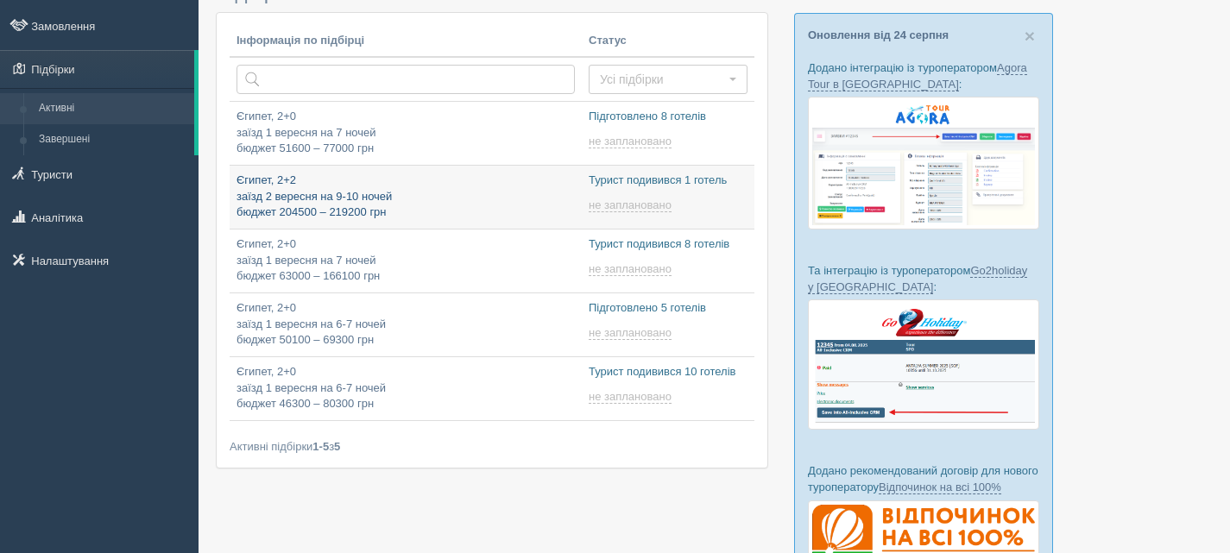
click at [455, 194] on p "Єгипет, 2+2 заїзд 2 вересня на 9-10 ночей бюджет 204500 – 219200 грн" at bounding box center [406, 197] width 338 height 48
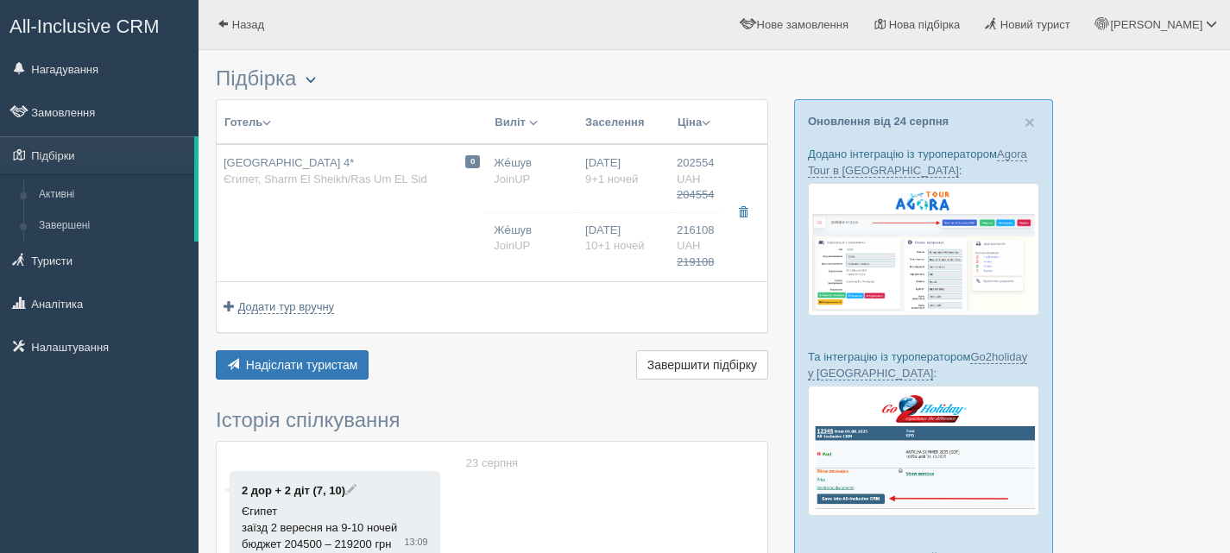
click at [310, 84] on button "button" at bounding box center [310, 80] width 29 height 21
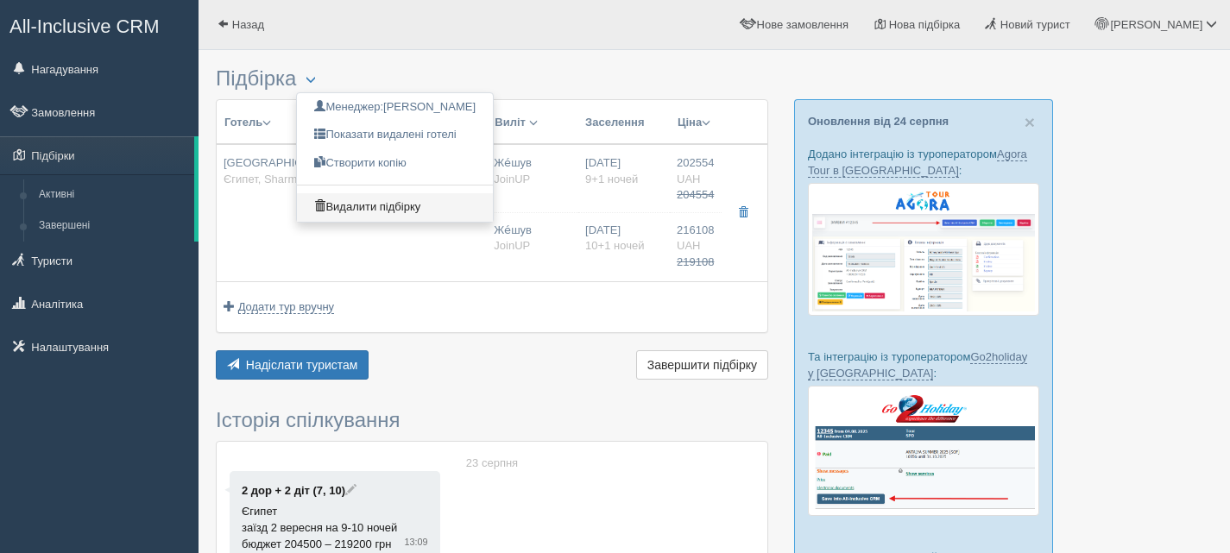
click at [356, 199] on link "Видалити підбірку" at bounding box center [395, 207] width 196 height 28
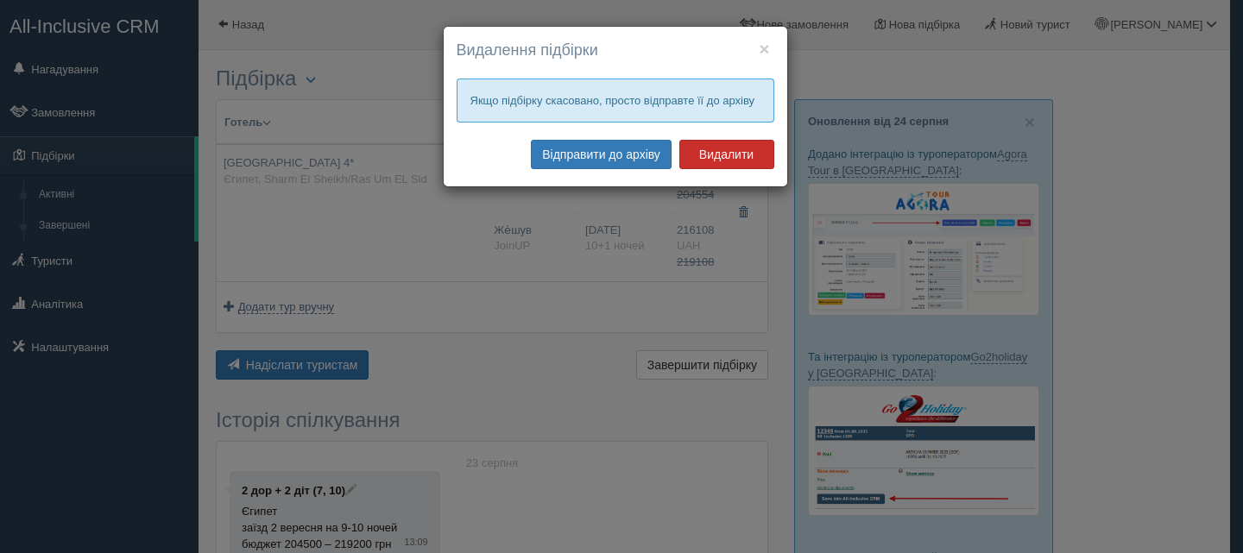
click at [725, 154] on button "Видалити" at bounding box center [726, 154] width 95 height 29
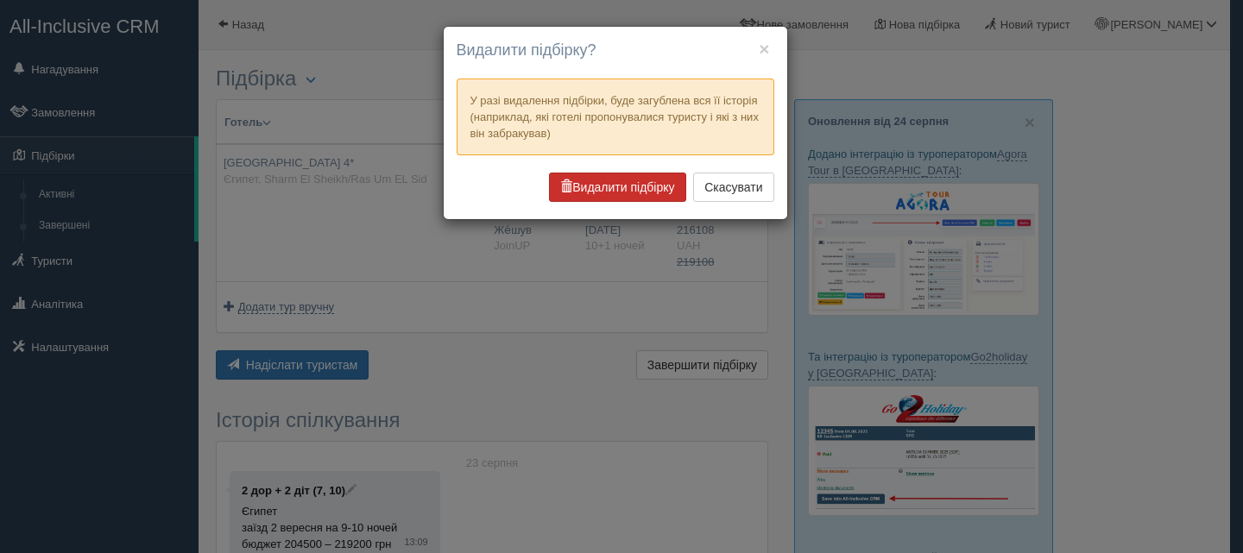
click at [624, 183] on button "Видалити підбірку" at bounding box center [617, 187] width 136 height 29
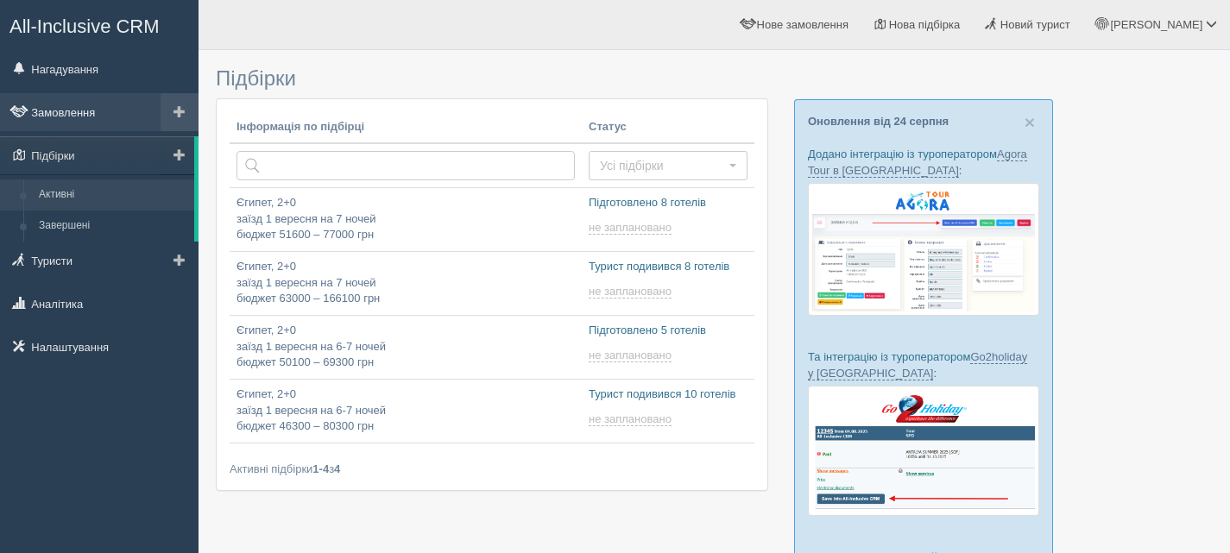
click at [41, 107] on link "Замовлення" at bounding box center [99, 112] width 199 height 38
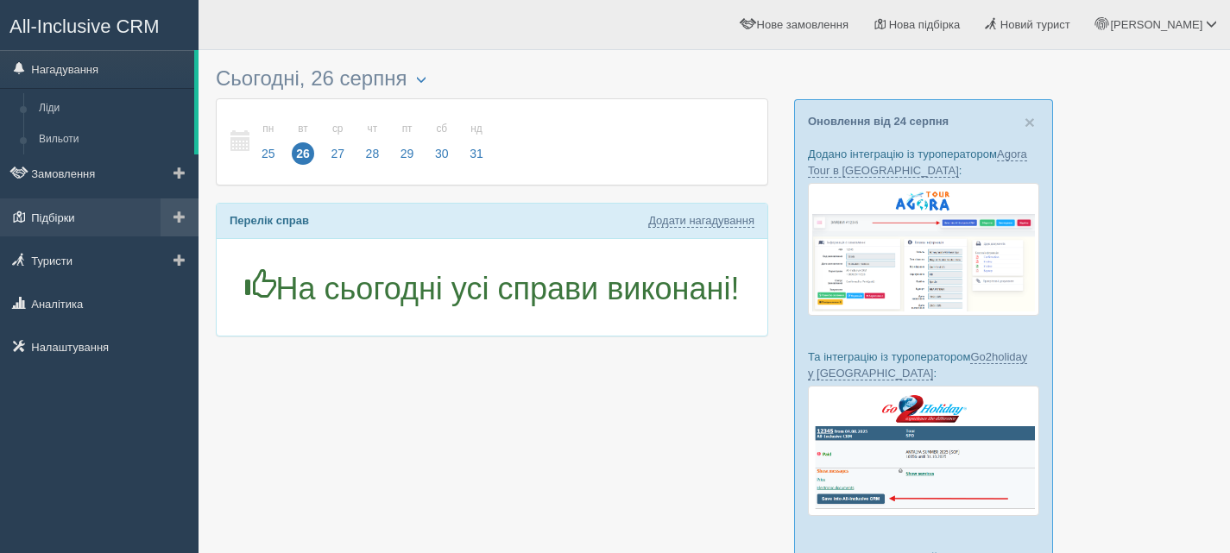
click at [68, 221] on link "Підбірки" at bounding box center [99, 218] width 199 height 38
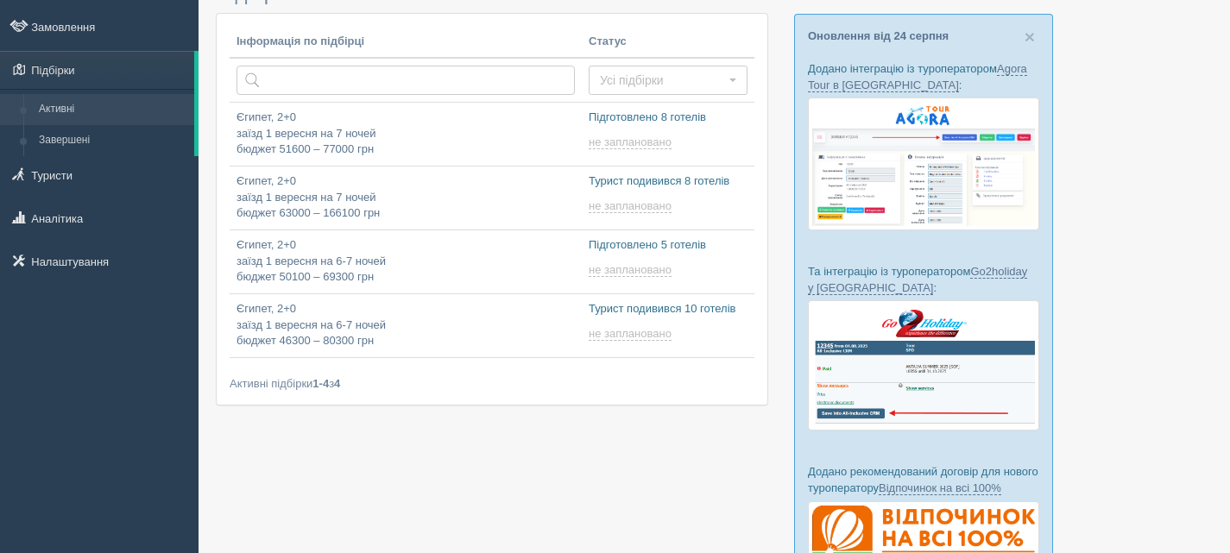
scroll to position [86, 0]
type input "[DATE] 9:25"
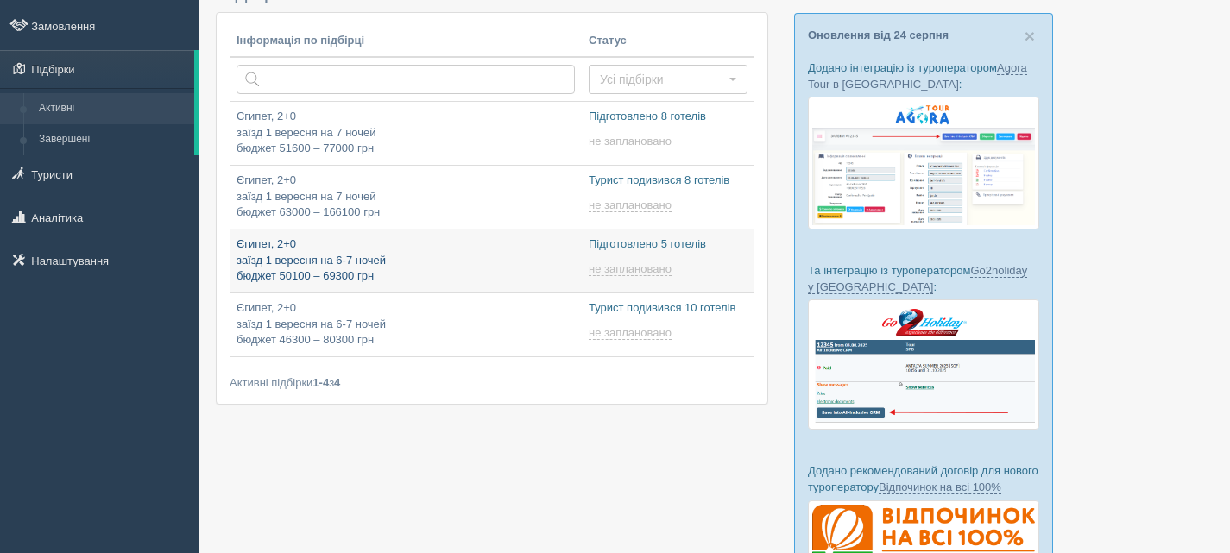
type input "2025-08-26 9:35"
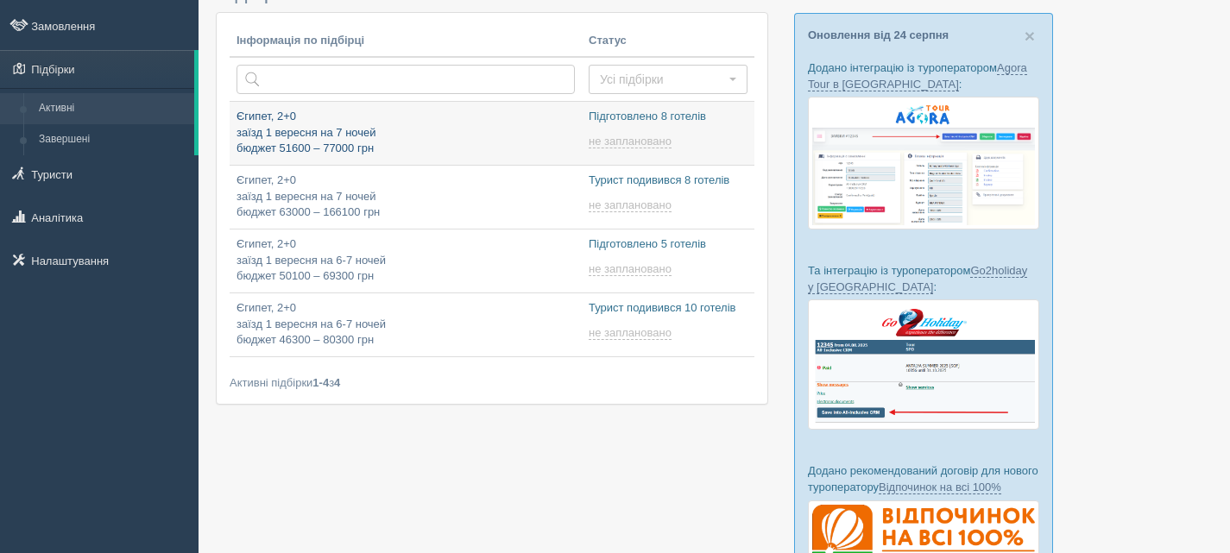
type input "[DATE] 11:20"
click at [458, 128] on p "Єгипет, 2+0 заїзд 1 вересня на 7 ночей бюджет 51600 – 77000 грн" at bounding box center [406, 133] width 338 height 48
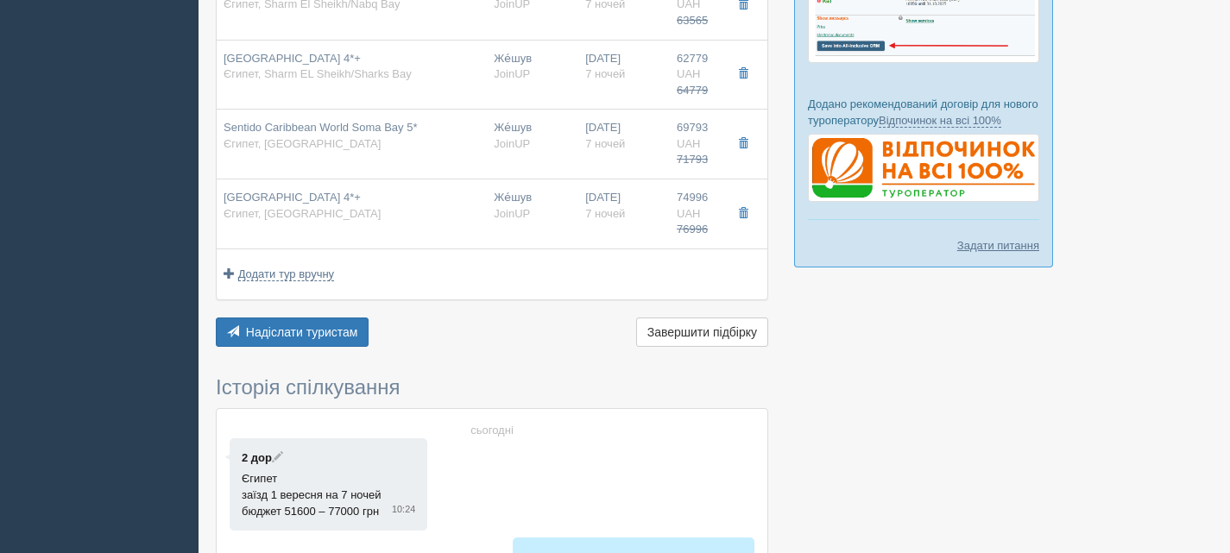
scroll to position [518, 0]
